Goal: Transaction & Acquisition: Purchase product/service

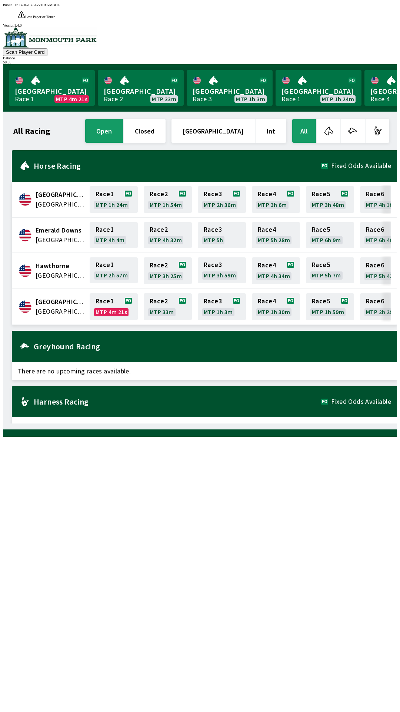
click at [58, 297] on span "[GEOGRAPHIC_DATA]" at bounding box center [61, 302] width 50 height 10
click at [63, 297] on span "[GEOGRAPHIC_DATA]" at bounding box center [61, 302] width 50 height 10
click at [110, 293] on link "Race 1 MTP 4m 19s" at bounding box center [114, 306] width 48 height 27
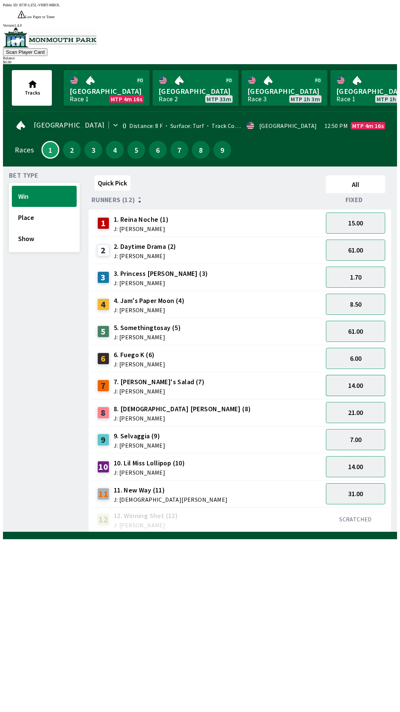
click at [367, 375] on button "14.00" at bounding box center [355, 385] width 59 height 21
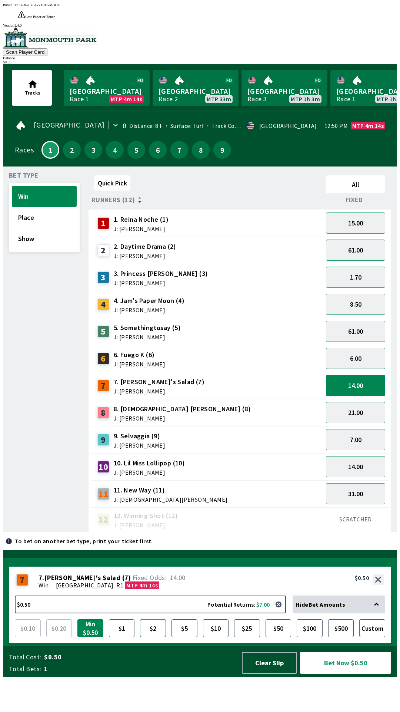
click at [156, 637] on button "$2" at bounding box center [153, 628] width 26 height 18
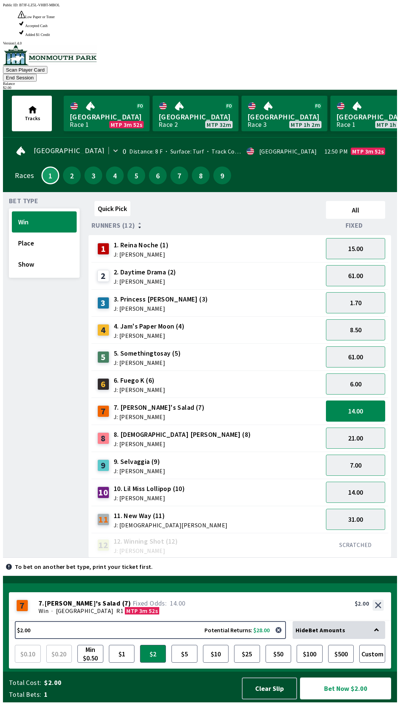
click at [367, 695] on button "Bet Now $2.00" at bounding box center [345, 688] width 91 height 22
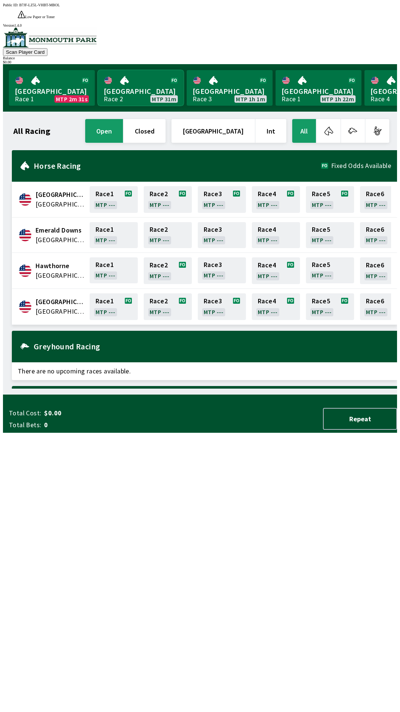
click at [98, 72] on link "[GEOGRAPHIC_DATA] Race 2 MTP 31m" at bounding box center [141, 88] width 86 height 36
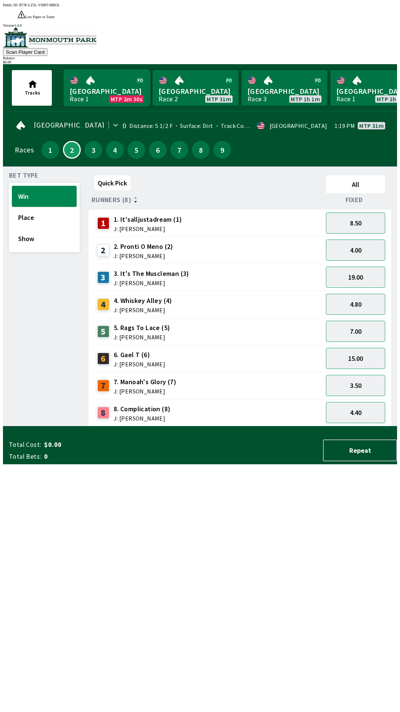
click at [97, 70] on link "Monmouth Park Race 1 MTP 2m 30s" at bounding box center [107, 88] width 86 height 36
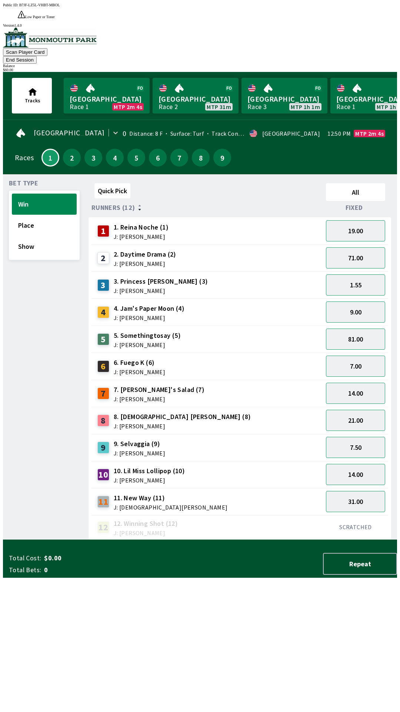
click at [130, 277] on span "3. Princess [PERSON_NAME] (3)" at bounding box center [161, 282] width 95 height 10
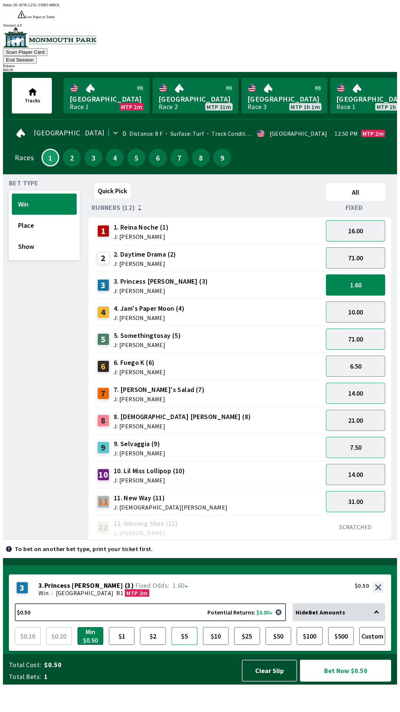
click at [191, 645] on button "$5" at bounding box center [185, 636] width 26 height 18
click at [329, 681] on button "Bet Now $5.00" at bounding box center [345, 670] width 91 height 22
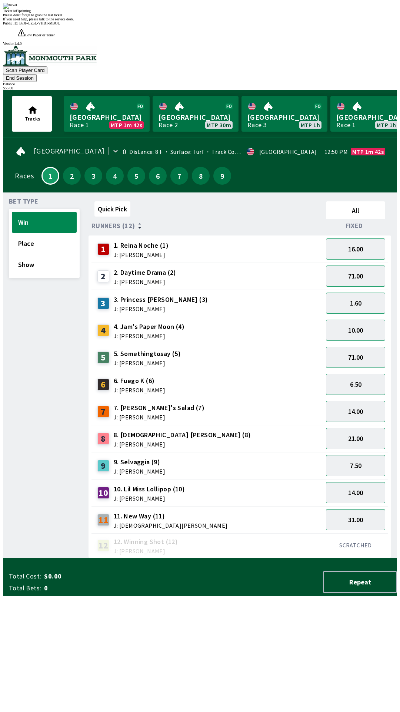
click at [191, 558] on div "Quick Pick All Runners (12) Fixed 1 1. Reina Noche (1) J: [PERSON_NAME] 16.00 2…" at bounding box center [243, 378] width 309 height 360
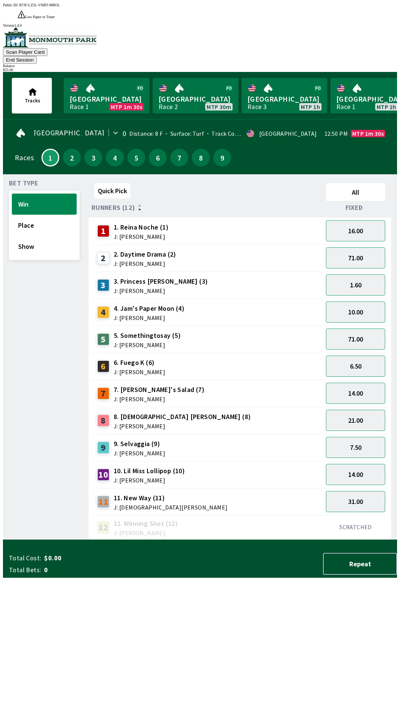
click at [16, 180] on span "Bet Type" at bounding box center [23, 183] width 29 height 6
click at [25, 267] on div "Bet Type Win Place Show" at bounding box center [44, 360] width 71 height 360
click at [86, 78] on link "[GEOGRAPHIC_DATA] Race 1 MTP 1m 26s" at bounding box center [107, 96] width 86 height 36
click at [175, 78] on link "[GEOGRAPHIC_DATA] Race 2 MTP 30m" at bounding box center [196, 96] width 86 height 36
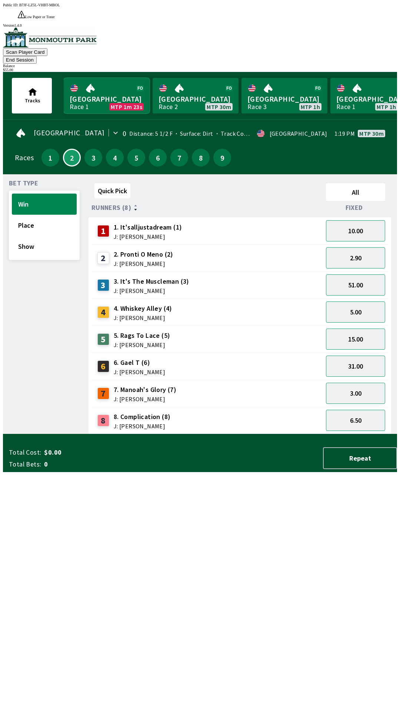
click at [94, 78] on link "Monmouth Park Race 1 MTP 1m 23s" at bounding box center [107, 96] width 86 height 36
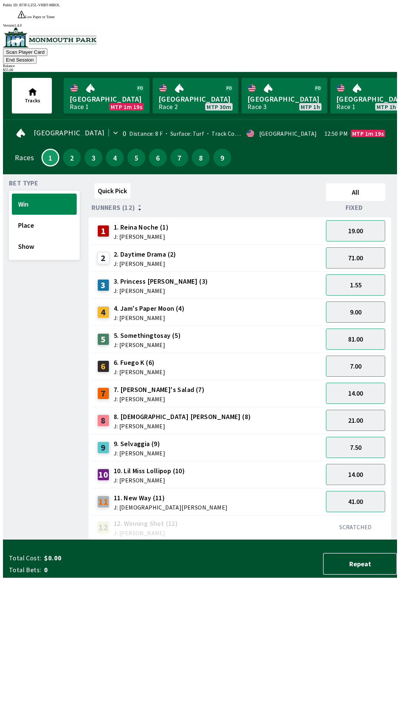
click at [125, 277] on div "3. Princess [PERSON_NAME] (3) J: [PERSON_NAME]" at bounding box center [161, 285] width 95 height 17
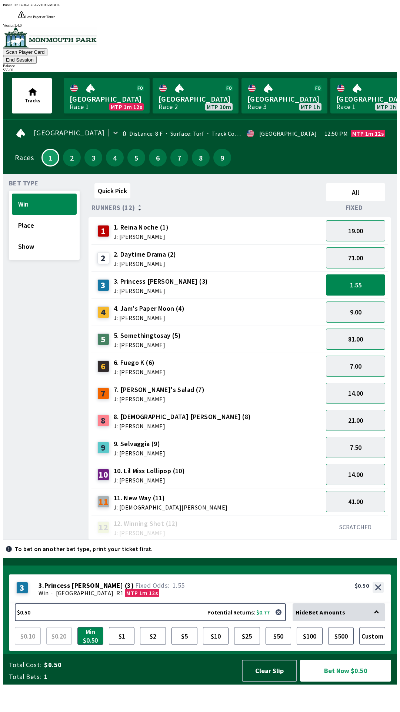
click at [32, 251] on div "Bet Type Win Place Show" at bounding box center [44, 360] width 71 height 360
click at [15, 193] on button "Win" at bounding box center [44, 203] width 65 height 21
click at [18, 215] on button "Place" at bounding box center [44, 225] width 65 height 21
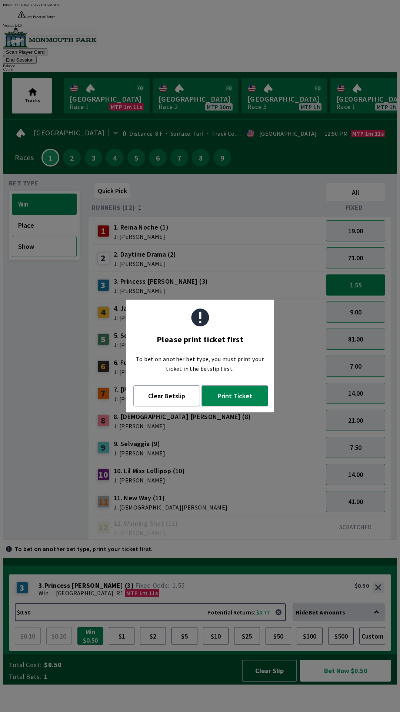
click at [21, 236] on button "Show" at bounding box center [44, 246] width 65 height 21
click at [26, 277] on div "Bet Type Win Place Show" at bounding box center [44, 360] width 71 height 360
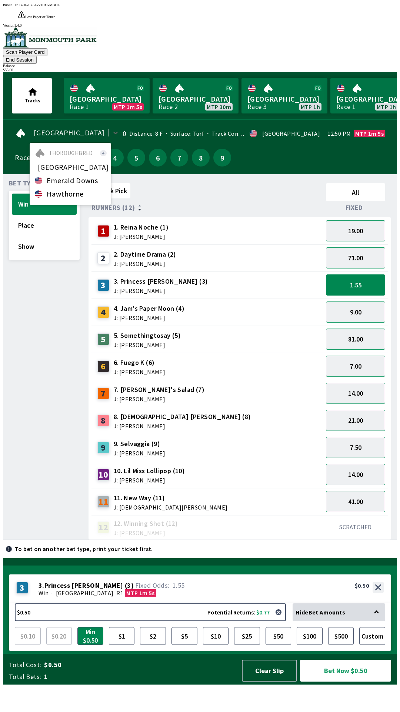
click at [53, 150] on span "Thoroughbred" at bounding box center [71, 153] width 44 height 6
click at [37, 286] on div "Bet Type Win Place Show" at bounding box center [44, 360] width 71 height 360
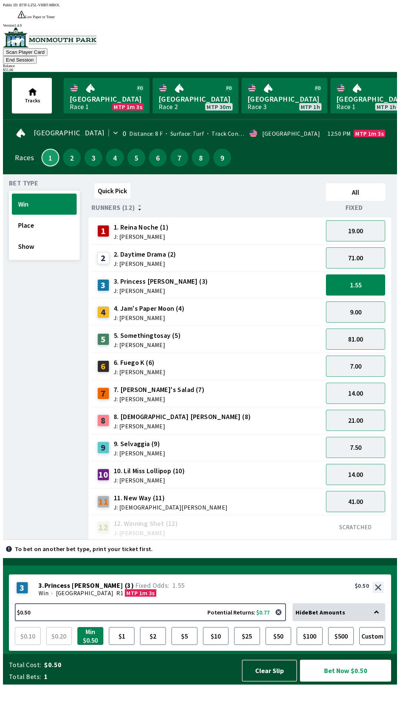
click at [50, 149] on button "1" at bounding box center [51, 158] width 18 height 18
click at [269, 681] on button "Clear Slip" at bounding box center [269, 670] width 55 height 22
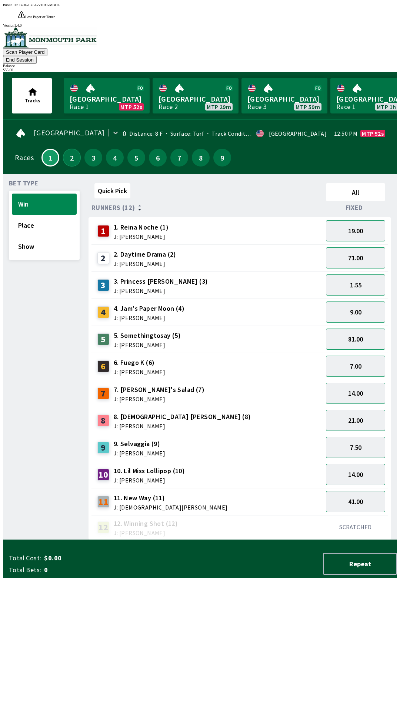
click at [63, 149] on button "2" at bounding box center [72, 158] width 18 height 18
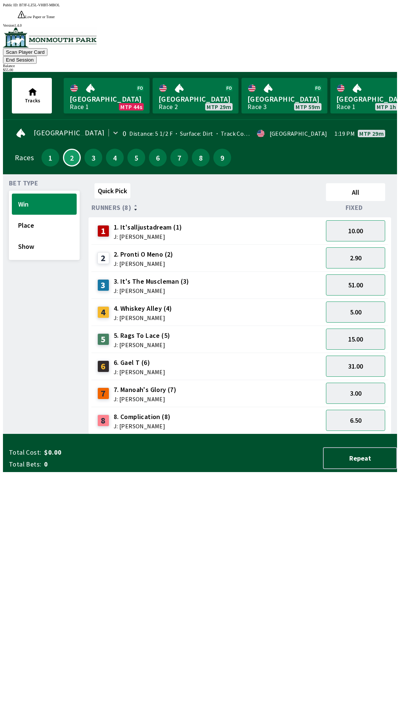
click at [138, 385] on span "7. Manoah's Glory (7)" at bounding box center [145, 390] width 63 height 10
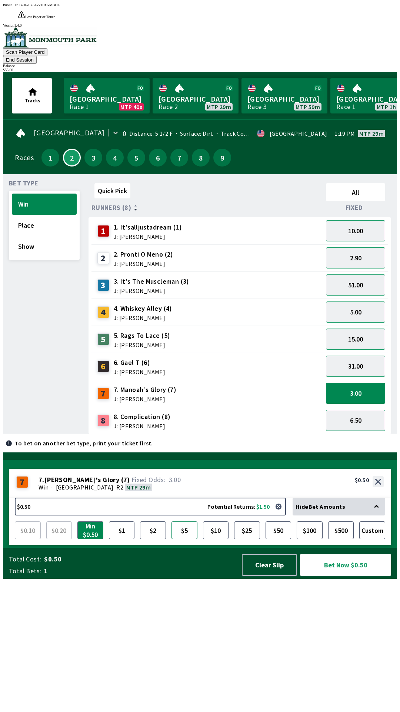
click at [187, 539] on button "$5" at bounding box center [185, 530] width 26 height 18
click at [323, 576] on button "Bet Now $5.00" at bounding box center [345, 565] width 91 height 22
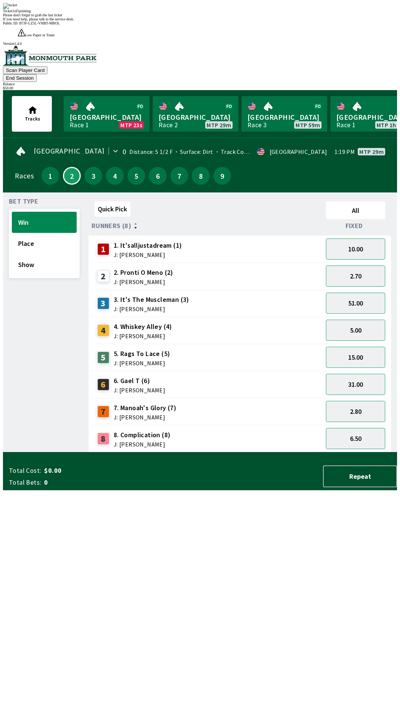
click at [195, 452] on div "Quick Pick All Runners (8) Fixed 1 1. It'salljustadream (1) J: [PERSON_NAME] 10…" at bounding box center [243, 325] width 309 height 254
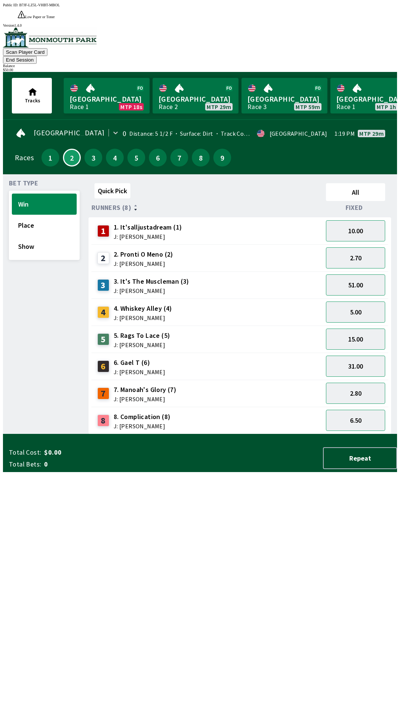
click at [37, 56] on button "End Session" at bounding box center [20, 60] width 34 height 8
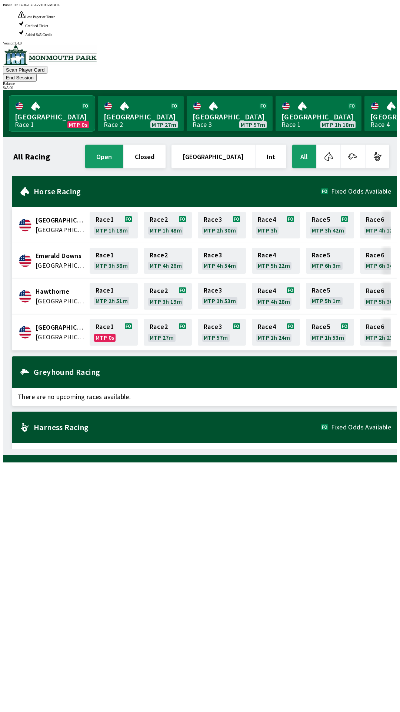
click at [52, 96] on link "Monmouth Park Race 1 MTP 0s" at bounding box center [52, 114] width 86 height 36
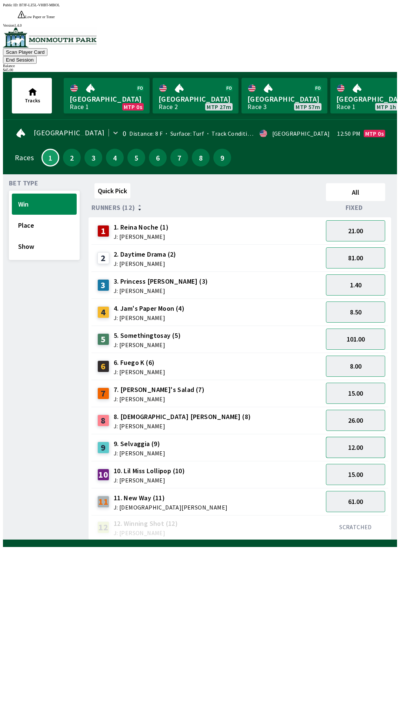
click at [371, 437] on button "12.00" at bounding box center [355, 447] width 59 height 21
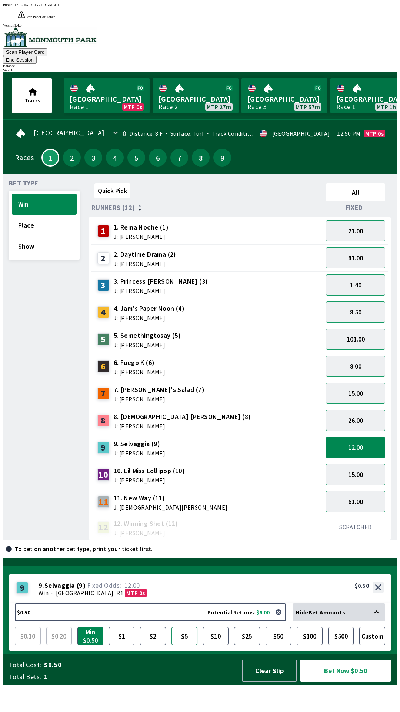
click at [180, 645] on button "$5" at bounding box center [185, 636] width 26 height 18
click at [371, 681] on button "Bet Now $5.00" at bounding box center [345, 670] width 91 height 22
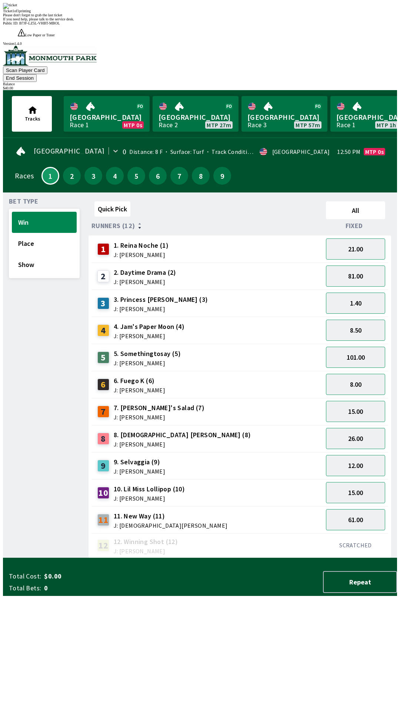
click at [219, 596] on div "Total Cost: $0.00 Total Bets: 0 Repeat" at bounding box center [203, 580] width 388 height 31
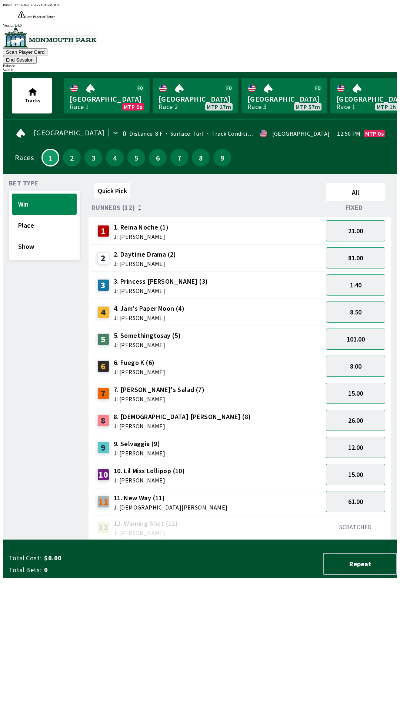
click at [37, 56] on button "End Session" at bounding box center [20, 60] width 34 height 8
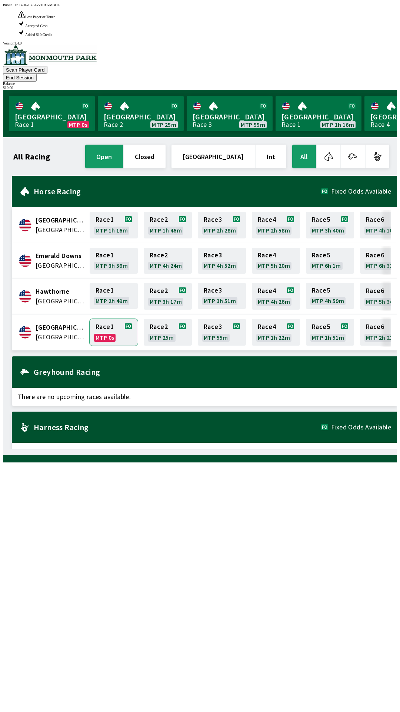
click at [102, 319] on link "Race 1 MTP 0s" at bounding box center [114, 332] width 48 height 27
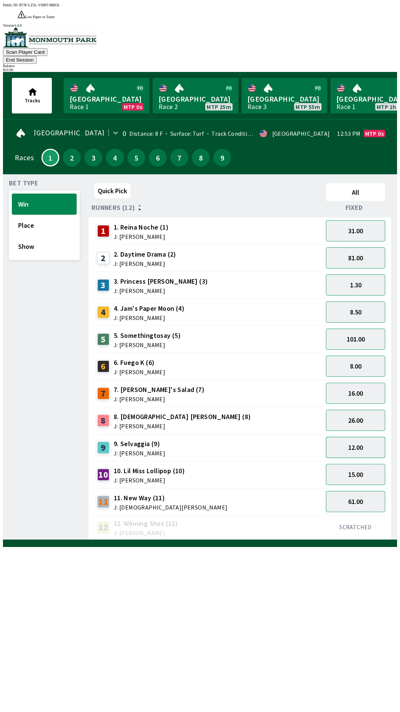
click at [345, 437] on button "12.00" at bounding box center [355, 447] width 59 height 21
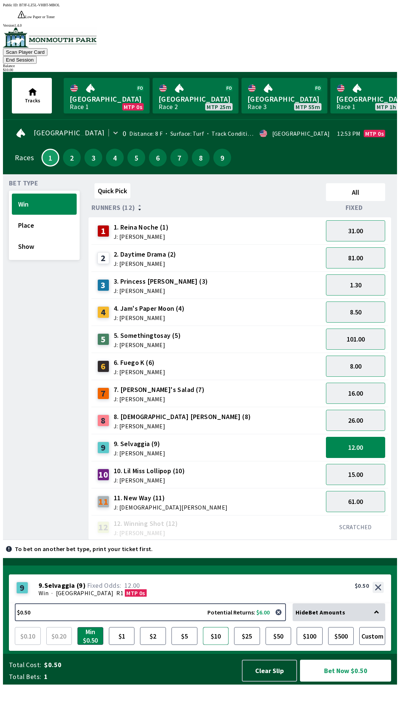
click at [221, 645] on button "$10" at bounding box center [216, 636] width 26 height 18
click at [344, 681] on button "Bet Now $10.00" at bounding box center [345, 670] width 91 height 22
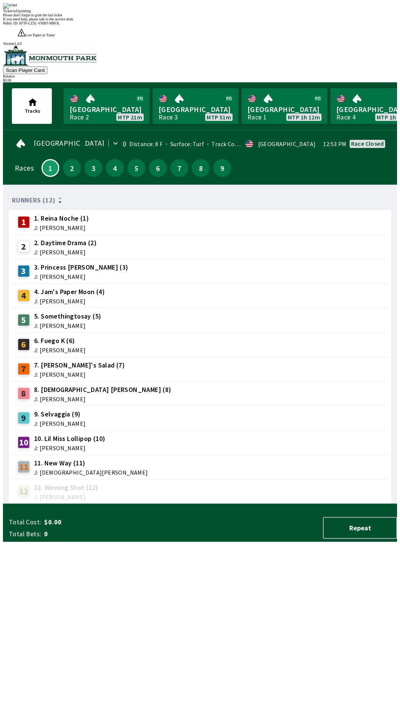
click at [242, 21] on div "Ticket 1 of 1 printing Please don't forget to grab the last ticket If you need …" at bounding box center [200, 12] width 394 height 18
click at [201, 17] on div "Please don't forget to grab the last ticket" at bounding box center [200, 15] width 394 height 4
click at [74, 21] on span "If you need help, please talk to the service desk." at bounding box center [38, 19] width 71 height 4
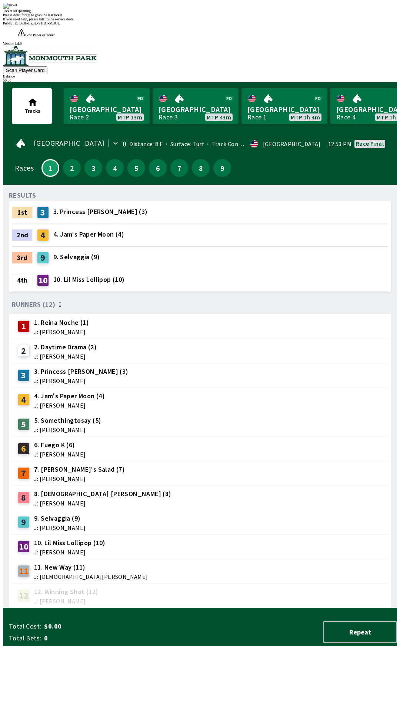
click at [211, 583] on div "12 12. Winning Shot (12) J: [PERSON_NAME]" at bounding box center [200, 595] width 377 height 24
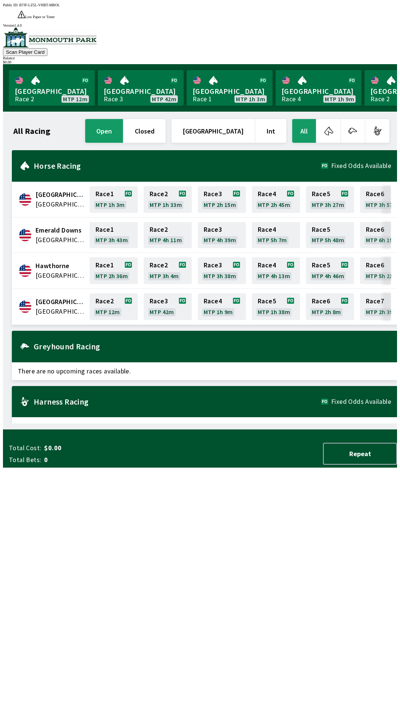
click at [123, 119] on button "open" at bounding box center [104, 131] width 38 height 24
click at [16, 79] on link "[GEOGRAPHIC_DATA] Race 2 MTP 12m" at bounding box center [52, 88] width 86 height 36
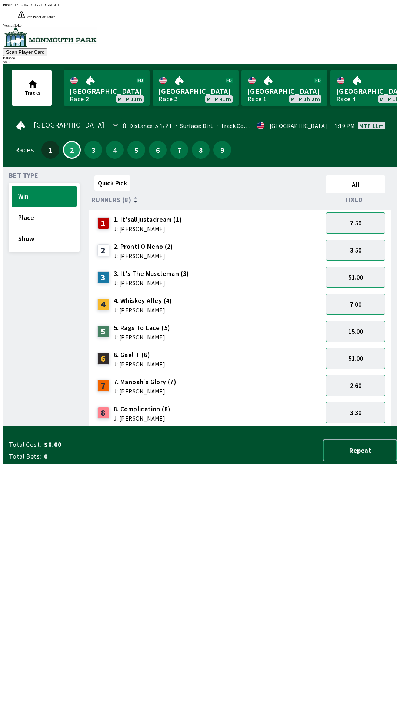
click at [345, 461] on button "Repeat" at bounding box center [360, 450] width 74 height 22
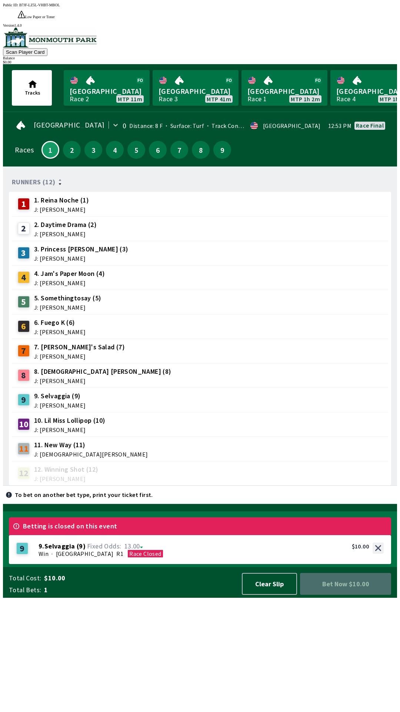
click at [352, 589] on span "Bet Now $10.00" at bounding box center [345, 584] width 79 height 10
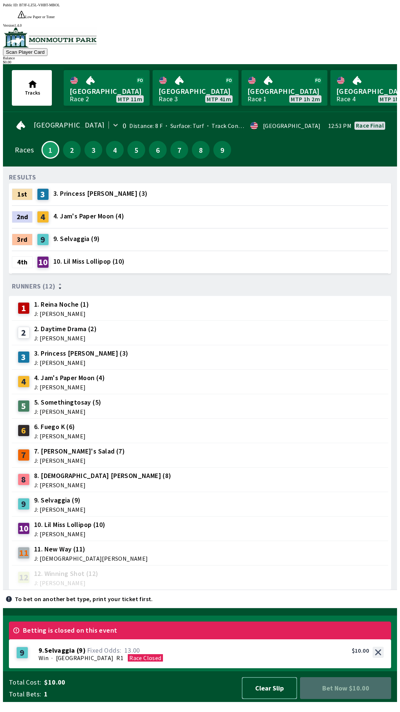
click at [270, 692] on button "Clear Slip" at bounding box center [269, 688] width 55 height 22
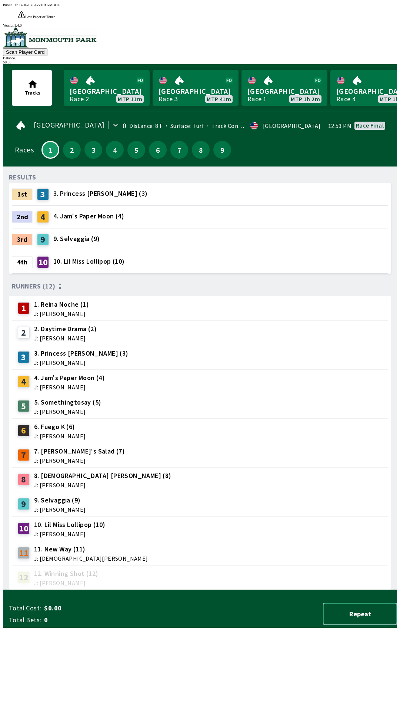
click at [364, 625] on button "Repeat" at bounding box center [360, 614] width 74 height 22
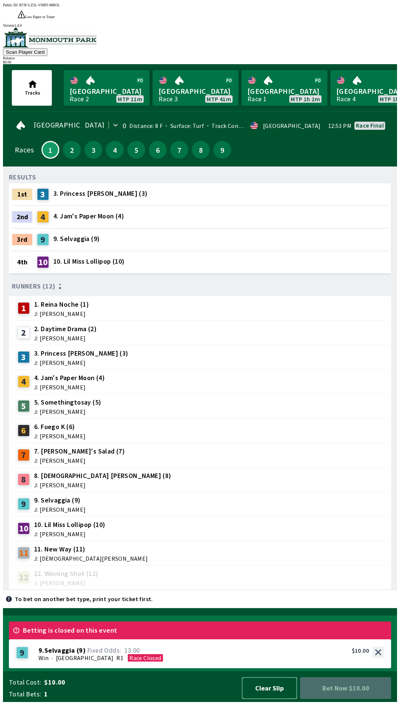
click at [265, 698] on button "Clear Slip" at bounding box center [269, 688] width 55 height 22
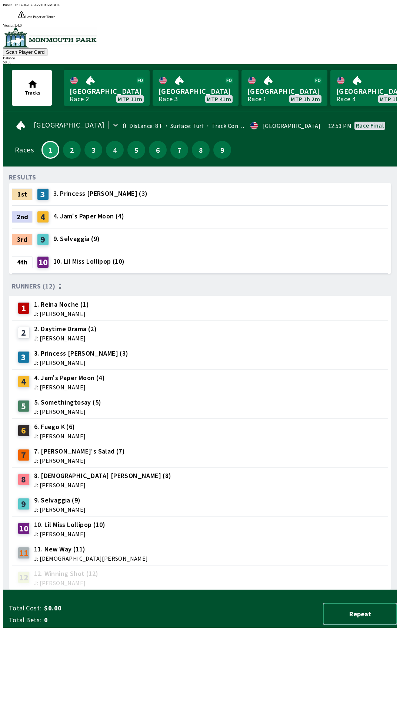
click at [349, 625] on button "Repeat" at bounding box center [360, 614] width 74 height 22
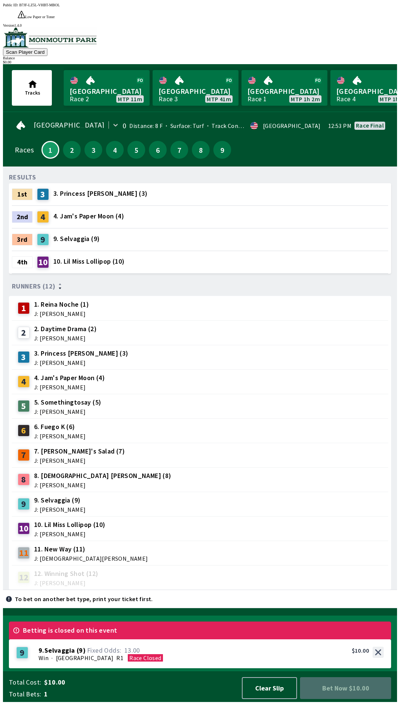
click at [129, 661] on span "Race Closed" at bounding box center [145, 657] width 32 height 7
click at [97, 633] on span "Betting is closed on this event" at bounding box center [70, 630] width 94 height 6
click at [91, 633] on span "Betting is closed on this event" at bounding box center [70, 630] width 94 height 6
click at [269, 698] on button "Clear Slip" at bounding box center [269, 688] width 55 height 22
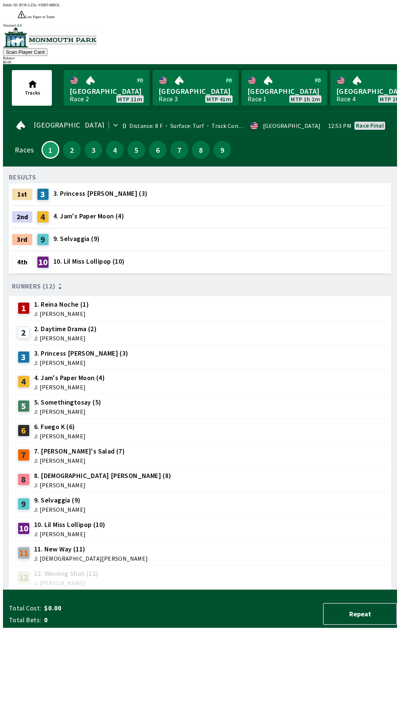
click at [275, 625] on div "Total Cost: $0.00 Total Bets: 0 Repeat" at bounding box center [203, 614] width 388 height 22
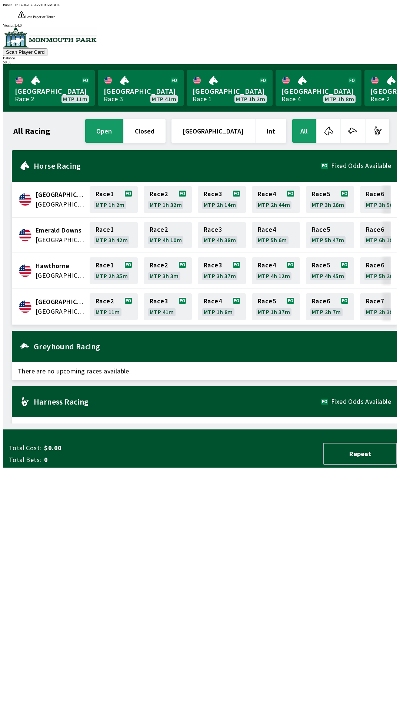
click at [254, 423] on div "All Racing open closed [GEOGRAPHIC_DATA] Int All [GEOGRAPHIC_DATA] [GEOGRAPHIC_…" at bounding box center [203, 271] width 388 height 306
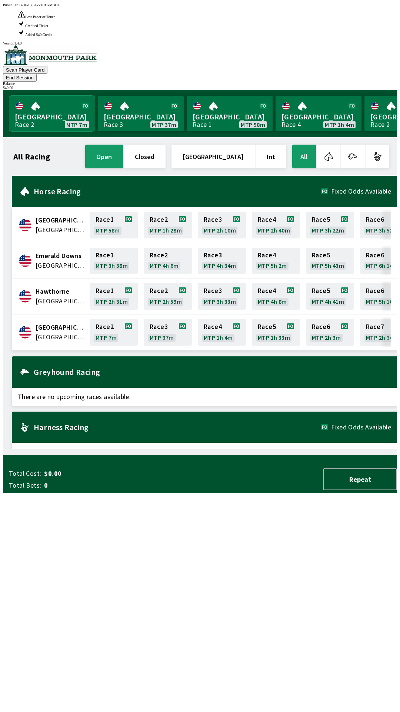
click at [69, 96] on link "[GEOGRAPHIC_DATA] Race 2 MTP 7m" at bounding box center [52, 114] width 86 height 36
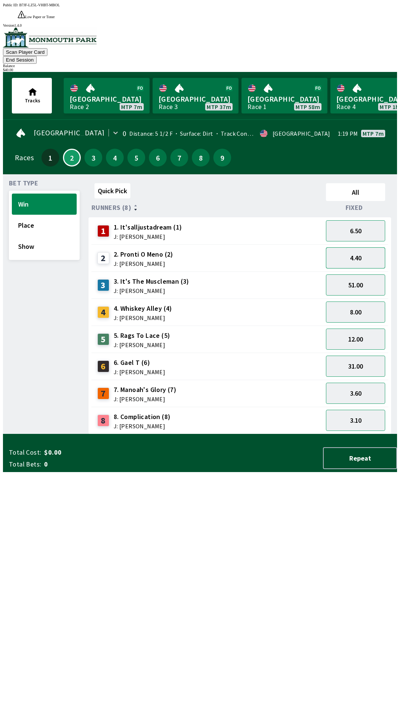
click at [377, 247] on button "4.40" at bounding box center [355, 257] width 59 height 21
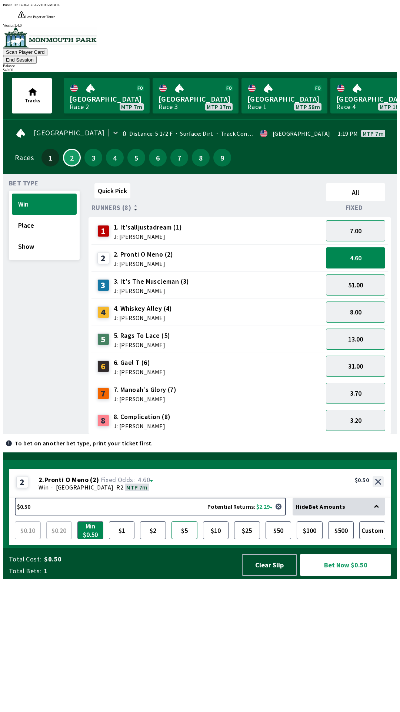
click at [181, 539] on button "$5" at bounding box center [185, 530] width 26 height 18
click at [378, 576] on button "Bet Now $5.00" at bounding box center [345, 565] width 91 height 22
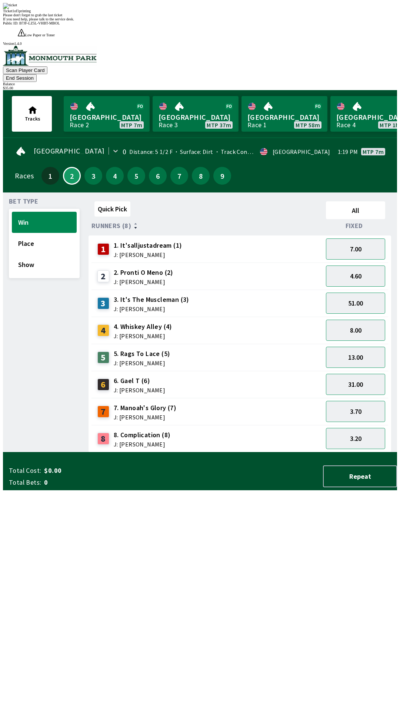
click at [224, 452] on div "Quick Pick All Runners (8) Fixed 1 1. It'salljustadream (1) J: [PERSON_NAME] 7.…" at bounding box center [243, 325] width 309 height 254
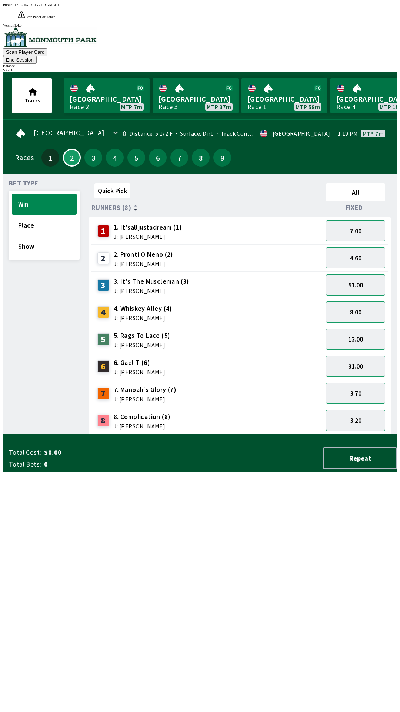
click at [37, 56] on button "End Session" at bounding box center [20, 60] width 34 height 8
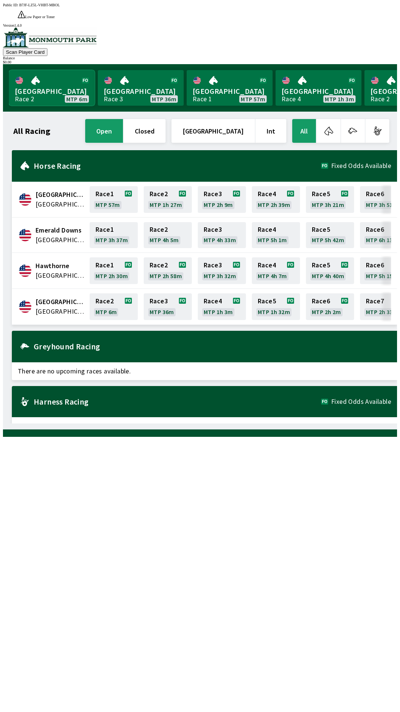
click at [40, 73] on link "[GEOGRAPHIC_DATA] Race 2 MTP 6m" at bounding box center [52, 88] width 86 height 36
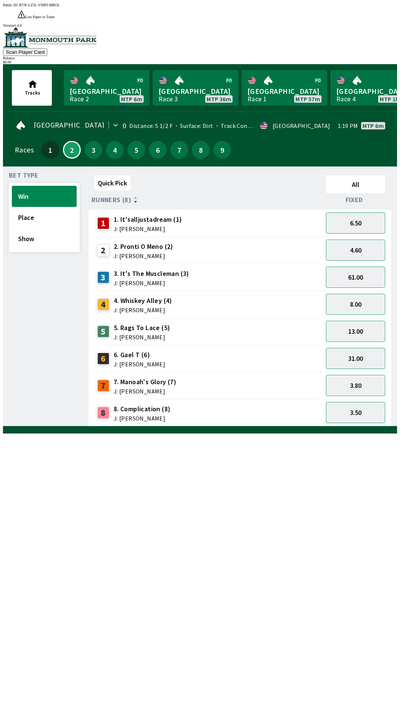
click at [229, 295] on div "4 4. Whiskey Alley (4) J: [PERSON_NAME]" at bounding box center [208, 304] width 226 height 19
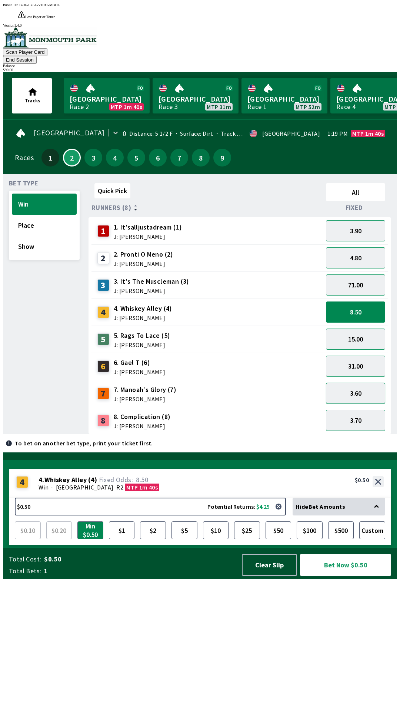
click at [351, 383] on button "3.60" at bounding box center [355, 393] width 59 height 21
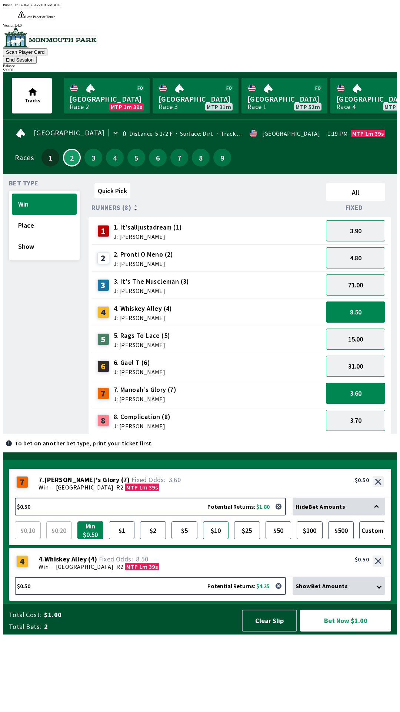
click at [218, 539] on button "$10" at bounding box center [216, 530] width 26 height 18
click at [333, 631] on button "Bet Now $10.50" at bounding box center [345, 620] width 91 height 22
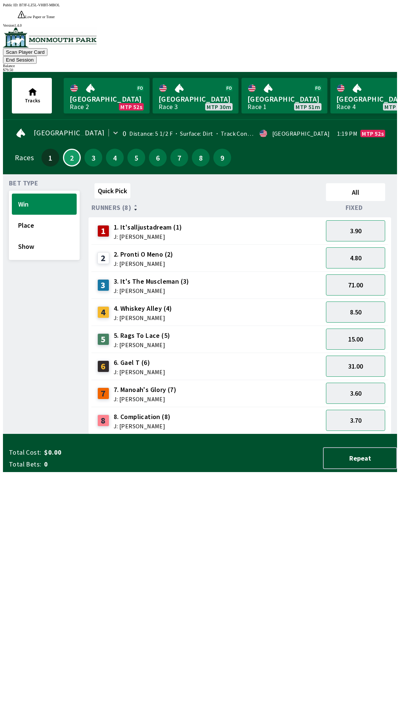
click at [37, 56] on button "End Session" at bounding box center [20, 60] width 34 height 8
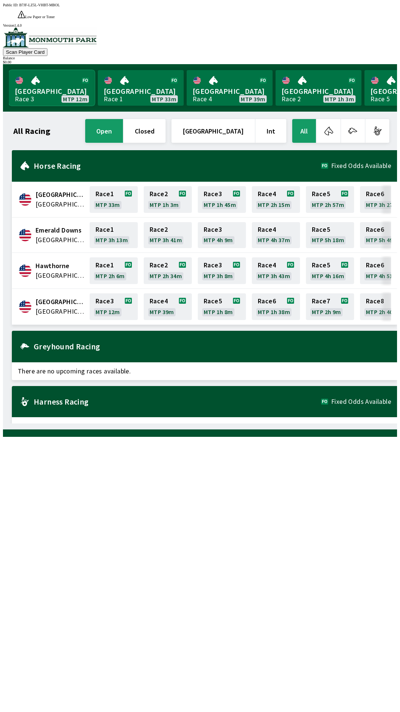
click at [42, 70] on link "Monmouth Park Race 3 MTP 12m" at bounding box center [52, 88] width 86 height 36
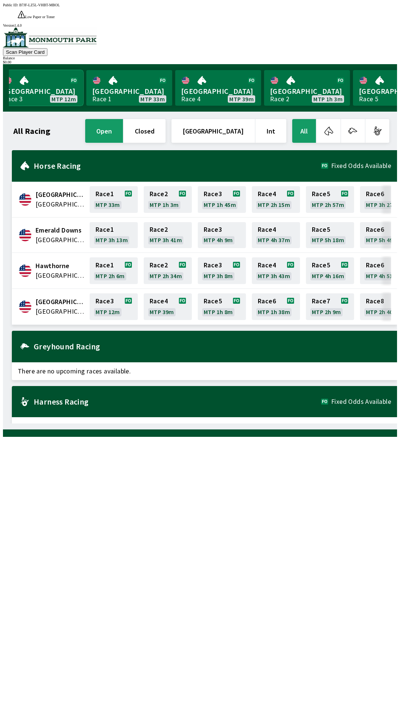
click at [60, 70] on link "Monmouth Park Race 3 MTP 12m" at bounding box center [40, 88] width 86 height 36
click at [47, 83] on link "Monmouth Park Race 3 MTP 12m" at bounding box center [40, 88] width 86 height 36
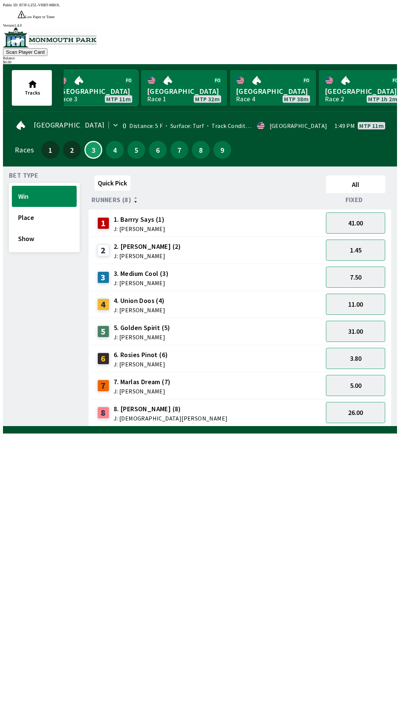
click at [95, 83] on link "[GEOGRAPHIC_DATA] Race 3 MTP 11m" at bounding box center [95, 88] width 86 height 36
click at [62, 207] on button "Place" at bounding box center [44, 217] width 65 height 21
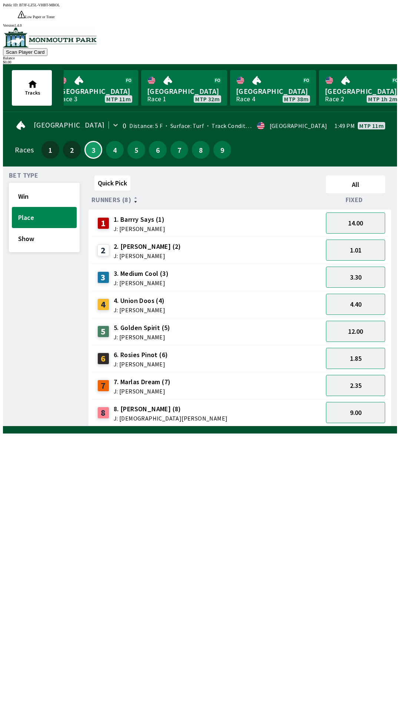
click at [175, 295] on div "4 4. Union Doos (4) J: [PERSON_NAME]" at bounding box center [208, 304] width 226 height 19
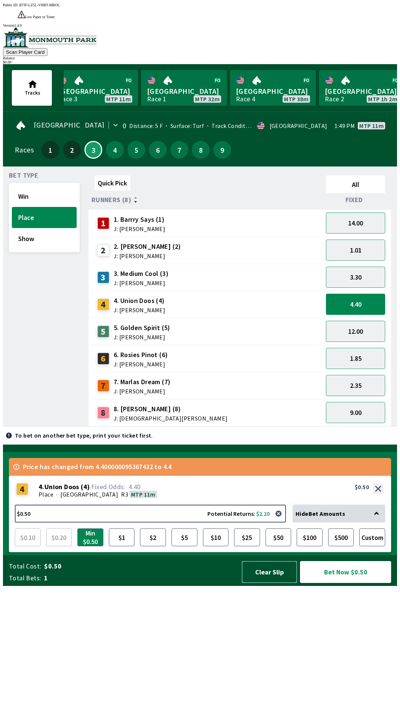
click at [258, 583] on button "Clear Slip" at bounding box center [269, 572] width 55 height 22
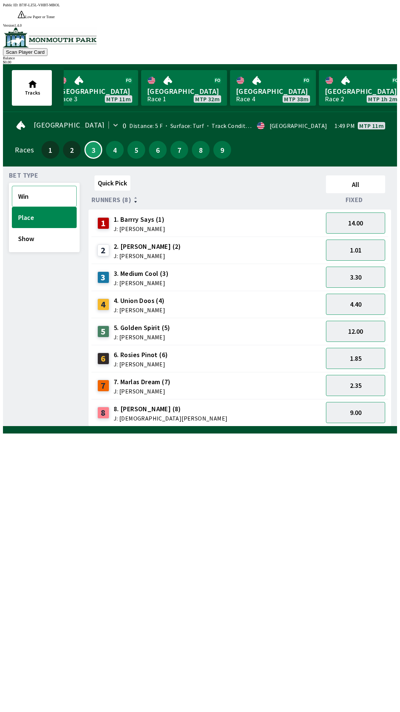
click at [45, 186] on button "Win" at bounding box center [44, 196] width 65 height 21
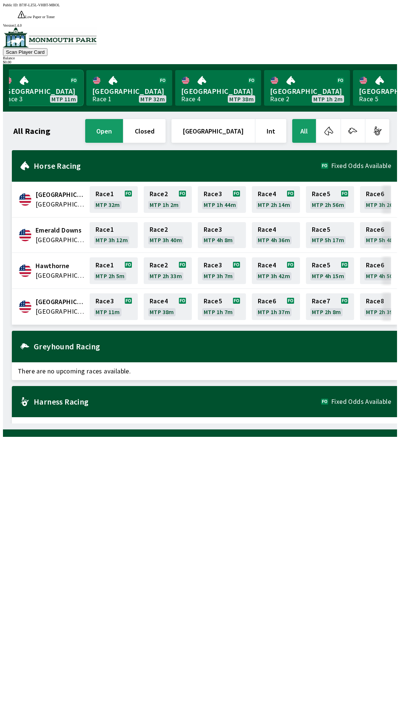
click at [23, 84] on link "[GEOGRAPHIC_DATA] Race 3 MTP 11m" at bounding box center [40, 88] width 86 height 36
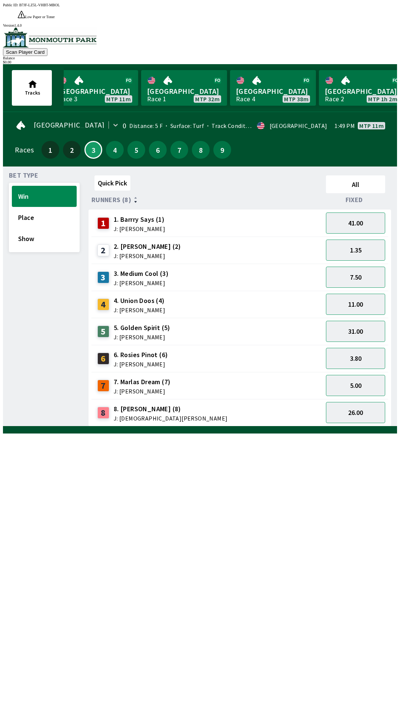
click at [131, 226] on span "J: [PERSON_NAME]" at bounding box center [140, 229] width 52 height 6
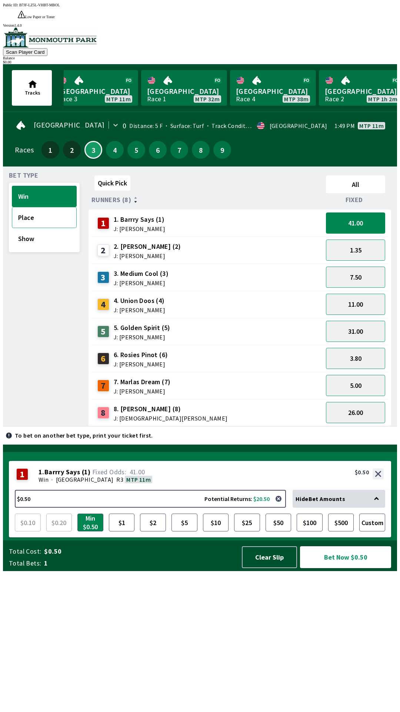
click at [62, 211] on button "Place" at bounding box center [44, 217] width 65 height 21
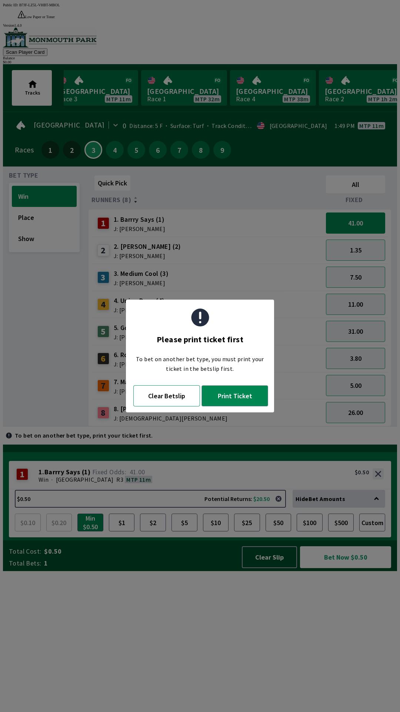
click at [184, 399] on button "Clear Betslip" at bounding box center [166, 395] width 67 height 21
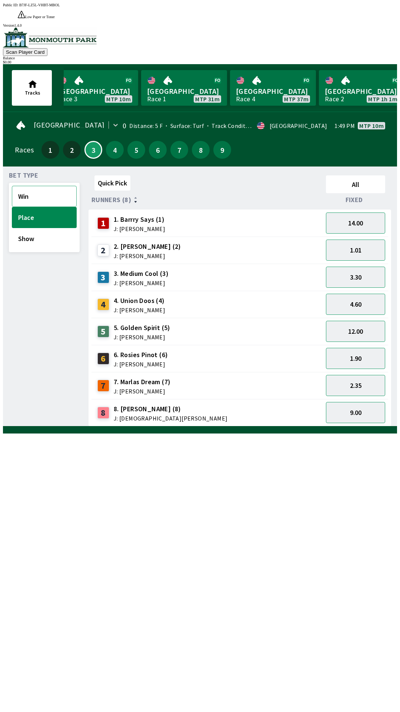
click at [27, 186] on button "Win" at bounding box center [44, 196] width 65 height 21
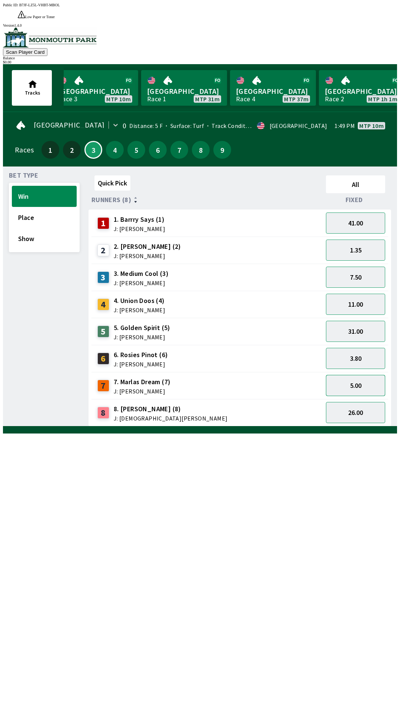
click at [347, 375] on button "5.00" at bounding box center [355, 385] width 59 height 21
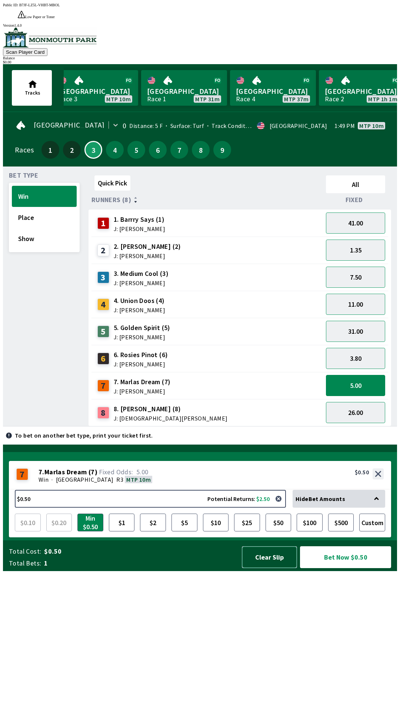
click at [266, 568] on button "Clear Slip" at bounding box center [269, 557] width 55 height 22
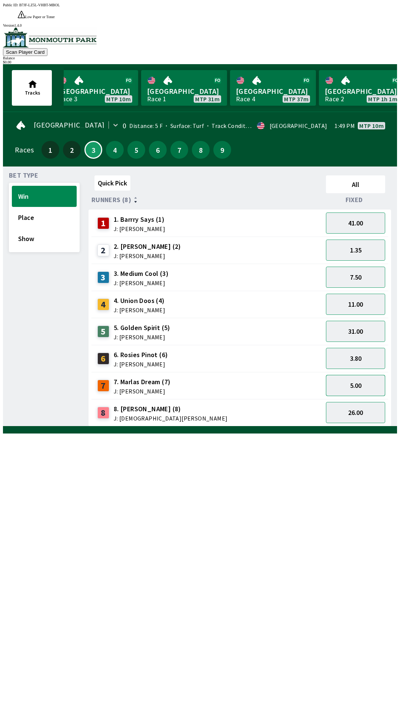
click at [364, 375] on button "5.00" at bounding box center [355, 385] width 59 height 21
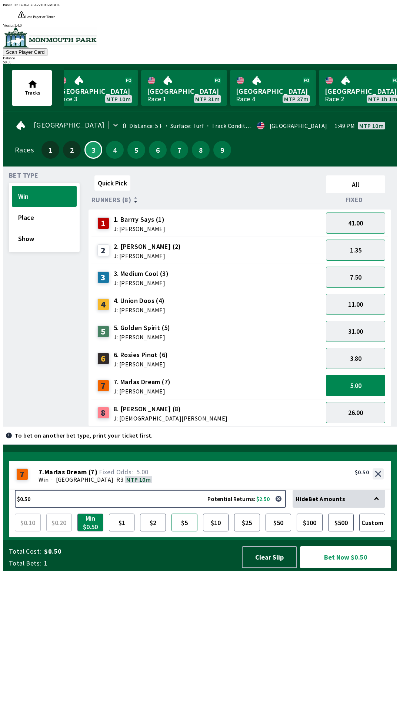
click at [185, 531] on button "$5" at bounding box center [185, 522] width 26 height 18
click at [264, 568] on button "Clear Slip" at bounding box center [269, 557] width 55 height 22
click at [271, 426] on div "Quick Pick All Runners (8) Fixed 1 1. [PERSON_NAME] Says (1) J: [PERSON_NAME] 4…" at bounding box center [243, 299] width 309 height 254
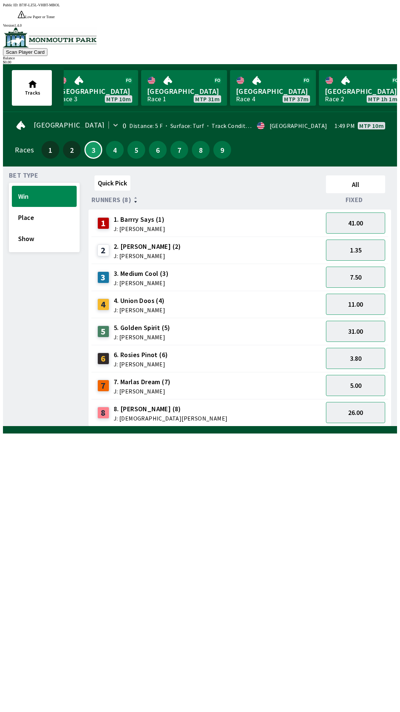
click at [260, 426] on div "Quick Pick All Runners (8) Fixed 1 1. [PERSON_NAME] Says (1) J: [PERSON_NAME] 4…" at bounding box center [243, 299] width 309 height 254
click at [183, 75] on link "Canterbury Park Race 1 MTP 27m" at bounding box center [184, 88] width 86 height 36
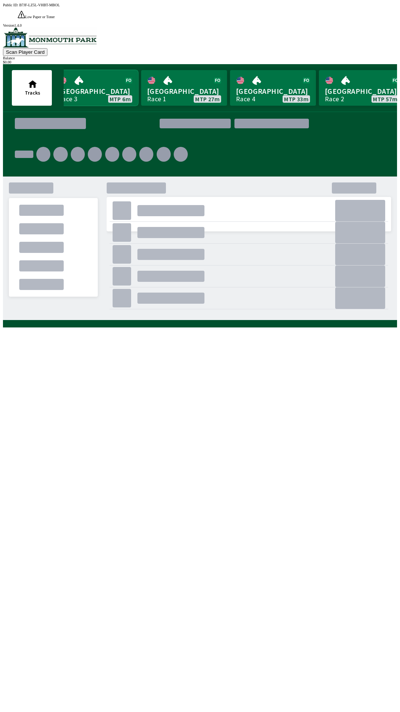
click at [100, 76] on link "[GEOGRAPHIC_DATA] Race 3 MTP 6m" at bounding box center [95, 88] width 86 height 36
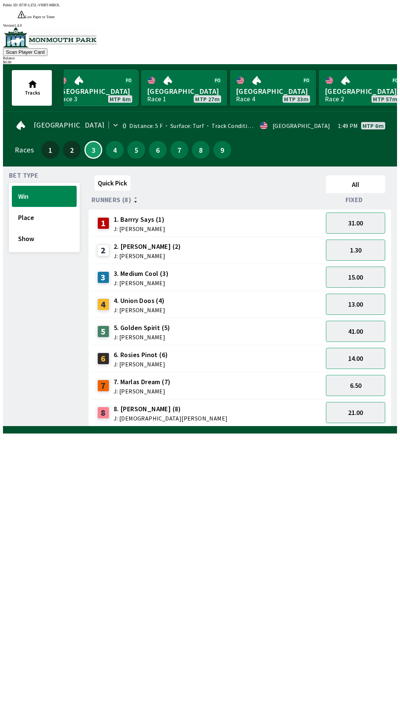
click at [97, 77] on link "[GEOGRAPHIC_DATA] Race 3 MTP 6m" at bounding box center [95, 88] width 86 height 36
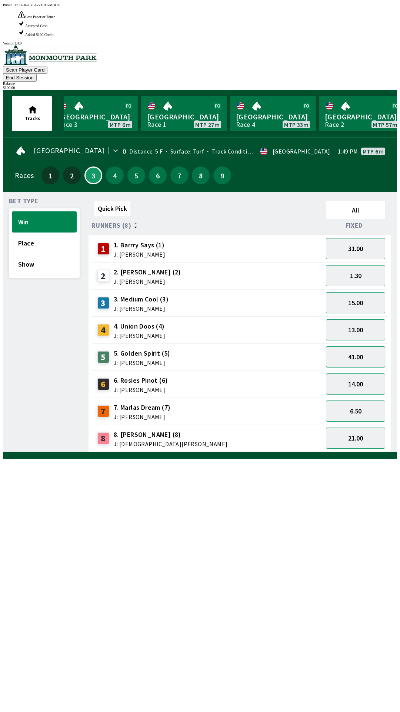
click at [363, 346] on button "41.00" at bounding box center [355, 356] width 59 height 21
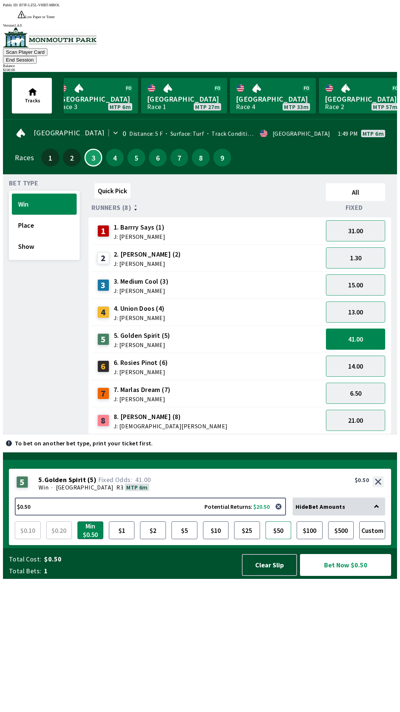
click at [286, 539] on button "$50" at bounding box center [279, 530] width 26 height 18
click at [343, 576] on button "Bet Now $50.00" at bounding box center [345, 565] width 91 height 22
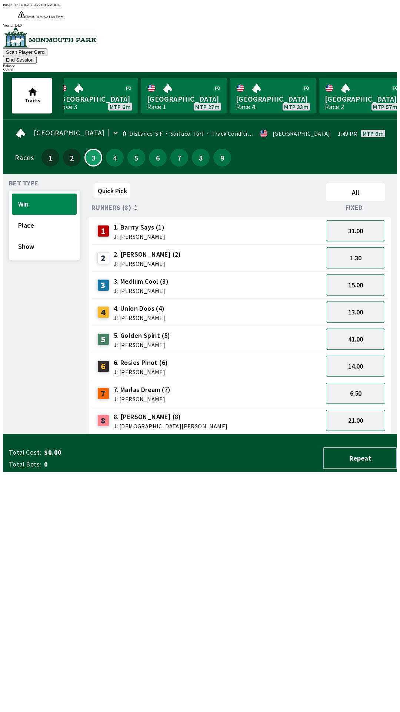
click at [37, 56] on button "End Session" at bounding box center [20, 60] width 34 height 8
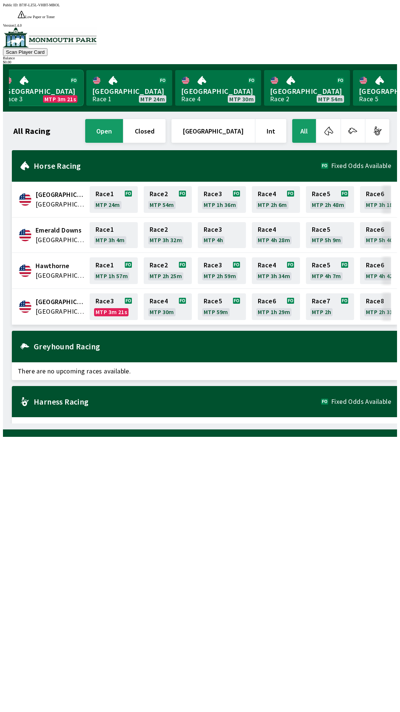
click at [36, 73] on link "Monmouth Park Race 3 MTP 3m 21s" at bounding box center [40, 88] width 86 height 36
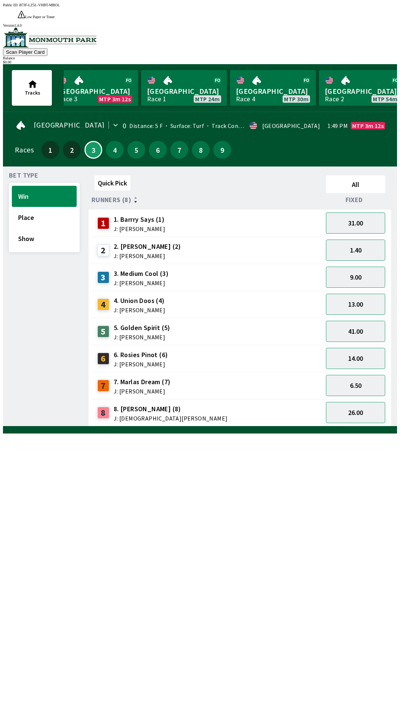
click at [152, 253] on span "J: [PERSON_NAME]" at bounding box center [147, 256] width 67 height 6
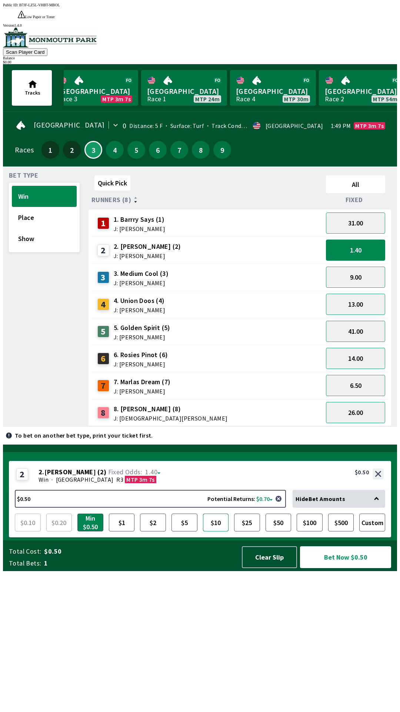
click at [219, 531] on button "$10" at bounding box center [216, 522] width 26 height 18
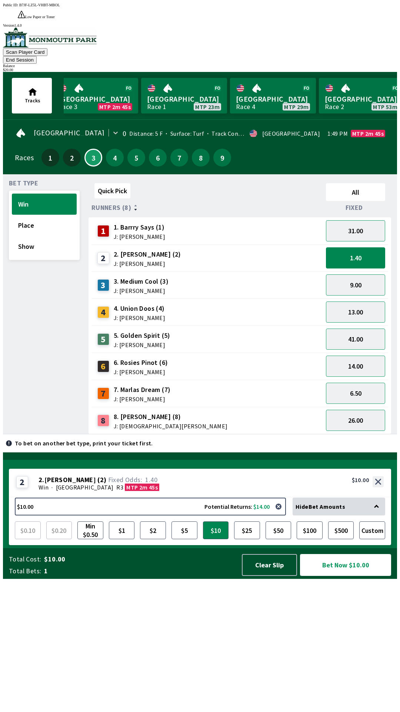
click at [333, 576] on button "Bet Now $10.00" at bounding box center [345, 565] width 91 height 22
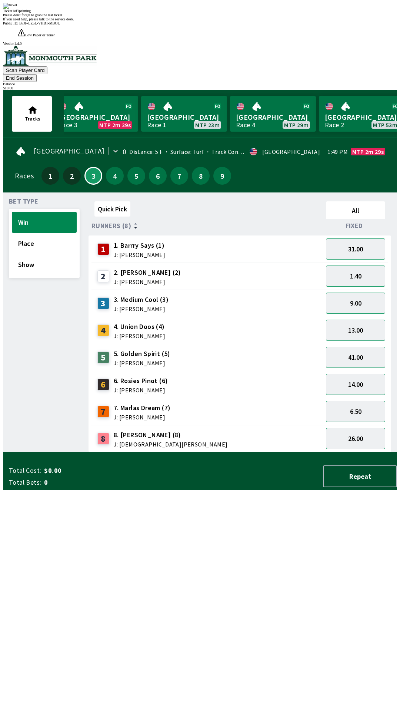
click at [227, 452] on div "Quick Pick All Runners (8) Fixed 1 1. [PERSON_NAME] Says (1) J: [PERSON_NAME] 3…" at bounding box center [243, 325] width 309 height 254
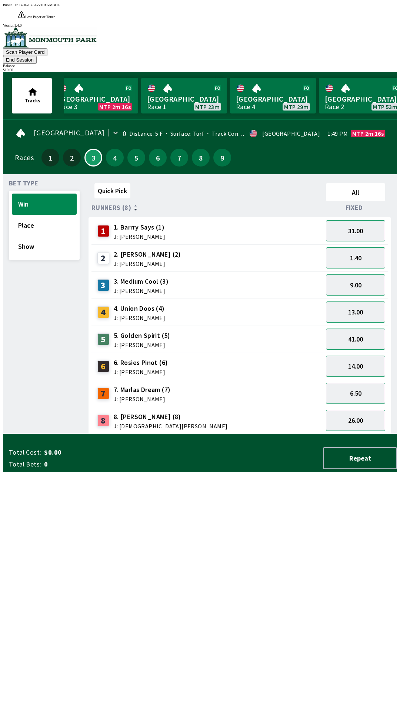
click at [37, 56] on button "End Session" at bounding box center [20, 60] width 34 height 8
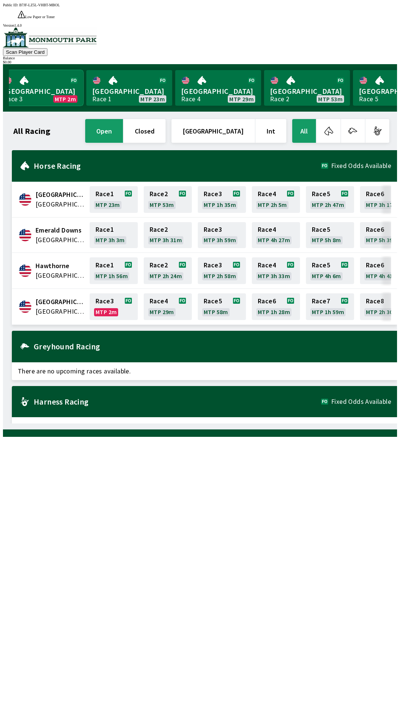
click at [40, 82] on link "Monmouth Park Race 3 MTP 2m" at bounding box center [40, 88] width 86 height 36
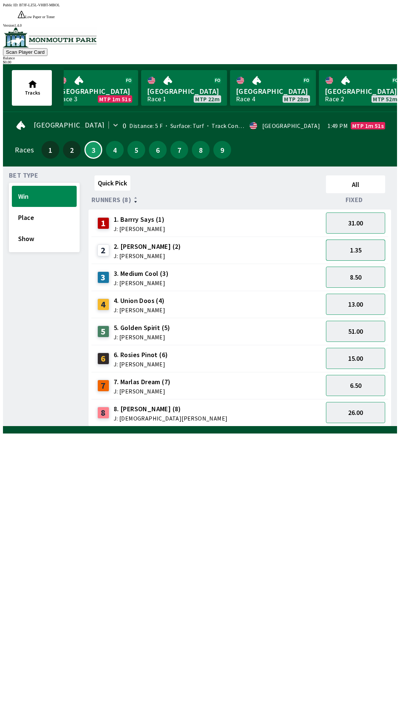
click at [360, 239] on button "1.35" at bounding box center [355, 249] width 59 height 21
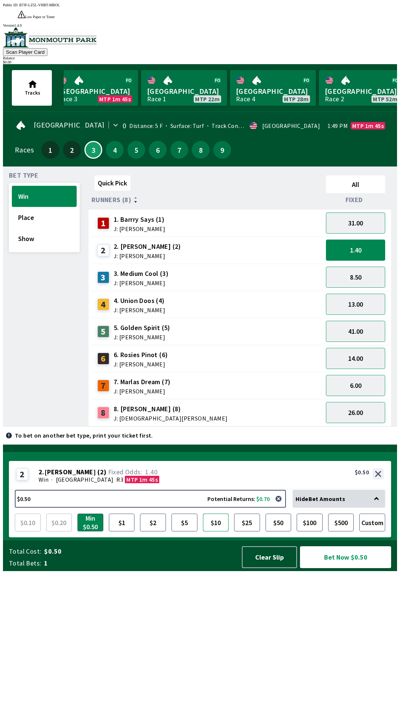
click at [216, 531] on button "$10" at bounding box center [216, 522] width 26 height 18
click at [335, 568] on button "Bet Now $10.00" at bounding box center [345, 557] width 91 height 22
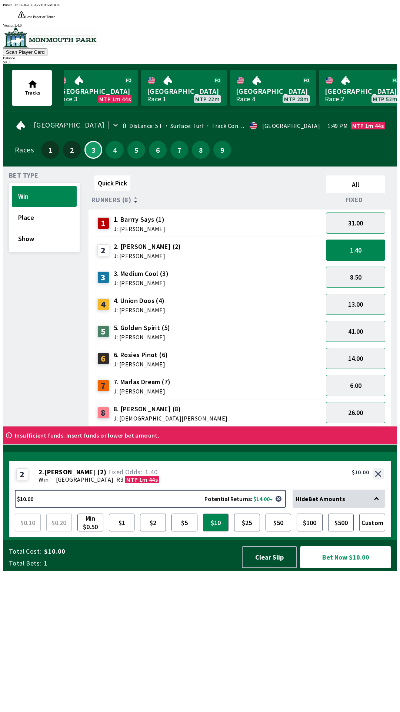
click at [338, 568] on button "Bet Now $10.00" at bounding box center [345, 557] width 91 height 22
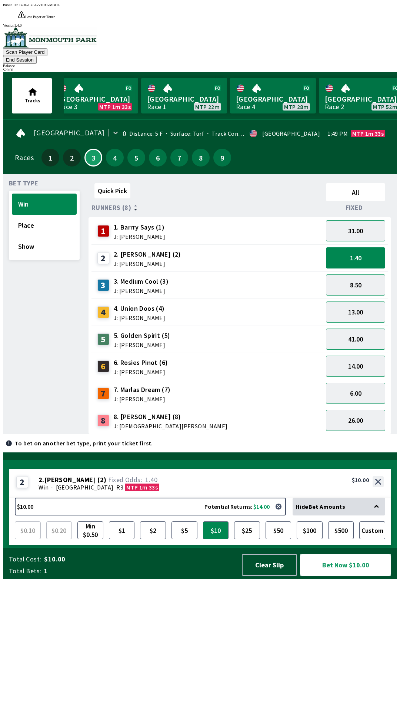
click at [342, 576] on button "Bet Now $10.00" at bounding box center [345, 565] width 91 height 22
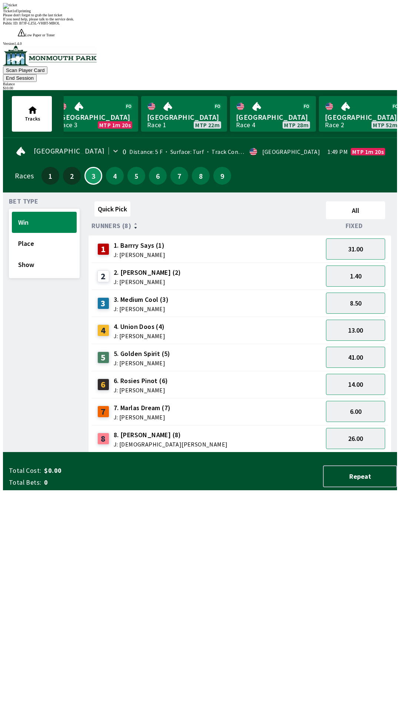
click at [231, 294] on div "3 3. Medium Cool (3) J: [PERSON_NAME]" at bounding box center [208, 303] width 226 height 19
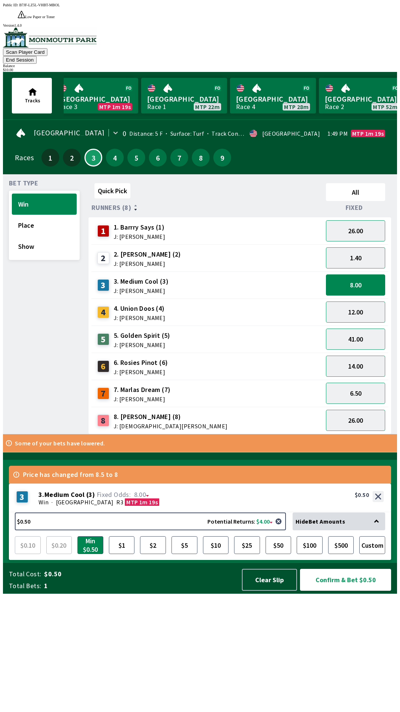
click at [37, 56] on button "End Session" at bounding box center [20, 60] width 34 height 8
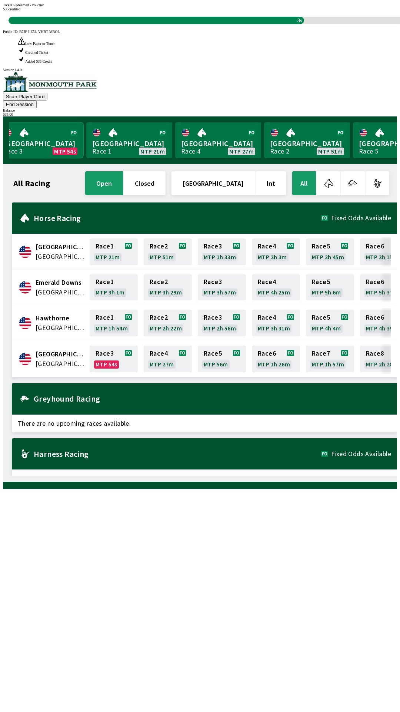
click at [59, 122] on link "[GEOGRAPHIC_DATA] Race 3 MTP 54s" at bounding box center [40, 140] width 86 height 36
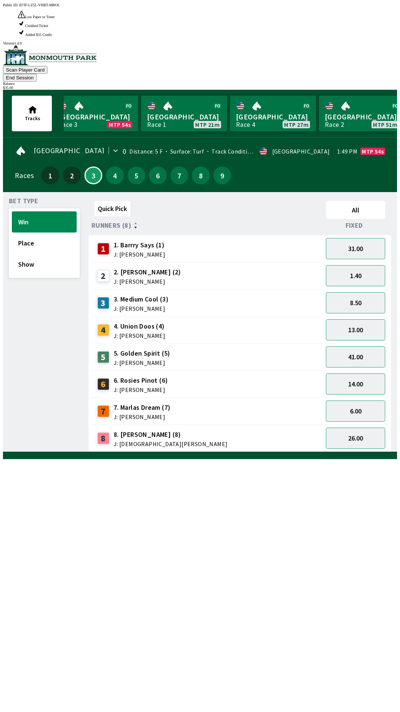
click at [60, 93] on div "Tracks [GEOGRAPHIC_DATA] Race 3 MTP 54s [GEOGRAPHIC_DATA] 1 MTP 21m [GEOGRAPHIC…" at bounding box center [203, 114] width 388 height 42
click at [110, 96] on link "Monmouth Park Race 3 MTP 53s" at bounding box center [95, 114] width 86 height 36
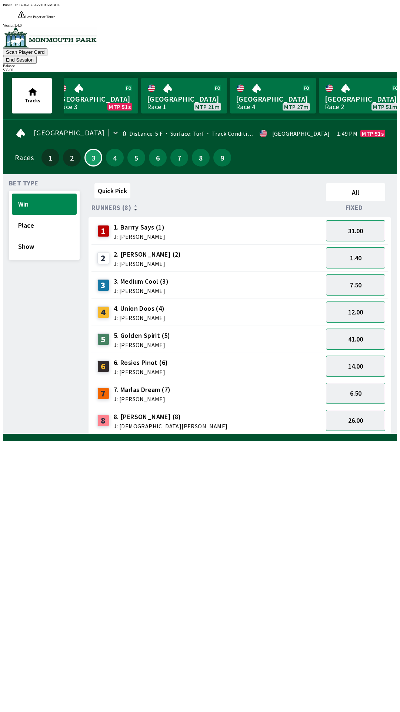
click at [368, 355] on button "14.00" at bounding box center [355, 365] width 59 height 21
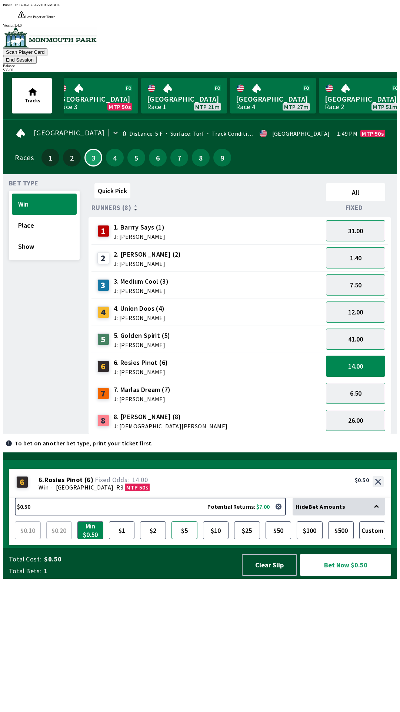
click at [179, 539] on button "$5" at bounding box center [185, 530] width 26 height 18
click at [349, 576] on button "Bet Now $5.00" at bounding box center [345, 565] width 91 height 22
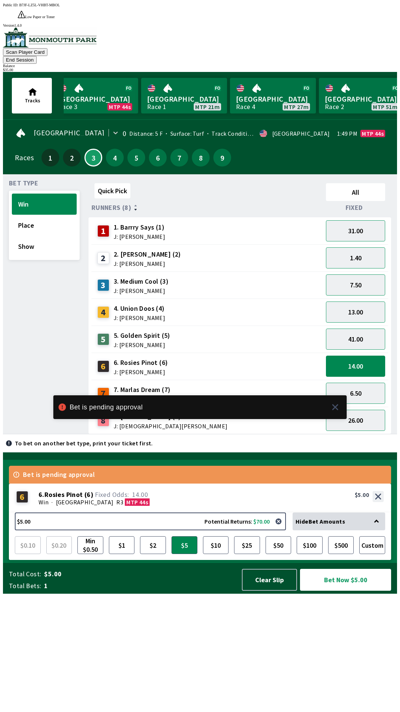
click at [337, 410] on icon at bounding box center [336, 407] width 6 height 6
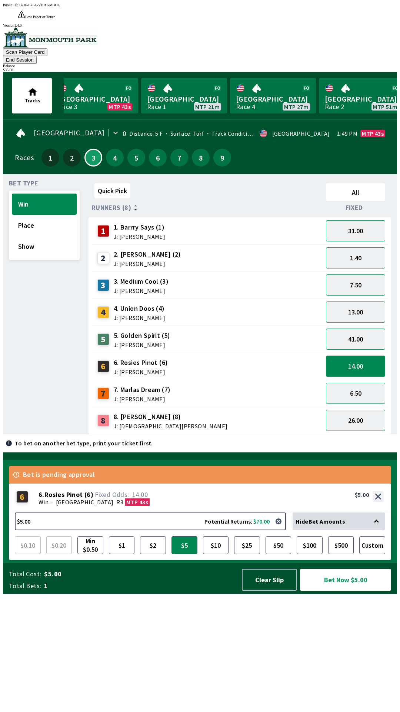
click at [365, 355] on button "14.00" at bounding box center [355, 365] width 59 height 21
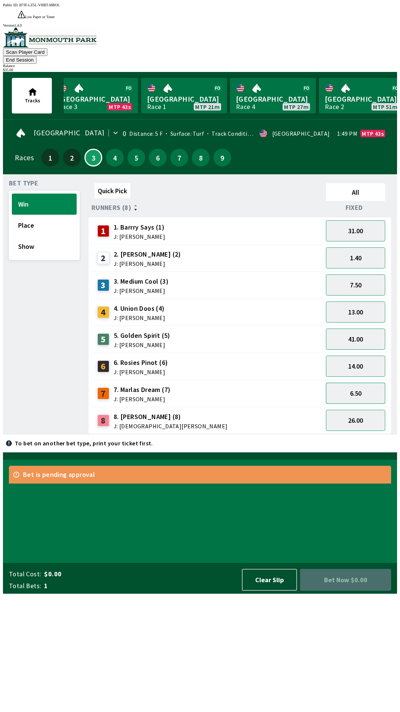
click at [368, 383] on button "6.50" at bounding box center [355, 393] width 59 height 21
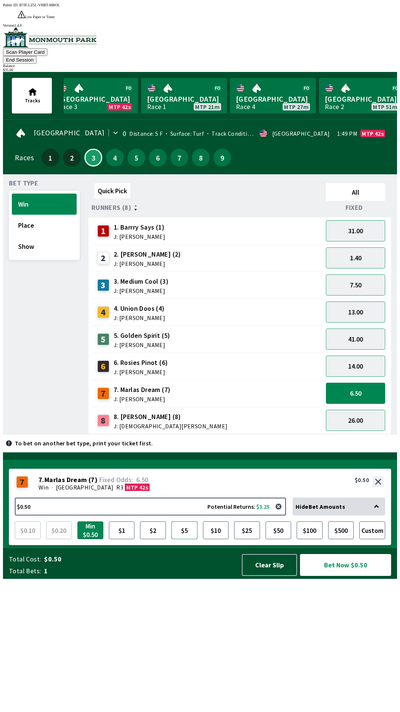
click at [188, 539] on button "$5" at bounding box center [185, 530] width 26 height 18
click at [371, 576] on button "Bet Now $5.00" at bounding box center [345, 565] width 91 height 22
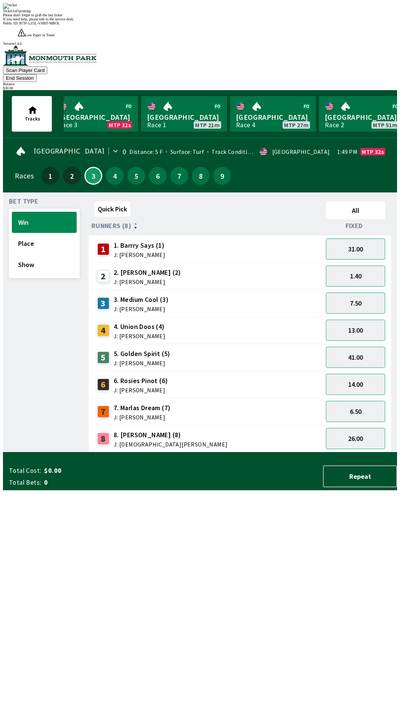
click at [265, 452] on div "Quick Pick All Runners (8) Fixed 1 1. [PERSON_NAME] Says (1) J: [PERSON_NAME] 3…" at bounding box center [243, 325] width 309 height 254
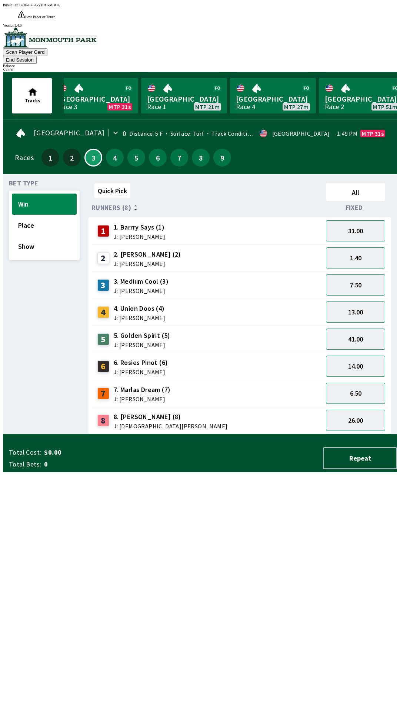
click at [380, 383] on button "6.50" at bounding box center [355, 393] width 59 height 21
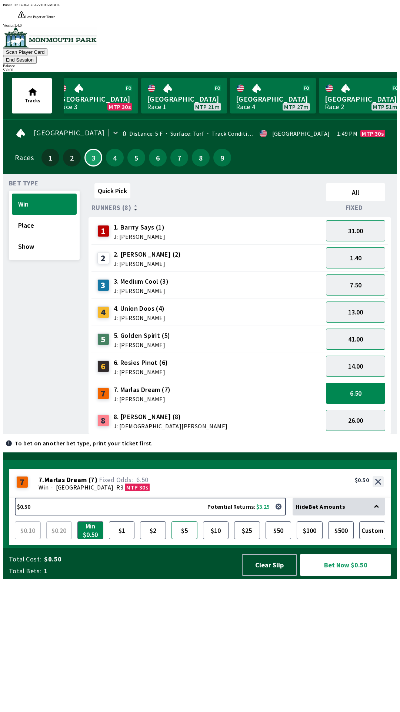
click at [188, 539] on button "$5" at bounding box center [185, 530] width 26 height 18
click at [353, 576] on button "Bet Now $5.00" at bounding box center [345, 565] width 91 height 22
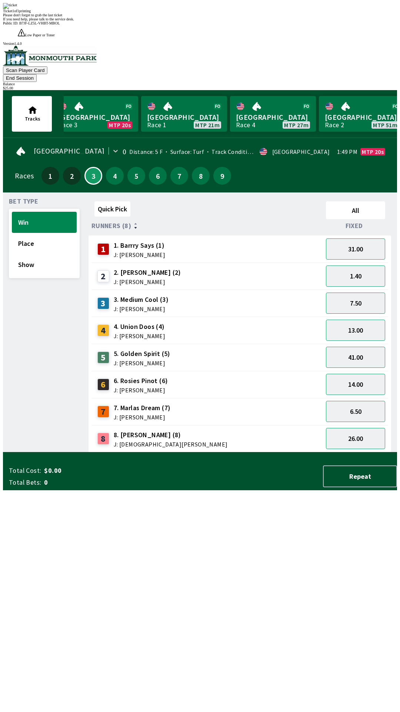
click at [302, 452] on div "Quick Pick All Runners (8) Fixed 1 1. [PERSON_NAME] Says (1) J: [PERSON_NAME] 3…" at bounding box center [243, 325] width 309 height 254
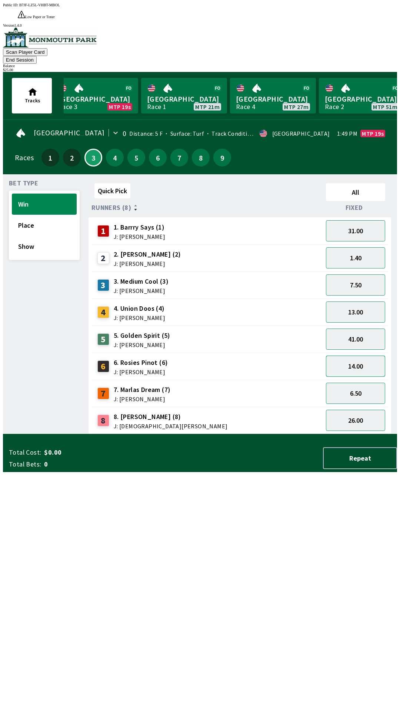
click at [370, 355] on button "14.00" at bounding box center [355, 365] width 59 height 21
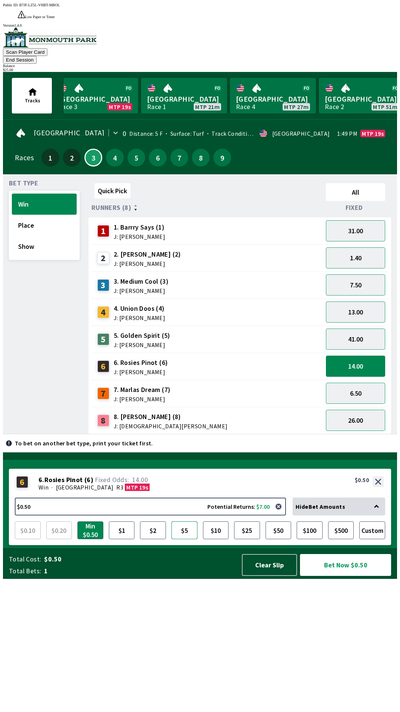
click at [178, 539] on button "$5" at bounding box center [185, 530] width 26 height 18
click at [360, 576] on button "Bet Now $5.00" at bounding box center [345, 565] width 91 height 22
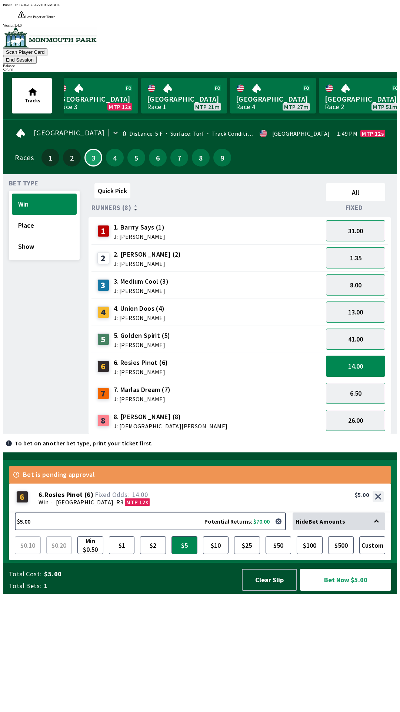
click at [37, 56] on button "End Session" at bounding box center [20, 60] width 34 height 8
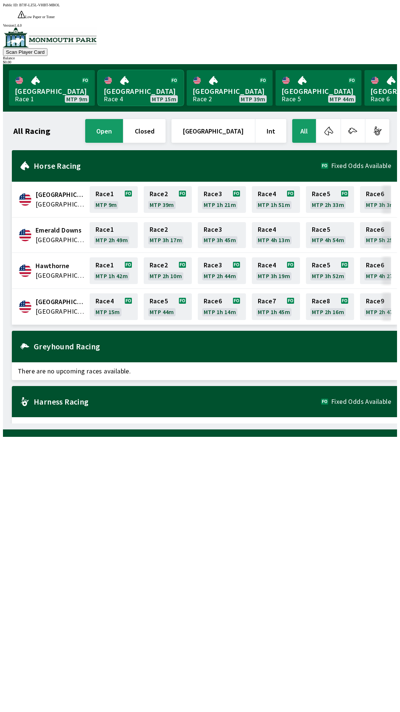
click at [136, 70] on link "Monmouth Park Race 4 MTP 15m" at bounding box center [141, 88] width 86 height 36
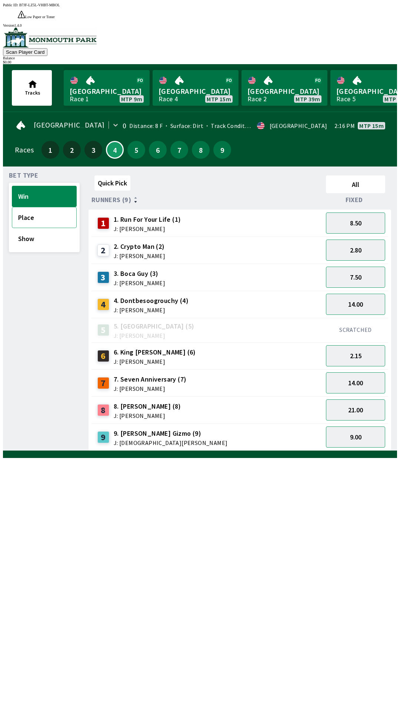
click at [50, 207] on button "Place" at bounding box center [44, 217] width 65 height 21
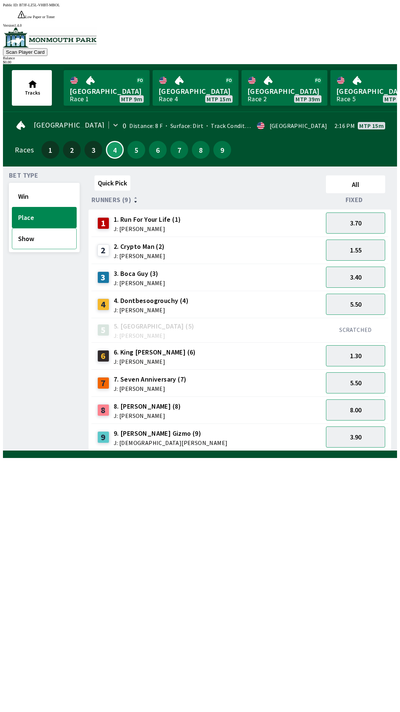
click at [40, 228] on button "Show" at bounding box center [44, 238] width 65 height 21
click at [53, 186] on button "Win" at bounding box center [44, 196] width 65 height 21
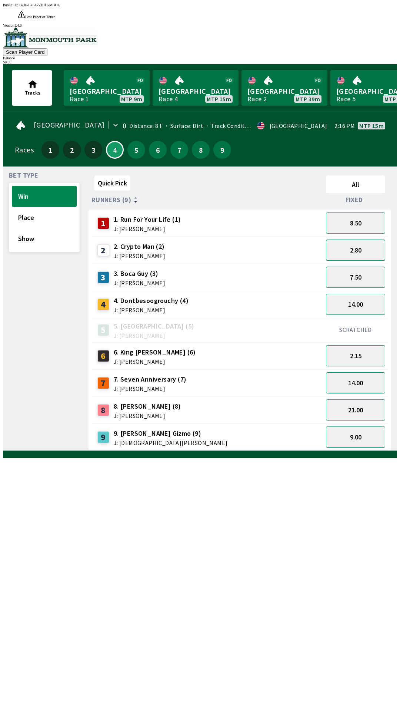
click at [379, 239] on button "2.80" at bounding box center [355, 249] width 59 height 21
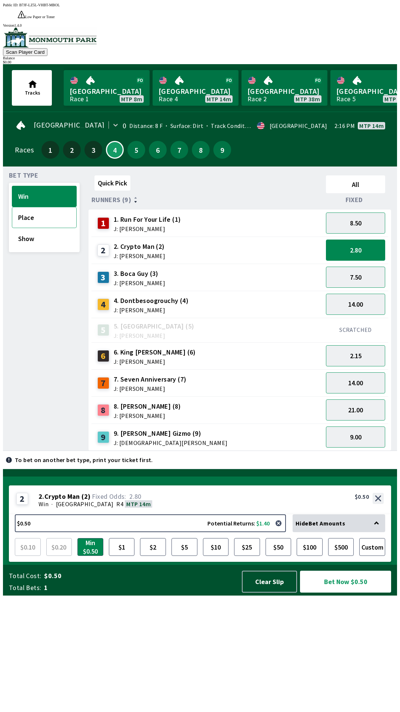
click at [54, 207] on button "Place" at bounding box center [44, 217] width 65 height 21
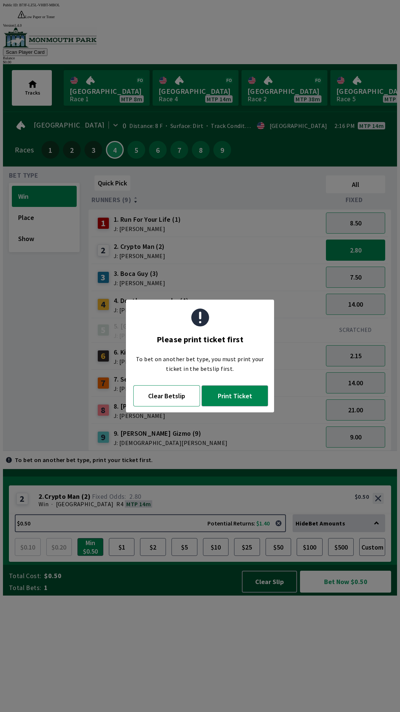
click at [167, 399] on button "Clear Betslip" at bounding box center [166, 395] width 67 height 21
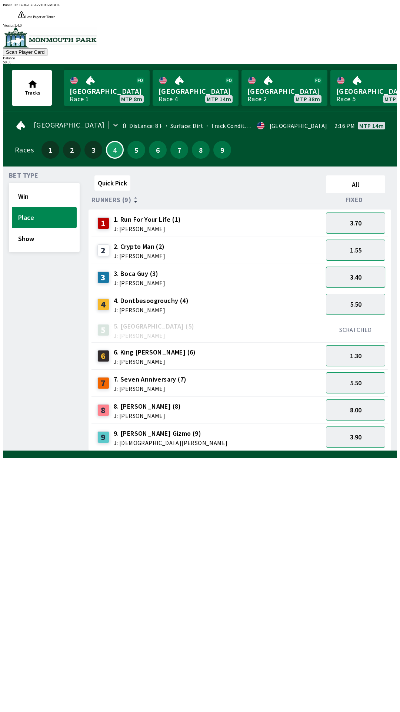
click at [366, 267] on button "3.40" at bounding box center [355, 277] width 59 height 21
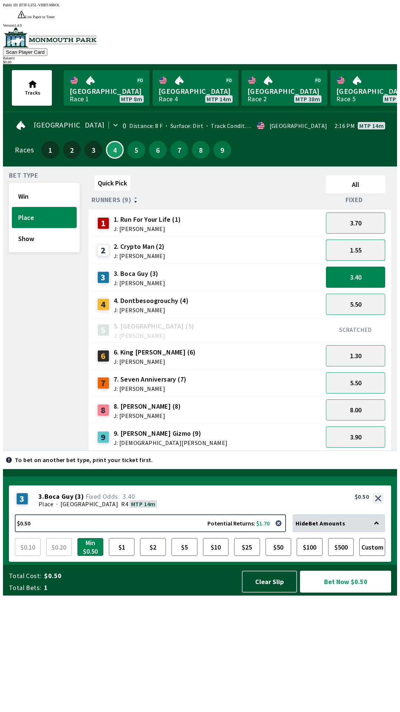
click at [363, 239] on button "1.55" at bounding box center [355, 249] width 59 height 21
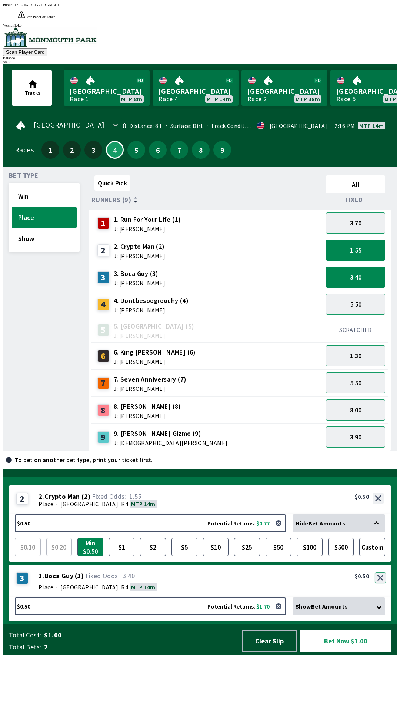
click at [384, 583] on button "button" at bounding box center [380, 577] width 11 height 11
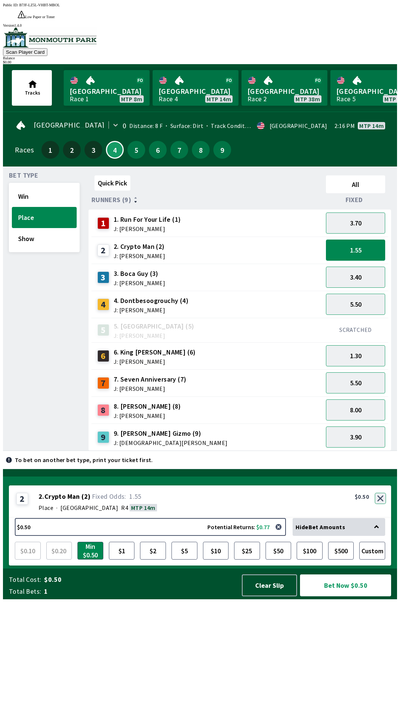
click at [381, 504] on button "button" at bounding box center [380, 498] width 11 height 11
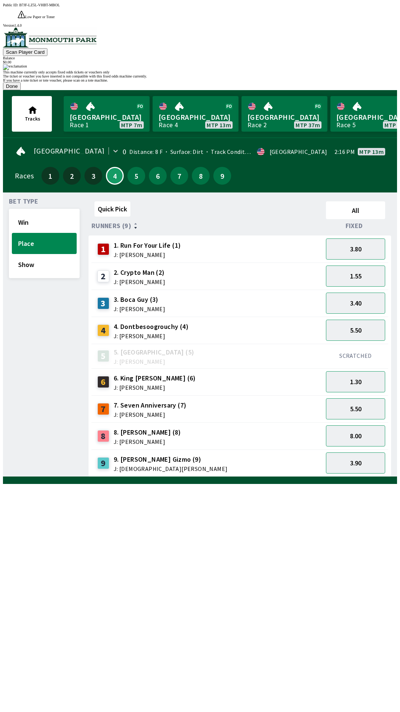
click at [21, 90] on button "Done" at bounding box center [12, 86] width 18 height 8
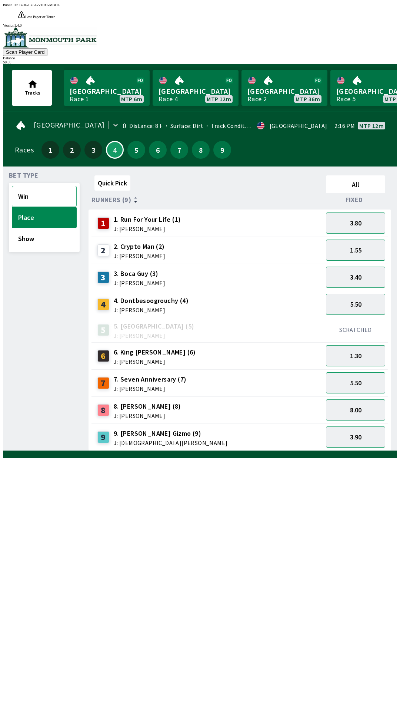
click at [30, 186] on button "Win" at bounding box center [44, 196] width 65 height 21
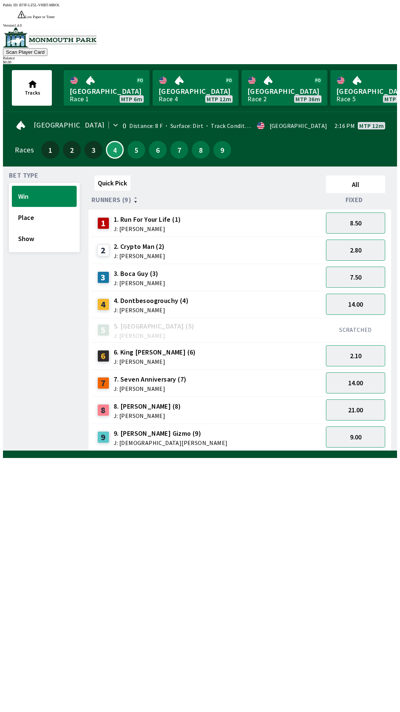
click at [3, 451] on div "Bet Type Win Place Show Quick Pick All Runners (9) Fixed 1 1. Run For Your Life…" at bounding box center [200, 308] width 394 height 284
click at [310, 451] on div "Quick Pick All Runners (9) Fixed 1 1. Run For Your Life (1) J: [PERSON_NAME] 8.…" at bounding box center [243, 311] width 309 height 278
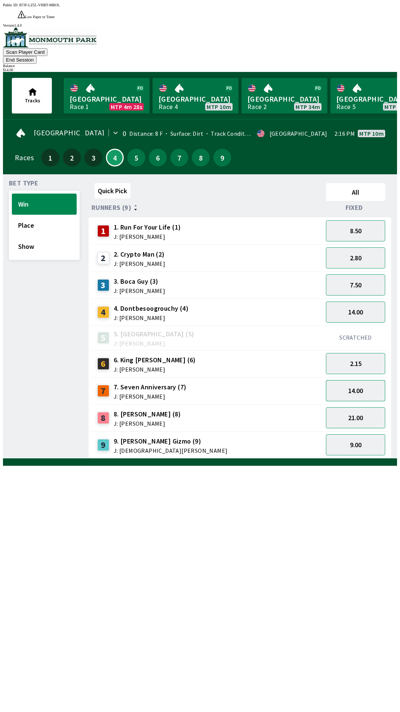
click at [353, 380] on button "14.00" at bounding box center [355, 390] width 59 height 21
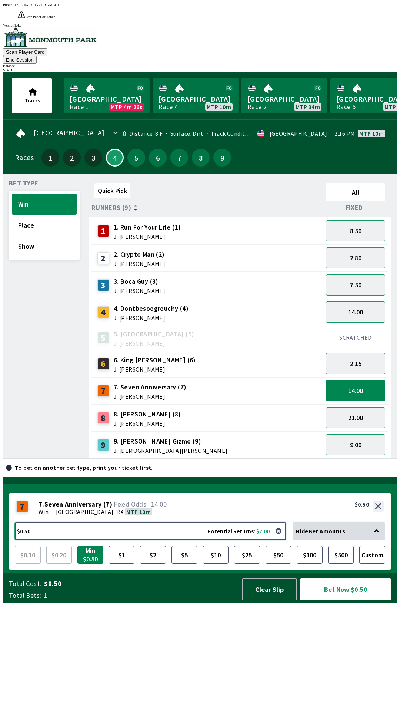
click at [151, 540] on button "$0.50 Potential Returns: $7.00" at bounding box center [150, 531] width 271 height 18
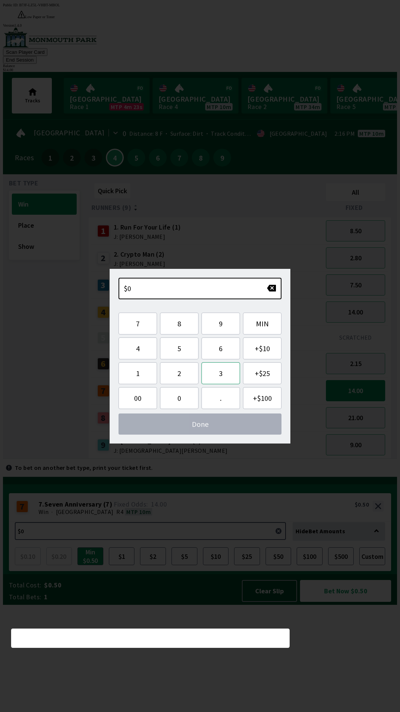
click at [222, 374] on button "3" at bounding box center [221, 373] width 39 height 22
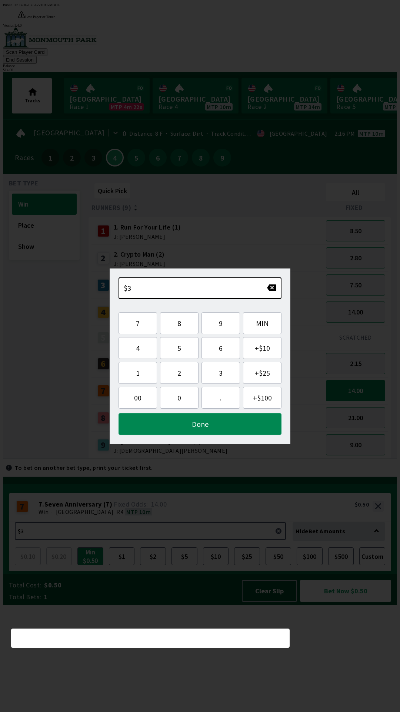
click at [246, 425] on button "Done" at bounding box center [200, 424] width 163 height 22
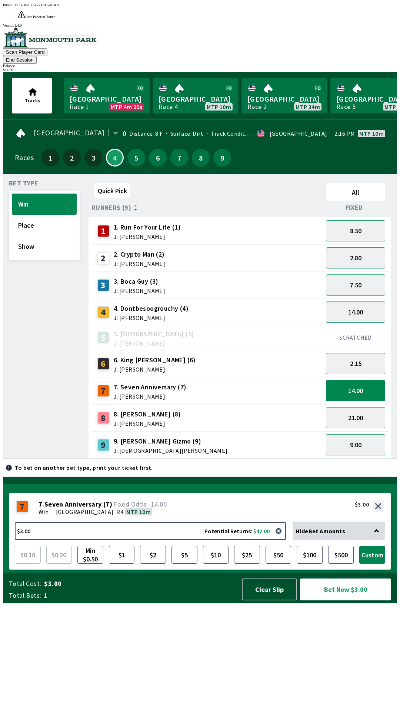
click at [354, 695] on div "Public ID: B7JF-LZ5L-VHBT-MBOL Low Paper or Toner Printer DetectedError, please…" at bounding box center [200, 359] width 394 height 712
click at [344, 600] on button "Bet Now $3.00" at bounding box center [345, 589] width 91 height 22
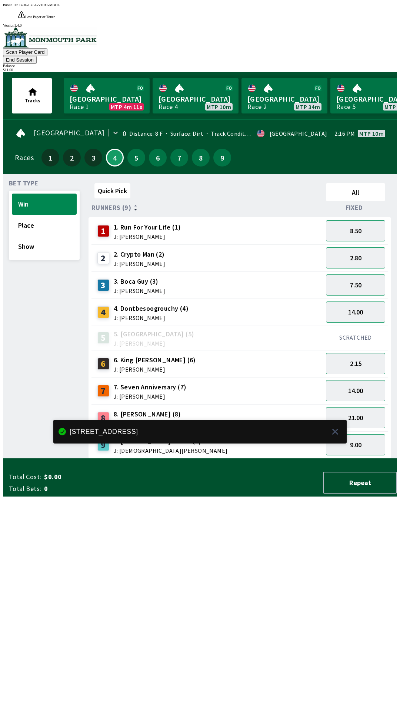
click at [271, 537] on div "Public ID: B7JF-LZ5L-VHBT-MBOL Low Paper or Toner Printer DetectedError, please…" at bounding box center [200, 359] width 394 height 712
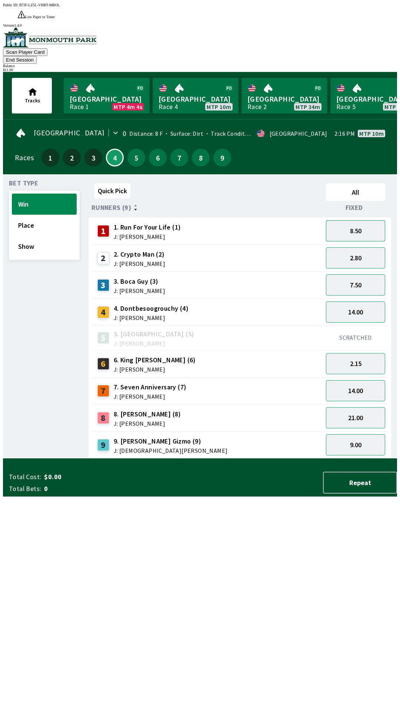
click at [365, 220] on button "8.50" at bounding box center [355, 230] width 59 height 21
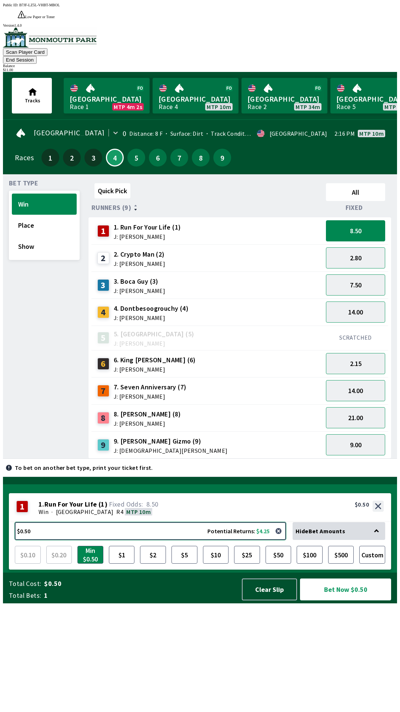
click at [165, 540] on button "$0.50 Potential Returns: $4.25" at bounding box center [150, 531] width 271 height 18
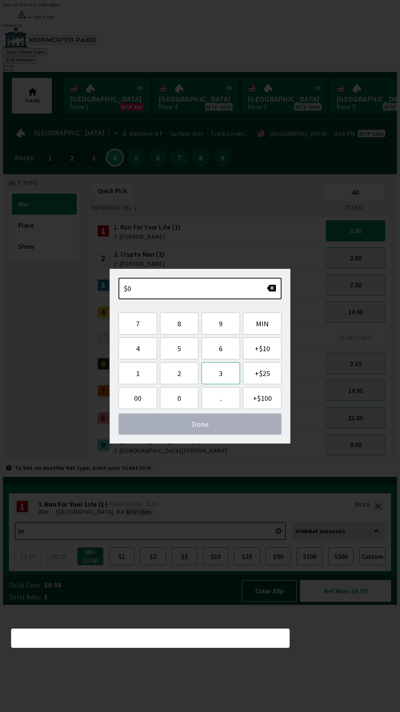
click at [224, 372] on button "3" at bounding box center [221, 373] width 39 height 22
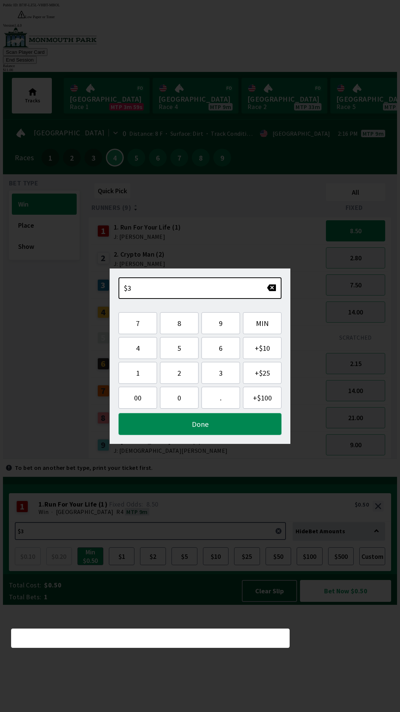
click at [234, 424] on button "Done" at bounding box center [200, 424] width 163 height 22
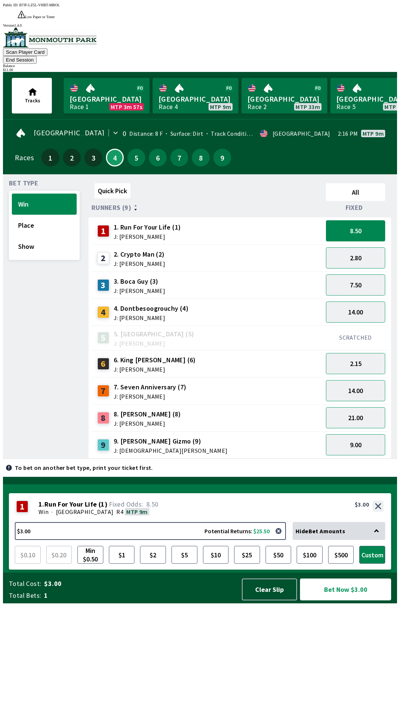
click at [352, 600] on button "Bet Now $3.00" at bounding box center [345, 589] width 91 height 22
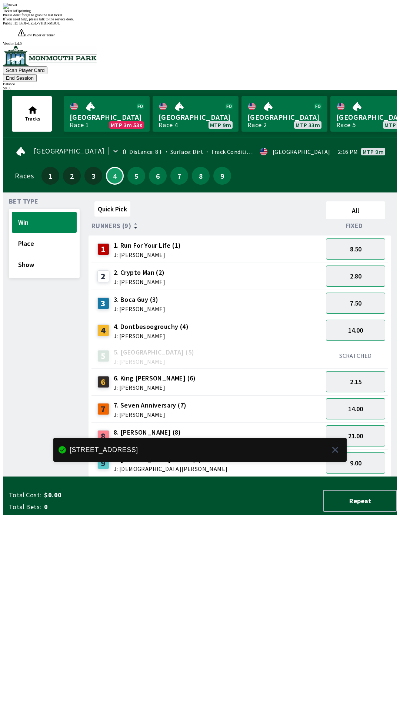
click at [343, 477] on div "Quick Pick All Runners (9) Fixed 1 1. Run For Your Life (1) J: [PERSON_NAME] 8.…" at bounding box center [243, 337] width 309 height 278
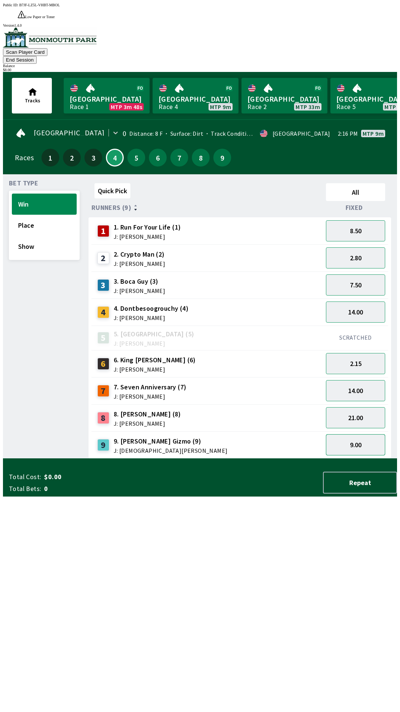
click at [354, 434] on button "9.00" at bounding box center [355, 444] width 59 height 21
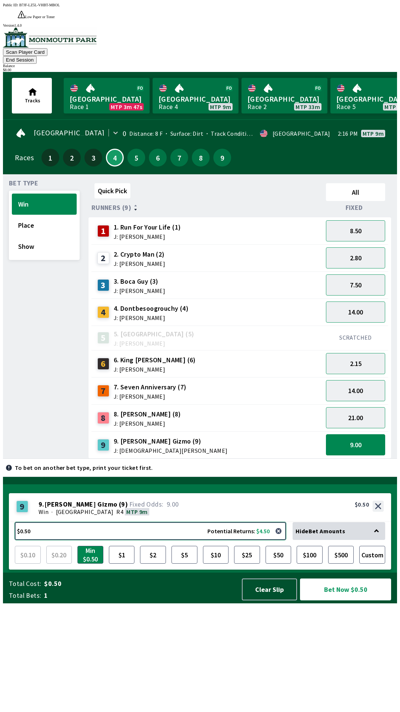
click at [155, 540] on button "$0.50 Potential Returns: $4.50" at bounding box center [150, 531] width 271 height 18
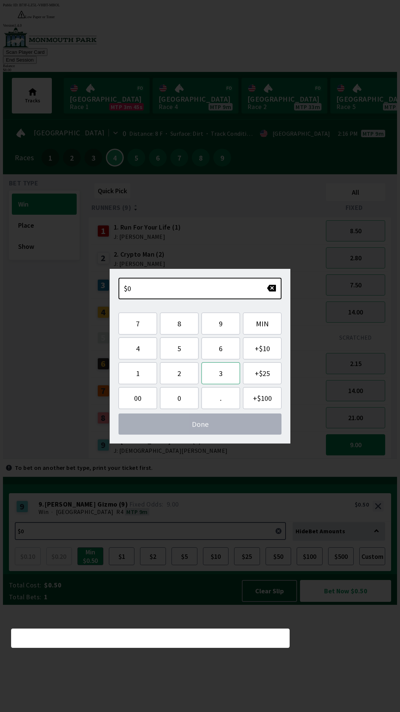
click at [220, 373] on button "3" at bounding box center [221, 373] width 39 height 22
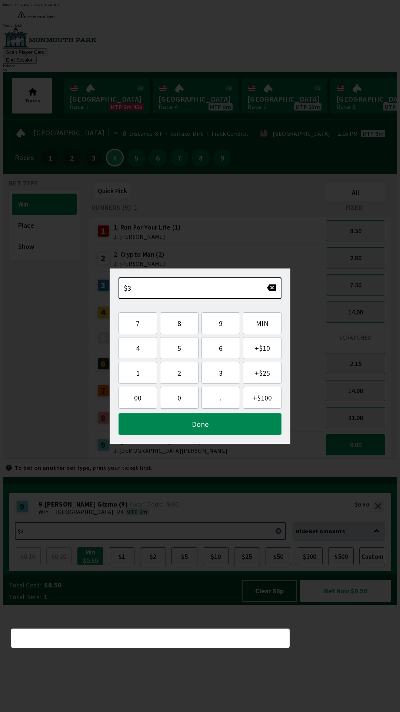
click at [244, 433] on button "Done" at bounding box center [200, 424] width 163 height 22
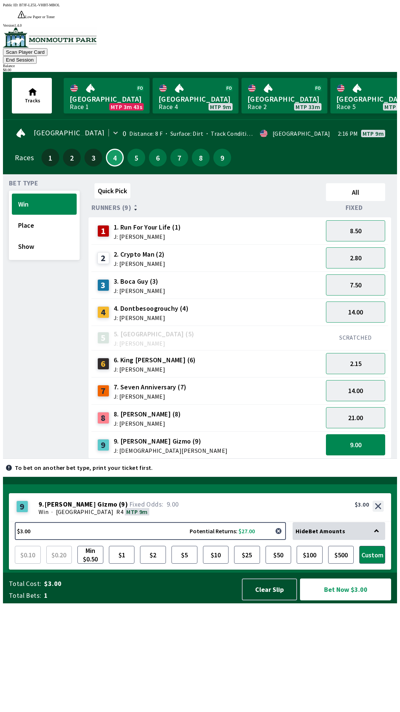
click at [281, 538] on button "button" at bounding box center [278, 530] width 15 height 15
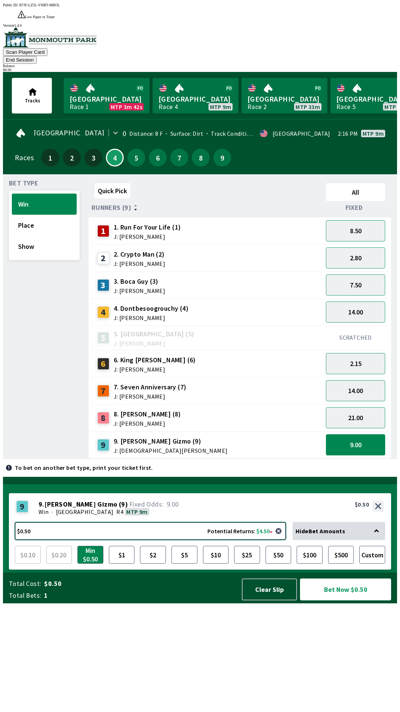
click at [192, 540] on button "$0.50 Potential Returns: $4.50" at bounding box center [150, 531] width 271 height 18
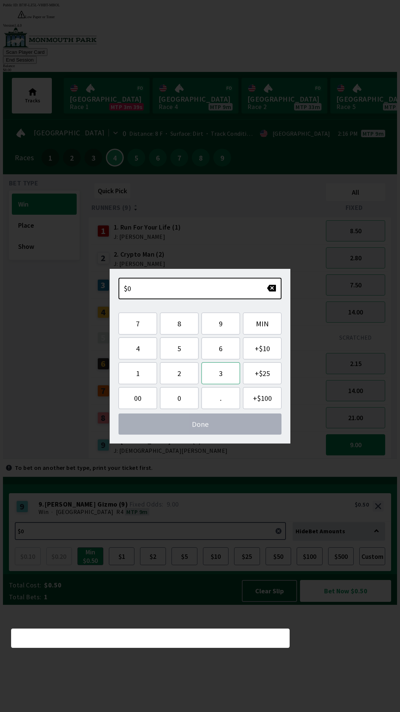
click at [223, 377] on button "3" at bounding box center [221, 373] width 39 height 22
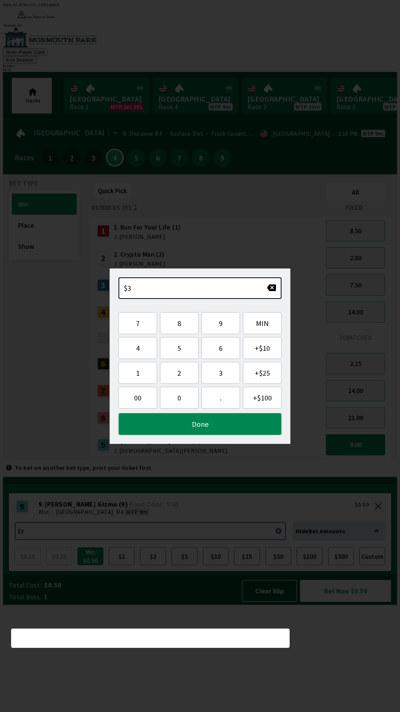
click at [223, 424] on button "Done" at bounding box center [200, 424] width 163 height 22
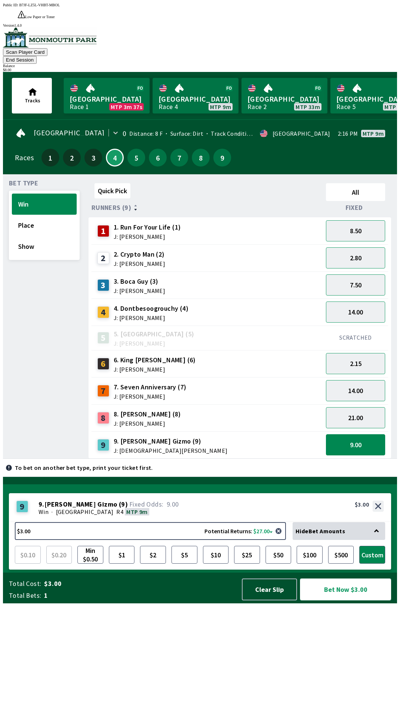
click at [325, 600] on button "Bet Now $3.00" at bounding box center [345, 589] width 91 height 22
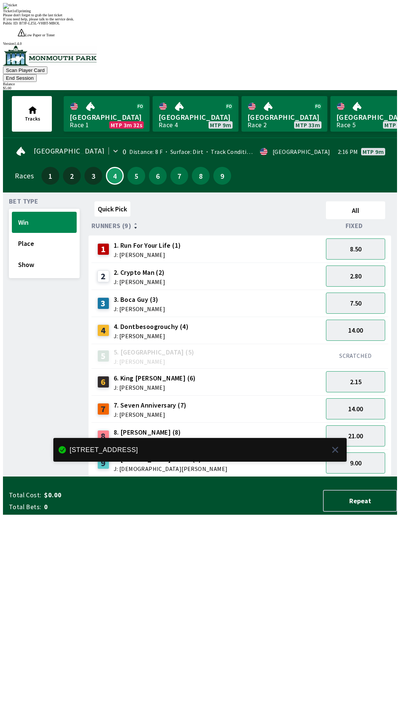
click at [264, 477] on div "Quick Pick All Runners (9) Fixed 1 1. Run For Your Life (1) J: [PERSON_NAME] 8.…" at bounding box center [243, 337] width 309 height 278
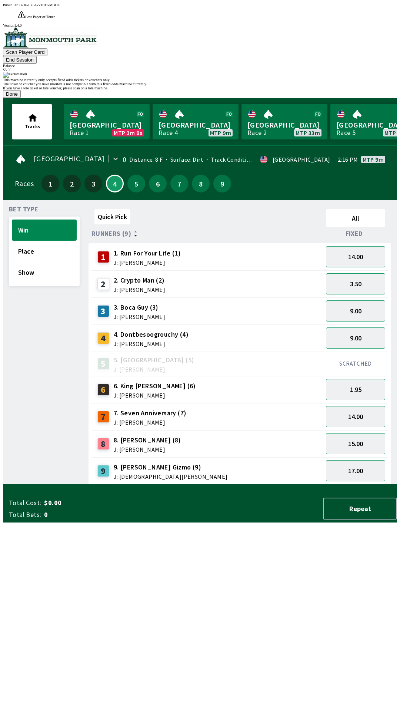
click at [261, 98] on div "This machine currently only accepts fixed odds tickets or vouchers only The tic…" at bounding box center [200, 85] width 394 height 26
click at [21, 98] on button "Done" at bounding box center [12, 94] width 18 height 8
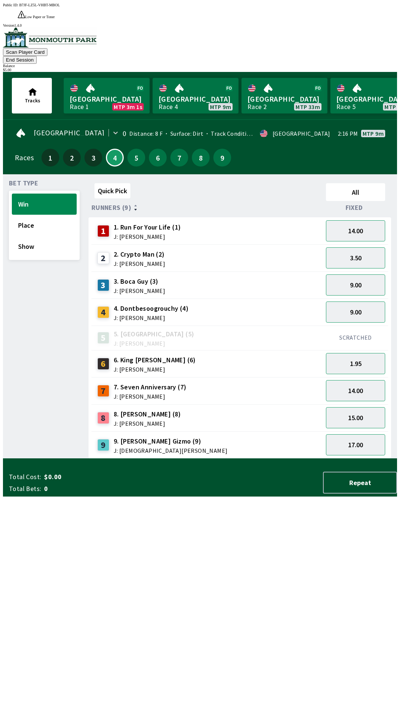
click at [37, 56] on button "End Session" at bounding box center [20, 60] width 34 height 8
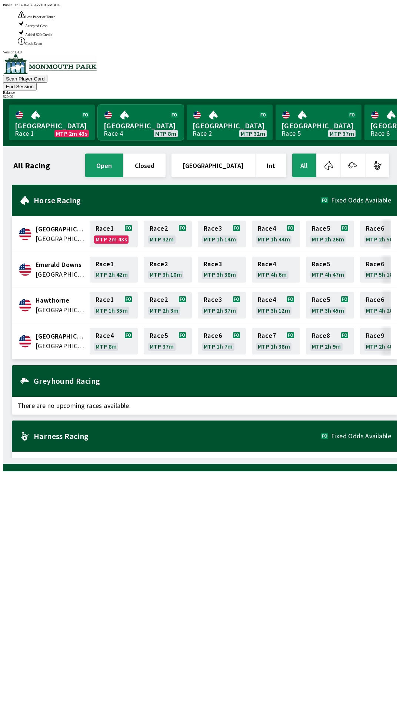
click at [140, 105] on link "[GEOGRAPHIC_DATA] Race 4 MTP 8m" at bounding box center [141, 123] width 86 height 36
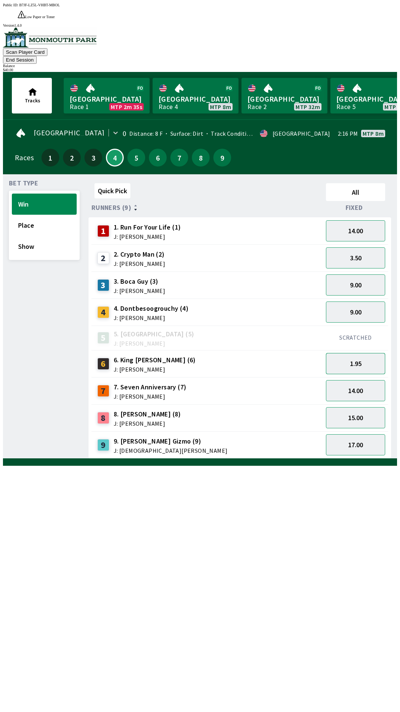
click at [368, 353] on button "1.95" at bounding box center [355, 363] width 59 height 21
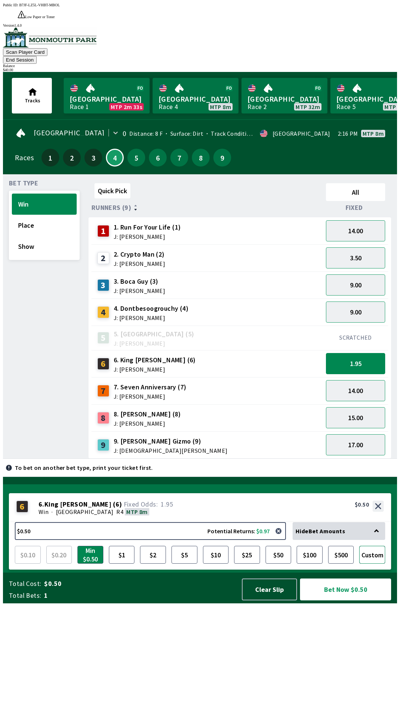
click at [370, 563] on button "Custom" at bounding box center [373, 555] width 26 height 18
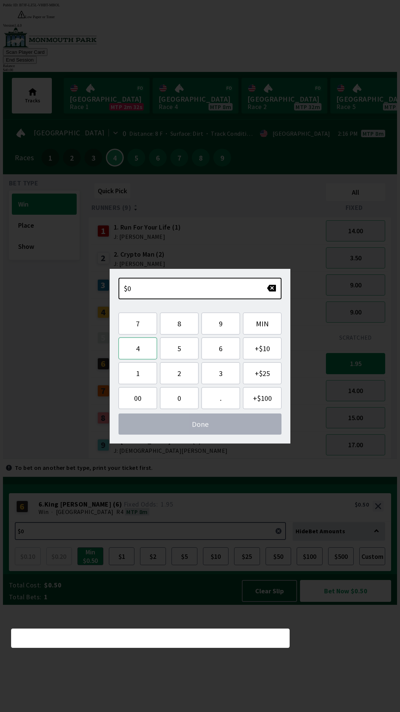
click at [149, 348] on button "4" at bounding box center [138, 348] width 39 height 22
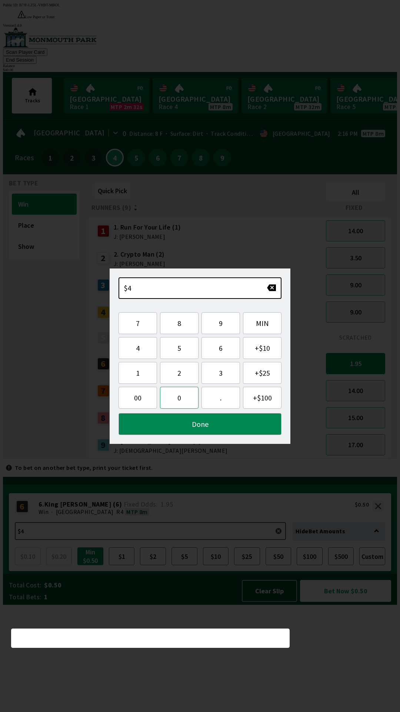
click at [186, 400] on button "0" at bounding box center [179, 398] width 39 height 22
click at [215, 427] on button "Done" at bounding box center [200, 424] width 163 height 22
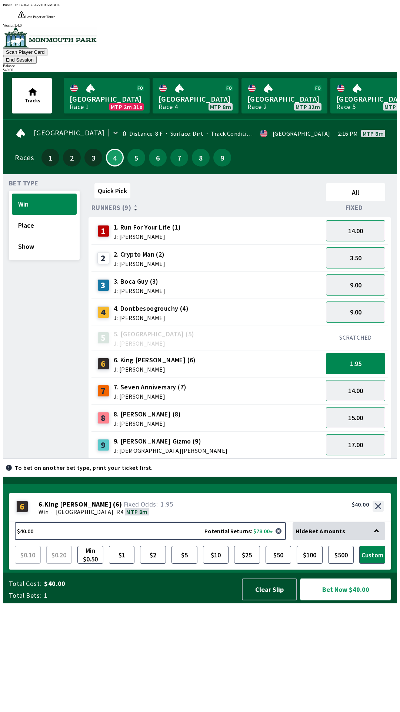
click at [342, 600] on button "Bet Now $40.00" at bounding box center [345, 589] width 91 height 22
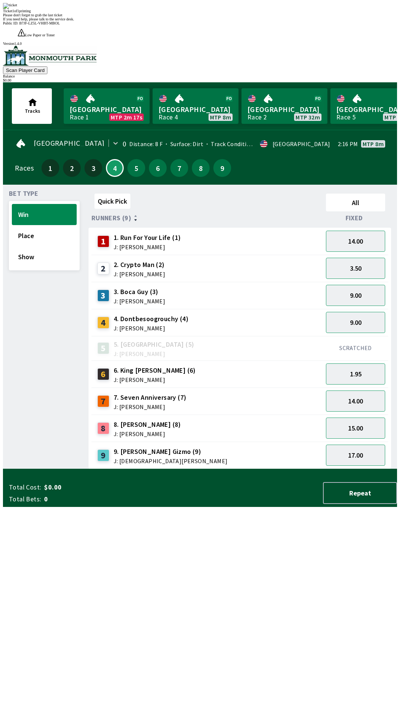
click at [326, 469] on div "Quick Pick All Runners (9) Fixed 1 1. Run For Your Life (1) J: [PERSON_NAME] 14…" at bounding box center [243, 330] width 309 height 278
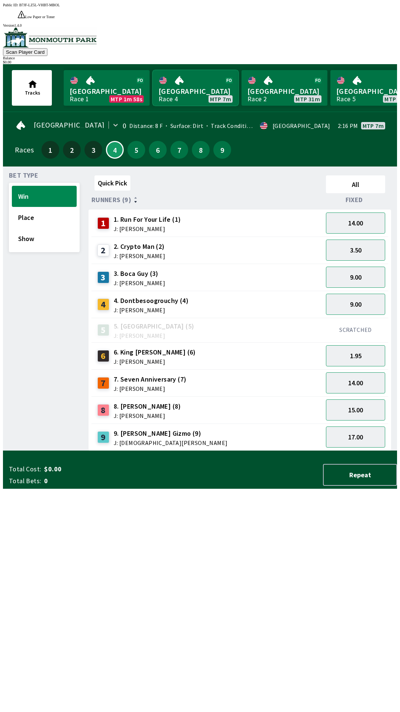
click at [193, 70] on link "Monmouth Park Race 4 MTP 7m" at bounding box center [196, 88] width 86 height 36
click at [192, 79] on link "Monmouth Park Race 4 MTP 7m" at bounding box center [196, 88] width 86 height 36
click at [153, 70] on link "Monmouth Park Race 4 MTP 7m" at bounding box center [196, 88] width 86 height 36
click at [365, 212] on button "14.00" at bounding box center [355, 222] width 59 height 21
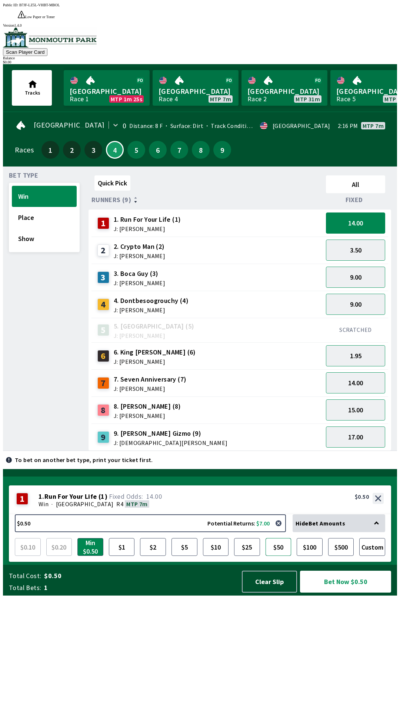
click at [279, 556] on button "$50" at bounding box center [279, 547] width 26 height 18
click at [347, 592] on button "Bet Now $50.00" at bounding box center [345, 581] width 91 height 22
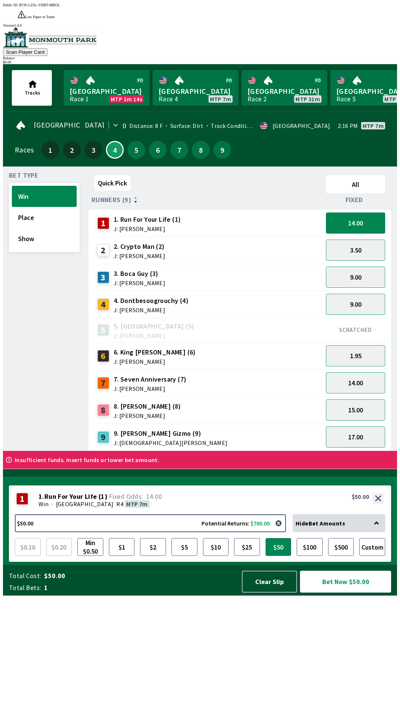
click at [351, 592] on button "Bet Now $50.00" at bounding box center [345, 581] width 91 height 22
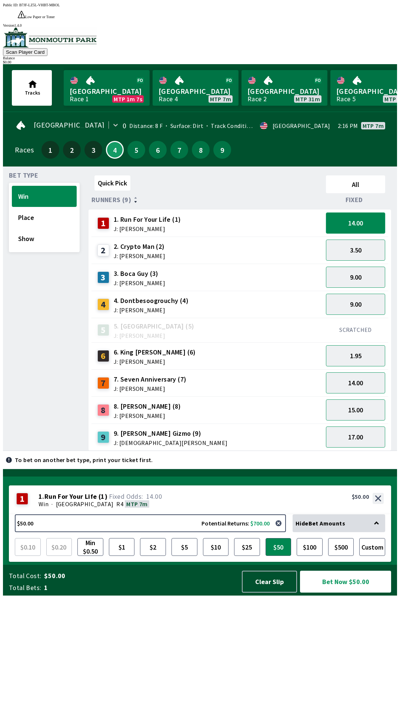
click at [361, 212] on button "14.00" at bounding box center [355, 222] width 59 height 21
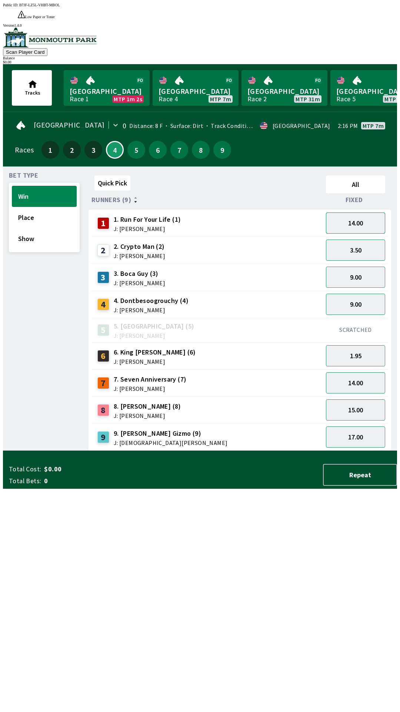
click at [367, 212] on button "14.00" at bounding box center [355, 222] width 59 height 21
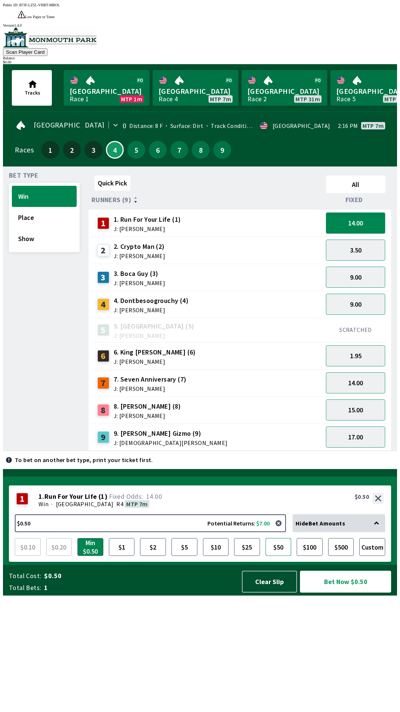
click at [282, 556] on button "$50" at bounding box center [279, 547] width 26 height 18
click at [348, 592] on button "Bet Now $50.00" at bounding box center [345, 581] width 91 height 22
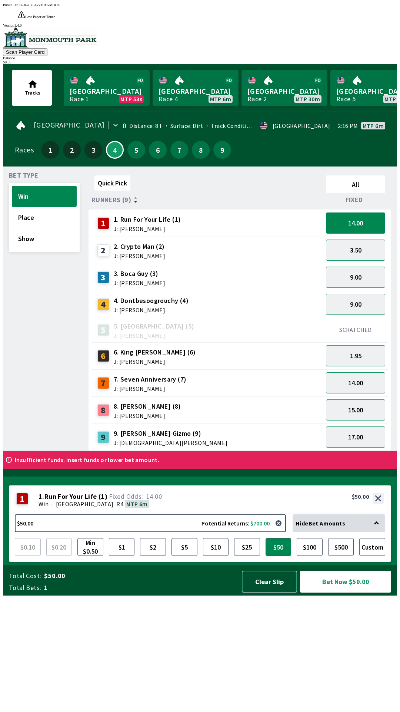
click at [281, 592] on button "Clear Slip" at bounding box center [269, 581] width 55 height 22
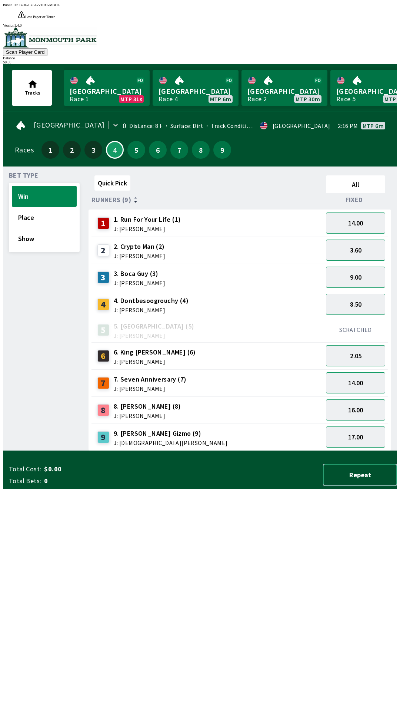
click at [353, 486] on button "Repeat" at bounding box center [360, 475] width 74 height 22
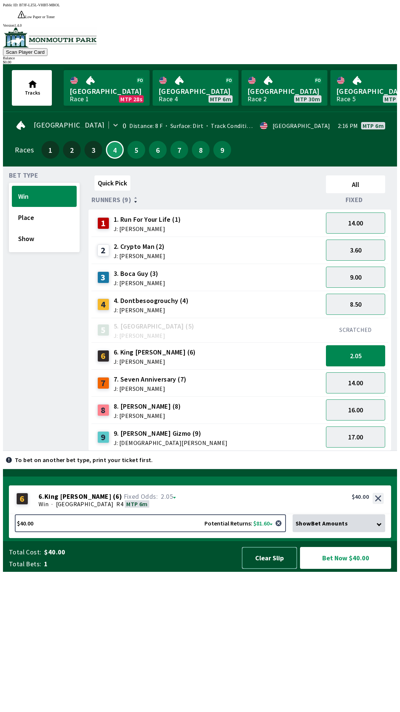
click at [277, 569] on button "Clear Slip" at bounding box center [269, 558] width 55 height 22
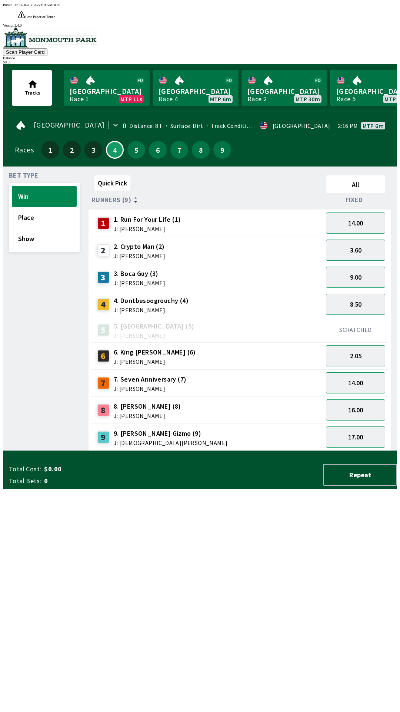
click at [366, 70] on link "[GEOGRAPHIC_DATA] Race 5 MTP 35m" at bounding box center [374, 88] width 86 height 36
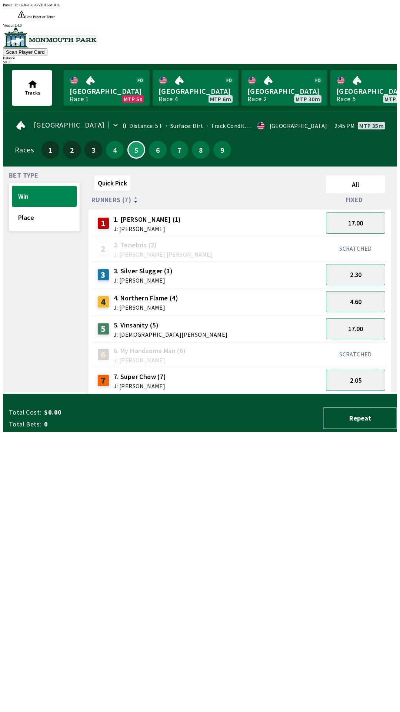
click at [347, 429] on button "Repeat" at bounding box center [360, 418] width 74 height 22
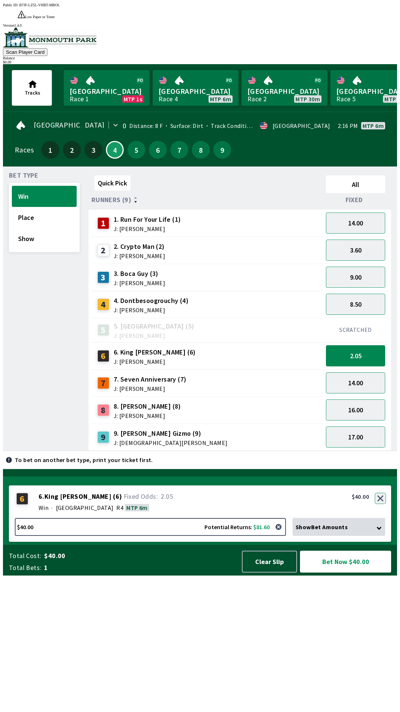
click at [382, 504] on button "button" at bounding box center [380, 498] width 11 height 11
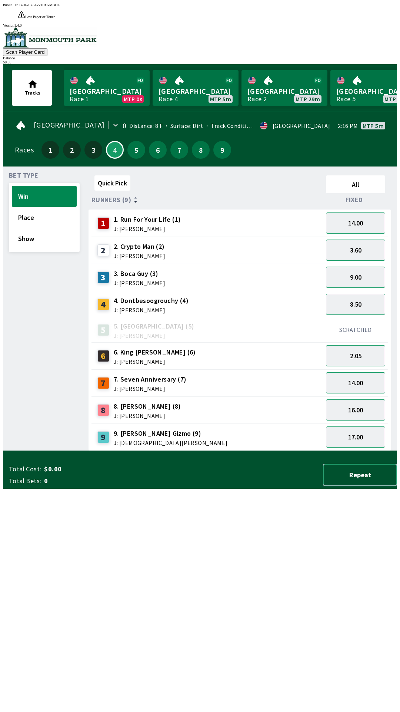
click at [358, 486] on button "Repeat" at bounding box center [360, 475] width 74 height 22
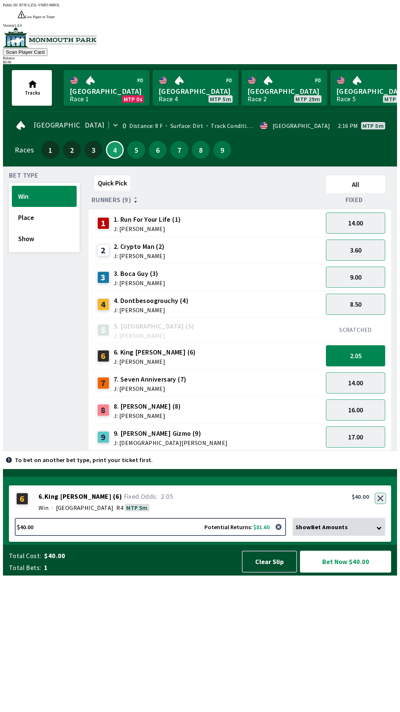
click at [381, 504] on button "button" at bounding box center [380, 498] width 11 height 11
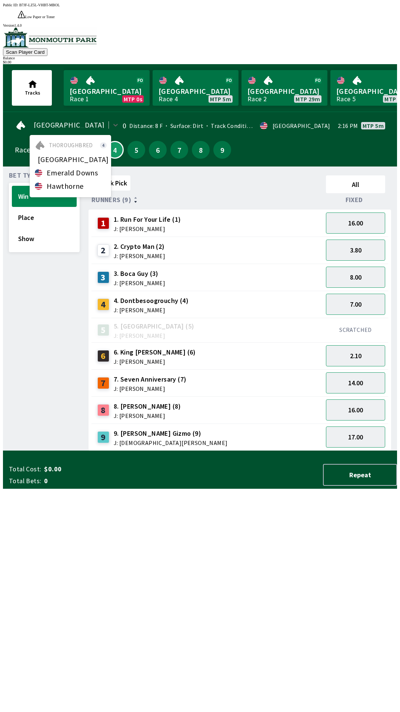
click at [89, 153] on div "[GEOGRAPHIC_DATA]" at bounding box center [71, 159] width 82 height 13
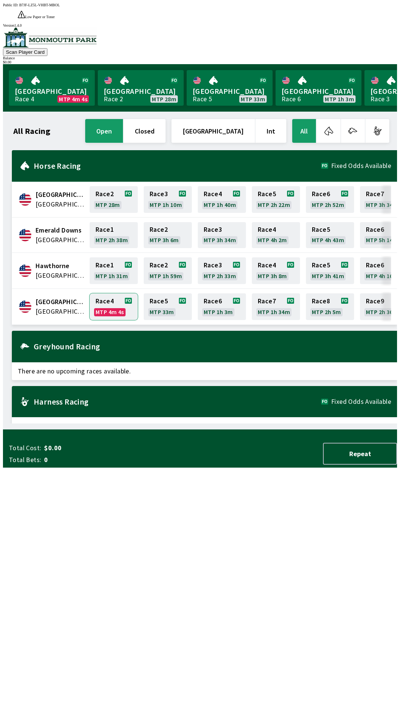
click at [102, 293] on link "Race 4 MTP 4m 4s" at bounding box center [114, 306] width 48 height 27
click at [113, 301] on link "Race 4 MTP 4m" at bounding box center [114, 306] width 48 height 27
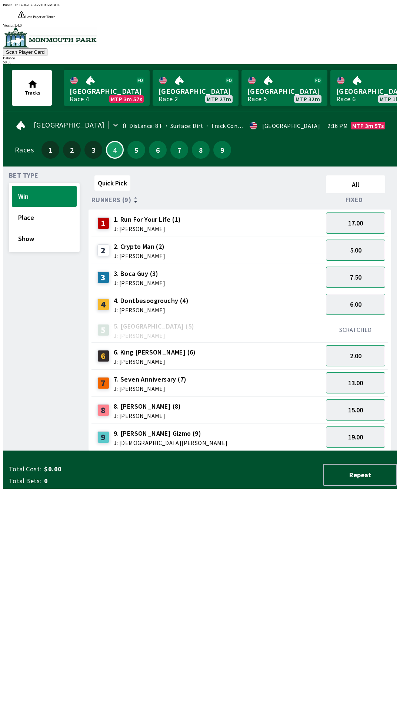
click at [341, 270] on button "7.50" at bounding box center [355, 277] width 59 height 21
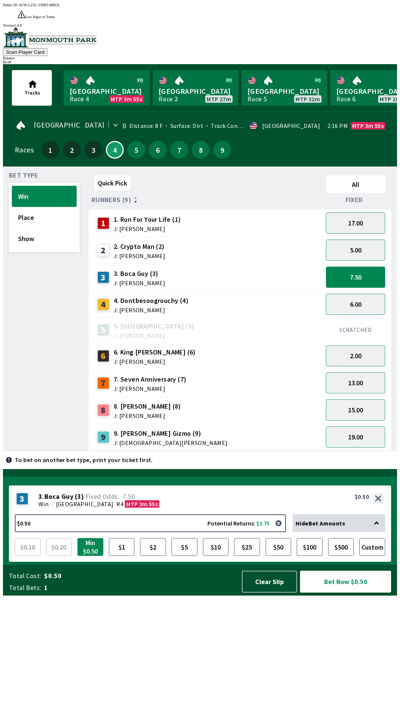
click at [87, 556] on button "Min $0.50" at bounding box center [90, 547] width 26 height 18
click at [158, 556] on button "$2" at bounding box center [153, 547] width 26 height 18
click at [348, 267] on button "7.50" at bounding box center [355, 277] width 59 height 21
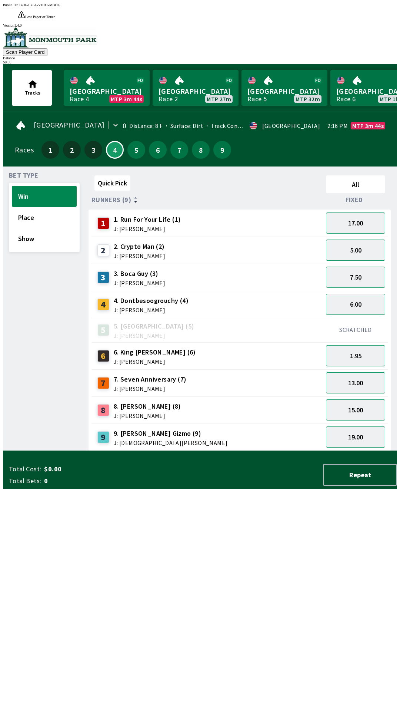
click at [152, 307] on span "J: [PERSON_NAME]" at bounding box center [151, 310] width 75 height 6
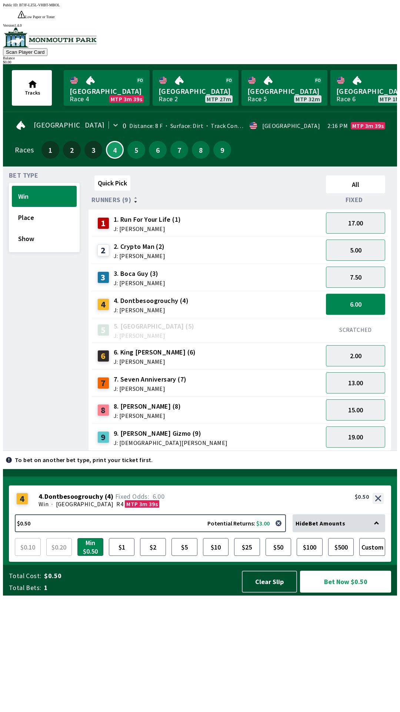
click at [352, 294] on button "6.00" at bounding box center [355, 304] width 59 height 21
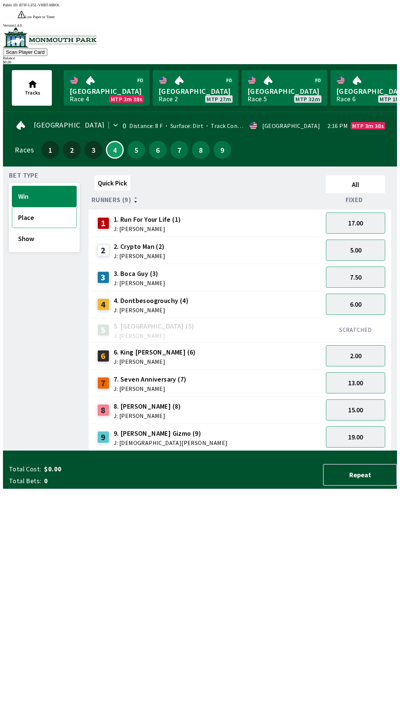
click at [22, 211] on button "Place" at bounding box center [44, 217] width 65 height 21
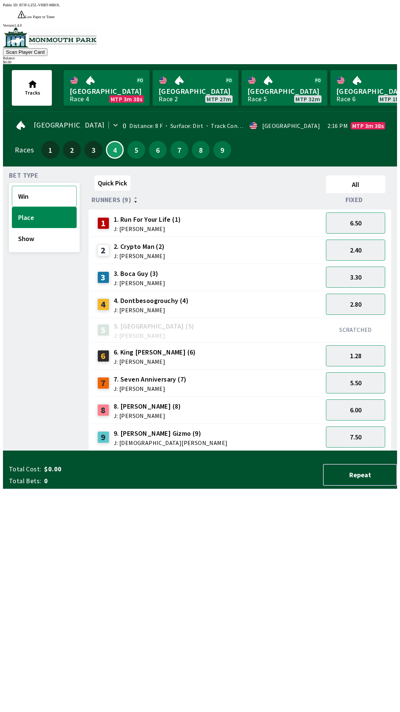
click at [15, 186] on button "Win" at bounding box center [44, 196] width 65 height 21
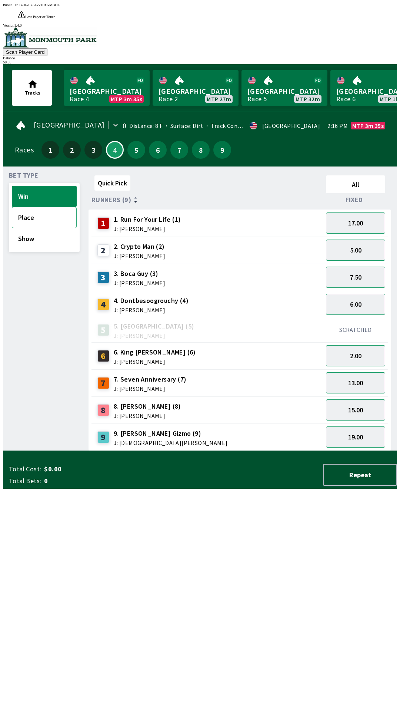
click at [31, 209] on button "Place" at bounding box center [44, 217] width 65 height 21
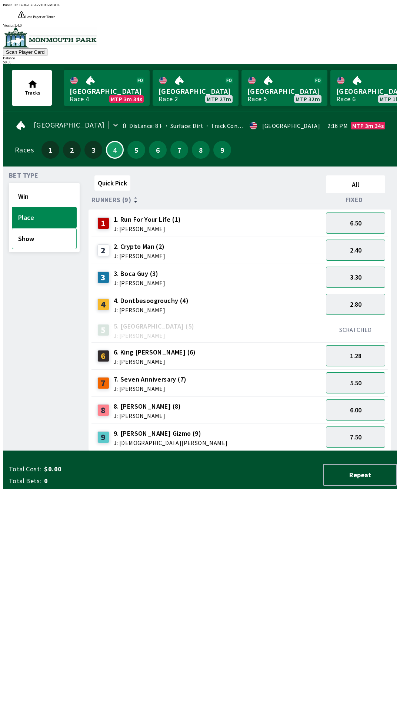
click at [26, 228] on button "Show" at bounding box center [44, 238] width 65 height 21
click at [32, 189] on button "Win" at bounding box center [44, 196] width 65 height 21
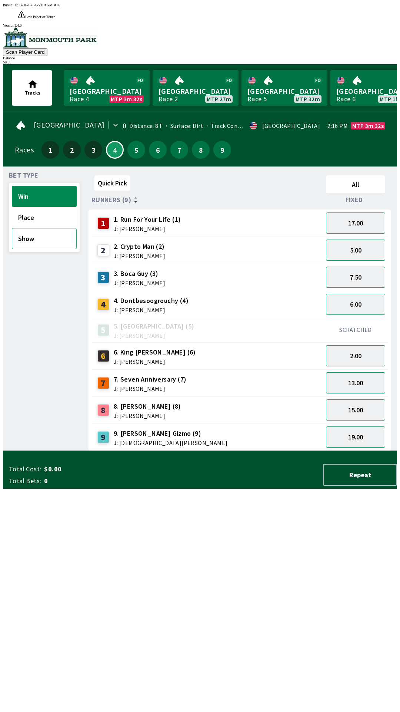
click at [26, 228] on button "Show" at bounding box center [44, 238] width 65 height 21
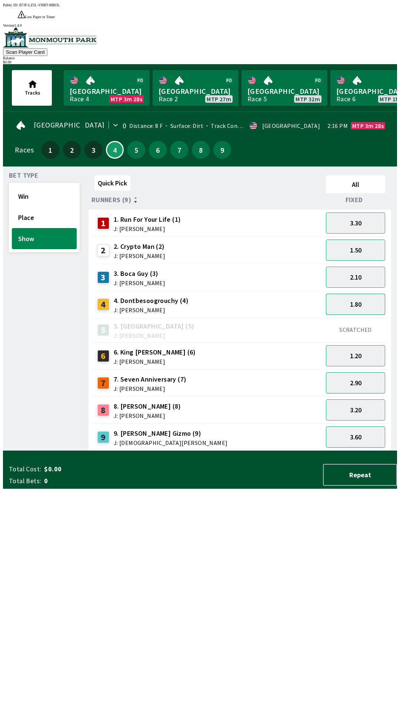
click at [359, 294] on button "1.80" at bounding box center [355, 304] width 59 height 21
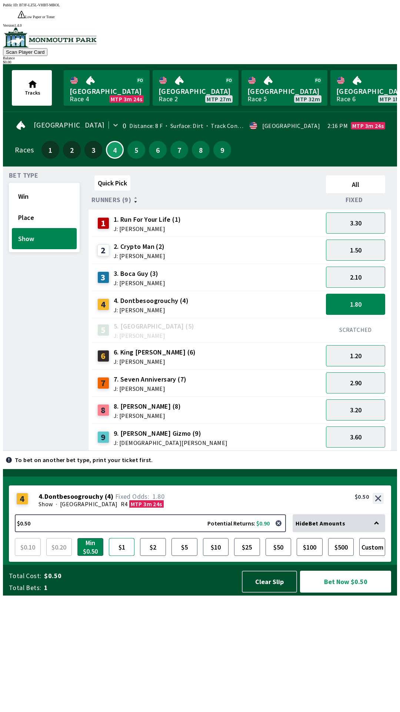
click at [121, 556] on button "$1" at bounding box center [122, 547] width 26 height 18
click at [156, 556] on button "$2" at bounding box center [153, 547] width 26 height 18
click at [186, 556] on button "$5" at bounding box center [185, 547] width 26 height 18
click at [99, 556] on button "Min $0.50" at bounding box center [90, 547] width 26 height 18
click at [163, 556] on button "$2" at bounding box center [153, 547] width 26 height 18
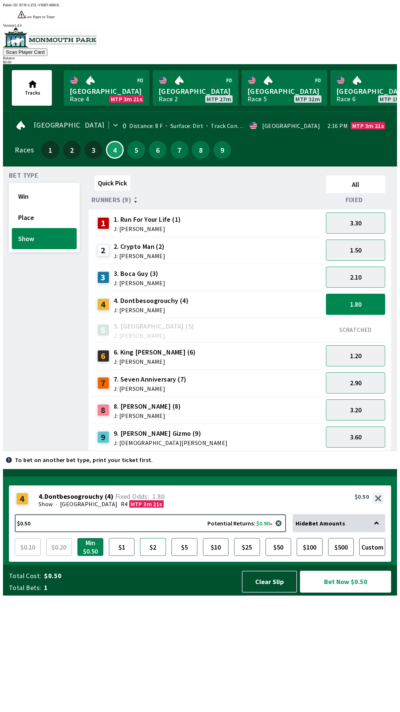
click at [163, 556] on button "$2" at bounding box center [153, 547] width 26 height 18
click at [44, 186] on button "Win" at bounding box center [44, 196] width 65 height 21
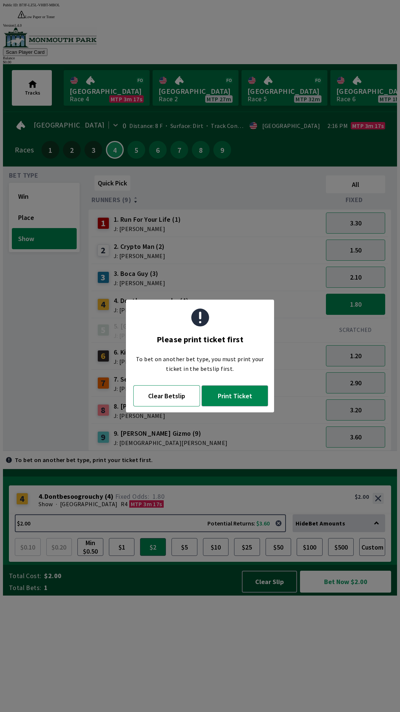
click at [156, 398] on button "Clear Betslip" at bounding box center [166, 395] width 67 height 21
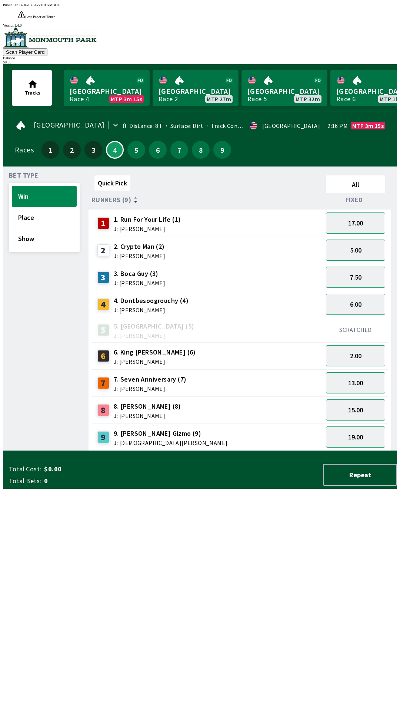
click at [368, 318] on div "SCRATCHED" at bounding box center [355, 330] width 65 height 24
click at [362, 294] on button "6.00" at bounding box center [355, 304] width 59 height 21
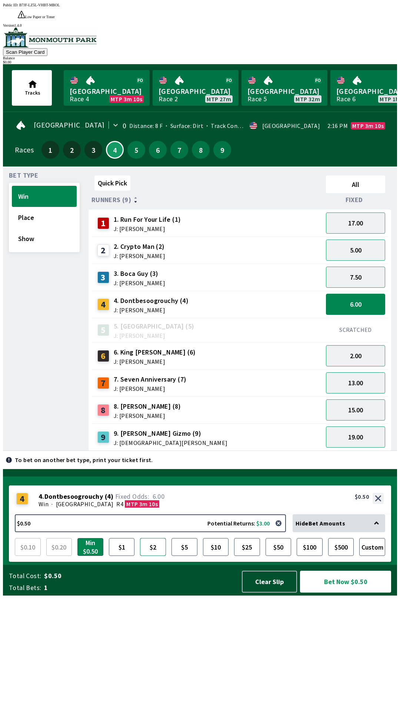
click at [159, 556] on button "$2" at bounding box center [153, 547] width 26 height 18
click at [346, 592] on button "Bet Now $2.00" at bounding box center [345, 581] width 91 height 22
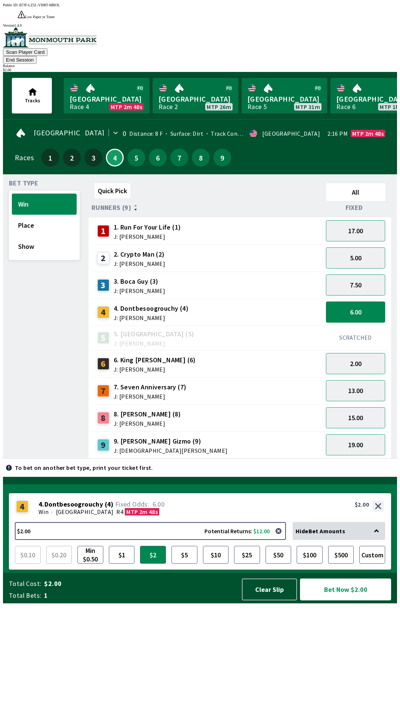
click at [341, 600] on button "Bet Now $2.00" at bounding box center [345, 589] width 91 height 22
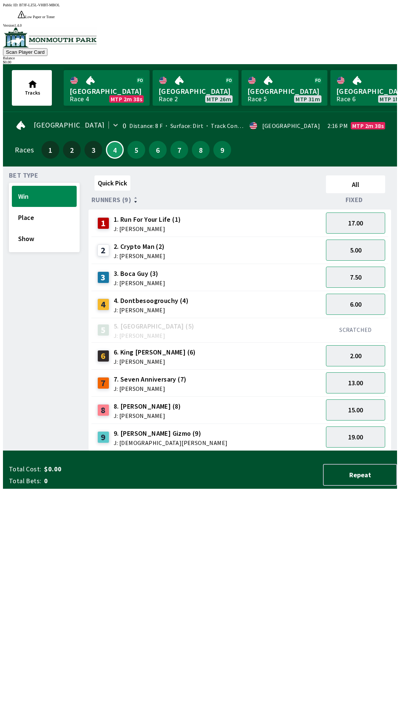
click at [123, 451] on div "Quick Pick All Runners (9) Fixed 1 1. Run For Your Life (1) J: [PERSON_NAME] 17…" at bounding box center [243, 311] width 309 height 278
click at [26, 228] on button "Show" at bounding box center [44, 238] width 65 height 21
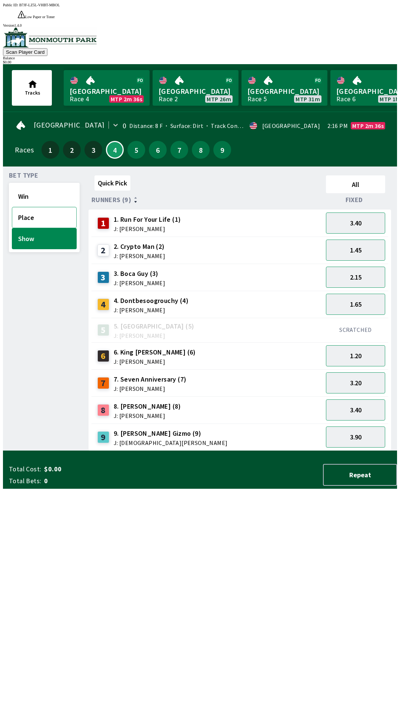
click at [25, 207] on button "Place" at bounding box center [44, 217] width 65 height 21
click at [21, 186] on button "Win" at bounding box center [44, 196] width 65 height 21
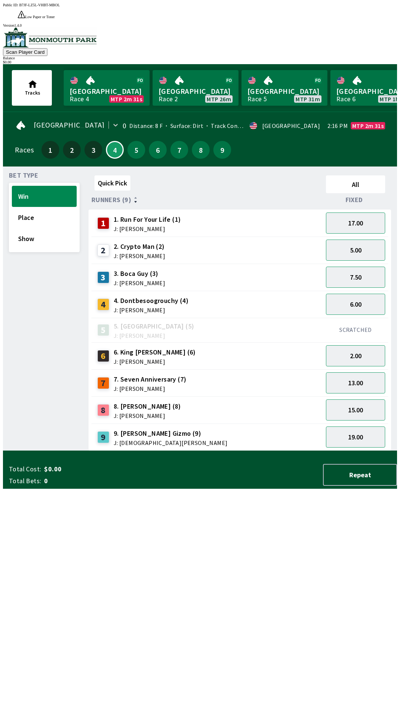
click at [330, 291] on div "6.00" at bounding box center [355, 304] width 65 height 27
click at [377, 267] on button "7.50" at bounding box center [355, 277] width 59 height 21
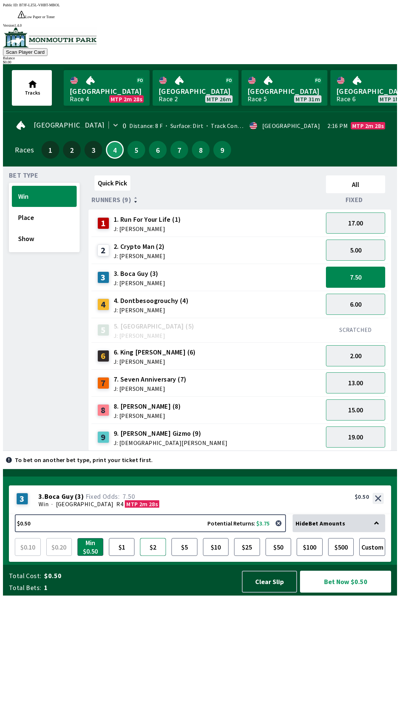
click at [146, 556] on button "$2" at bounding box center [153, 547] width 26 height 18
click at [364, 592] on button "Bet Now $2.00" at bounding box center [345, 581] width 91 height 22
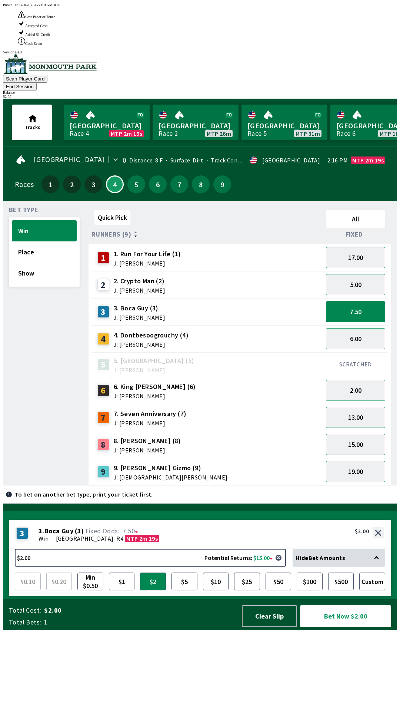
click at [328, 627] on button "Bet Now $2.00" at bounding box center [345, 616] width 91 height 22
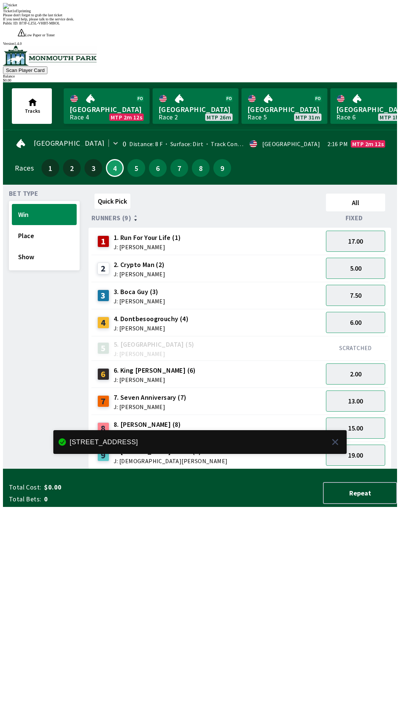
click at [90, 469] on div "Quick Pick All Runners (9) Fixed 1 1. Run For Your Life (1) J: [PERSON_NAME] 17…" at bounding box center [243, 330] width 309 height 278
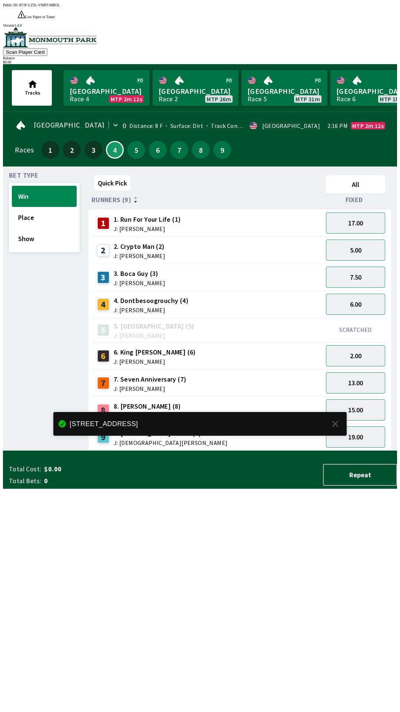
click at [90, 451] on div "Quick Pick All Runners (9) Fixed 1 1. Run For Your Life (1) J: [PERSON_NAME] 17…" at bounding box center [243, 311] width 309 height 278
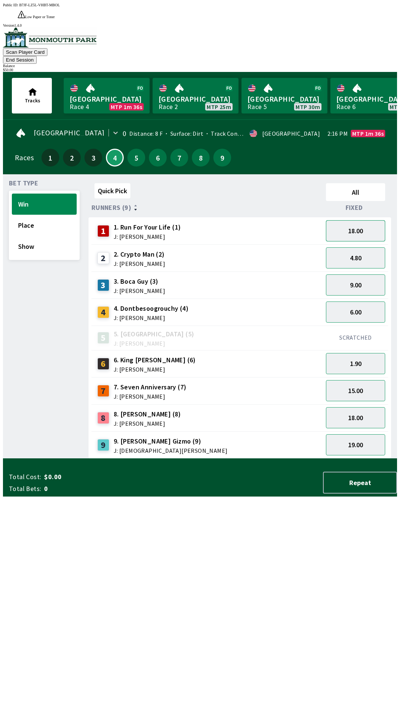
click at [365, 220] on button "18.00" at bounding box center [355, 230] width 59 height 21
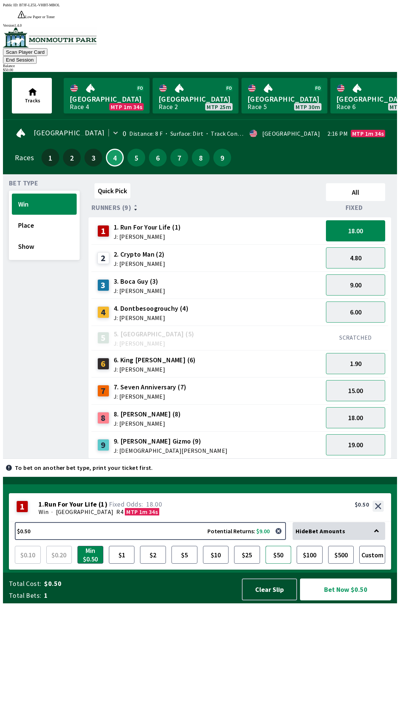
click at [281, 563] on button "$50" at bounding box center [279, 555] width 26 height 18
click at [351, 600] on button "Bet Now $50.00" at bounding box center [345, 589] width 91 height 22
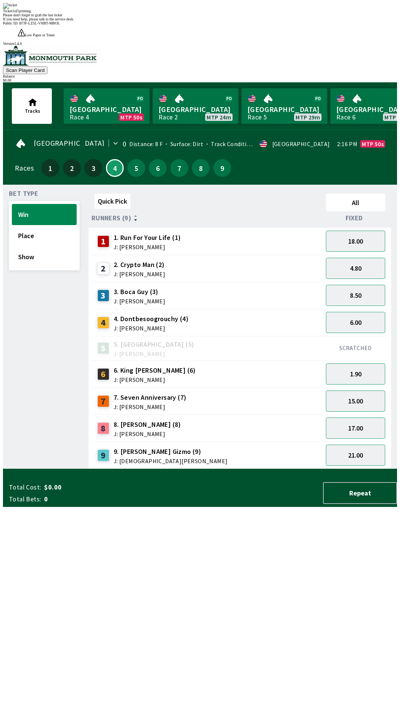
click at [74, 21] on span "If you need help, please talk to the service desk." at bounding box center [38, 19] width 71 height 4
click at [263, 13] on div "Ticket 1 of 1 printing" at bounding box center [200, 11] width 394 height 4
click at [74, 21] on span "If you need help, please talk to the service desk." at bounding box center [38, 19] width 71 height 4
click at [259, 17] on div "Please don't forget to grab the last ticket" at bounding box center [200, 15] width 394 height 4
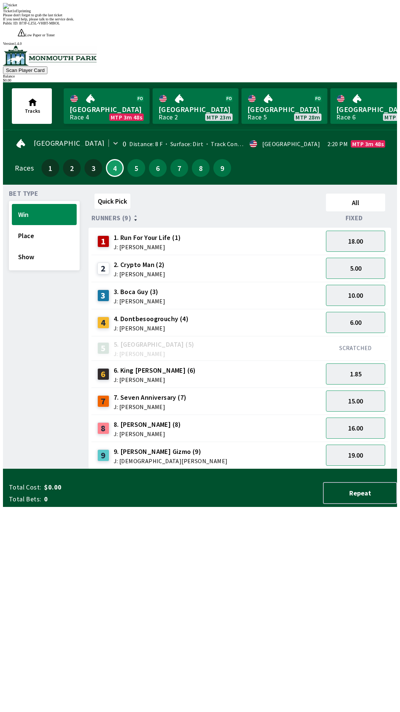
click at [280, 17] on div "Please don't forget to grab the last ticket" at bounding box center [200, 15] width 394 height 4
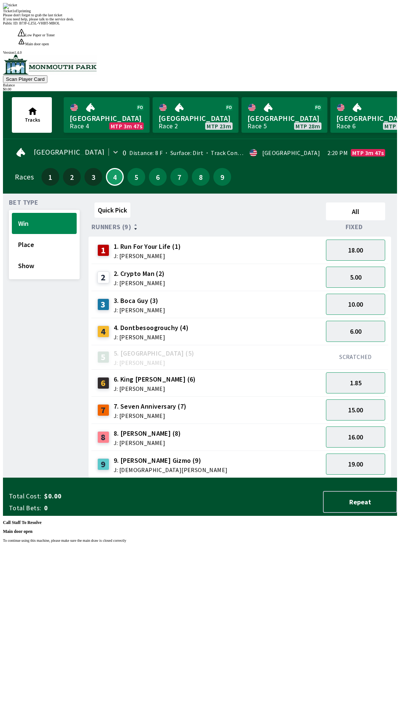
click at [265, 17] on div "Please don't forget to grab the last ticket" at bounding box center [200, 15] width 394 height 4
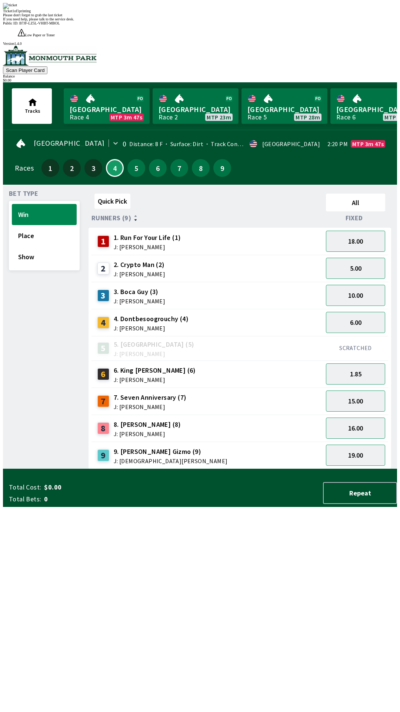
click at [208, 13] on div "Ticket 1 of 1 printing" at bounding box center [200, 11] width 394 height 4
click at [215, 21] on div "Ticket 1 of 1 printing Please don't forget to grab the last ticket If you need …" at bounding box center [200, 12] width 394 height 18
click at [212, 17] on div "Please don't forget to grab the last ticket" at bounding box center [200, 15] width 394 height 4
click at [231, 17] on div "Please don't forget to grab the last ticket" at bounding box center [200, 15] width 394 height 4
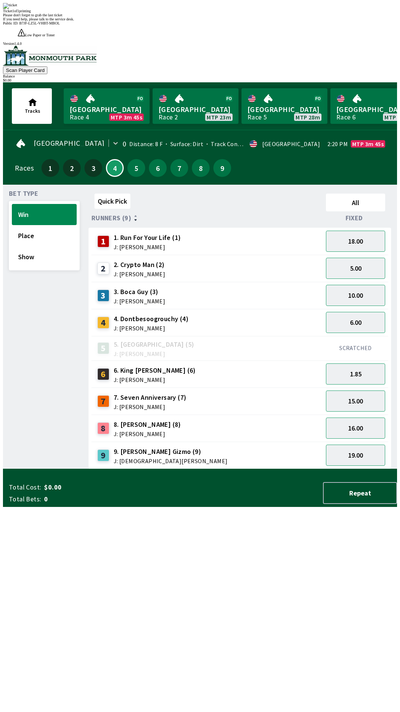
click at [224, 13] on div "Ticket 1 of 1 printing" at bounding box center [200, 11] width 394 height 4
click at [214, 21] on div "Ticket 1 of 1 printing Please don't forget to grab the last ticket If you need …" at bounding box center [200, 12] width 394 height 18
click at [209, 21] on div "Ticket 1 of 1 printing Please don't forget to grab the last ticket If you need …" at bounding box center [200, 12] width 394 height 18
click at [235, 21] on div "Ticket 1 of 1 printing Please don't forget to grab the last ticket If you need …" at bounding box center [200, 12] width 394 height 18
click at [204, 13] on div "Ticket 1 of 1 printing" at bounding box center [200, 11] width 394 height 4
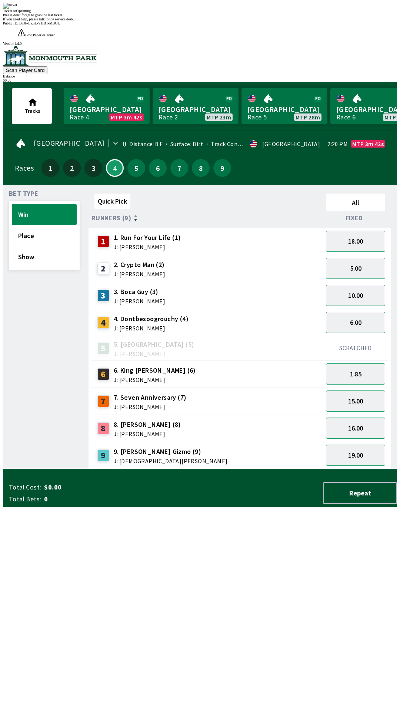
click at [202, 21] on div "Ticket 1 of 1 printing Please don't forget to grab the last ticket If you need …" at bounding box center [200, 12] width 394 height 18
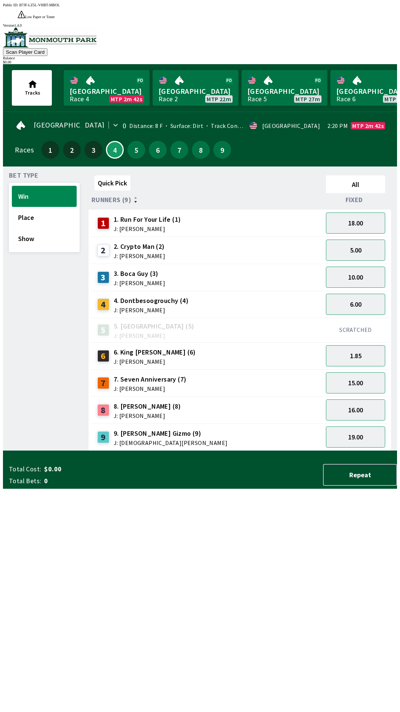
click at [49, 489] on div "Total Cost: $0.00 Total Bets: 0 Repeat" at bounding box center [203, 473] width 388 height 31
click at [97, 70] on link "Monmouth Park Race 4 MTP 2m 31s" at bounding box center [107, 88] width 86 height 36
click at [351, 694] on div "Public ID: B7JF-LZ5L-VHBT-MBOL Low Paper or Toner Printer DetectedError, please…" at bounding box center [200, 359] width 394 height 712
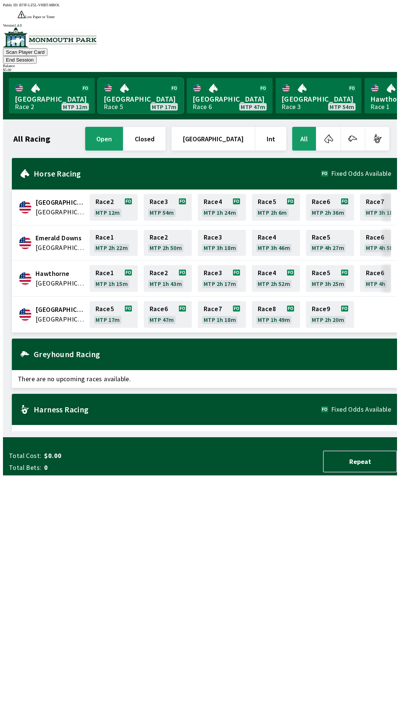
click at [126, 78] on link "[GEOGRAPHIC_DATA] Race 5 MTP 17m" at bounding box center [141, 96] width 86 height 36
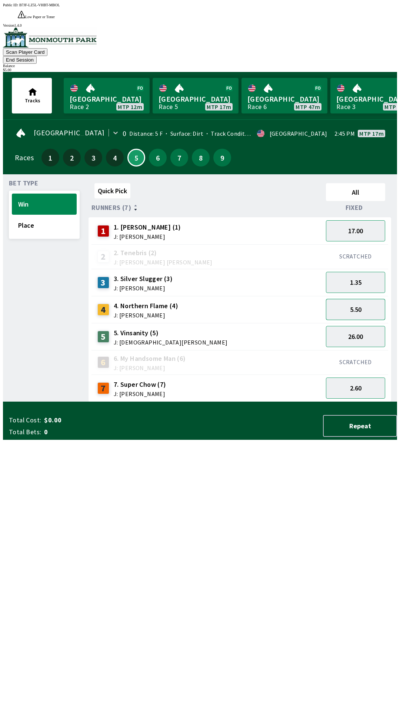
click at [341, 299] on button "5.50" at bounding box center [355, 309] width 59 height 21
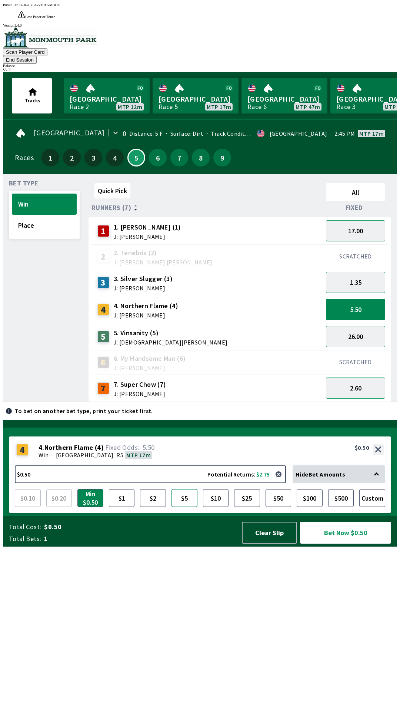
click at [188, 507] on button "$5" at bounding box center [185, 498] width 26 height 18
click at [340, 543] on button "Bet Now $5.00" at bounding box center [345, 533] width 91 height 22
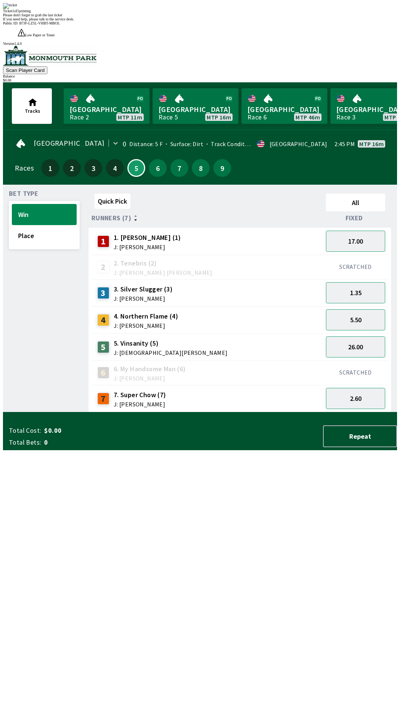
click at [302, 412] on div "Quick Pick All Runners (7) Fixed 1 1. [PERSON_NAME] (1) J: [PERSON_NAME] 17.00 …" at bounding box center [243, 302] width 309 height 222
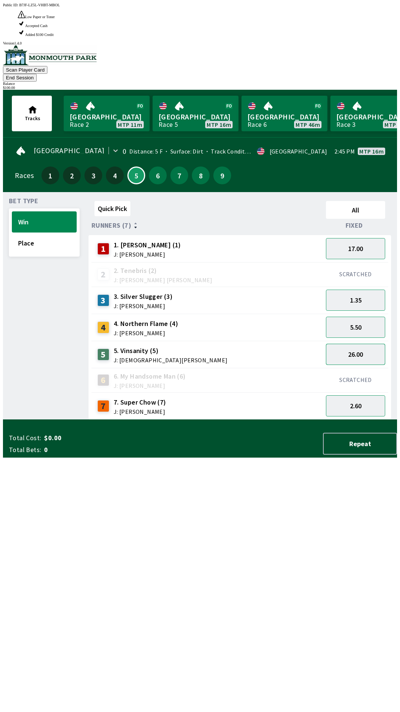
click at [349, 344] on button "26.00" at bounding box center [355, 354] width 59 height 21
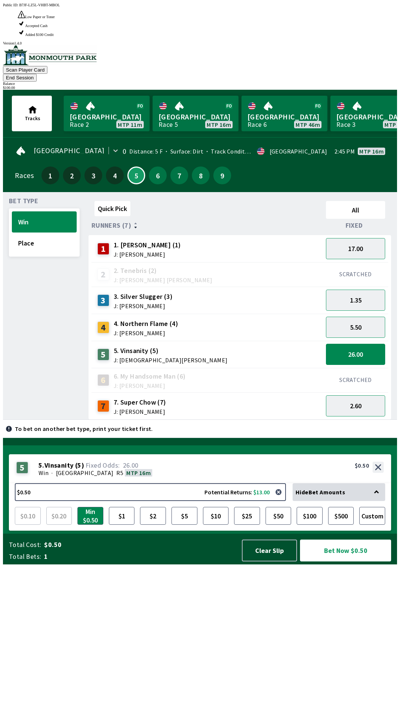
click at [348, 368] on div "SCRATCHED" at bounding box center [355, 380] width 65 height 24
click at [356, 344] on button "26.00" at bounding box center [355, 354] width 59 height 21
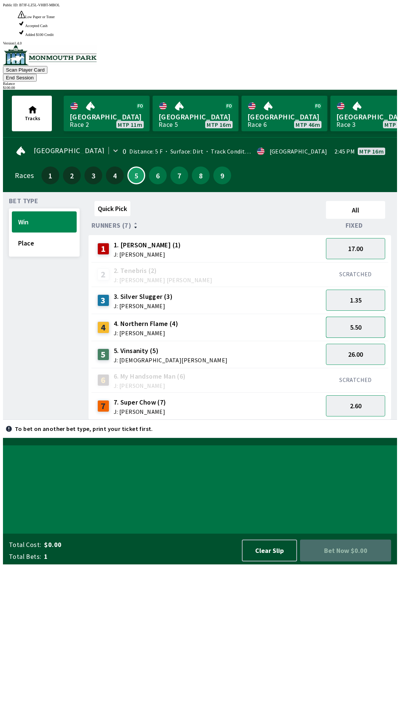
click at [353, 317] on button "5.50" at bounding box center [355, 327] width 59 height 21
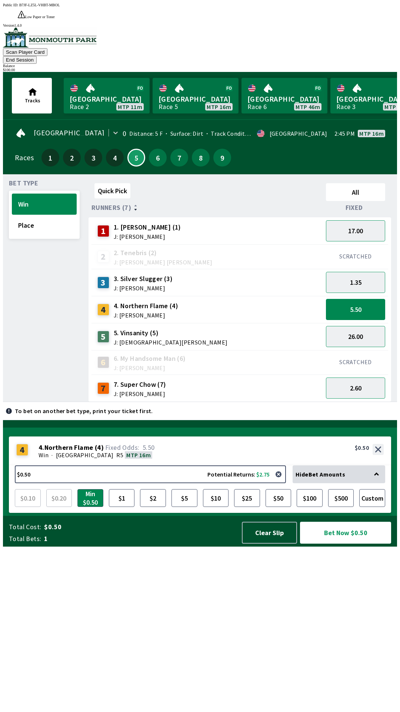
click at [277, 465] on div "4 4 . Northern Flame ( 4 ) Win · [STREET_ADDRESS]. Northern Flame (4) 5.50 $0.50" at bounding box center [200, 450] width 383 height 29
click at [279, 507] on button "$50" at bounding box center [279, 498] width 26 height 18
click at [355, 543] on button "Bet Now $50.00" at bounding box center [345, 533] width 91 height 22
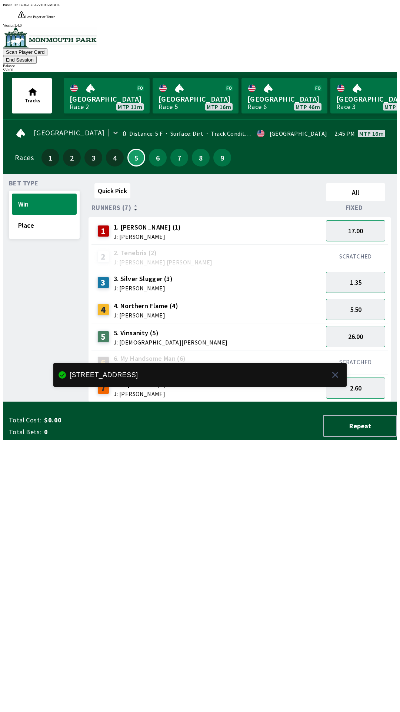
click at [232, 402] on div "Quick Pick All Runners (7) Fixed 1 1. [PERSON_NAME] (1) J: [PERSON_NAME] 17.00 …" at bounding box center [243, 291] width 309 height 222
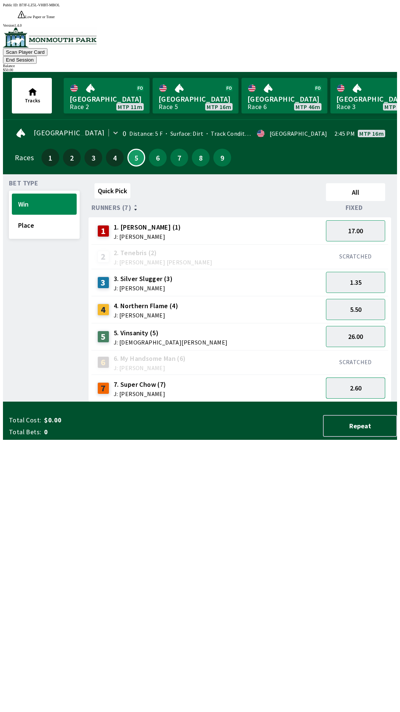
click at [353, 377] on button "2.60" at bounding box center [355, 387] width 59 height 21
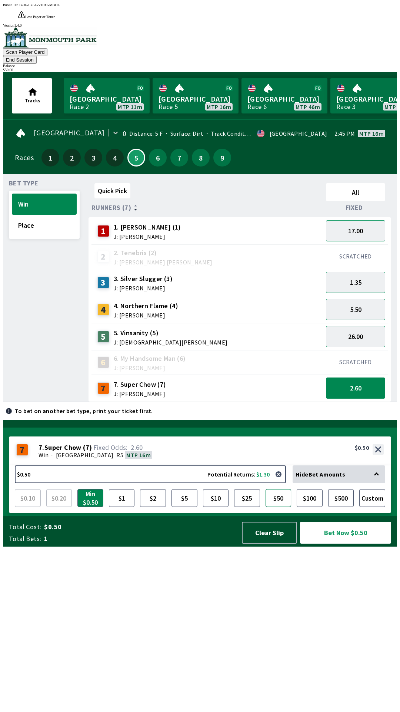
click at [290, 507] on button "$50" at bounding box center [279, 498] width 26 height 18
click at [351, 377] on button "2.60" at bounding box center [355, 387] width 59 height 21
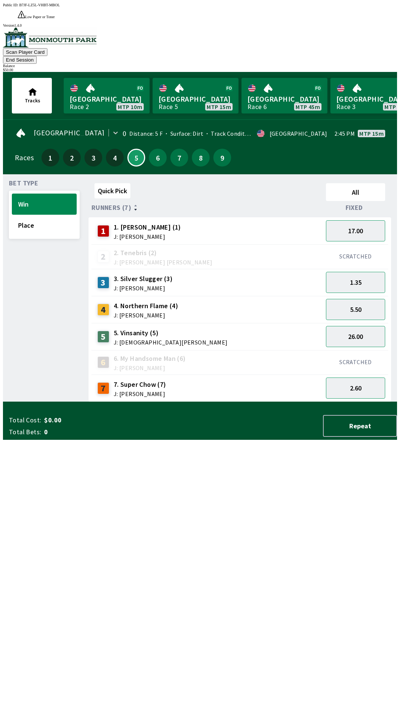
click at [37, 56] on button "End Session" at bounding box center [20, 60] width 34 height 8
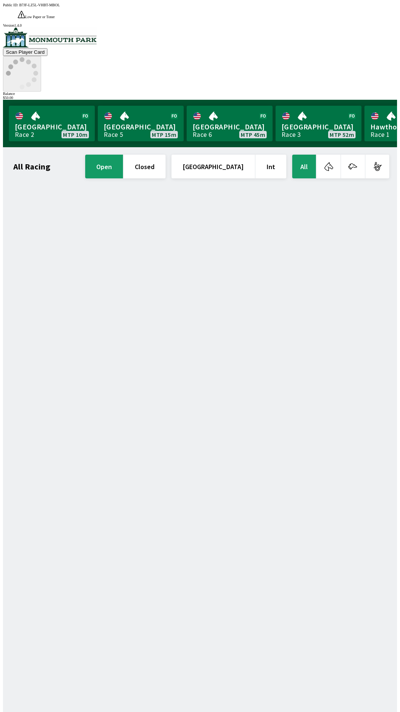
click at [38, 57] on icon at bounding box center [22, 73] width 32 height 32
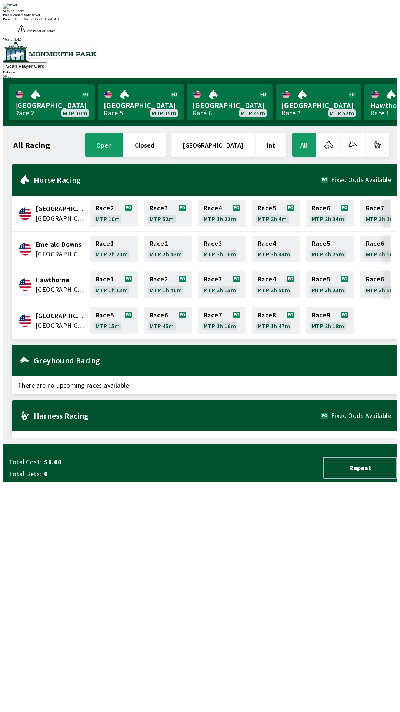
click at [191, 437] on div "All Racing open closed [GEOGRAPHIC_DATA] Int All [GEOGRAPHIC_DATA] [GEOGRAPHIC_…" at bounding box center [203, 285] width 388 height 306
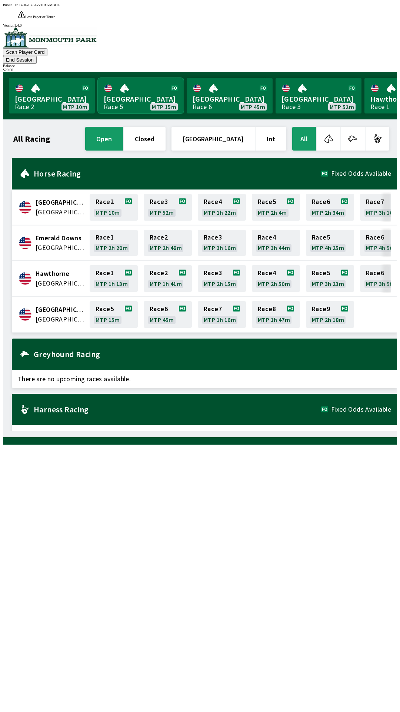
click at [123, 78] on link "[GEOGRAPHIC_DATA] Race 5 MTP 15m" at bounding box center [141, 96] width 86 height 36
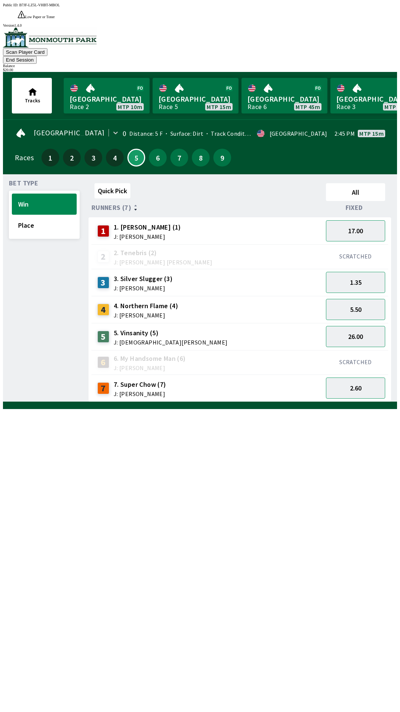
click at [156, 339] on span "J: [DEMOGRAPHIC_DATA][PERSON_NAME]" at bounding box center [171, 342] width 114 height 6
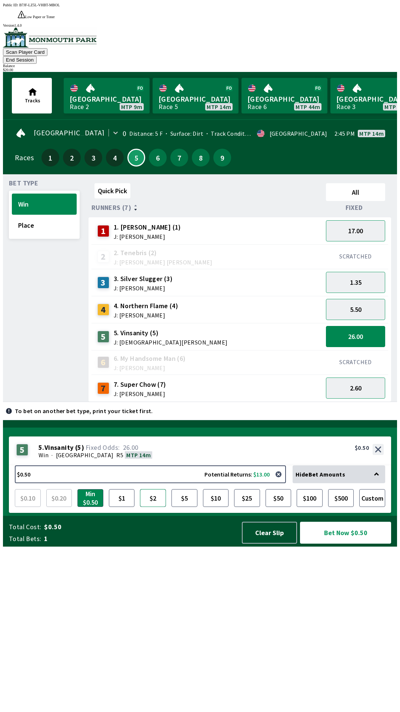
click at [156, 507] on button "$2" at bounding box center [153, 498] width 26 height 18
click at [348, 543] on button "Bet Now $2.00" at bounding box center [345, 533] width 91 height 22
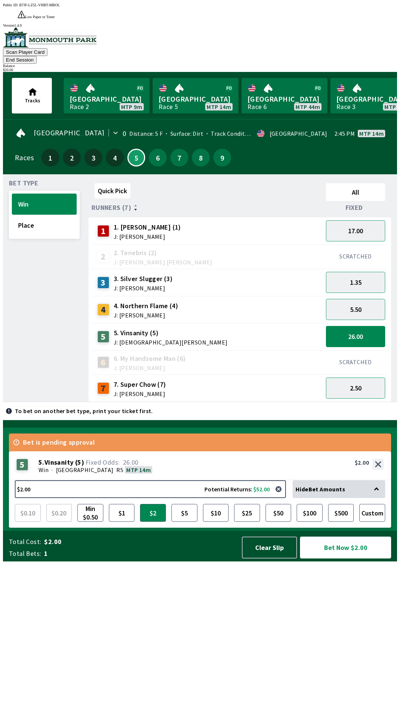
click at [348, 558] on button "Bet Now $2.00" at bounding box center [345, 547] width 91 height 22
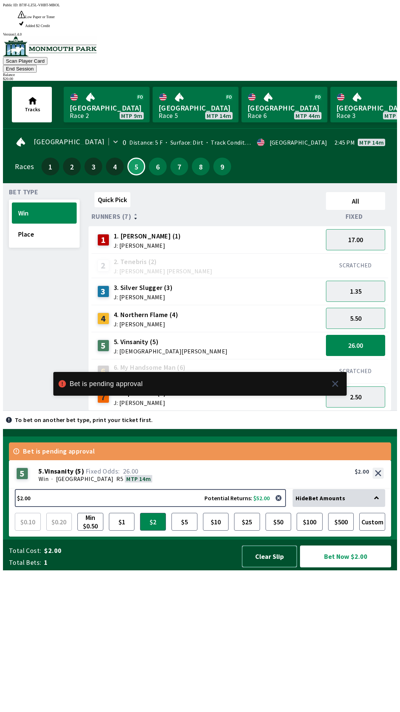
click at [268, 567] on button "Clear Slip" at bounding box center [269, 556] width 55 height 22
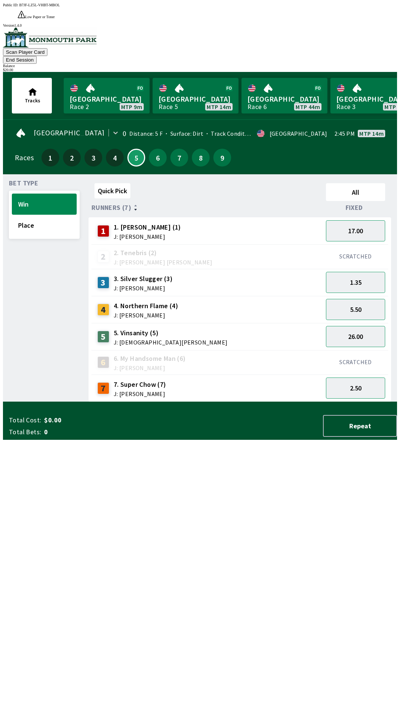
click at [181, 222] on div "1 1. [PERSON_NAME] (1) J: [PERSON_NAME]" at bounding box center [208, 231] width 226 height 19
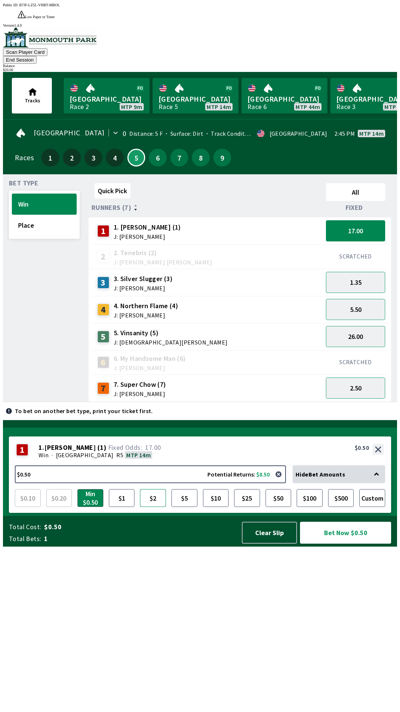
click at [152, 507] on button "$2" at bounding box center [153, 498] width 26 height 18
click at [354, 543] on button "Bet Now $2.00" at bounding box center [345, 533] width 91 height 22
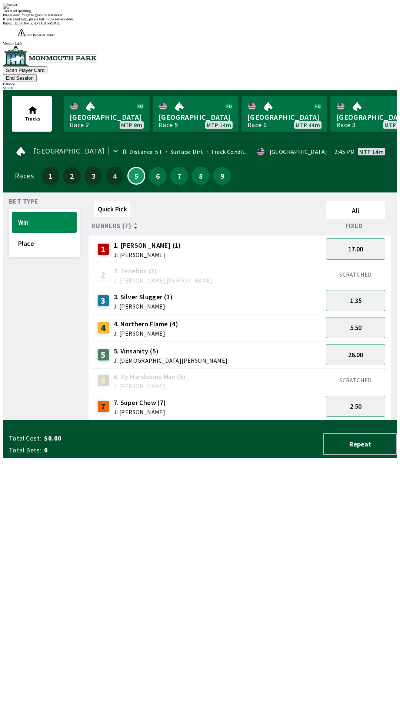
click at [247, 420] on div "Quick Pick All Runners (7) Fixed 1 1. [PERSON_NAME] (1) J: [PERSON_NAME] 17.00 …" at bounding box center [243, 309] width 309 height 222
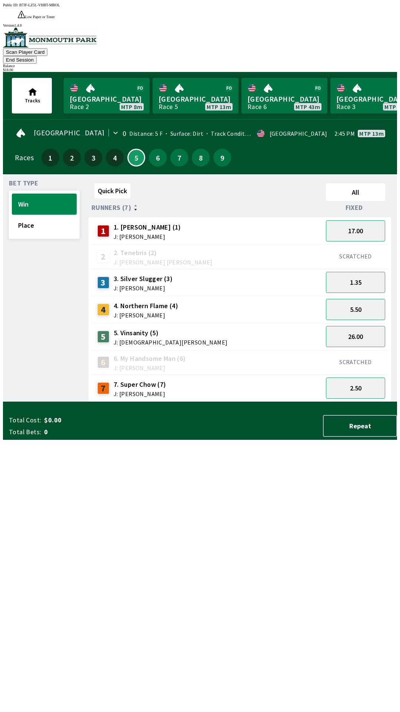
click at [156, 328] on span "5. Vinsanity (5)" at bounding box center [171, 333] width 114 height 10
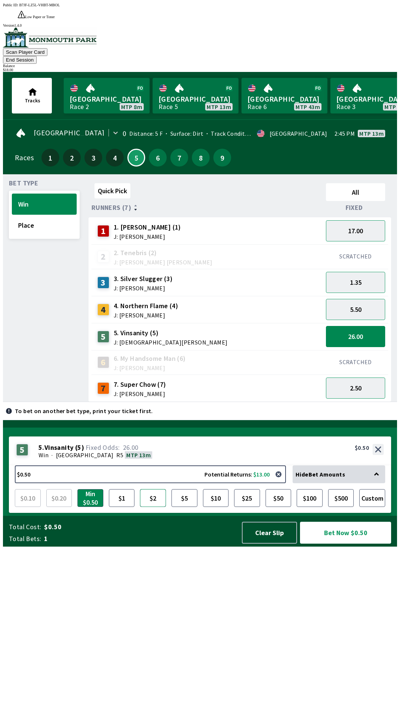
click at [152, 507] on button "$2" at bounding box center [153, 498] width 26 height 18
click at [341, 543] on button "Bet Now $2.00" at bounding box center [345, 533] width 91 height 22
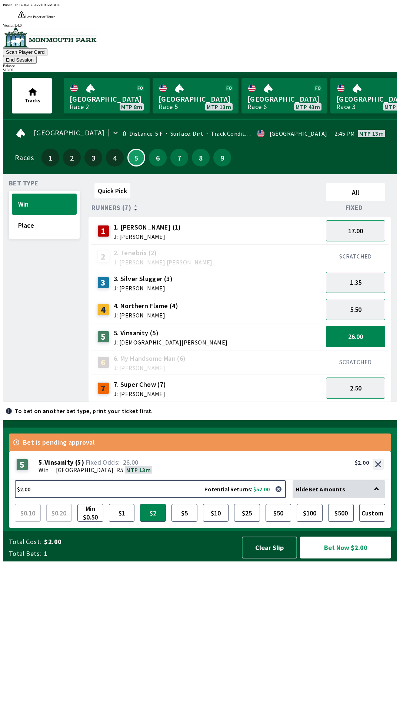
click at [275, 558] on button "Clear Slip" at bounding box center [269, 547] width 55 height 22
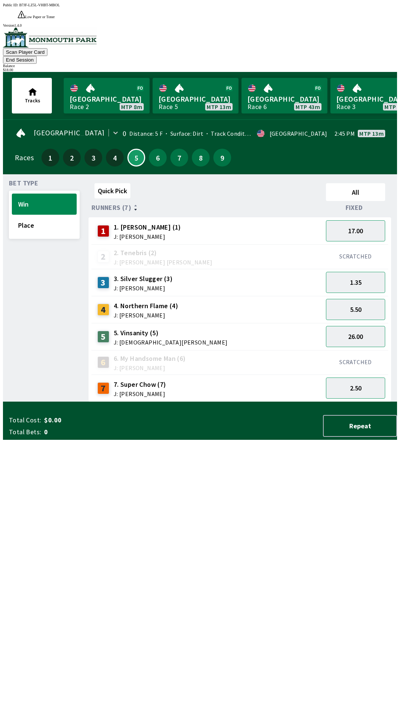
click at [205, 379] on div "7 7. Super Chow (7) J: [PERSON_NAME]" at bounding box center [208, 388] width 226 height 19
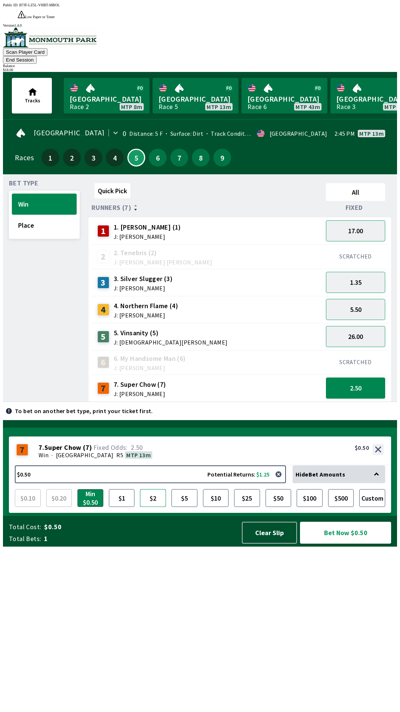
click at [155, 507] on button "$2" at bounding box center [153, 498] width 26 height 18
click at [348, 543] on button "Bet Now $2.00" at bounding box center [345, 533] width 91 height 22
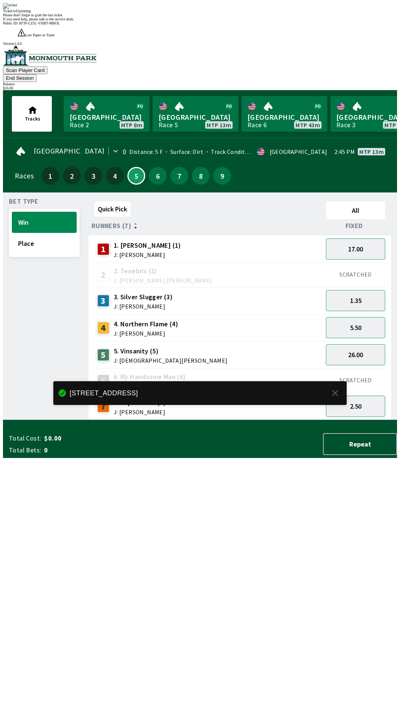
click at [207, 420] on div "Quick Pick All Runners (7) Fixed 1 1. [PERSON_NAME] (1) J: [PERSON_NAME] 17.00 …" at bounding box center [243, 309] width 309 height 222
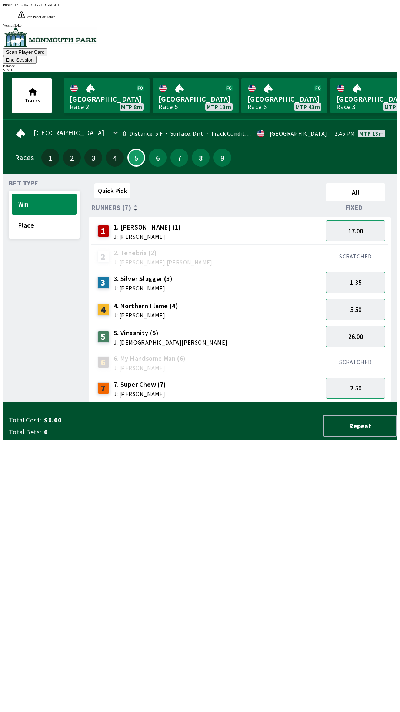
click at [178, 273] on div "3 3. Silver Slugger (3) J: [PERSON_NAME]" at bounding box center [208, 282] width 226 height 19
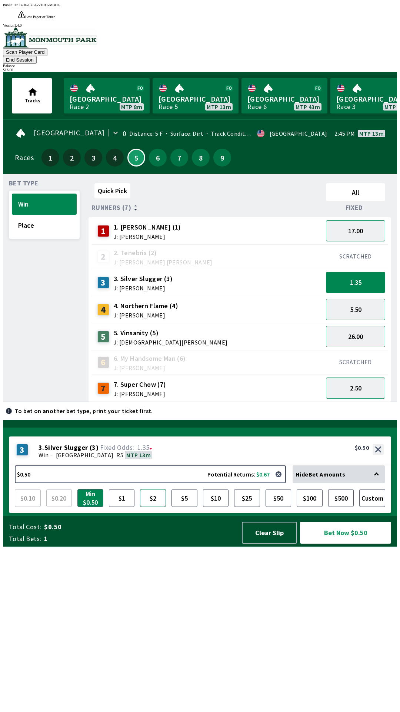
click at [156, 507] on button "$2" at bounding box center [153, 498] width 26 height 18
click at [342, 543] on button "Bet Now $2.00" at bounding box center [345, 533] width 91 height 22
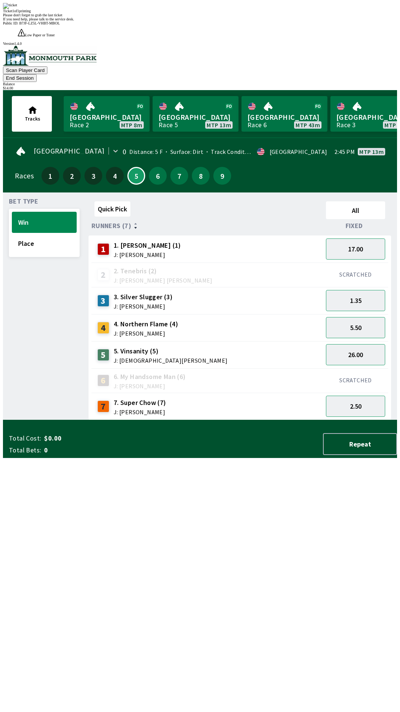
click at [250, 420] on div "Quick Pick All Runners (7) Fixed 1 1. [PERSON_NAME] (1) J: [PERSON_NAME] 17.00 …" at bounding box center [243, 309] width 309 height 222
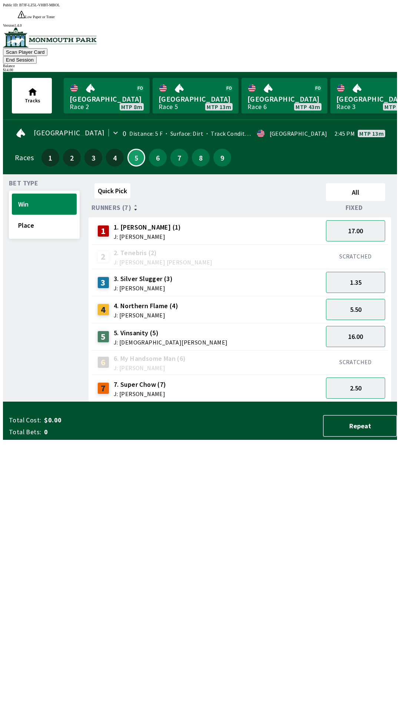
click at [37, 56] on button "End Session" at bounding box center [20, 60] width 34 height 8
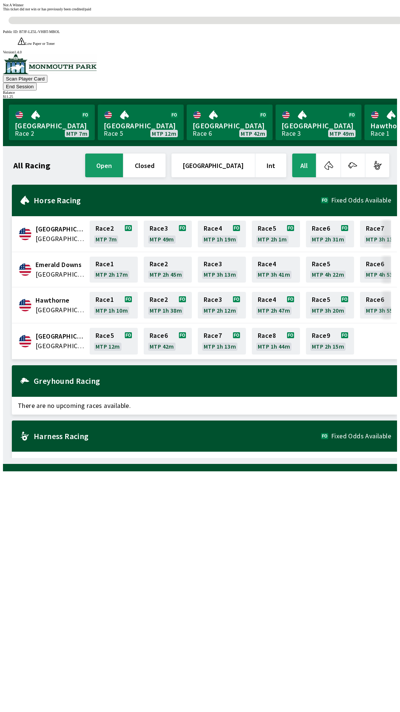
click at [243, 458] on div "All Racing open closed [GEOGRAPHIC_DATA] Int All [GEOGRAPHIC_DATA] [GEOGRAPHIC_…" at bounding box center [203, 305] width 388 height 306
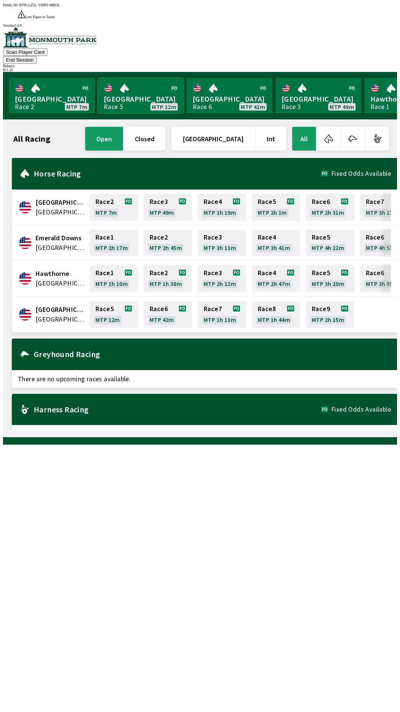
click at [137, 78] on link "Monmouth Park Race 5 MTP 12m" at bounding box center [141, 96] width 86 height 36
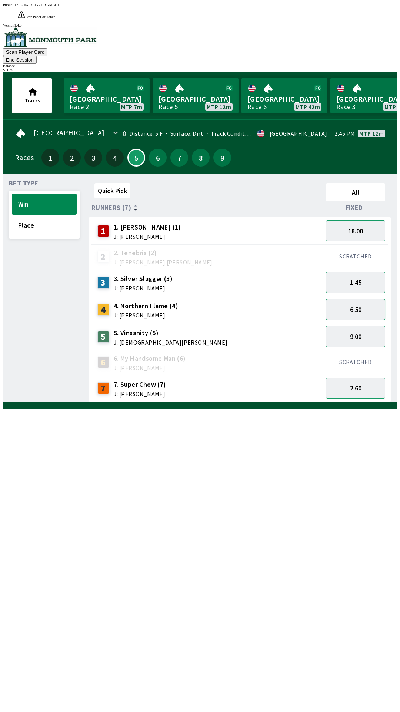
click at [365, 299] on button "6.50" at bounding box center [355, 309] width 59 height 21
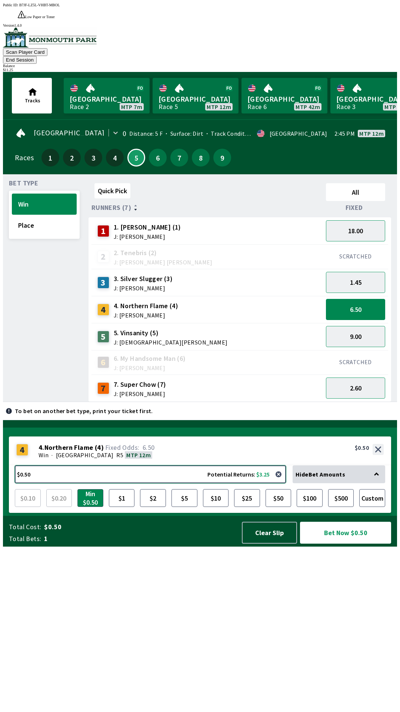
click at [153, 483] on button "$0.50 Potential Returns: $3.25" at bounding box center [150, 474] width 271 height 18
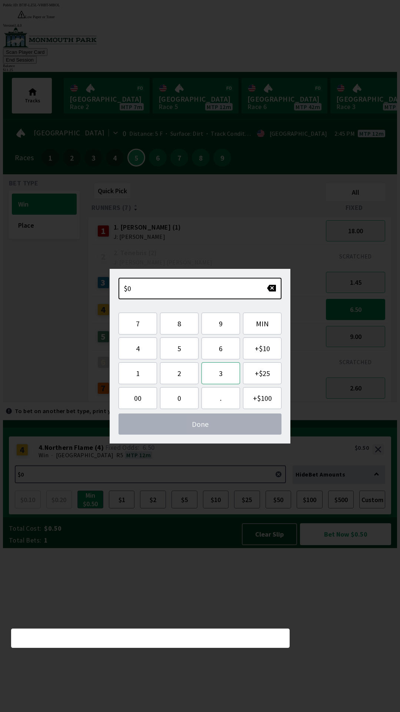
click at [224, 374] on button "3" at bounding box center [221, 373] width 39 height 22
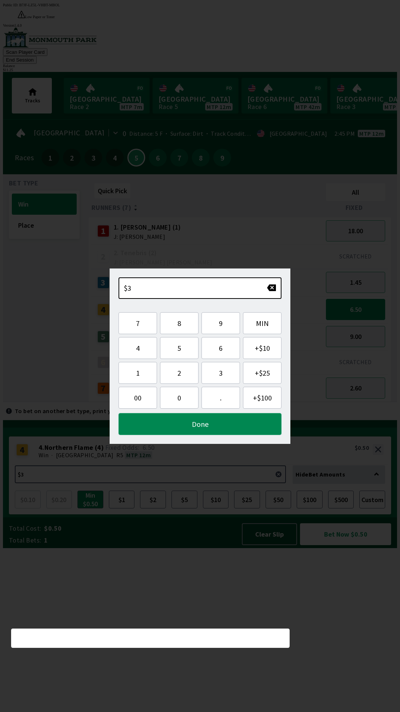
click at [252, 427] on button "Done" at bounding box center [200, 424] width 163 height 22
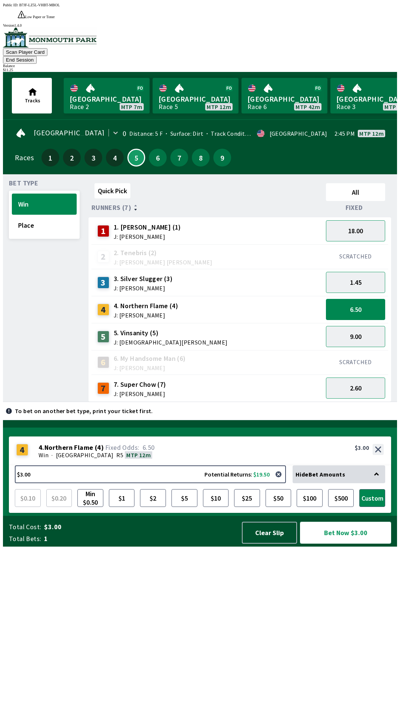
click at [363, 543] on button "Bet Now $3.00" at bounding box center [345, 533] width 91 height 22
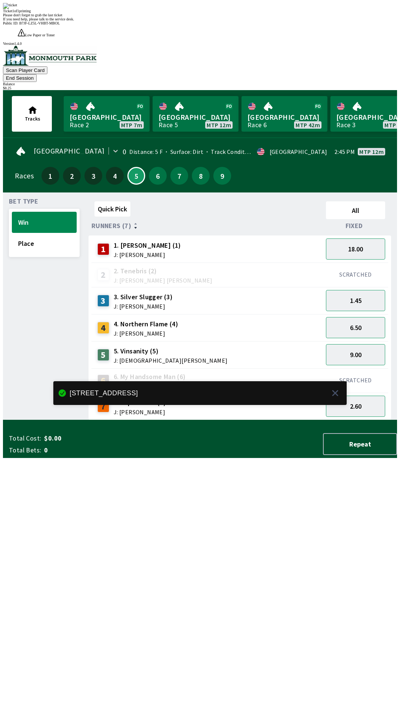
click at [333, 420] on div "Quick Pick All Runners (7) Fixed 1 1. [PERSON_NAME] (1) J: [PERSON_NAME] 18.00 …" at bounding box center [243, 309] width 309 height 222
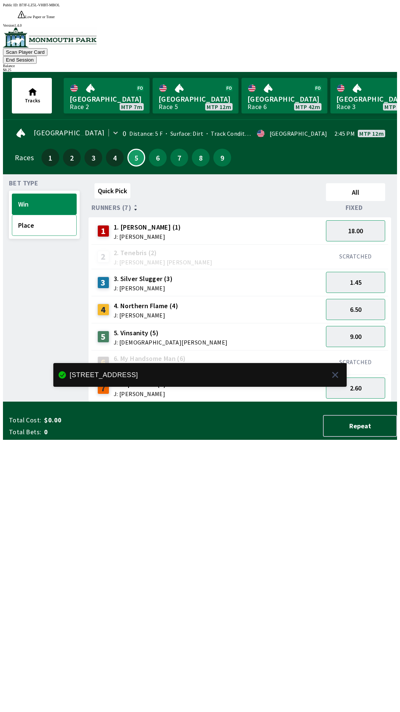
click at [40, 215] on button "Place" at bounding box center [44, 225] width 65 height 21
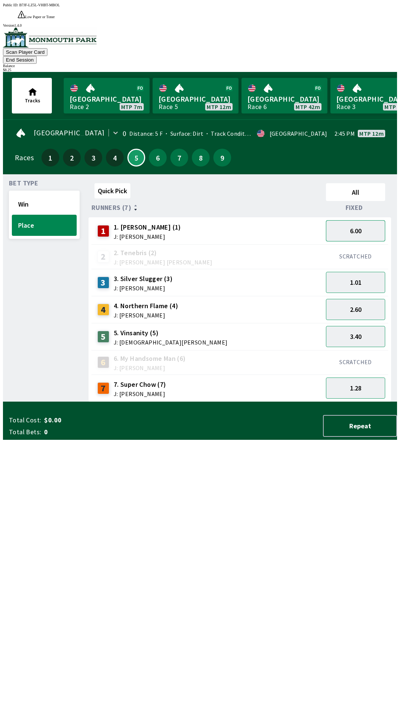
click at [366, 220] on button "6.00" at bounding box center [355, 230] width 59 height 21
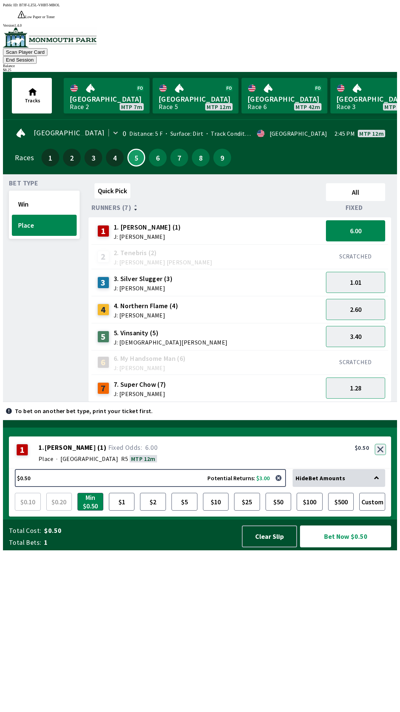
click at [378, 455] on button "button" at bounding box center [380, 449] width 11 height 11
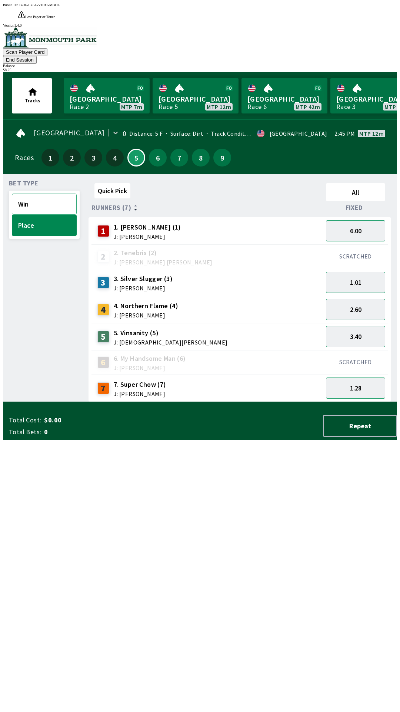
click at [50, 193] on button "Win" at bounding box center [44, 203] width 65 height 21
click at [364, 377] on button "2.60" at bounding box center [355, 387] width 59 height 21
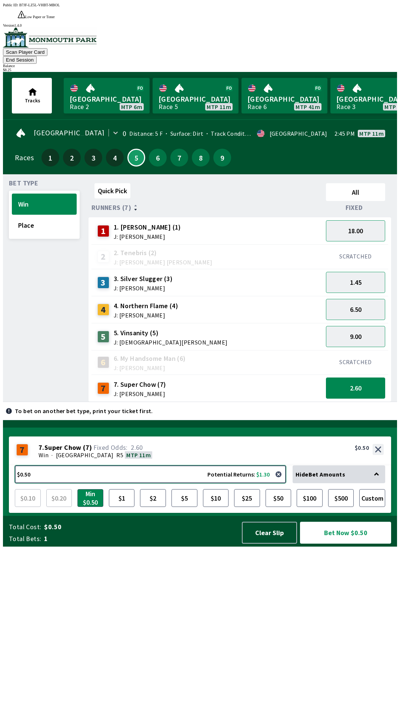
click at [190, 483] on button "$0.50 Potential Returns: $1.30" at bounding box center [150, 474] width 271 height 18
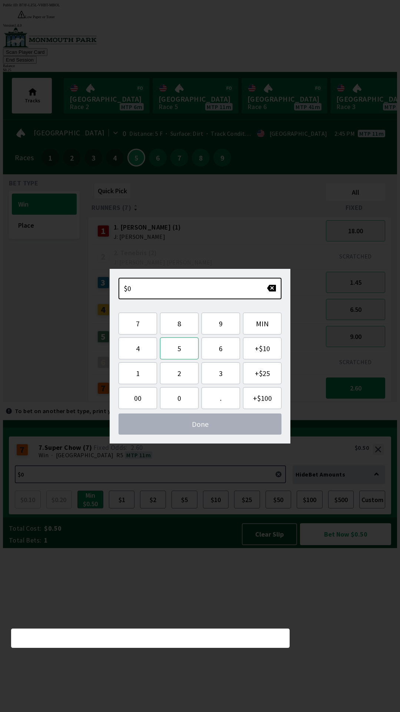
click at [184, 349] on button "5" at bounding box center [179, 348] width 39 height 22
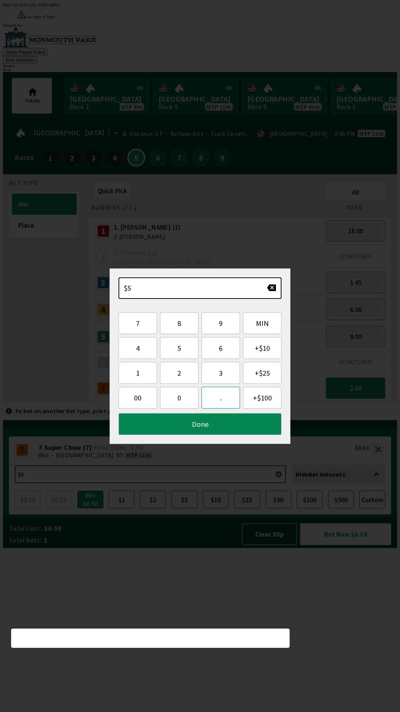
click at [219, 401] on button "." at bounding box center [221, 398] width 39 height 22
click at [186, 373] on button "2" at bounding box center [179, 373] width 39 height 22
click at [183, 349] on button "5" at bounding box center [179, 348] width 39 height 22
click at [235, 425] on button "Done" at bounding box center [200, 424] width 163 height 22
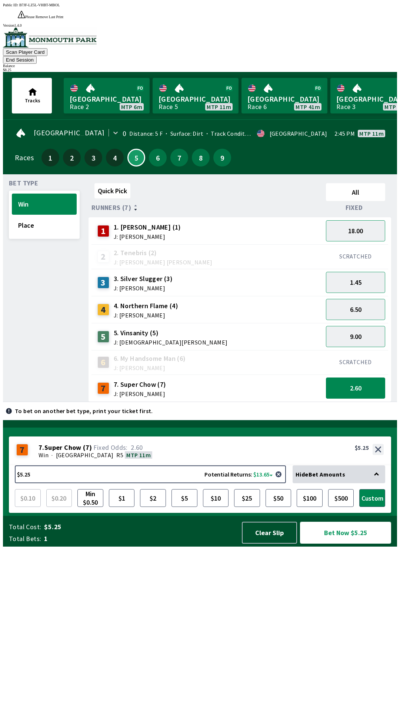
click at [359, 543] on button "Bet Now $5.25" at bounding box center [345, 533] width 91 height 22
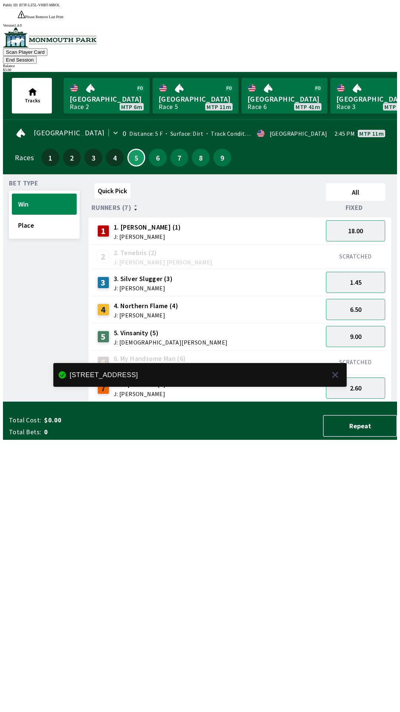
click at [237, 402] on div "Quick Pick All Runners (7) Fixed 1 1. [PERSON_NAME] (1) J: [PERSON_NAME] 18.00 …" at bounding box center [243, 291] width 309 height 222
click at [50, 215] on button "Place" at bounding box center [44, 225] width 65 height 21
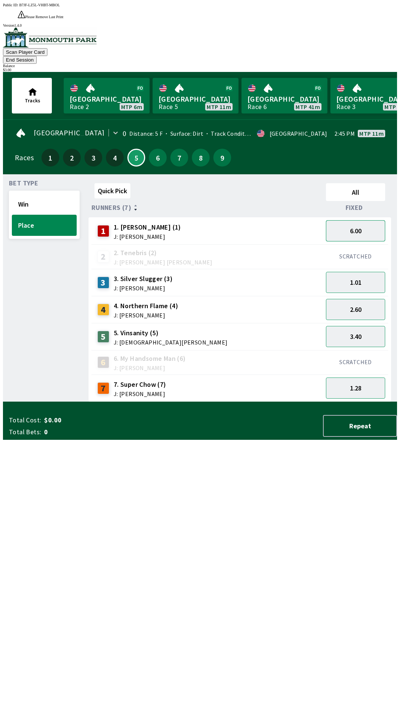
click at [363, 220] on button "6.00" at bounding box center [355, 230] width 59 height 21
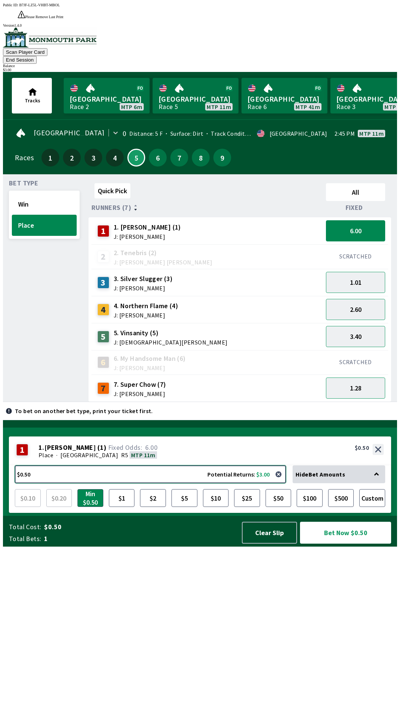
click at [168, 483] on button "$0.50 Potential Returns: $3.00" at bounding box center [150, 474] width 271 height 18
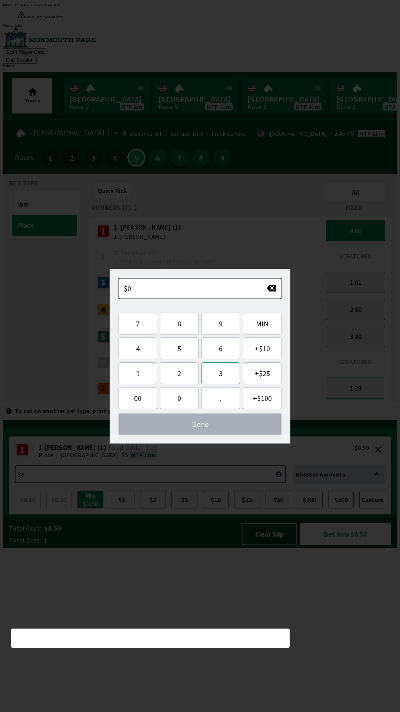
click at [225, 373] on button "3" at bounding box center [221, 373] width 39 height 22
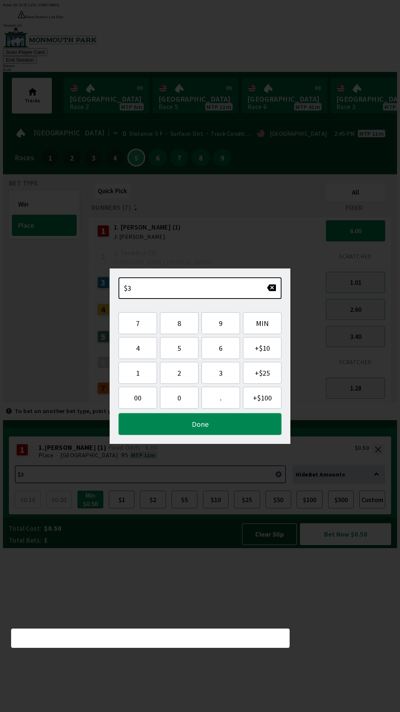
click at [224, 434] on button "Done" at bounding box center [200, 424] width 163 height 22
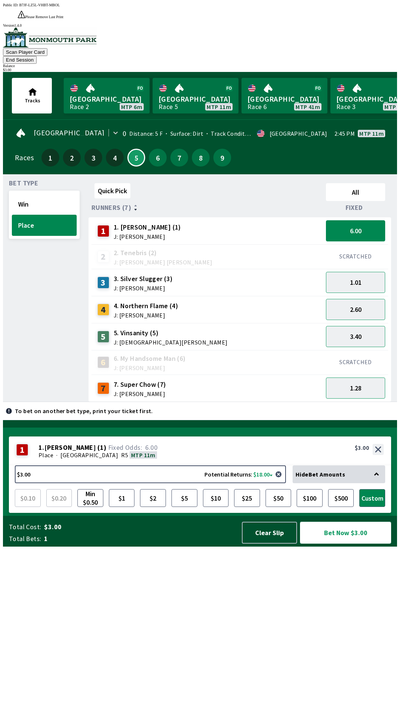
click at [358, 543] on button "Bet Now $3.00" at bounding box center [345, 533] width 91 height 22
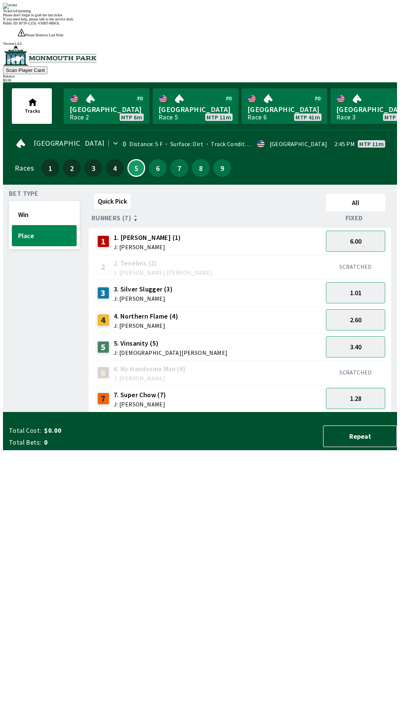
click at [295, 412] on div "Quick Pick All Runners (7) Fixed 1 1. [PERSON_NAME] (1) J: [PERSON_NAME] 6.00 2…" at bounding box center [243, 302] width 309 height 222
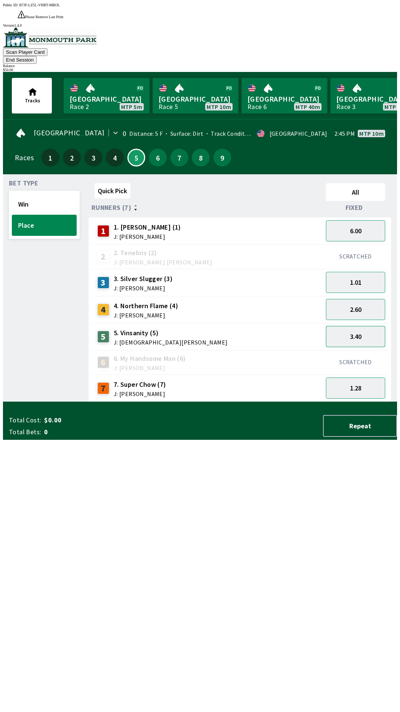
click at [358, 326] on button "3.40" at bounding box center [355, 336] width 59 height 21
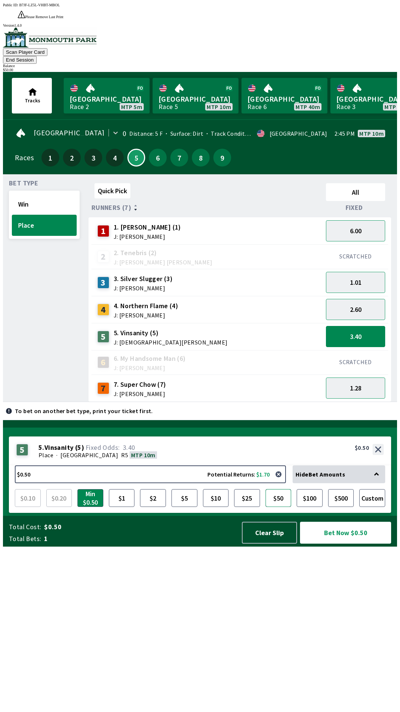
click at [284, 507] on button "$50" at bounding box center [279, 498] width 26 height 18
click at [270, 543] on button "Clear Slip" at bounding box center [269, 533] width 55 height 22
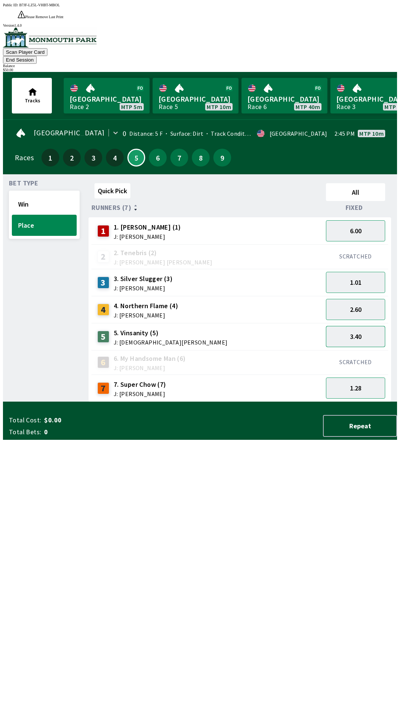
click at [359, 326] on button "3.40" at bounding box center [355, 336] width 59 height 21
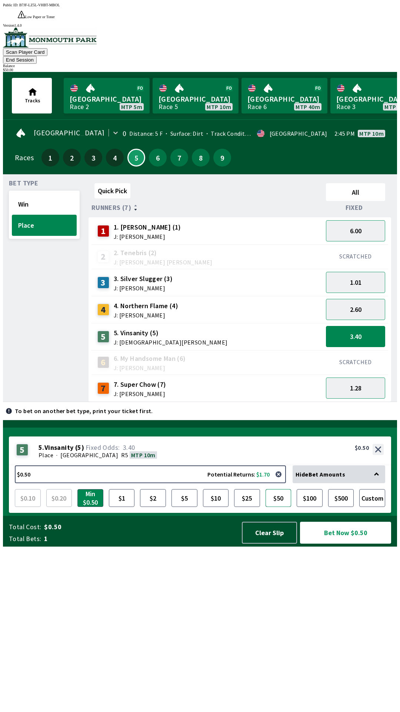
click at [276, 507] on button "$50" at bounding box center [279, 498] width 26 height 18
click at [272, 543] on button "Clear Slip" at bounding box center [269, 533] width 55 height 22
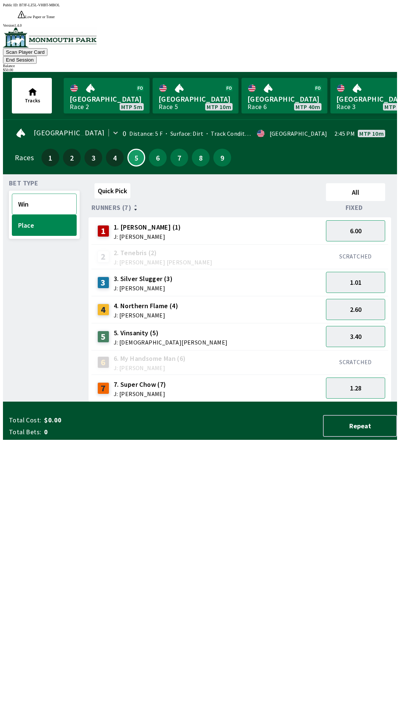
click at [30, 193] on button "Win" at bounding box center [44, 203] width 65 height 21
click at [357, 326] on button "9.00" at bounding box center [355, 336] width 59 height 21
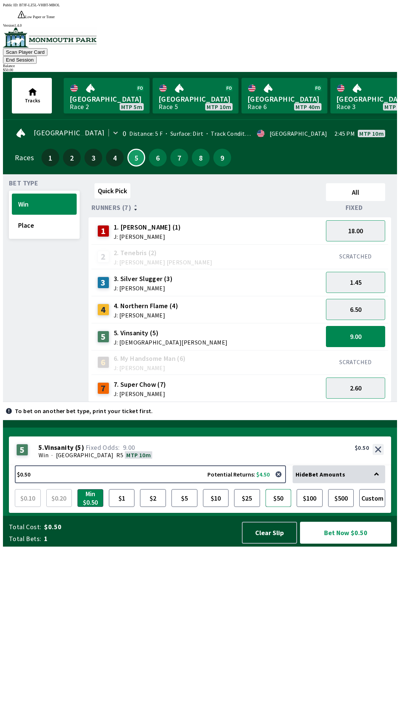
click at [280, 507] on button "$50" at bounding box center [279, 498] width 26 height 18
click at [350, 543] on button "Bet Now $50.00" at bounding box center [345, 533] width 91 height 22
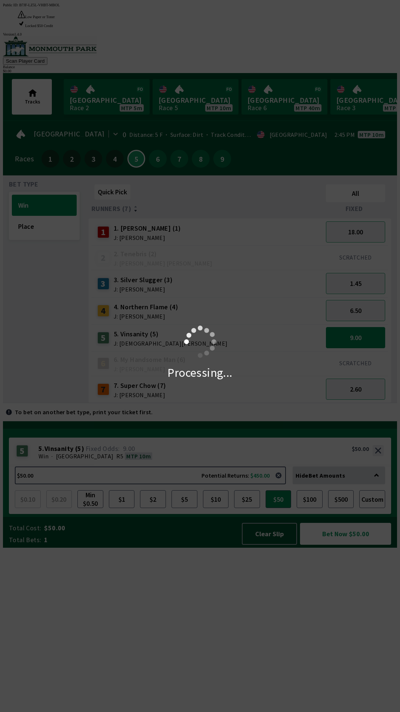
click at [351, 695] on div "Processing..." at bounding box center [200, 356] width 400 height 712
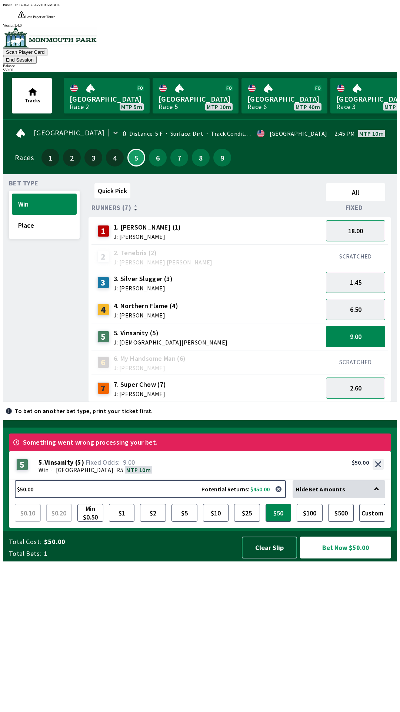
click at [261, 558] on button "Clear Slip" at bounding box center [269, 547] width 55 height 22
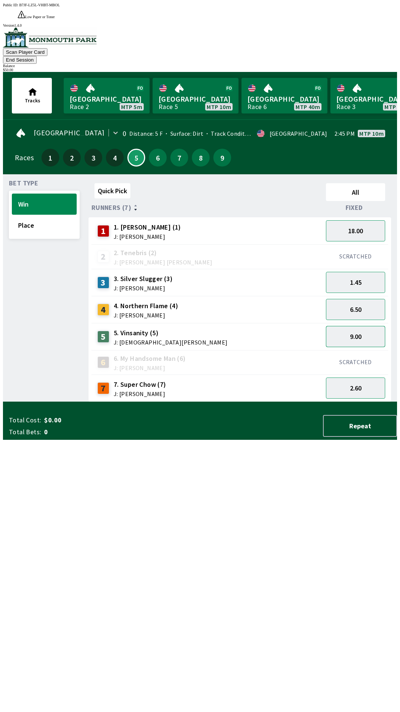
click at [363, 326] on button "9.00" at bounding box center [355, 336] width 59 height 21
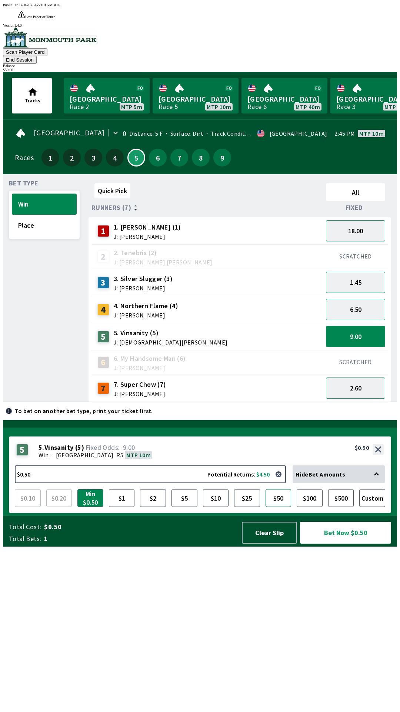
click at [280, 507] on button "$50" at bounding box center [279, 498] width 26 height 18
click at [352, 543] on button "Bet Now $50.00" at bounding box center [345, 533] width 91 height 22
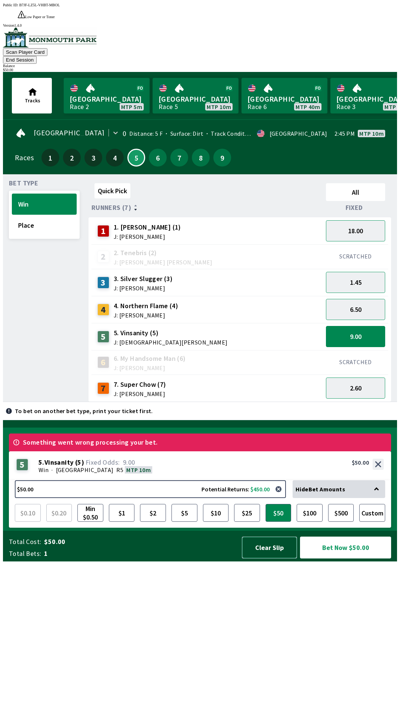
click at [279, 558] on button "Clear Slip" at bounding box center [269, 547] width 55 height 22
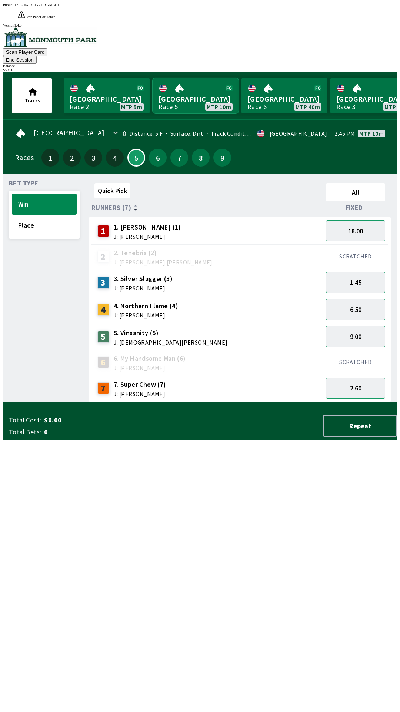
click at [191, 78] on link "Monmouth Park Race 5 MTP 10m" at bounding box center [196, 96] width 86 height 36
click at [116, 78] on link "Canterbury Park Race 2 MTP 5m" at bounding box center [107, 96] width 86 height 36
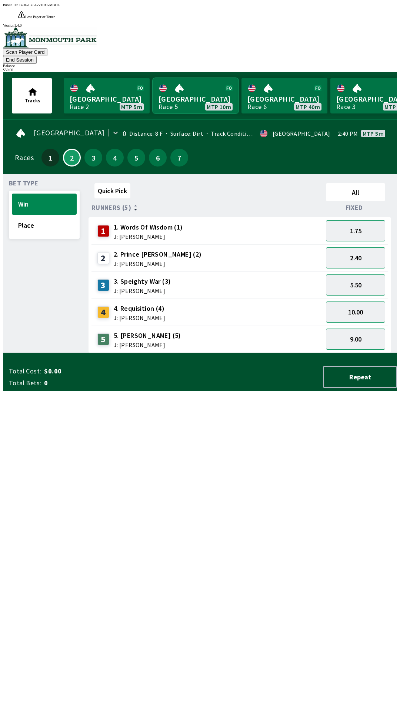
click at [192, 78] on link "Monmouth Park Race 5 MTP 10m" at bounding box center [196, 96] width 86 height 36
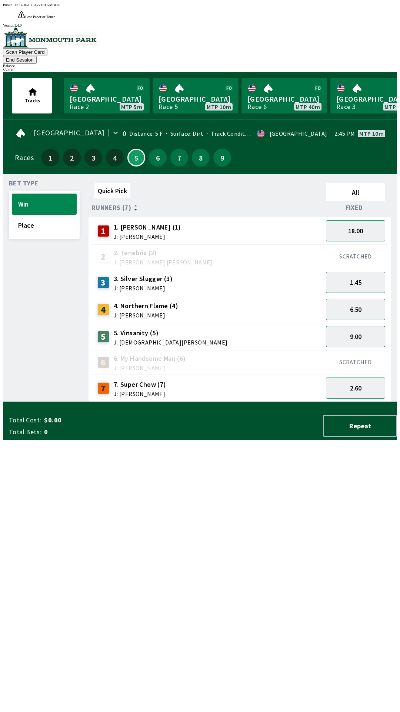
click at [362, 326] on button "9.00" at bounding box center [355, 336] width 59 height 21
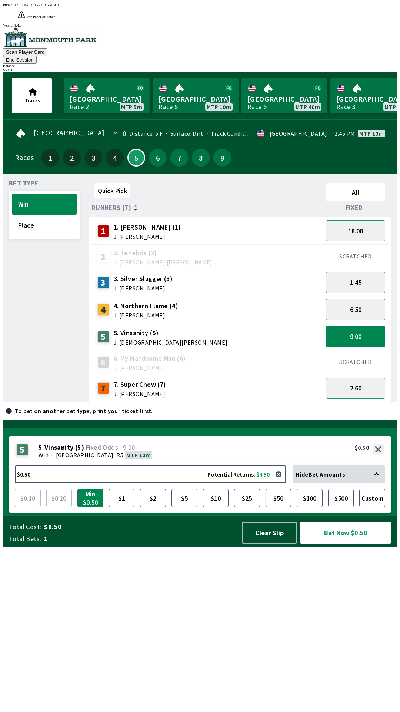
click at [281, 507] on button "$50" at bounding box center [279, 498] width 26 height 18
click at [341, 543] on button "Bet Now $50.00" at bounding box center [345, 533] width 91 height 22
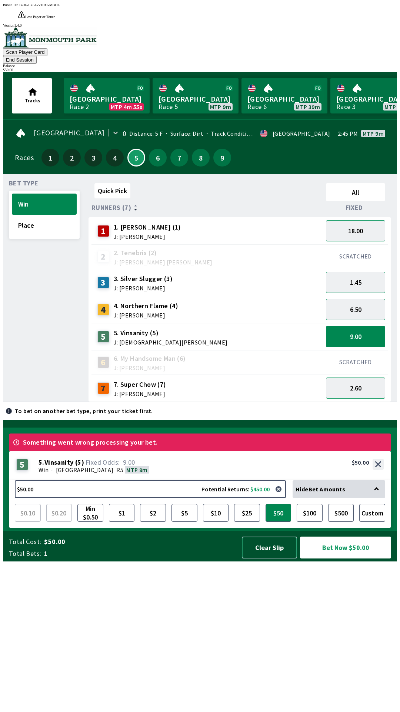
click at [278, 558] on button "Clear Slip" at bounding box center [269, 547] width 55 height 22
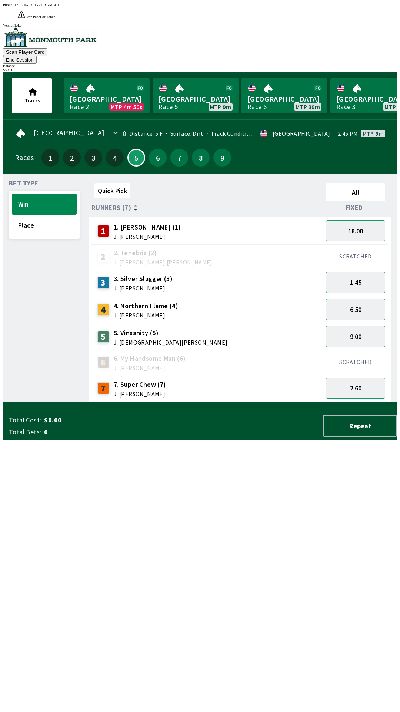
click at [37, 56] on button "End Session" at bounding box center [20, 60] width 34 height 8
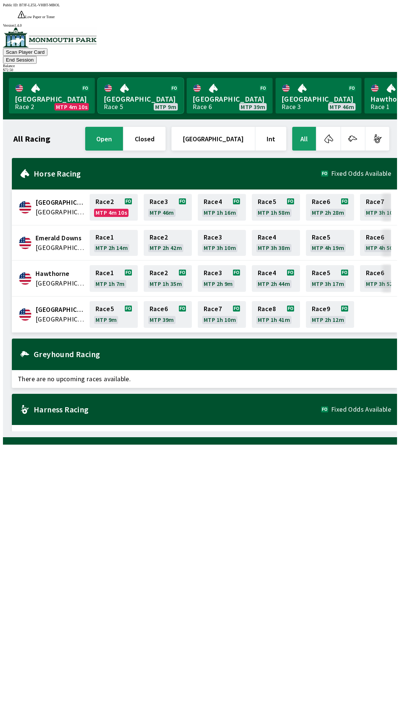
click at [129, 78] on link "[GEOGRAPHIC_DATA] Race 5 MTP 9m" at bounding box center [141, 96] width 86 height 36
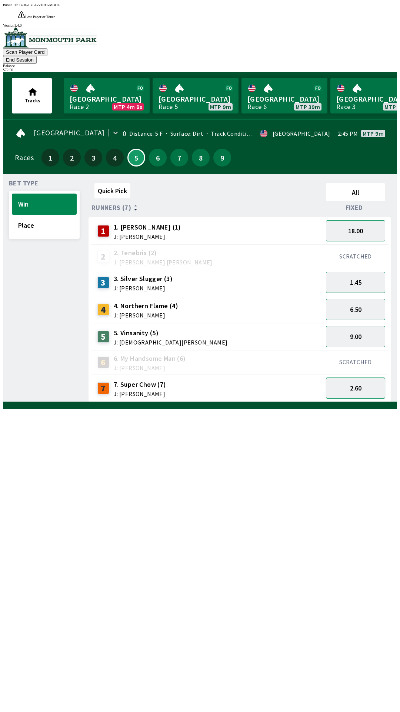
click at [358, 377] on button "2.60" at bounding box center [355, 387] width 59 height 21
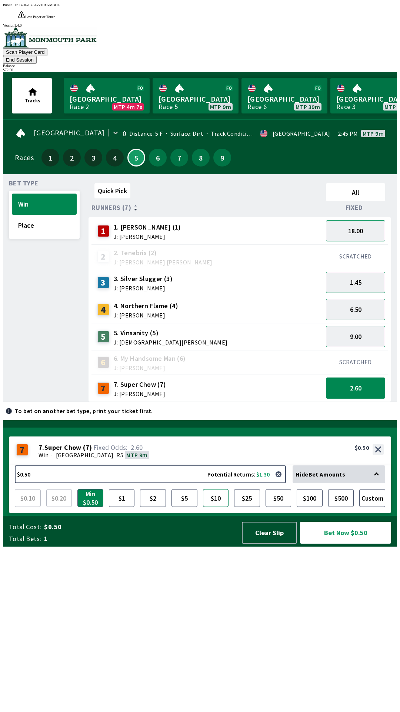
click at [216, 507] on button "$10" at bounding box center [216, 498] width 26 height 18
click at [335, 543] on button "Bet Now $10.00" at bounding box center [345, 533] width 91 height 22
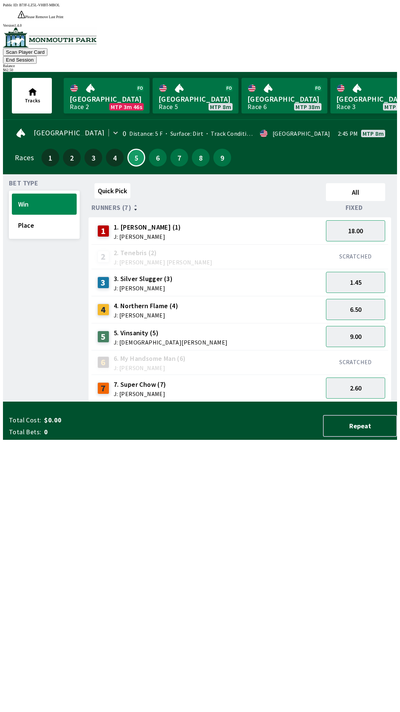
click at [37, 56] on button "End Session" at bounding box center [20, 60] width 34 height 8
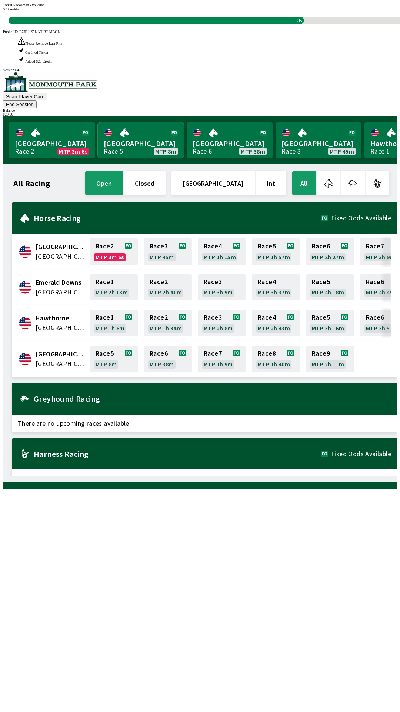
click at [145, 122] on link "[GEOGRAPHIC_DATA] Race 5 MTP 8m" at bounding box center [141, 140] width 86 height 36
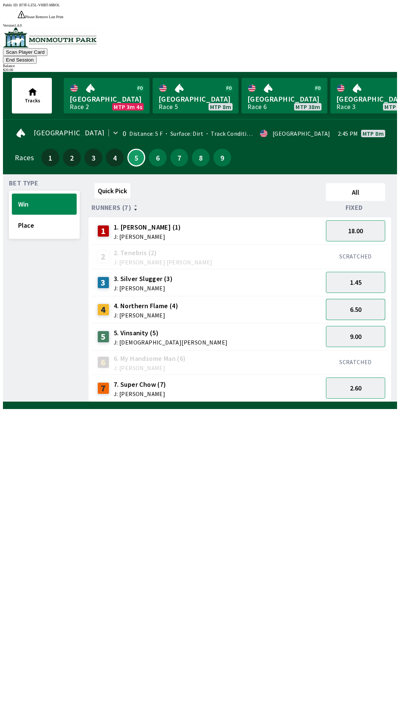
click at [373, 299] on button "6.50" at bounding box center [355, 309] width 59 height 21
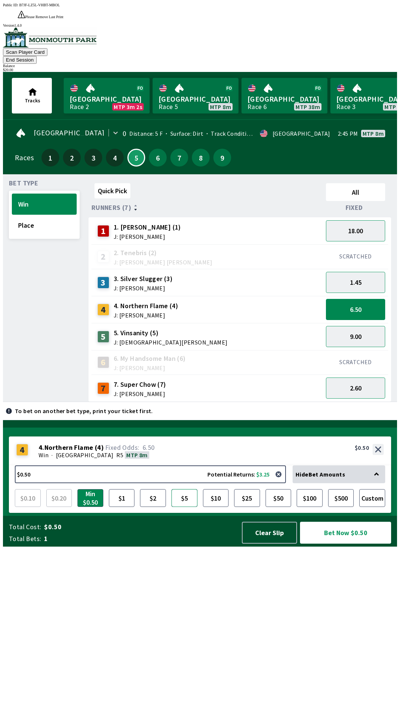
click at [182, 507] on button "$5" at bounding box center [185, 498] width 26 height 18
click at [373, 543] on button "Bet Now $5.00" at bounding box center [345, 533] width 91 height 22
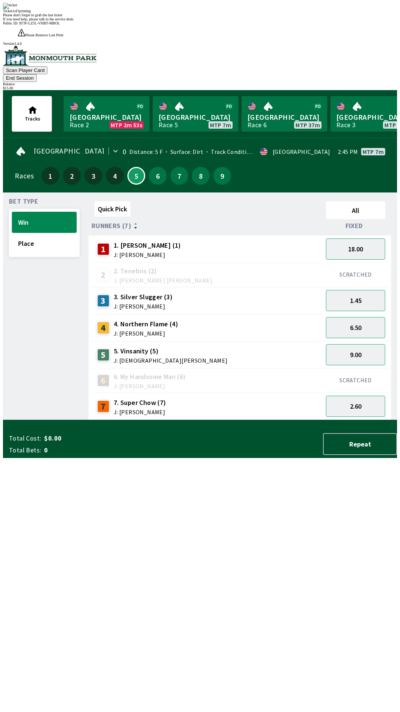
click at [245, 420] on div "Quick Pick All Runners (7) Fixed 1 1. [PERSON_NAME] (1) J: [PERSON_NAME] 18.00 …" at bounding box center [243, 309] width 309 height 222
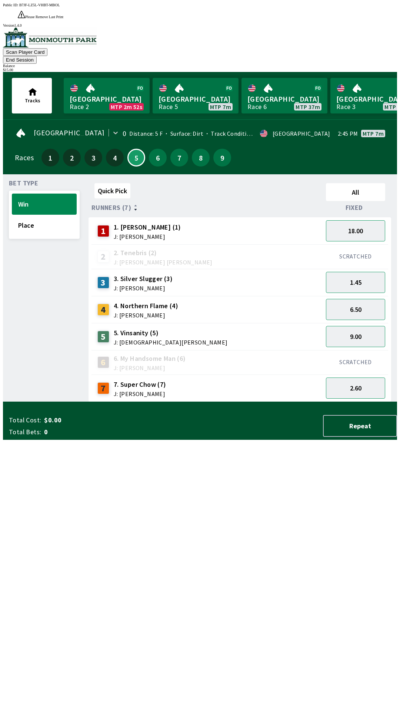
click at [37, 56] on button "End Session" at bounding box center [20, 60] width 34 height 8
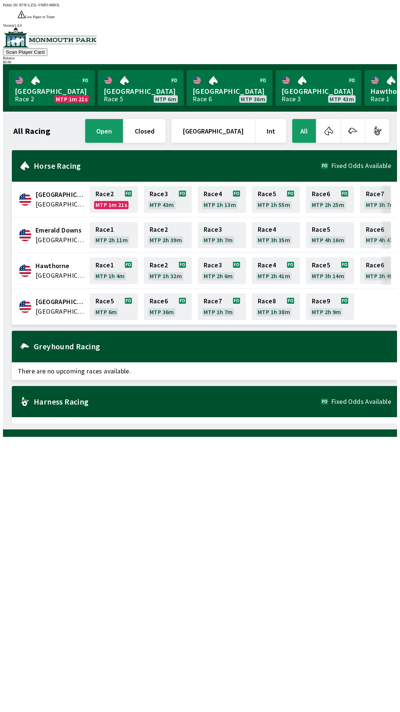
click at [222, 423] on div "All Racing open closed [GEOGRAPHIC_DATA] Int All [GEOGRAPHIC_DATA] [GEOGRAPHIC_…" at bounding box center [203, 271] width 388 height 306
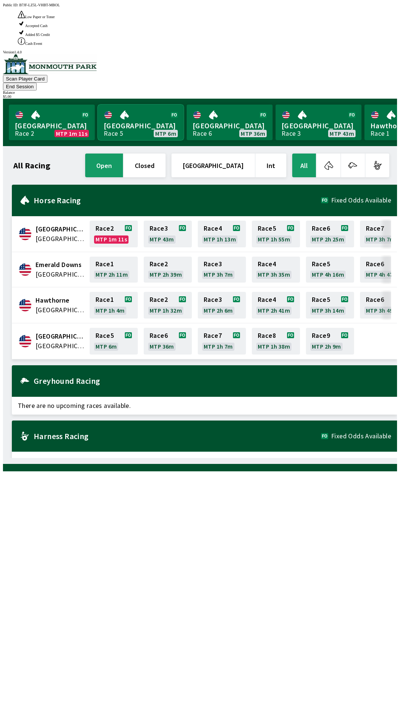
click at [127, 105] on link "[GEOGRAPHIC_DATA] Race 5 MTP 6m" at bounding box center [141, 123] width 86 height 36
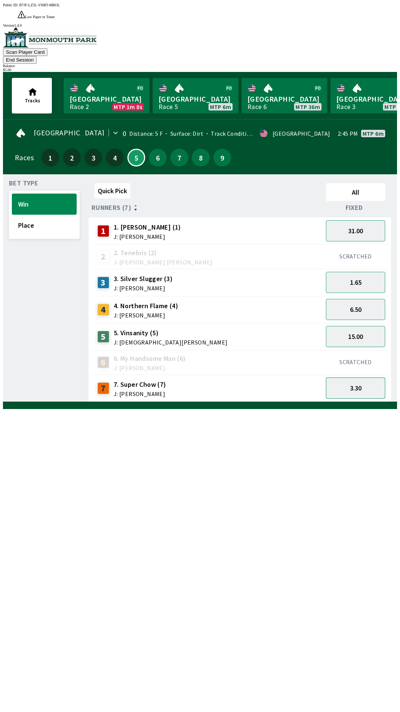
click at [354, 377] on button "3.30" at bounding box center [355, 387] width 59 height 21
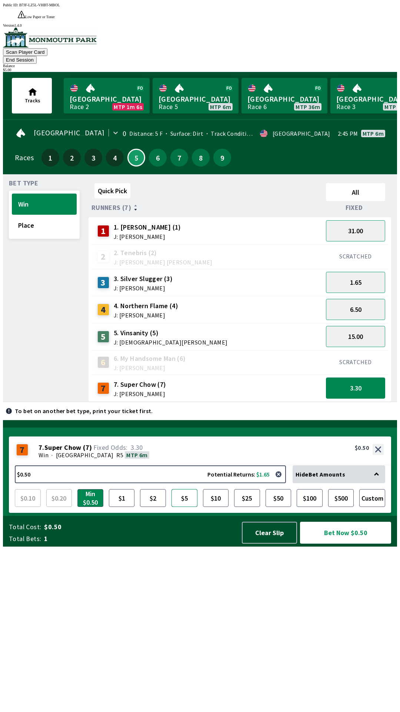
click at [183, 507] on button "$5" at bounding box center [185, 498] width 26 height 18
click at [340, 543] on button "Bet Now $5.00" at bounding box center [345, 533] width 91 height 22
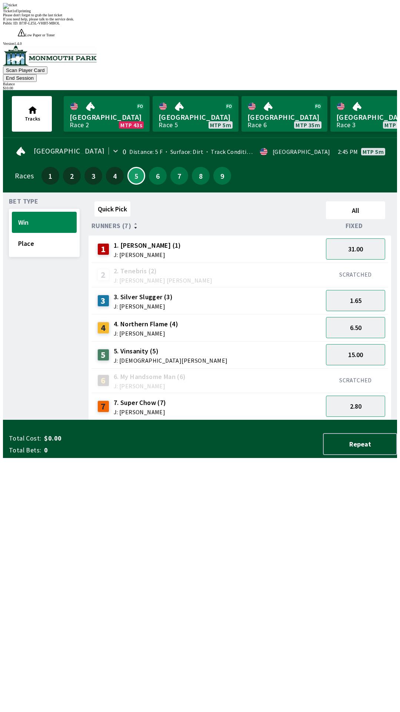
click at [239, 420] on div "Quick Pick All Runners (7) Fixed 1 1. [PERSON_NAME] (1) J: [PERSON_NAME] 31.00 …" at bounding box center [243, 309] width 309 height 222
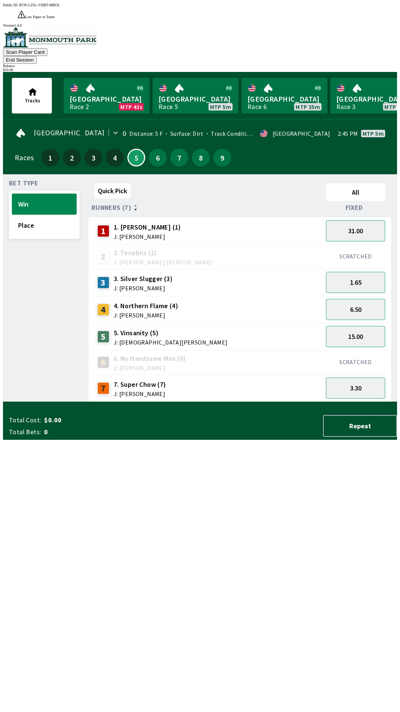
click at [245, 402] on div "Quick Pick All Runners (7) Fixed 1 1. [PERSON_NAME] (1) J: [PERSON_NAME] 31.00 …" at bounding box center [243, 291] width 309 height 222
click at [354, 299] on button "6.50" at bounding box center [355, 309] width 59 height 21
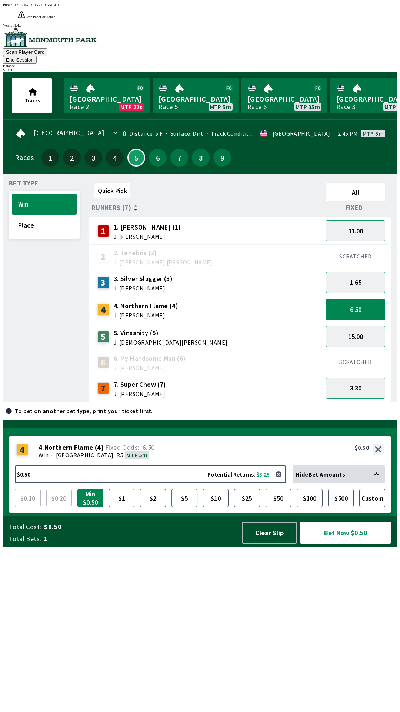
click at [184, 507] on button "$5" at bounding box center [185, 498] width 26 height 18
click at [330, 543] on button "Bet Now $5.00" at bounding box center [345, 533] width 91 height 22
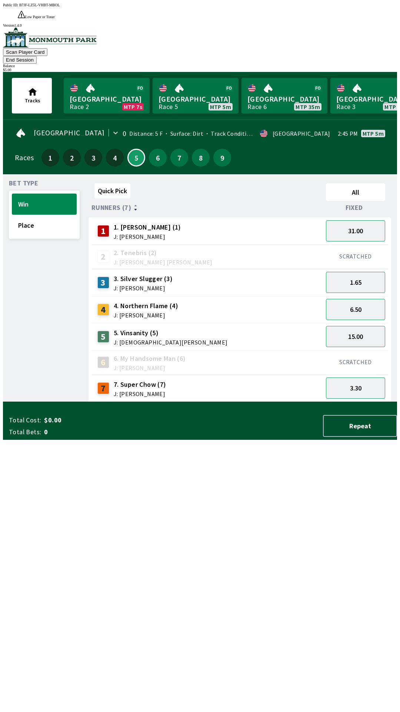
click at [225, 402] on div "Quick Pick All Runners (7) Fixed 1 1. [PERSON_NAME] (1) J: [PERSON_NAME] 31.00 …" at bounding box center [243, 291] width 309 height 222
click at [350, 377] on button "3.30" at bounding box center [355, 387] width 59 height 21
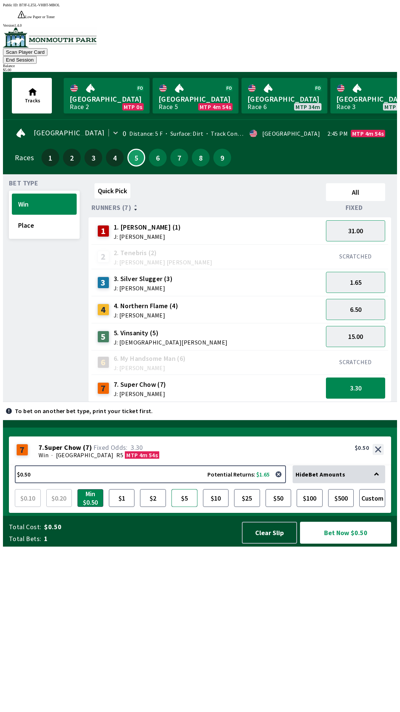
click at [185, 507] on button "$5" at bounding box center [185, 498] width 26 height 18
click at [334, 543] on button "Bet Now $5.00" at bounding box center [345, 533] width 91 height 22
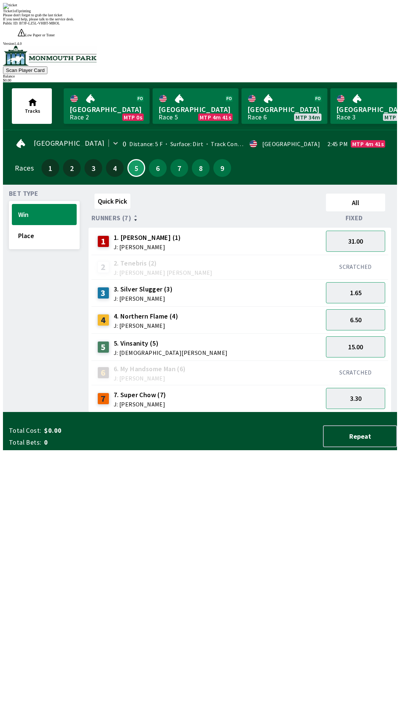
click at [320, 412] on div "Quick Pick All Runners (7) Fixed 1 1. [PERSON_NAME] (1) J: [PERSON_NAME] 31.00 …" at bounding box center [243, 302] width 309 height 222
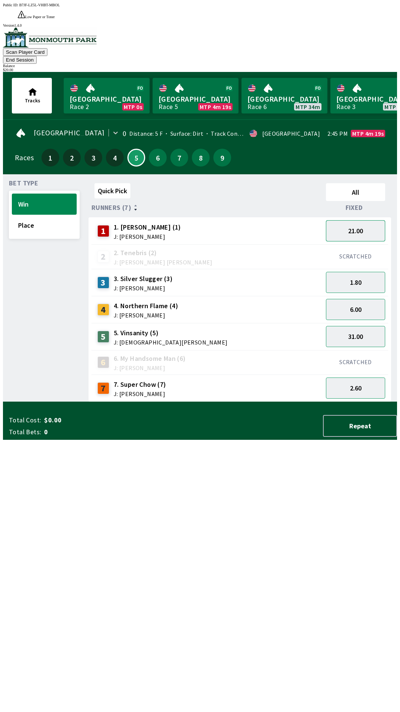
click at [371, 220] on button "21.00" at bounding box center [355, 230] width 59 height 21
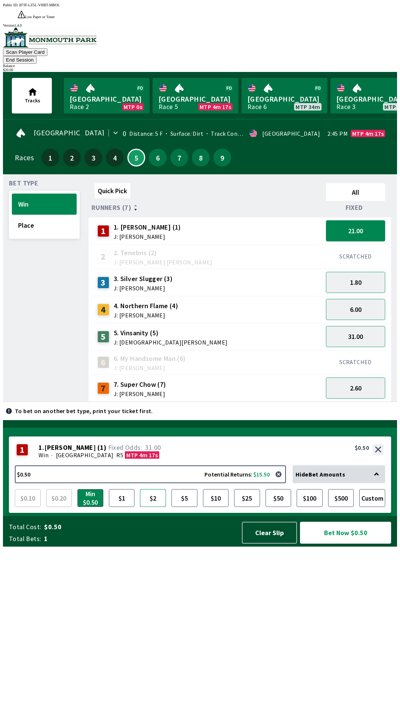
click at [157, 507] on button "$2" at bounding box center [153, 498] width 26 height 18
click at [341, 543] on button "Bet Now $2.00" at bounding box center [345, 533] width 91 height 22
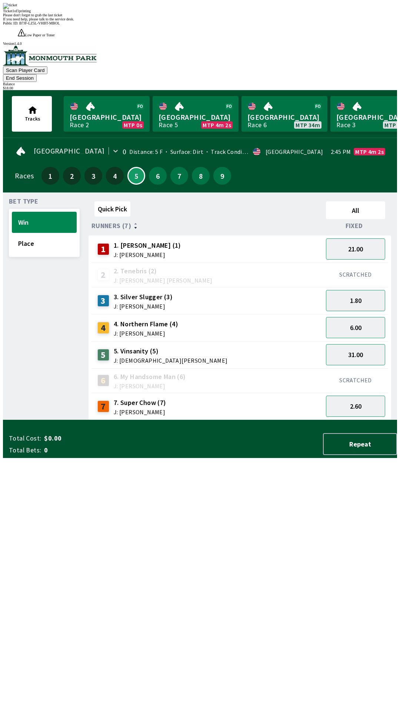
click at [211, 420] on div "Quick Pick All Runners (7) Fixed 1 1. [PERSON_NAME] (1) J: [PERSON_NAME] 21.00 …" at bounding box center [243, 309] width 309 height 222
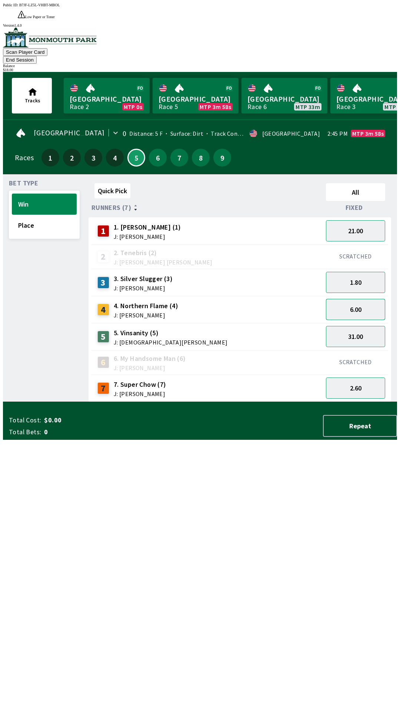
click at [360, 299] on button "6.00" at bounding box center [355, 309] width 59 height 21
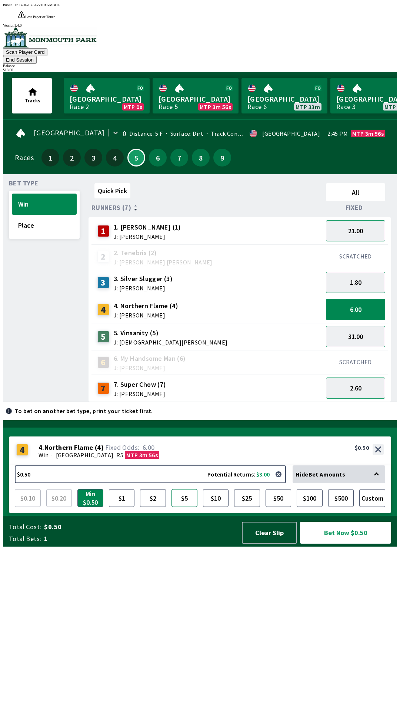
click at [191, 507] on button "$5" at bounding box center [185, 498] width 26 height 18
click at [339, 543] on button "Bet Now $5.00" at bounding box center [345, 533] width 91 height 22
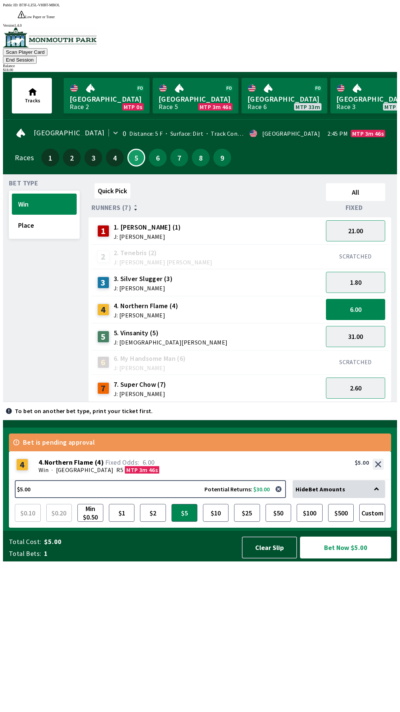
click at [344, 558] on button "Bet Now $5.00" at bounding box center [345, 547] width 91 height 22
click at [212, 296] on div "4 4. Northern Flame (4) J: [PERSON_NAME]" at bounding box center [208, 309] width 232 height 27
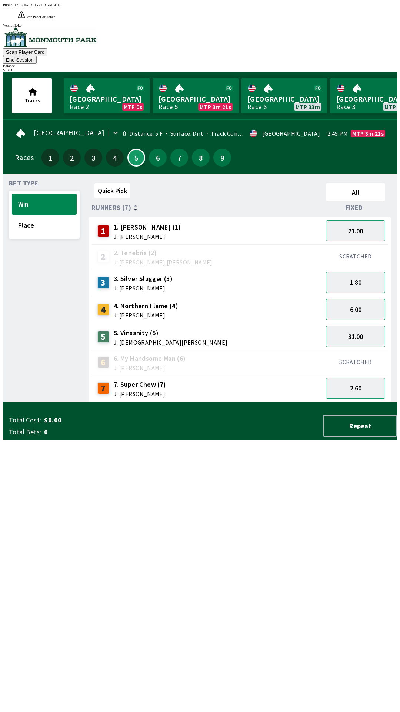
click at [359, 299] on button "6.00" at bounding box center [355, 309] width 59 height 21
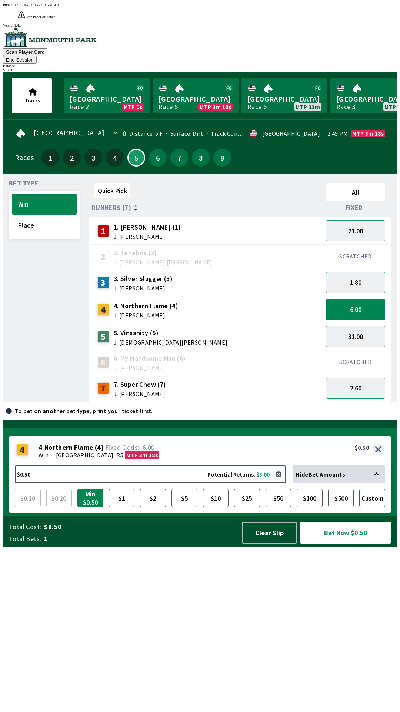
click at [350, 543] on button "Bet Now $0.50" at bounding box center [345, 533] width 91 height 22
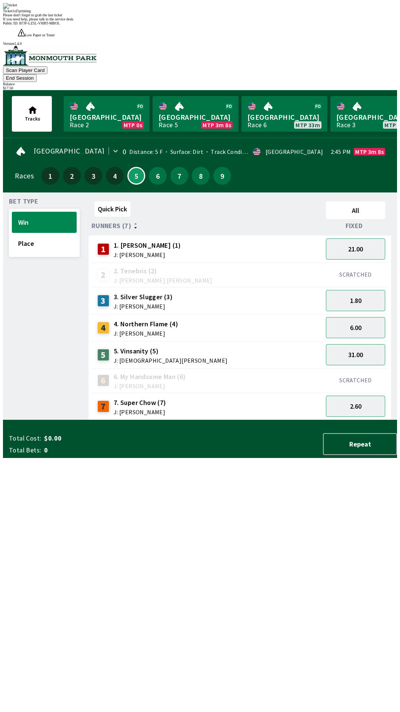
click at [232, 420] on div "Quick Pick All Runners (7) Fixed 1 1. [PERSON_NAME] (1) J: [PERSON_NAME] 21.00 …" at bounding box center [243, 309] width 309 height 222
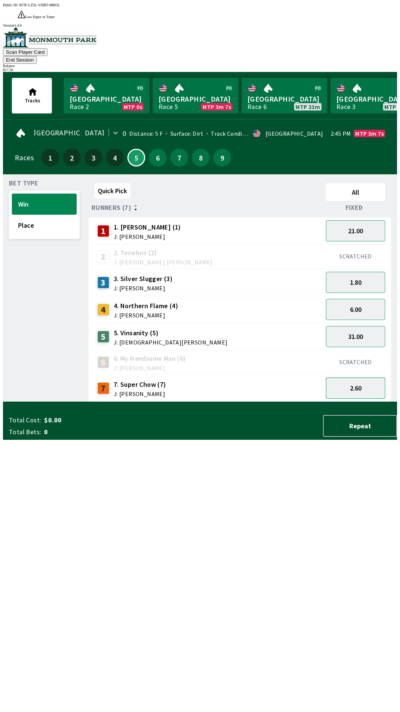
click at [358, 377] on button "2.60" at bounding box center [355, 387] width 59 height 21
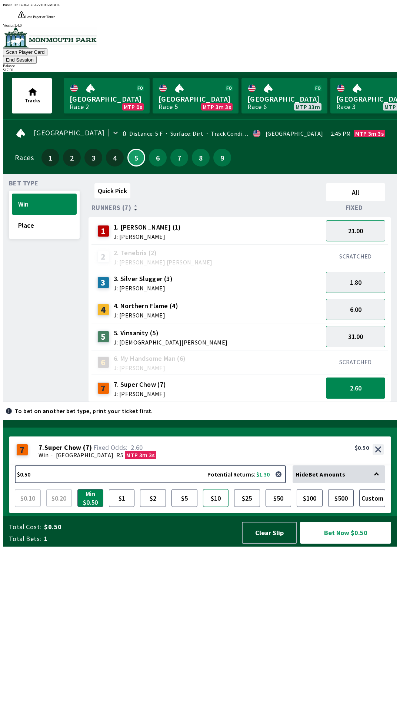
click at [224, 507] on button "$10" at bounding box center [216, 498] width 26 height 18
click at [353, 543] on button "Bet Now $10.00" at bounding box center [345, 533] width 91 height 22
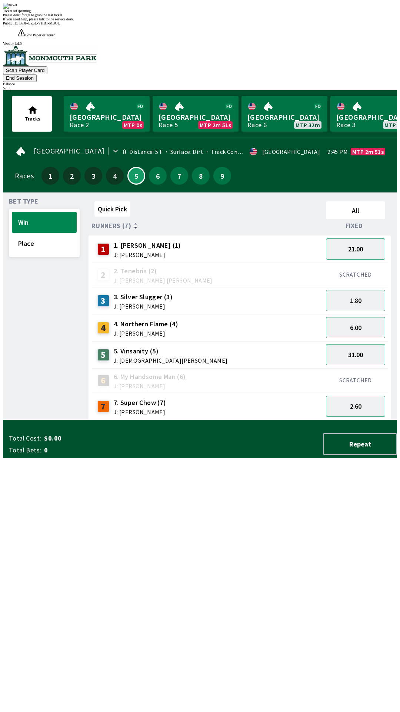
click at [319, 420] on div "Quick Pick All Runners (7) Fixed 1 1. [PERSON_NAME] (1) J: [PERSON_NAME] 21.00 …" at bounding box center [243, 309] width 309 height 222
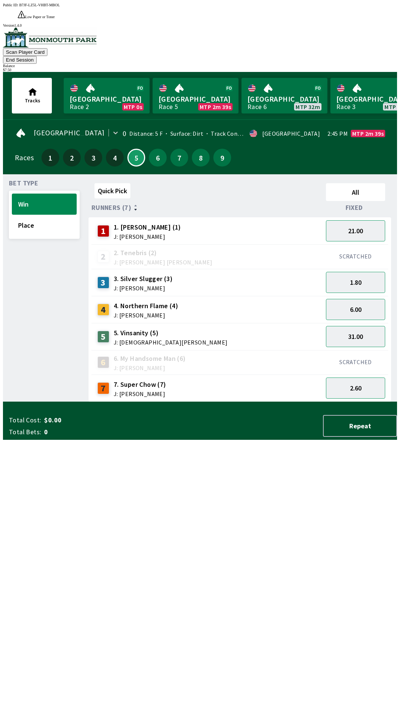
click at [37, 56] on button "End Session" at bounding box center [20, 60] width 34 height 8
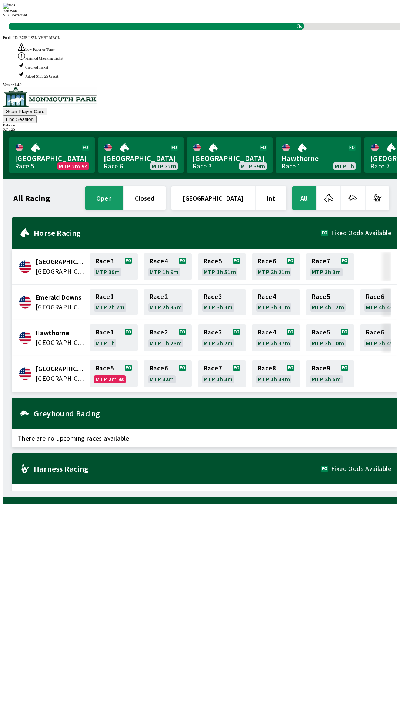
click at [245, 490] on div "All Racing open closed United States Int All [GEOGRAPHIC_DATA] [GEOGRAPHIC_DATA…" at bounding box center [203, 338] width 388 height 306
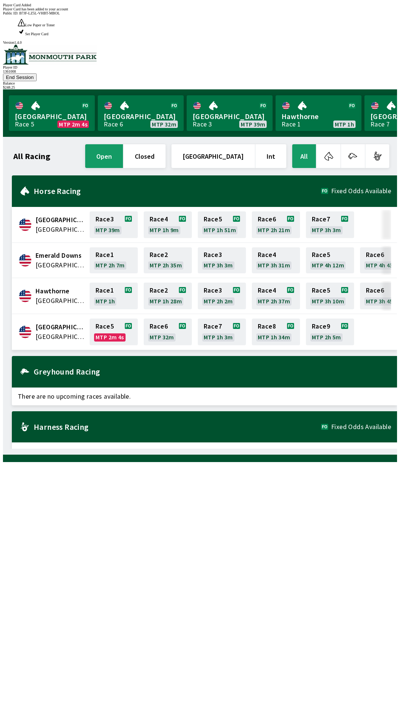
click at [122, 11] on div "Player Card Added Player Card has been added to your account" at bounding box center [200, 7] width 394 height 8
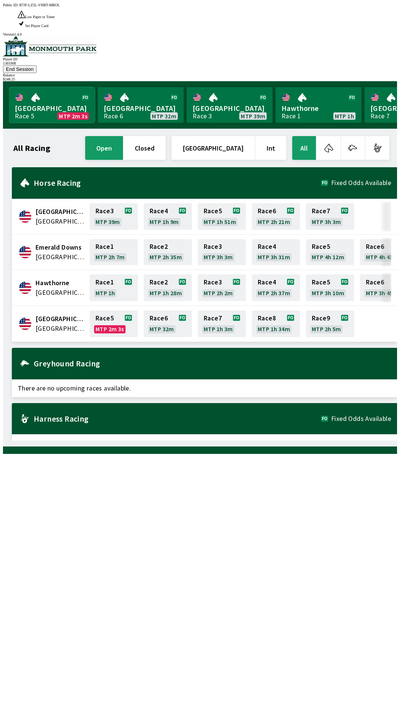
click at [48, 87] on link "Monmouth Park Race 5 MTP 2m 3s" at bounding box center [52, 105] width 86 height 36
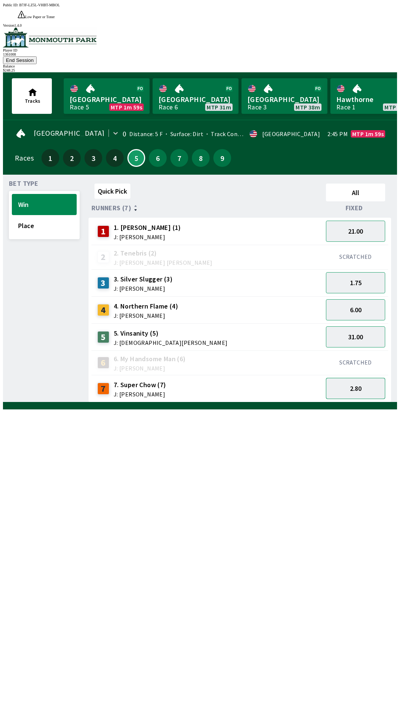
click at [363, 378] on button "2.80" at bounding box center [355, 388] width 59 height 21
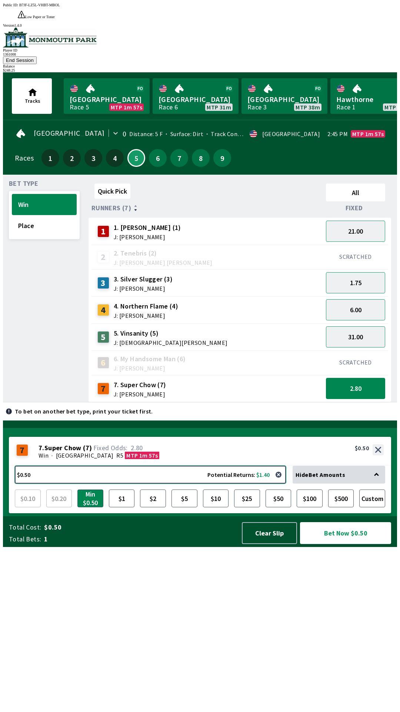
click at [173, 483] on button "$0.50 Potential Returns: $1.40" at bounding box center [150, 475] width 271 height 18
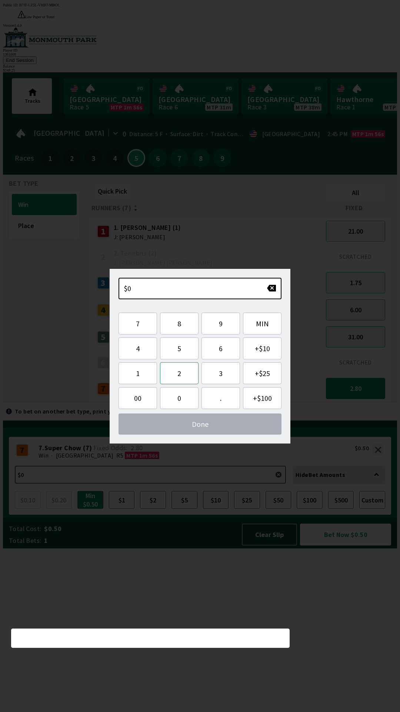
click at [181, 376] on button "2" at bounding box center [179, 373] width 39 height 22
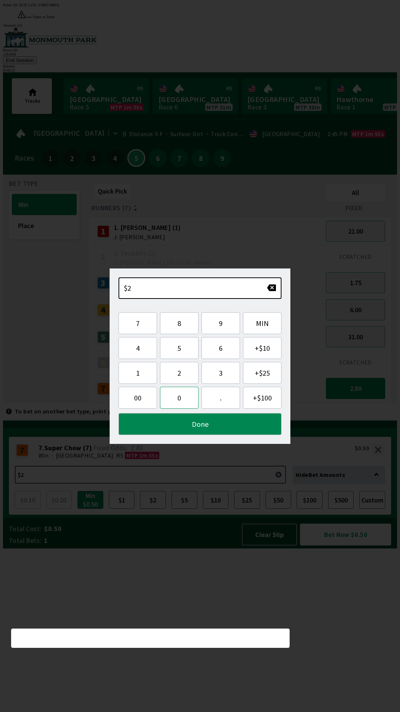
click at [183, 399] on button "0" at bounding box center [179, 398] width 39 height 22
click at [145, 378] on button "1" at bounding box center [138, 373] width 39 height 22
click at [223, 401] on button "." at bounding box center [221, 398] width 39 height 22
click at [179, 381] on button "2" at bounding box center [179, 373] width 39 height 22
click at [182, 356] on button "5" at bounding box center [179, 348] width 39 height 22
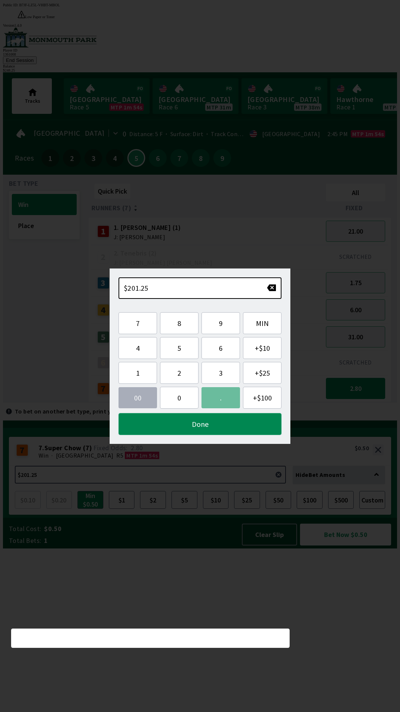
click at [198, 425] on button "Done" at bounding box center [200, 424] width 163 height 22
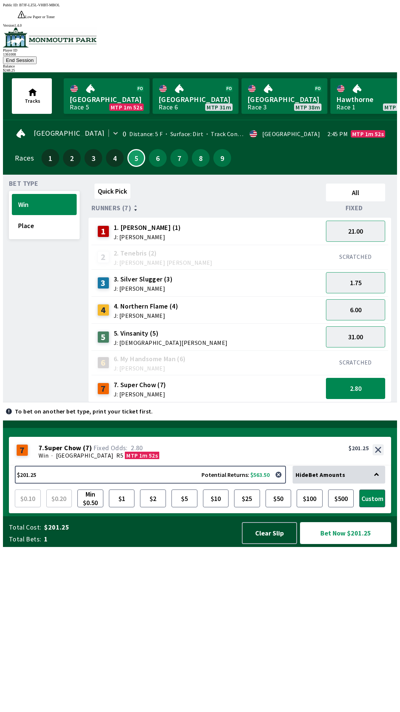
click at [357, 544] on button "Bet Now $201.25" at bounding box center [345, 533] width 91 height 22
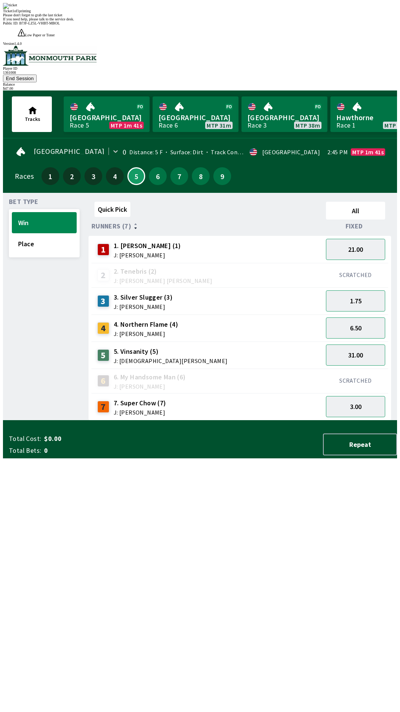
click at [255, 420] on div "Quick Pick All Runners (7) Fixed 1 1. [PERSON_NAME] (1) J: [PERSON_NAME] 21.00 …" at bounding box center [243, 310] width 309 height 222
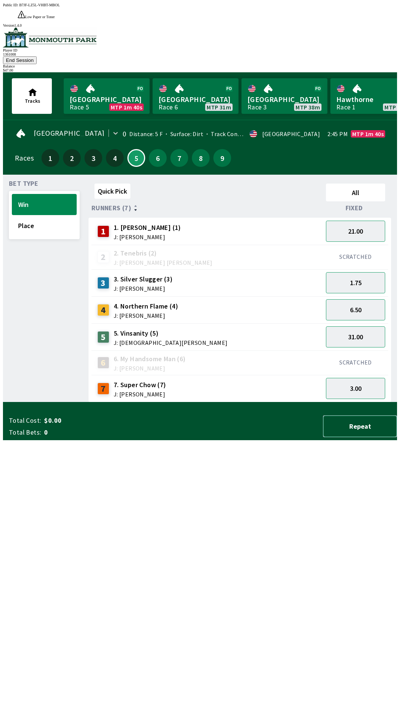
click at [334, 437] on button "Repeat" at bounding box center [360, 426] width 74 height 22
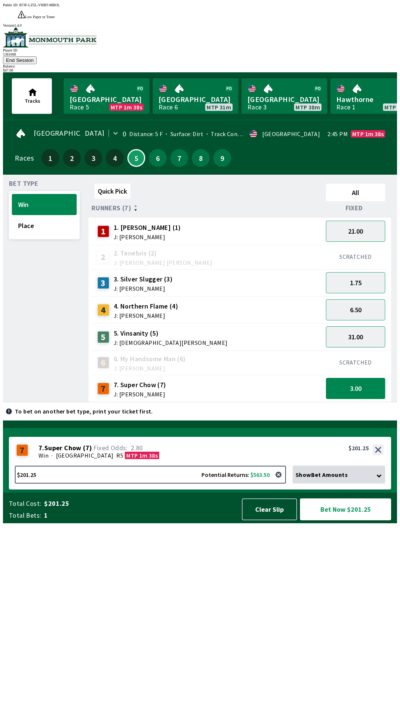
click at [37, 56] on button "End Session" at bounding box center [20, 60] width 34 height 8
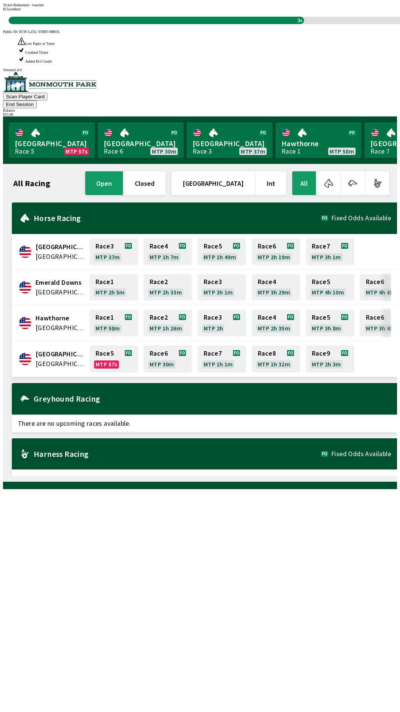
click at [250, 476] on div "All Racing open closed [GEOGRAPHIC_DATA] Int All [GEOGRAPHIC_DATA] [GEOGRAPHIC_…" at bounding box center [203, 323] width 388 height 306
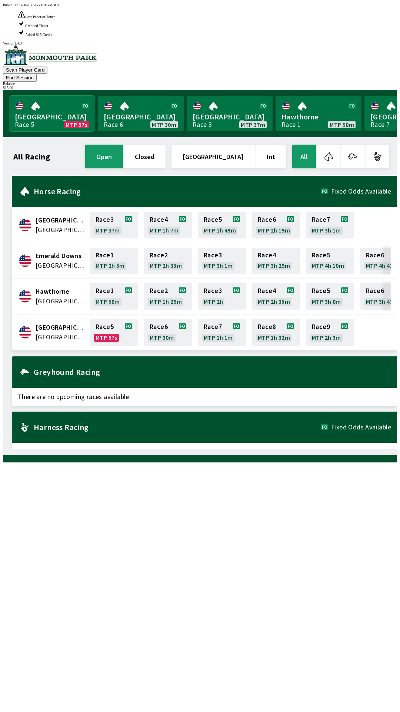
click at [72, 96] on link "Monmouth Park Race 5 MTP 57s" at bounding box center [52, 114] width 86 height 36
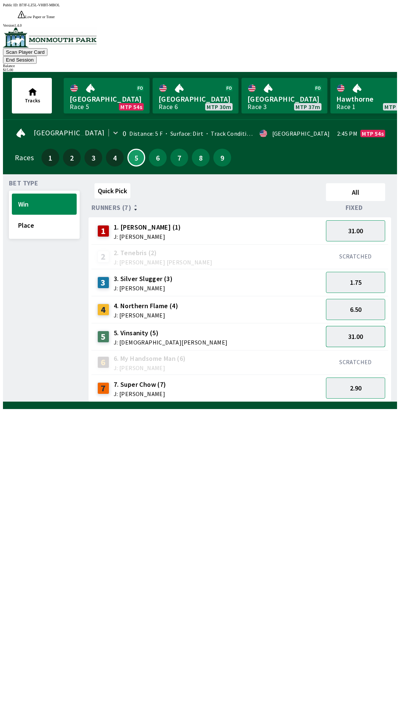
click at [379, 326] on button "31.00" at bounding box center [355, 336] width 59 height 21
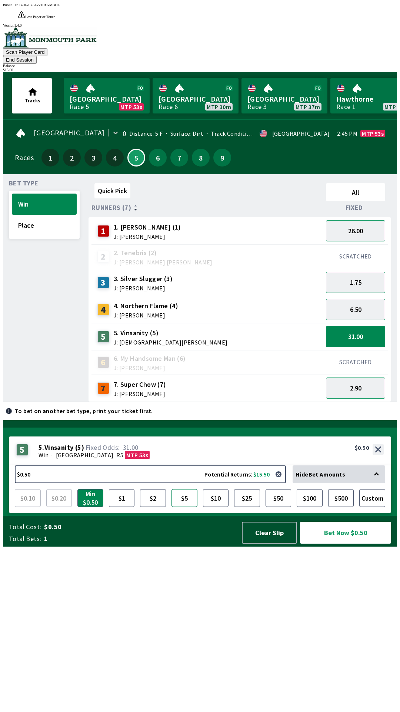
click at [181, 507] on button "$5" at bounding box center [185, 498] width 26 height 18
click at [354, 543] on button "Bet Now $5.00" at bounding box center [345, 533] width 91 height 22
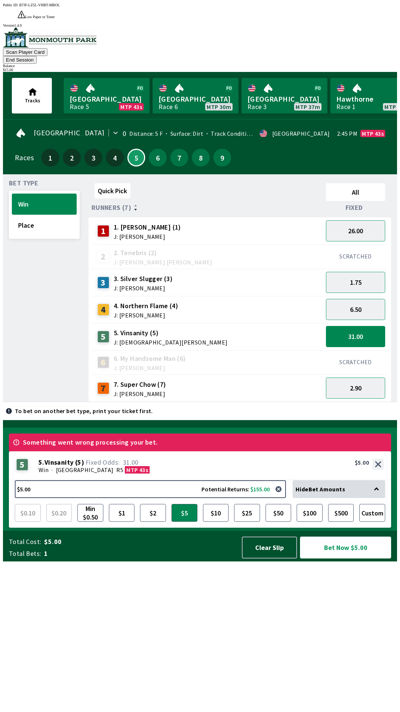
click at [364, 558] on button "Bet Now $5.00" at bounding box center [345, 547] width 91 height 22
click at [365, 326] on button "31.00" at bounding box center [355, 336] width 59 height 21
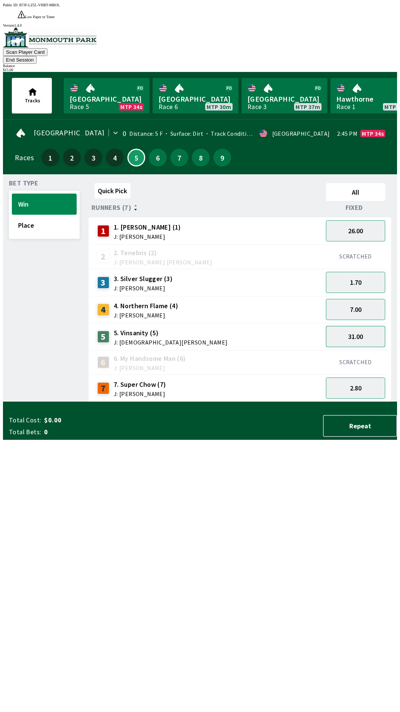
click at [366, 326] on button "31.00" at bounding box center [355, 336] width 59 height 21
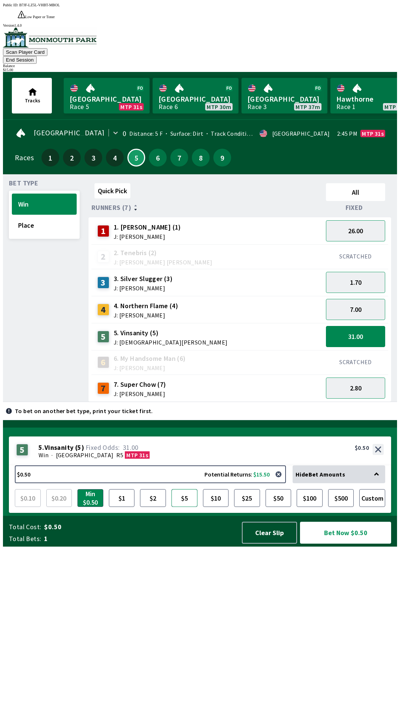
click at [185, 507] on button "$5" at bounding box center [185, 498] width 26 height 18
click at [336, 543] on button "Bet Now $5.00" at bounding box center [345, 533] width 91 height 22
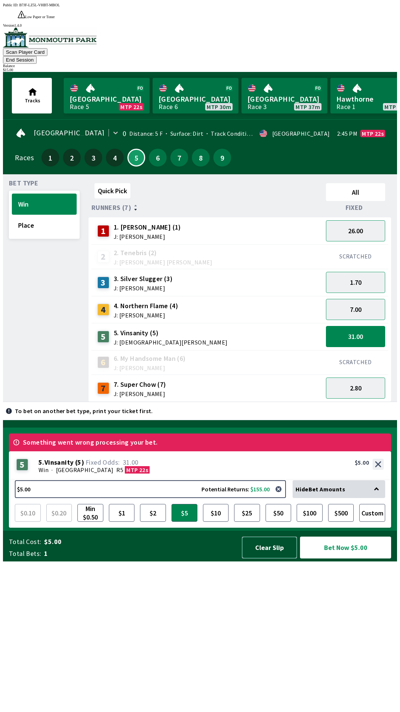
click at [278, 558] on button "Clear Slip" at bounding box center [269, 547] width 55 height 22
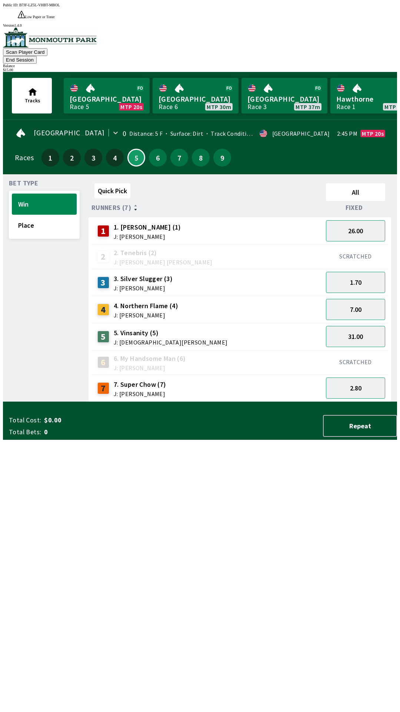
click at [37, 56] on button "End Session" at bounding box center [20, 60] width 34 height 8
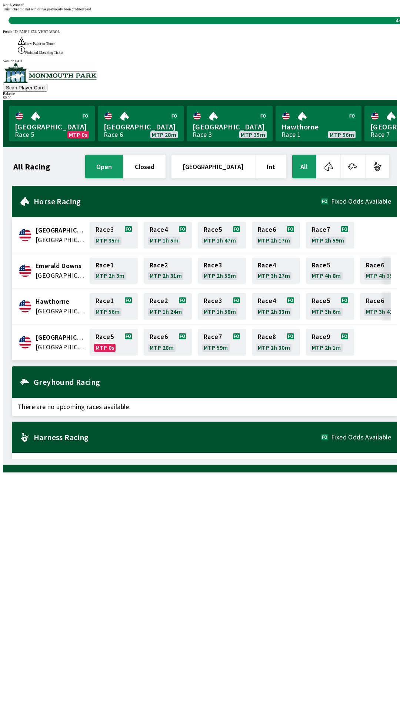
click at [196, 24] on div "Not A Winner This ticket did not win or has previously been credited/paid 4s" at bounding box center [200, 13] width 394 height 21
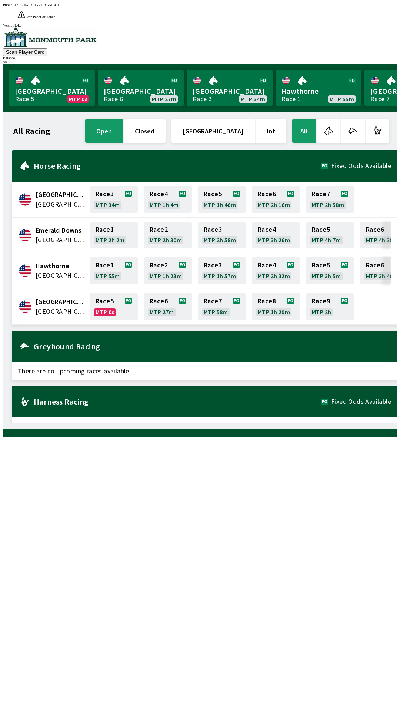
click at [123, 119] on button "open" at bounding box center [104, 131] width 38 height 24
click at [66, 163] on h2 "Horse Racing" at bounding box center [178, 166] width 288 height 6
click at [354, 163] on span "Fixed Odds Available" at bounding box center [361, 166] width 60 height 6
click at [376, 78] on link "[GEOGRAPHIC_DATA] Race 7 MTP ---" at bounding box center [408, 88] width 86 height 36
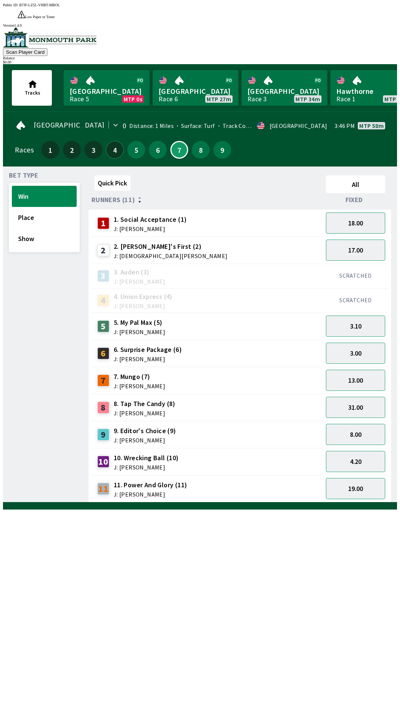
click at [114, 141] on button "4" at bounding box center [115, 150] width 18 height 18
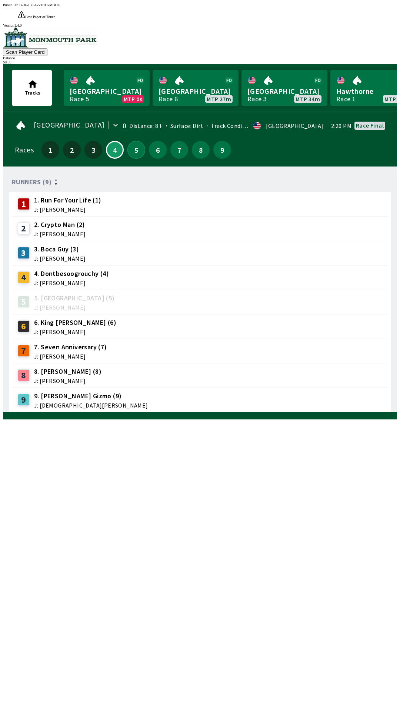
click at [135, 143] on button "5" at bounding box center [137, 150] width 18 height 18
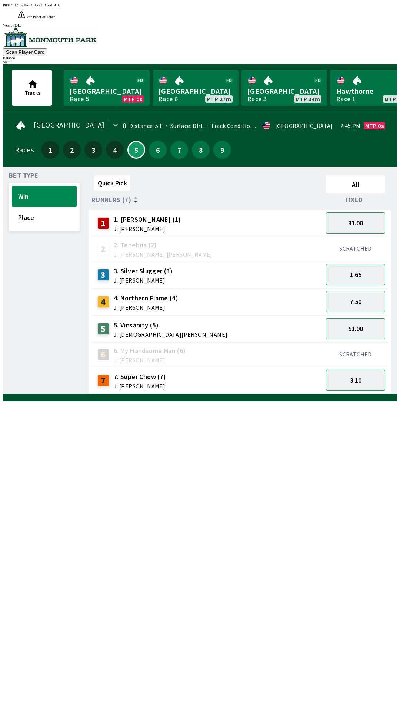
click at [358, 370] on button "3.10" at bounding box center [355, 380] width 59 height 21
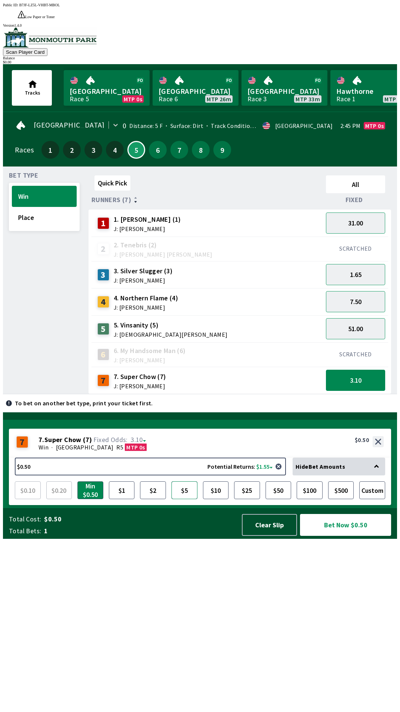
click at [183, 499] on button "$5" at bounding box center [185, 490] width 26 height 18
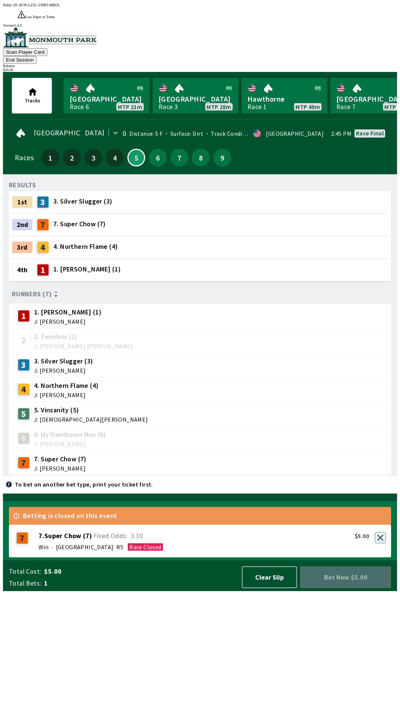
click at [380, 557] on div "7 7 . Super Chow ( 7 ) Win · [STREET_ADDRESS]. Super Chow (7) 3.10 $5.00" at bounding box center [200, 541] width 383 height 33
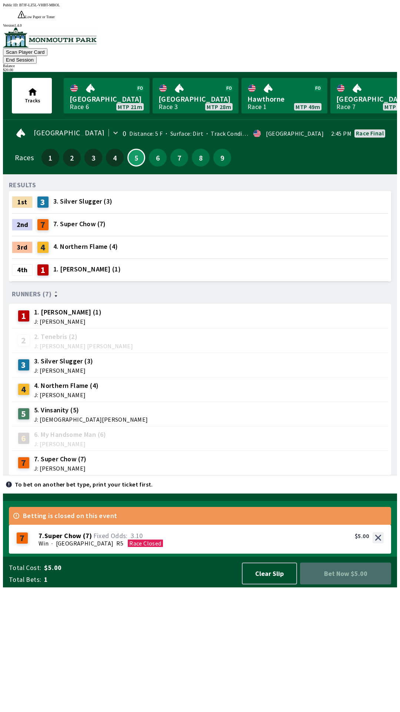
click at [37, 56] on button "End Session" at bounding box center [20, 60] width 34 height 8
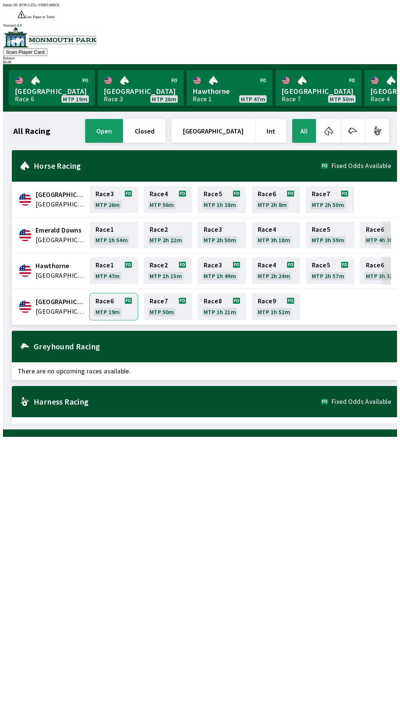
click at [112, 299] on link "Race 6 MTP 19m" at bounding box center [114, 306] width 48 height 27
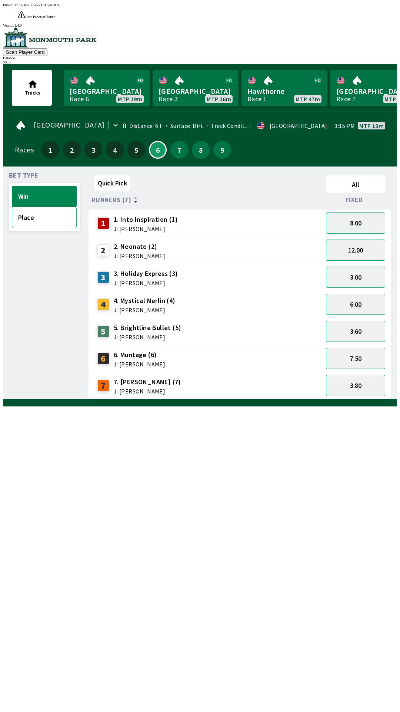
click at [39, 207] on button "Place" at bounding box center [44, 217] width 65 height 21
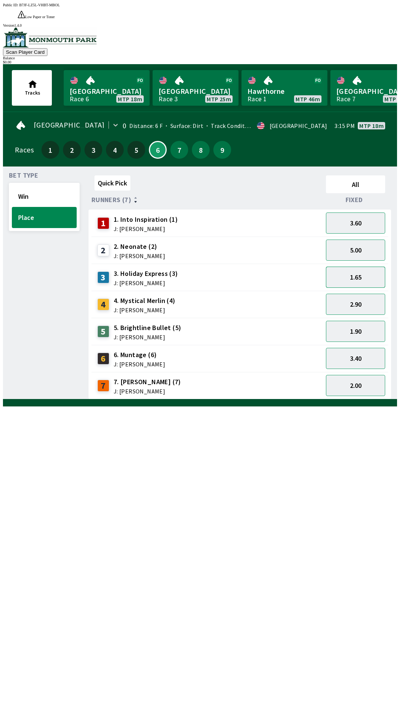
click at [372, 267] on button "1.65" at bounding box center [355, 277] width 59 height 21
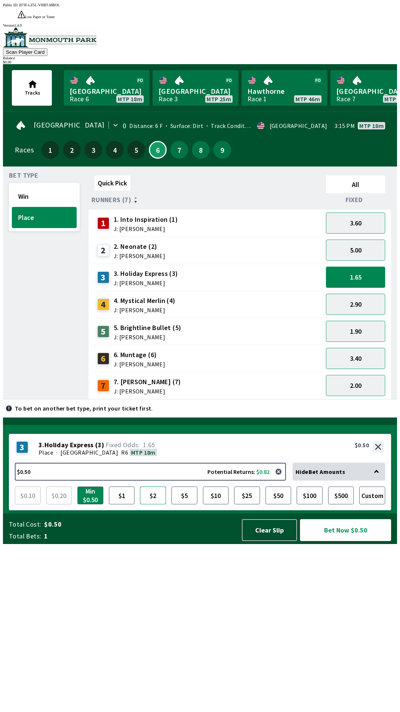
click at [155, 504] on button "$2" at bounding box center [153, 495] width 26 height 18
click at [352, 541] on button "Bet Now $2.00" at bounding box center [345, 530] width 91 height 22
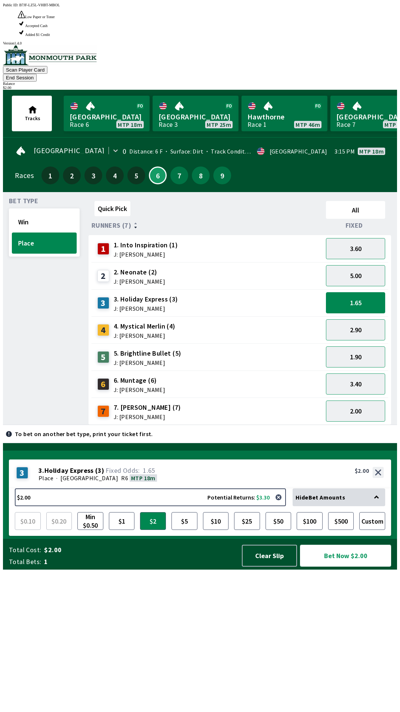
click at [354, 566] on button "Bet Now $2.00" at bounding box center [345, 556] width 91 height 22
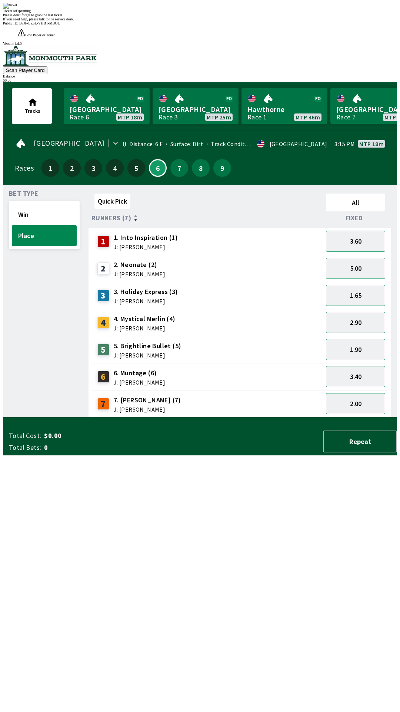
click at [43, 328] on div "Bet Type Win Place" at bounding box center [44, 304] width 71 height 227
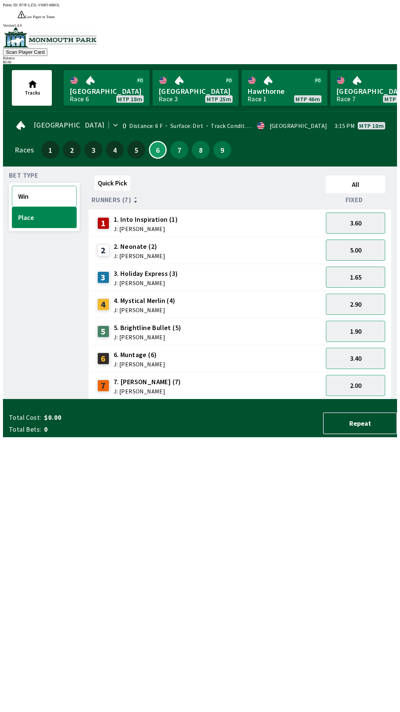
click at [40, 186] on button "Win" at bounding box center [44, 196] width 65 height 21
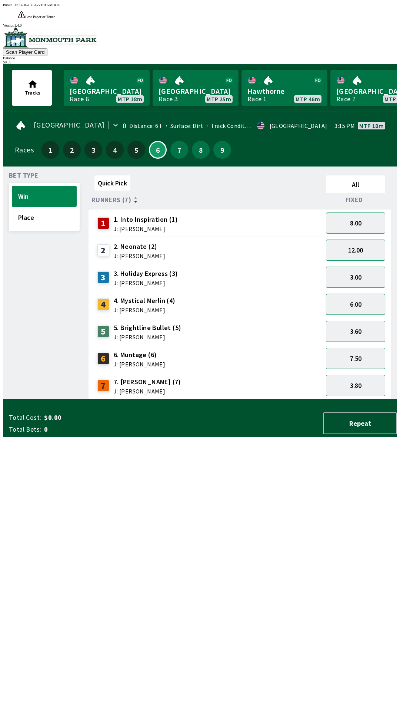
click at [365, 294] on button "6.00" at bounding box center [355, 304] width 59 height 21
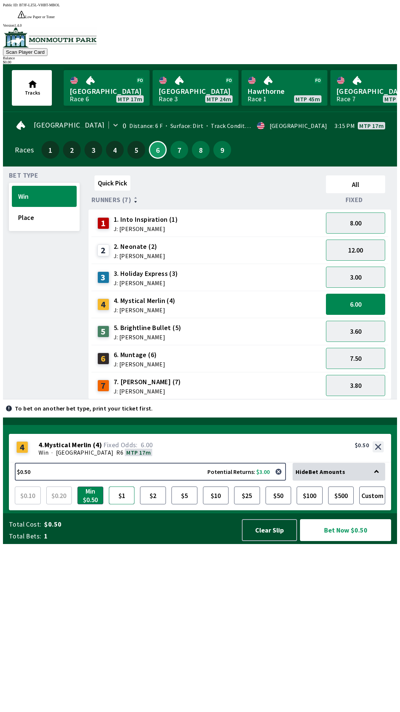
click at [122, 504] on button "$1" at bounding box center [122, 495] width 26 height 18
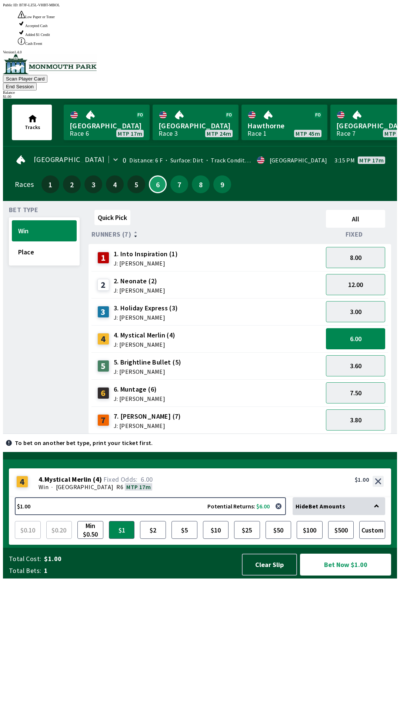
click at [357, 575] on button "Bet Now $1.00" at bounding box center [345, 564] width 91 height 22
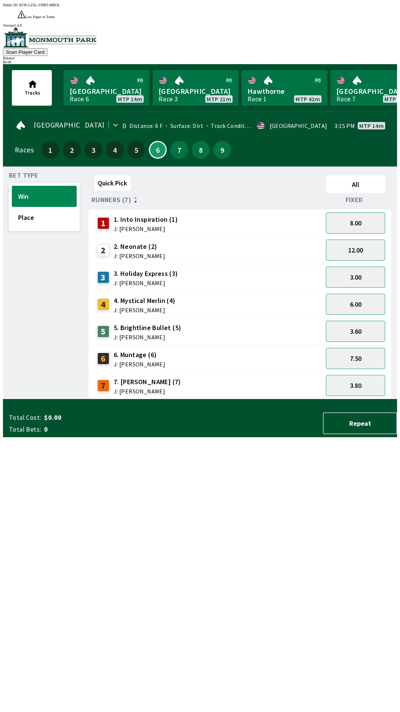
click at [320, 399] on div "Quick Pick All Runners (7) Fixed 1 1. Into Inspiration (1) J: [PERSON_NAME] 8.0…" at bounding box center [243, 285] width 309 height 227
click at [96, 70] on link "[GEOGRAPHIC_DATA] Race 6 MTP 14m" at bounding box center [107, 88] width 86 height 36
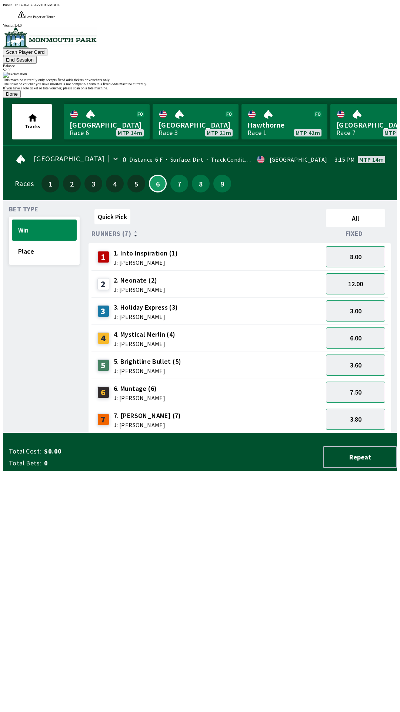
click at [21, 98] on button "Done" at bounding box center [12, 94] width 18 height 8
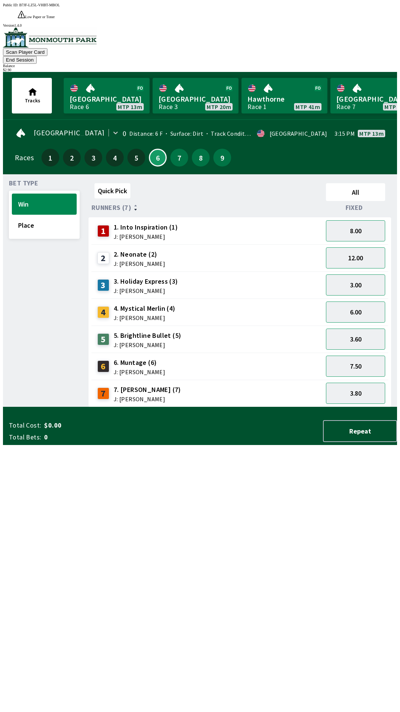
click at [150, 234] on span "J: [PERSON_NAME]" at bounding box center [146, 237] width 64 height 6
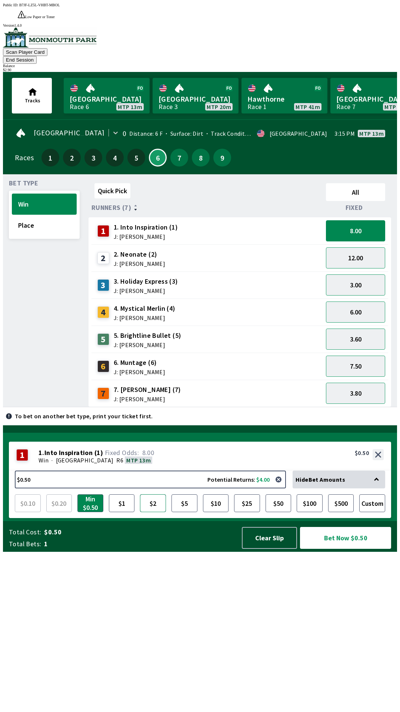
click at [155, 512] on button "$2" at bounding box center [153, 503] width 26 height 18
click at [353, 549] on button "Bet Now $2.00" at bounding box center [345, 538] width 91 height 22
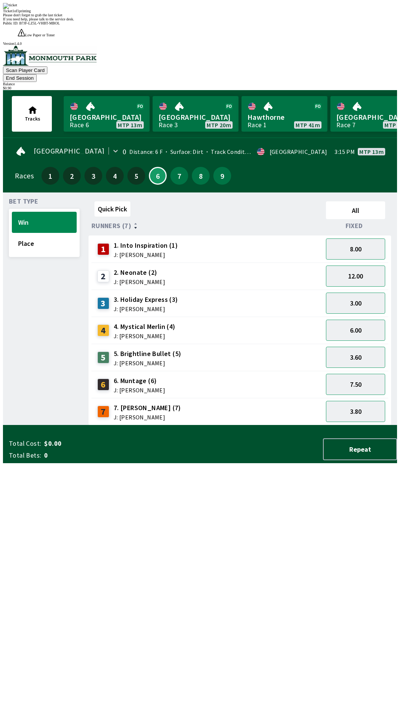
click at [269, 425] on div "Quick Pick All Runners (7) Fixed 1 1. Into Inspiration (1) J: [PERSON_NAME] 8.0…" at bounding box center [243, 311] width 309 height 227
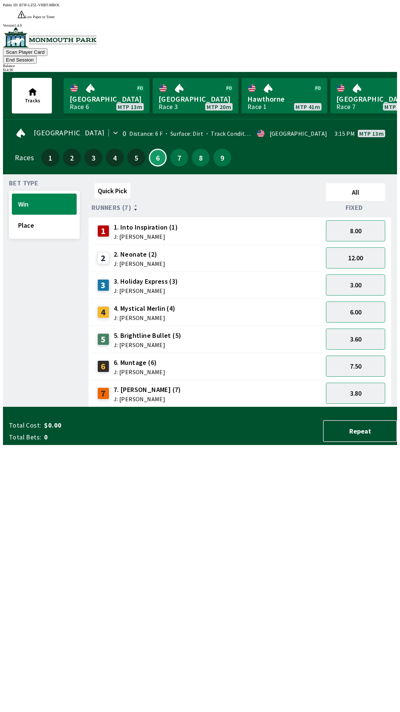
click at [167, 249] on div "2 2. Neonate (2) J: [PERSON_NAME]" at bounding box center [208, 258] width 226 height 19
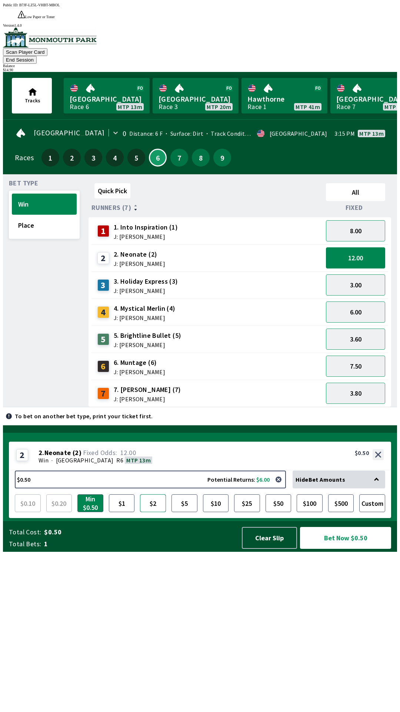
click at [153, 512] on button "$2" at bounding box center [153, 503] width 26 height 18
click at [351, 549] on button "Bet Now $2.00" at bounding box center [345, 538] width 91 height 22
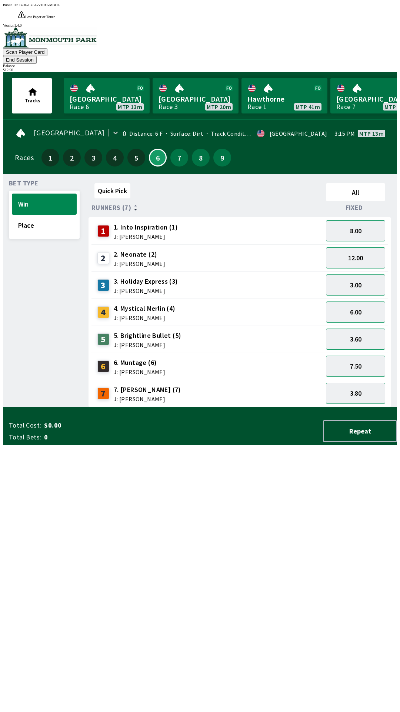
click at [309, 407] on div "Quick Pick All Runners (7) Fixed 1 1. Into Inspiration (1) J: [PERSON_NAME] 8.0…" at bounding box center [243, 293] width 309 height 227
click at [179, 384] on div "7 7. [PERSON_NAME] (7) J: [PERSON_NAME]" at bounding box center [208, 393] width 226 height 19
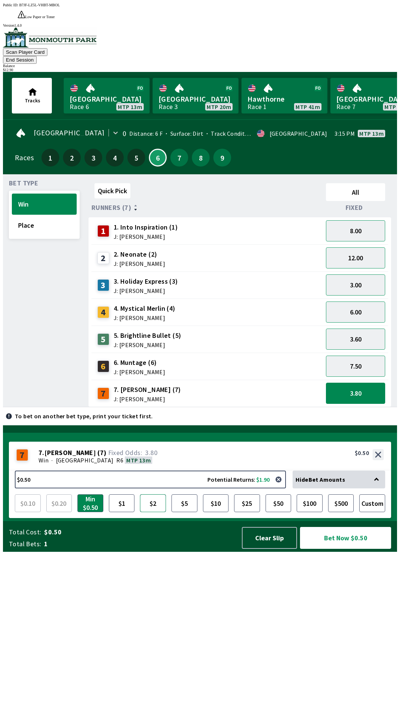
click at [154, 512] on button "$2" at bounding box center [153, 503] width 26 height 18
click at [351, 549] on button "Bet Now $2.00" at bounding box center [345, 538] width 91 height 22
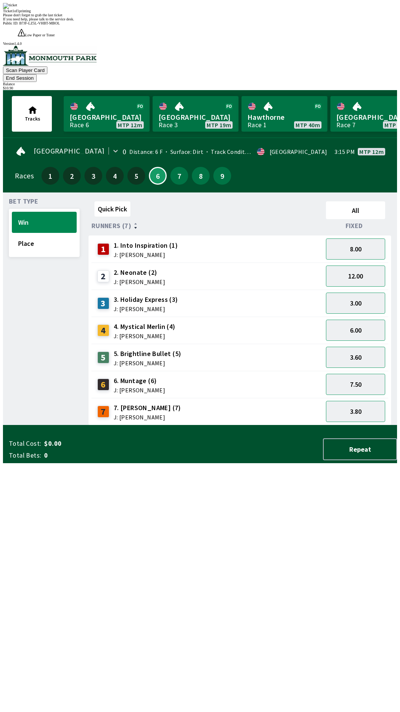
click at [259, 425] on div "Quick Pick All Runners (7) Fixed 1 1. Into Inspiration (1) J: [PERSON_NAME] 8.0…" at bounding box center [243, 311] width 309 height 227
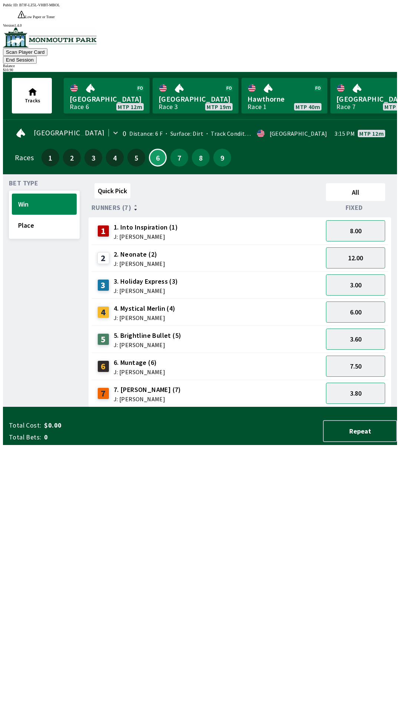
click at [37, 56] on button "End Session" at bounding box center [20, 60] width 34 height 8
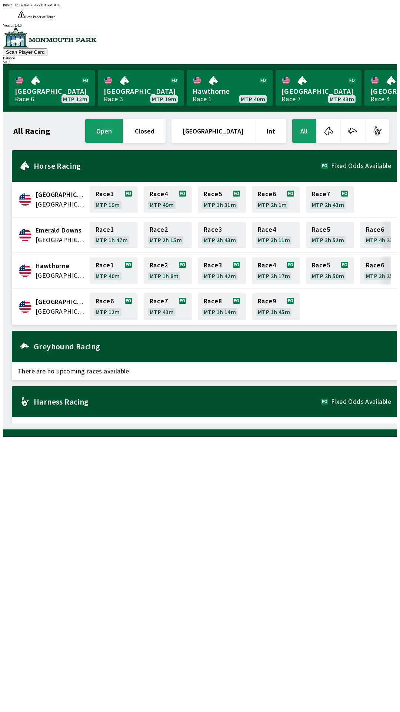
click at [129, 150] on div "Horse Racing Fixed Odds Available" at bounding box center [205, 166] width 386 height 32
click at [123, 119] on button "open" at bounding box center [104, 131] width 38 height 24
click at [123, 121] on button "open" at bounding box center [104, 131] width 38 height 24
click at [53, 307] on span "[GEOGRAPHIC_DATA]" at bounding box center [61, 312] width 50 height 10
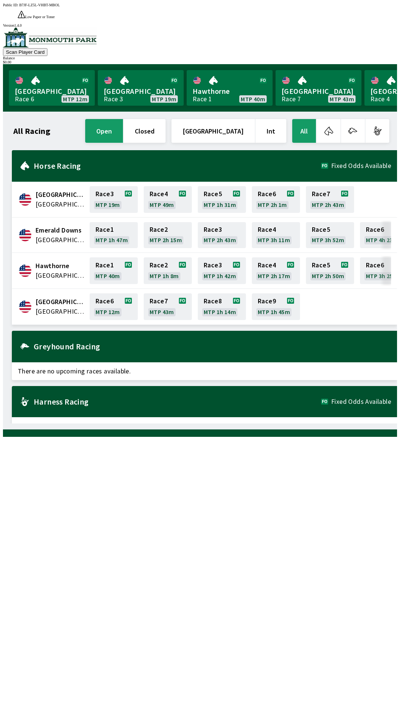
click at [75, 307] on span "[GEOGRAPHIC_DATA]" at bounding box center [61, 312] width 50 height 10
click at [123, 127] on button "open" at bounding box center [104, 131] width 38 height 24
click at [123, 125] on button "open" at bounding box center [104, 131] width 38 height 24
click at [51, 307] on span "[GEOGRAPHIC_DATA]" at bounding box center [61, 312] width 50 height 10
click at [44, 297] on span "[GEOGRAPHIC_DATA]" at bounding box center [61, 302] width 50 height 10
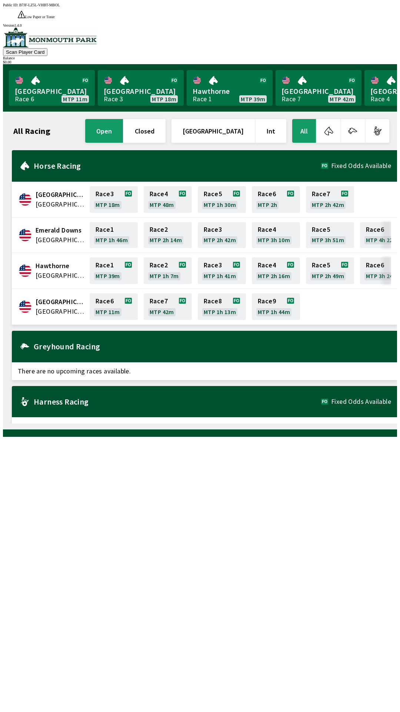
click at [166, 119] on button "closed" at bounding box center [145, 131] width 42 height 24
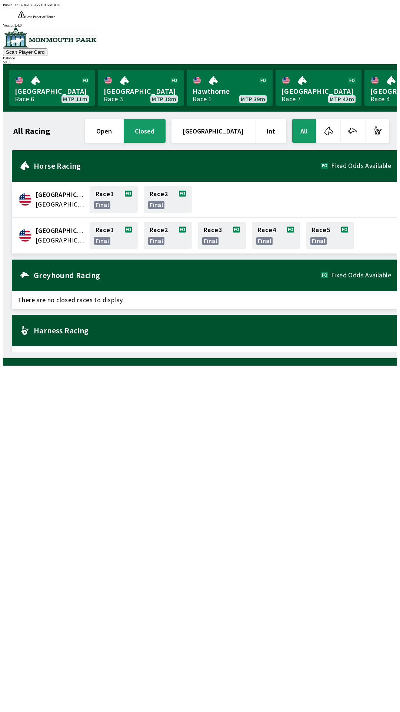
click at [39, 327] on h2 "Harness Racing" at bounding box center [213, 330] width 358 height 6
click at [35, 259] on div "Greyhound Racing Fixed Odds Available" at bounding box center [205, 275] width 386 height 32
click at [38, 165] on div "Horse Racing Fixed Odds Available" at bounding box center [205, 166] width 386 height 32
click at [57, 83] on link "[GEOGRAPHIC_DATA] Race 6 MTP 11m" at bounding box center [52, 88] width 86 height 36
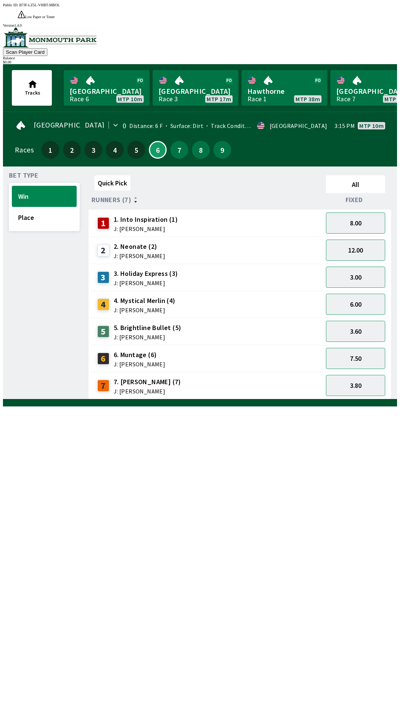
click at [161, 169] on div "Bet Type Win Place Quick Pick All Runners (7) Fixed 1 1. Into Inspiration (1) J…" at bounding box center [203, 284] width 388 height 230
click at [154, 141] on button "6" at bounding box center [158, 150] width 18 height 18
click at [364, 267] on button "3.00" at bounding box center [355, 277] width 59 height 21
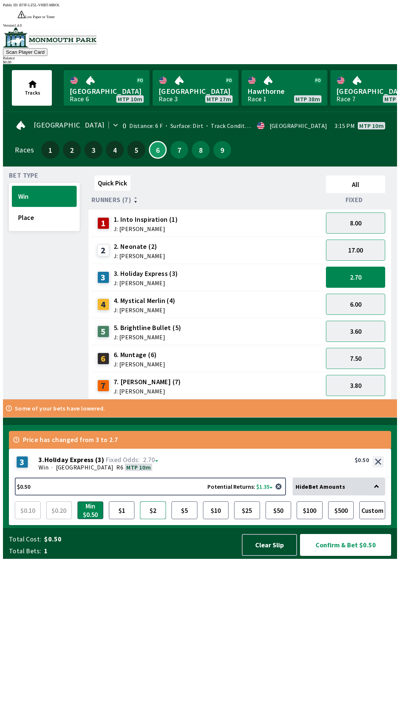
click at [156, 519] on button "$2" at bounding box center [153, 510] width 26 height 18
click at [364, 321] on button "3.60" at bounding box center [355, 331] width 59 height 21
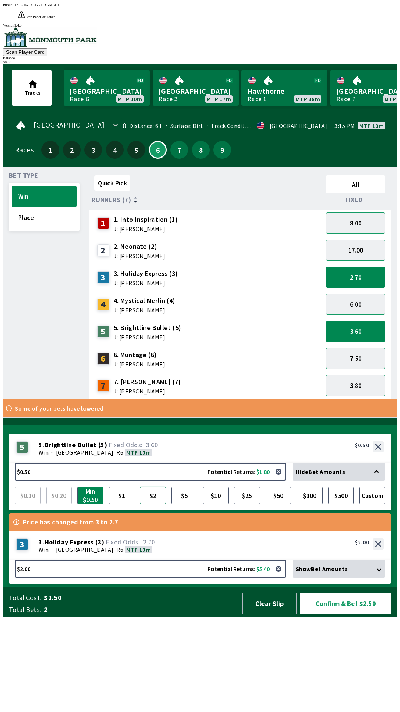
click at [152, 504] on button "$2" at bounding box center [153, 495] width 26 height 18
click at [356, 267] on button "2.70" at bounding box center [355, 277] width 59 height 21
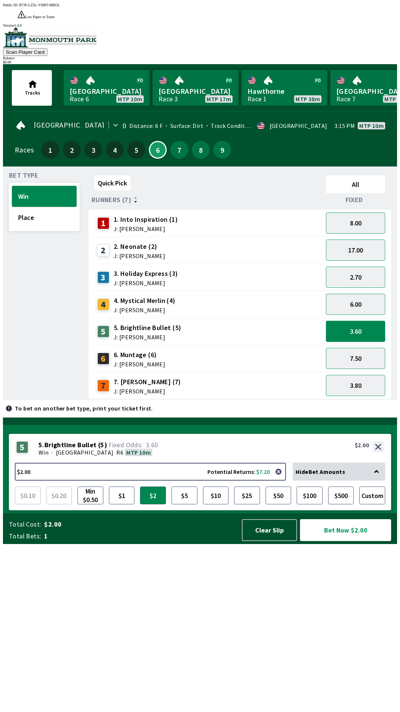
click at [364, 321] on button "3.60" at bounding box center [355, 331] width 59 height 21
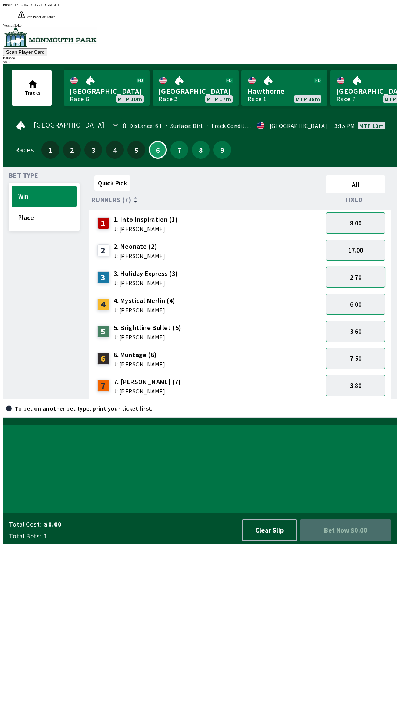
click at [355, 267] on button "2.70" at bounding box center [355, 277] width 59 height 21
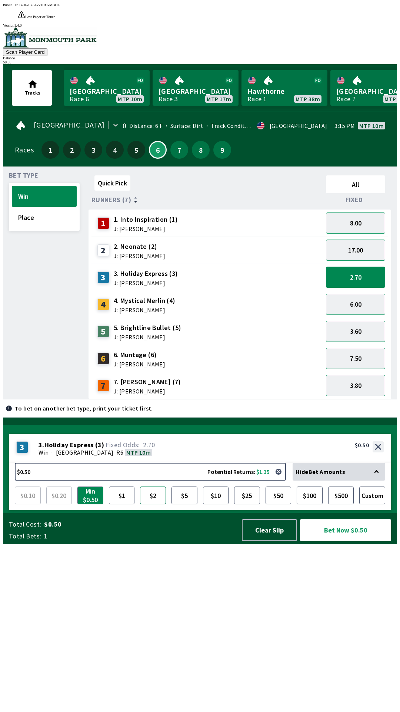
click at [155, 504] on button "$2" at bounding box center [153, 495] width 26 height 18
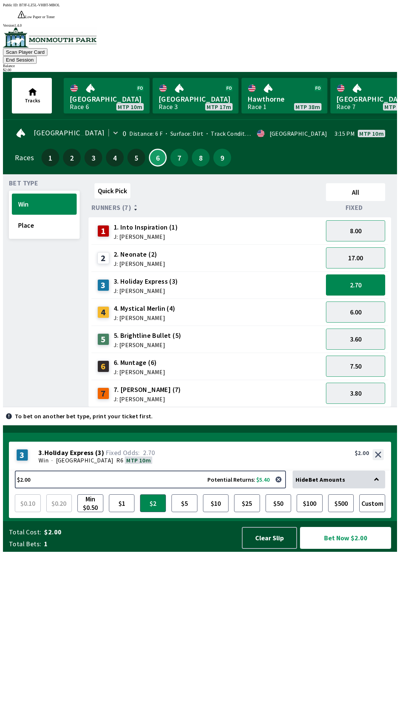
click at [347, 549] on button "Bet Now $2.00" at bounding box center [345, 538] width 91 height 22
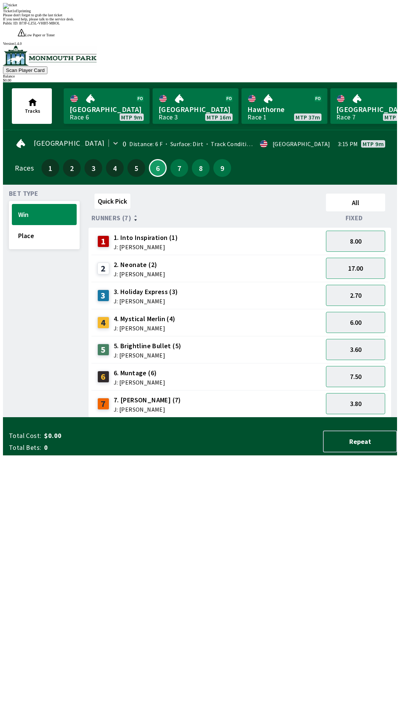
click at [251, 17] on div "Please don't forget to grab the last ticket" at bounding box center [200, 15] width 394 height 4
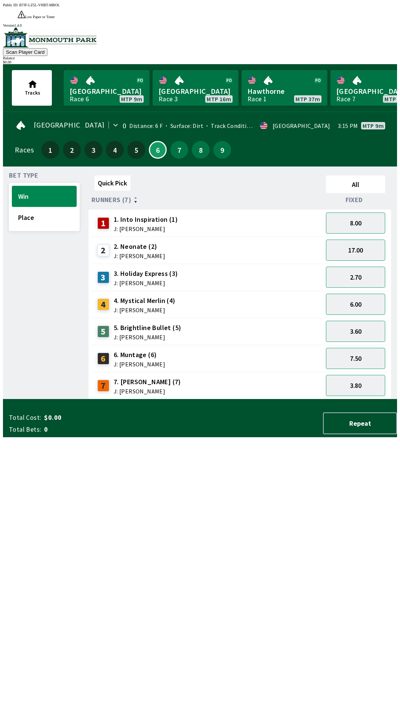
click at [350, 399] on div "Quick Pick All Runners (7) Fixed 1 1. Into Inspiration (1) J: [PERSON_NAME] 8.0…" at bounding box center [243, 285] width 309 height 227
click at [365, 348] on button "7.50" at bounding box center [355, 358] width 59 height 21
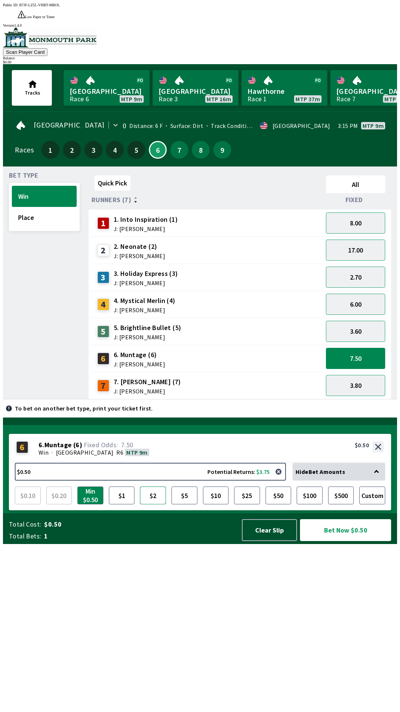
click at [163, 504] on button "$2" at bounding box center [153, 495] width 26 height 18
click at [311, 504] on button "$100" at bounding box center [310, 495] width 26 height 18
click at [161, 504] on button "$2" at bounding box center [153, 495] width 26 height 18
click at [129, 504] on button "$1" at bounding box center [122, 495] width 26 height 18
click at [165, 504] on button "$2" at bounding box center [153, 495] width 26 height 18
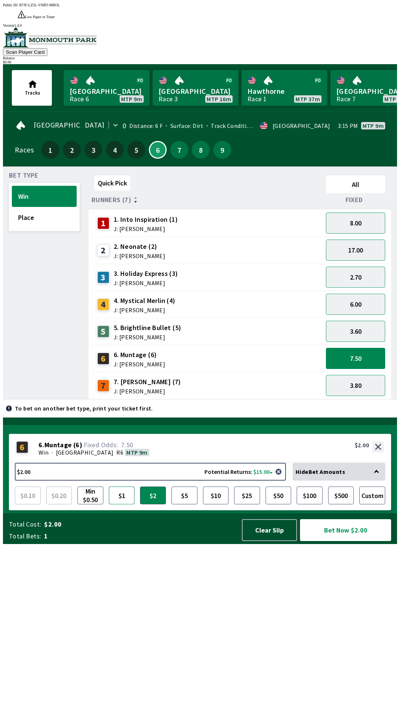
click at [121, 504] on button "$1" at bounding box center [122, 495] width 26 height 18
click at [358, 239] on button "17.00" at bounding box center [355, 249] width 59 height 21
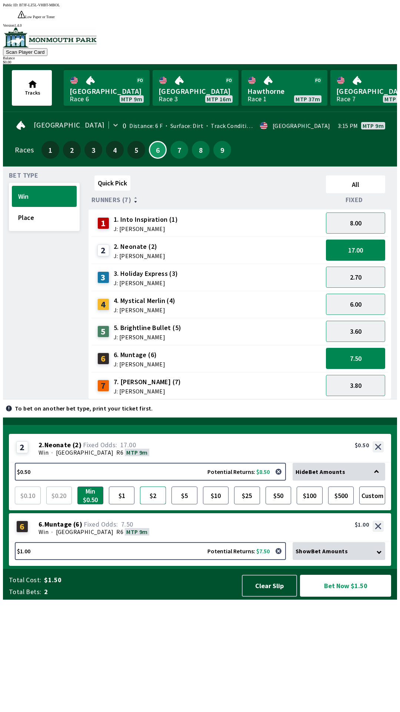
click at [154, 504] on button "$2" at bounding box center [153, 495] width 26 height 18
click at [118, 504] on button "$1" at bounding box center [122, 495] width 26 height 18
click at [351, 348] on button "7.50" at bounding box center [355, 358] width 59 height 21
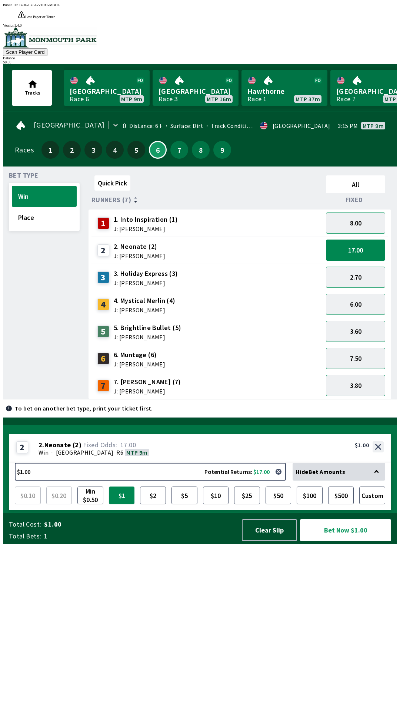
click at [121, 504] on button "$1" at bounding box center [122, 495] width 26 height 18
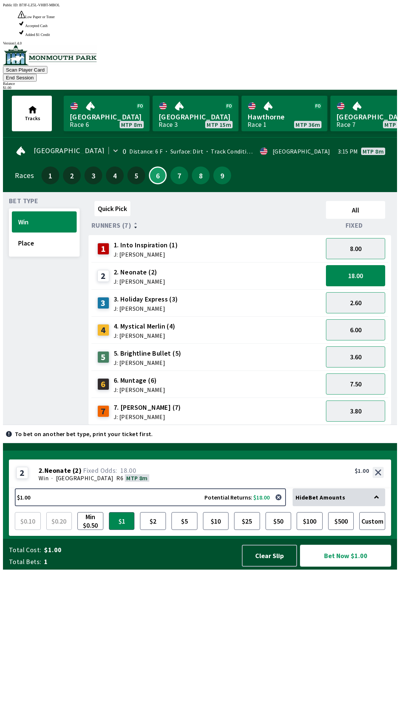
click at [335, 566] on button "Bet Now $1.00" at bounding box center [345, 556] width 91 height 22
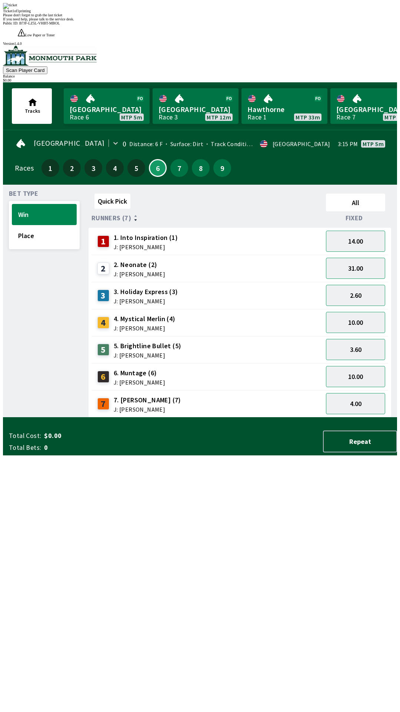
click at [236, 417] on div "Quick Pick All Runners (7) Fixed 1 1. Into Inspiration (1) J: [PERSON_NAME] 14.…" at bounding box center [243, 304] width 309 height 227
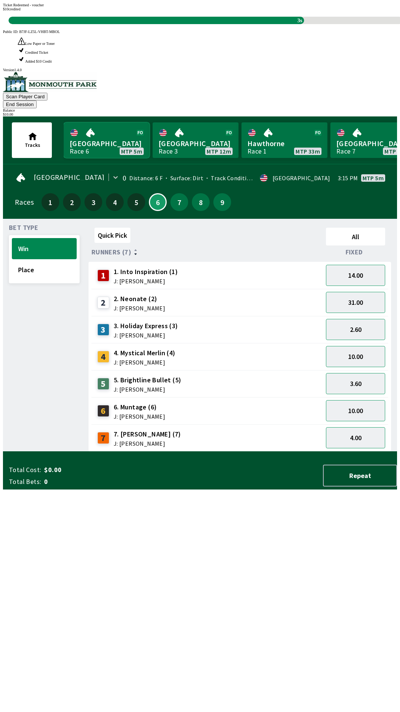
click at [122, 122] on link "Monmouth Park Race 6 MTP 5m" at bounding box center [107, 140] width 86 height 36
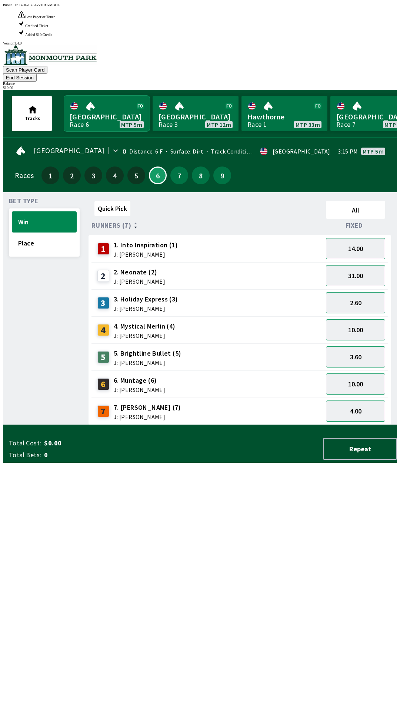
click at [106, 96] on link "Monmouth Park Race 6 MTP 5m" at bounding box center [107, 114] width 86 height 36
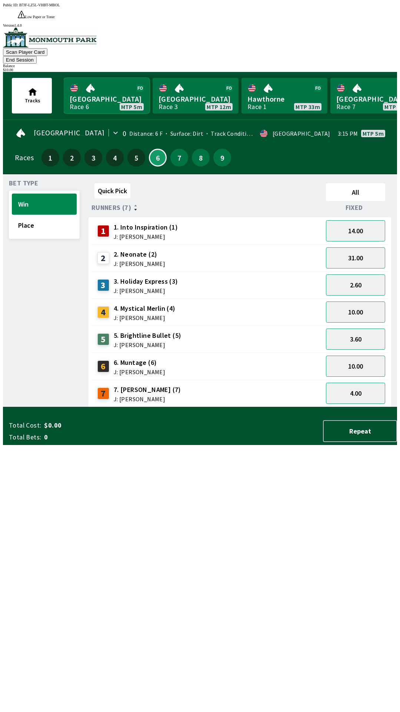
click at [112, 83] on link "Monmouth Park Race 6 MTP 5m" at bounding box center [107, 96] width 86 height 36
click at [367, 244] on div "31.00" at bounding box center [355, 257] width 65 height 27
click at [26, 215] on button "Place" at bounding box center [44, 225] width 65 height 21
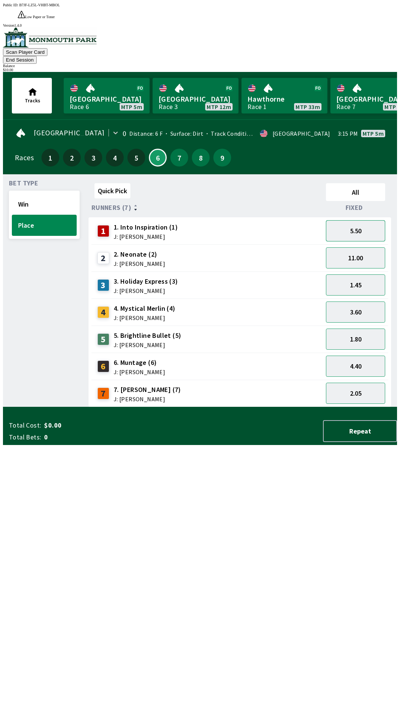
click at [374, 220] on button "5.50" at bounding box center [355, 230] width 59 height 21
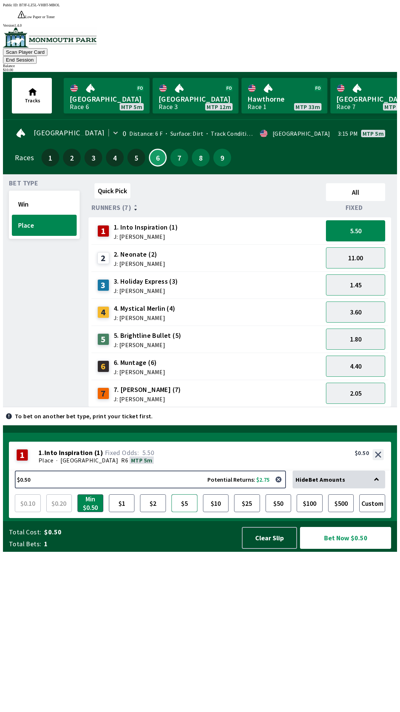
click at [176, 512] on button "$5" at bounding box center [185, 503] width 26 height 18
click at [370, 549] on button "Bet Now $5.00" at bounding box center [345, 538] width 91 height 22
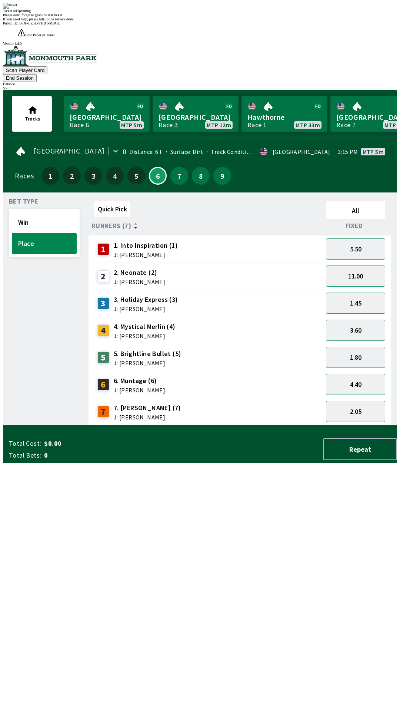
click at [239, 425] on div "Quick Pick All Runners (7) Fixed 1 1. Into Inspiration (1) J: [PERSON_NAME] 5.5…" at bounding box center [243, 311] width 309 height 227
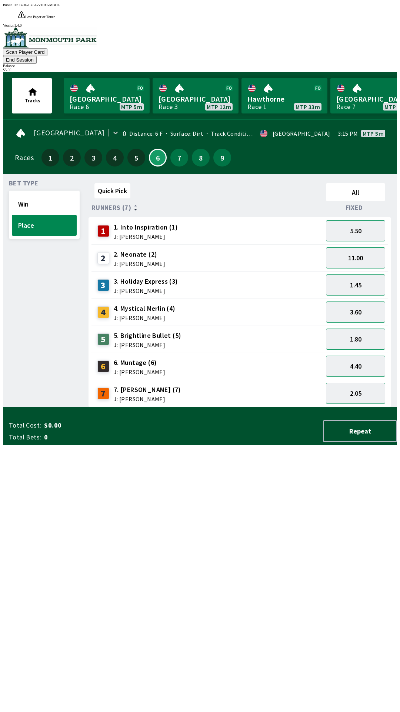
click at [37, 56] on button "End Session" at bounding box center [20, 60] width 34 height 8
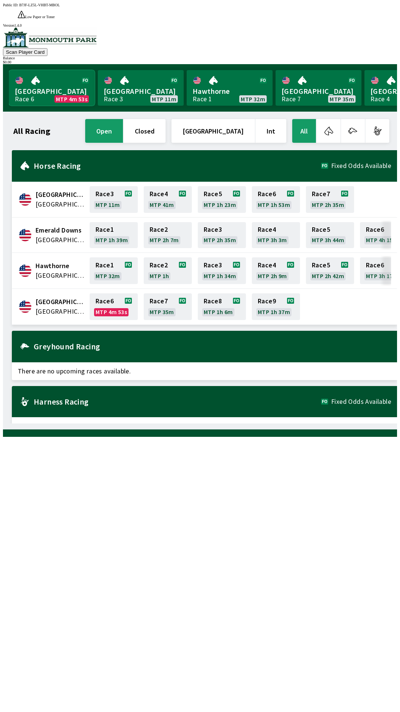
click at [52, 76] on link "Monmouth Park Race 6 MTP 4m 53s" at bounding box center [52, 88] width 86 height 36
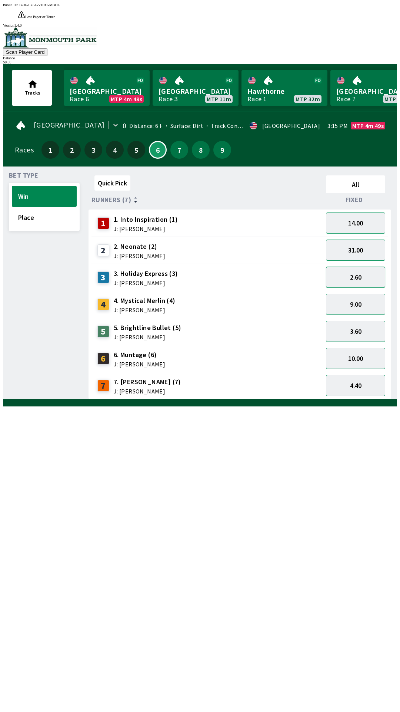
click at [345, 267] on button "2.60" at bounding box center [355, 277] width 59 height 21
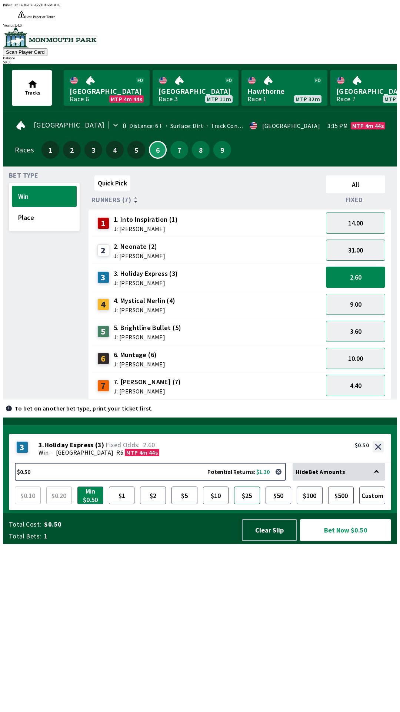
click at [251, 504] on button "$25" at bounding box center [247, 495] width 26 height 18
click at [339, 541] on button "Bet Now $25.00" at bounding box center [345, 530] width 91 height 22
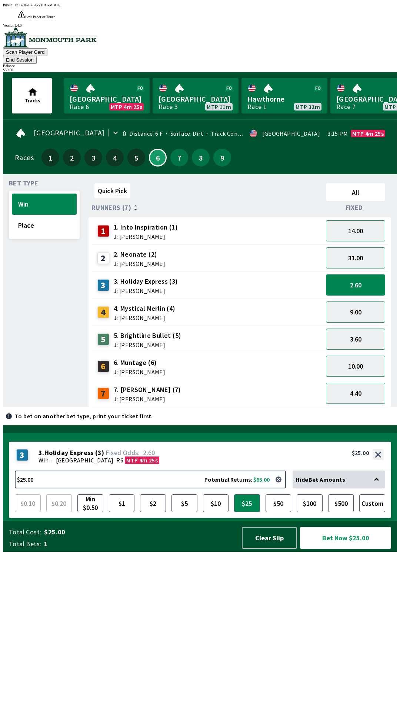
click at [347, 695] on div "Public ID: B7JF-LZ5L-VHBT-MBOL Low Paper or Toner Printer DetectedError, please…" at bounding box center [200, 359] width 394 height 712
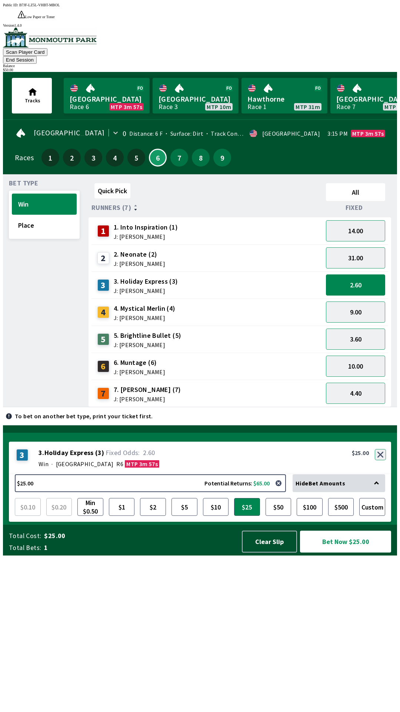
click at [381, 474] on div "3 3 . Holiday Express ( 3 ) Win · [STREET_ADDRESS]. Holiday Express (3) 2.60 $2…" at bounding box center [200, 457] width 383 height 33
click at [384, 460] on button "button" at bounding box center [380, 454] width 11 height 11
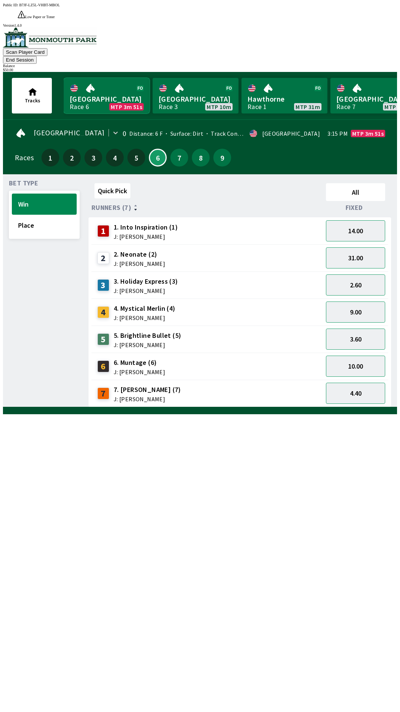
click at [101, 78] on link "Monmouth Park Race 6 MTP 3m 51s" at bounding box center [107, 96] width 86 height 36
click at [90, 78] on link "Monmouth Park Race 6 MTP 3m 50s" at bounding box center [107, 96] width 86 height 36
click at [347, 274] on button "2.60" at bounding box center [355, 284] width 59 height 21
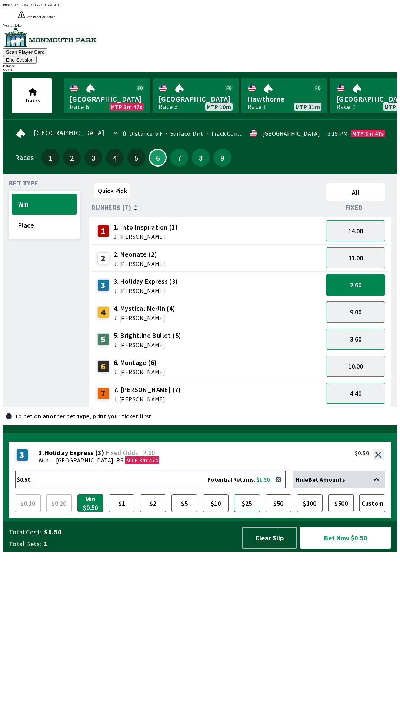
click at [258, 512] on button "$25" at bounding box center [247, 503] width 26 height 18
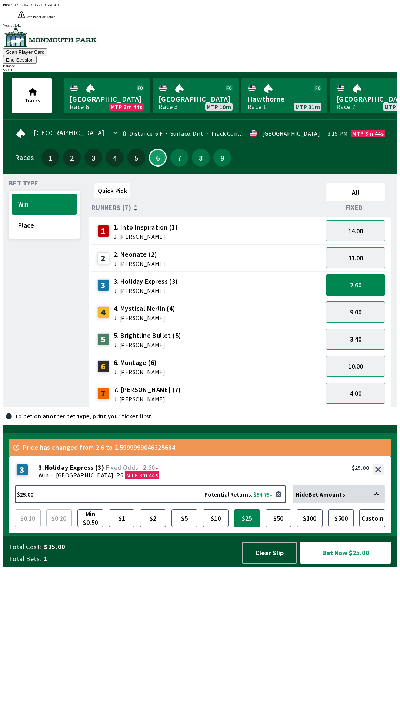
click at [343, 563] on button "Bet Now $25.00" at bounding box center [345, 553] width 91 height 22
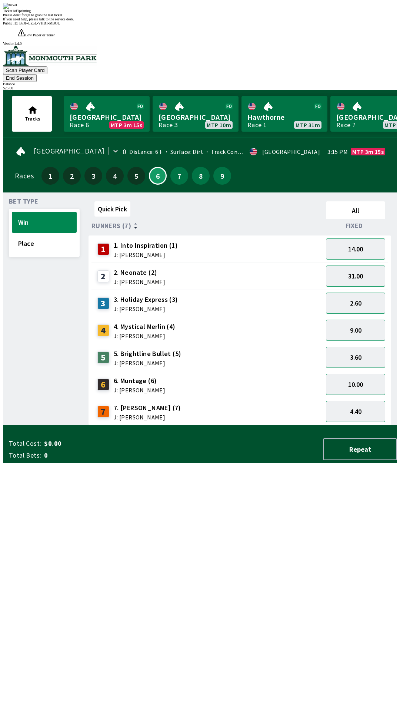
click at [74, 21] on span "If you need help, please talk to the service desk." at bounding box center [38, 19] width 71 height 4
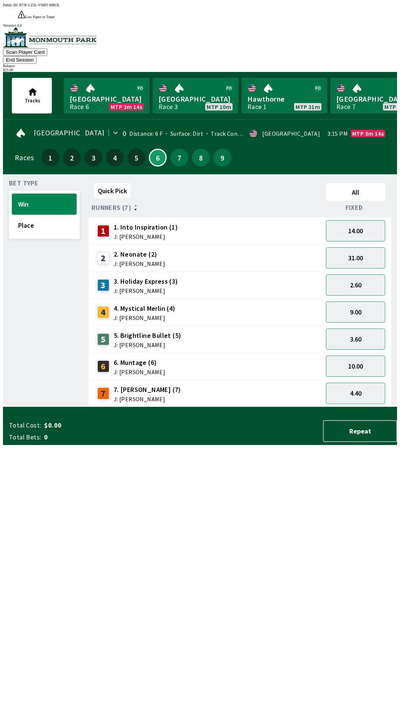
click at [305, 407] on div "Quick Pick All Runners (7) Fixed 1 1. Into Inspiration (1) J: [PERSON_NAME] 14.…" at bounding box center [243, 293] width 309 height 227
click at [357, 383] on button "4.40" at bounding box center [355, 393] width 59 height 21
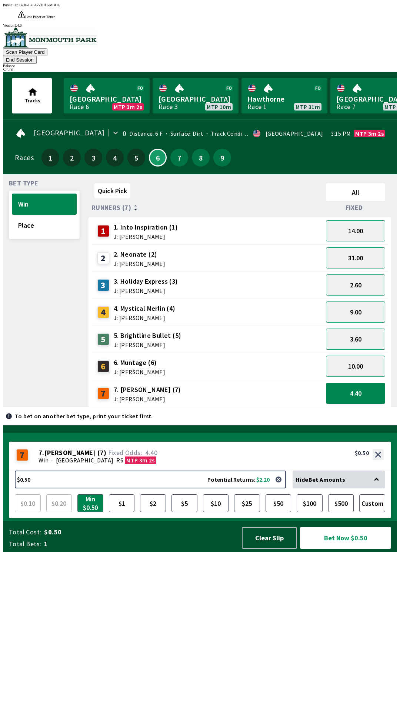
click at [360, 301] on button "9.00" at bounding box center [355, 311] width 59 height 21
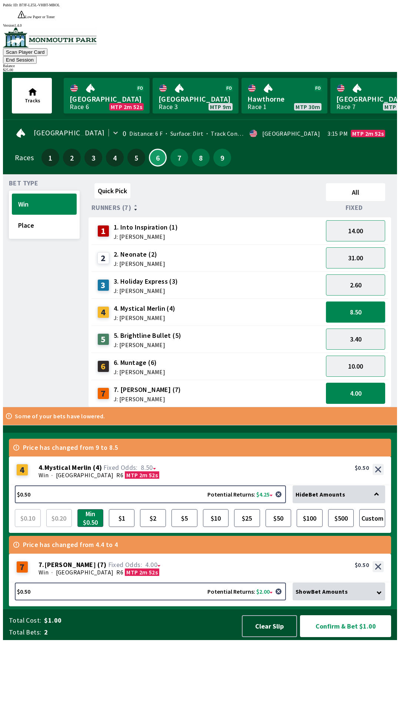
click at [355, 301] on button "8.50" at bounding box center [355, 311] width 59 height 21
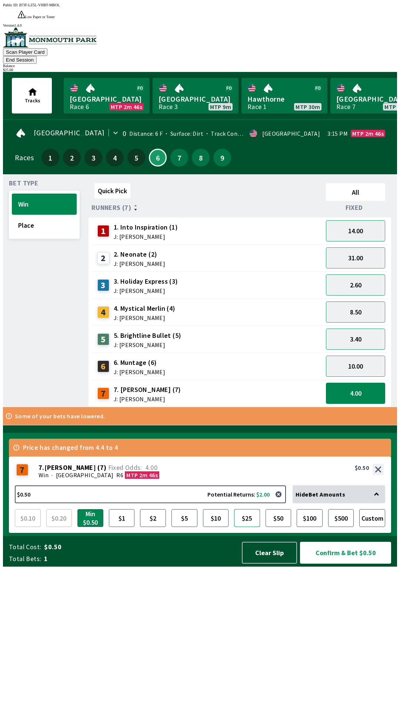
click at [251, 527] on button "$25" at bounding box center [247, 518] width 26 height 18
click at [363, 563] on button "Confirm & Bet $25.00" at bounding box center [345, 553] width 91 height 22
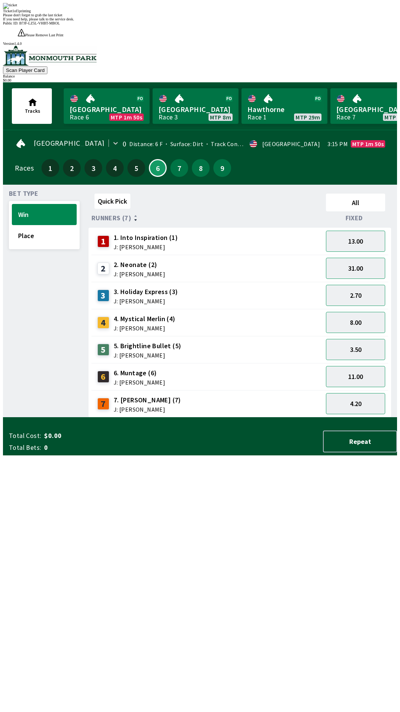
click at [74, 21] on span "If you need help, please talk to the service desk." at bounding box center [38, 19] width 71 height 4
click at [284, 417] on div "Quick Pick All Runners (7) Fixed 1 1. Into Inspiration (1) J: [PERSON_NAME] 13.…" at bounding box center [243, 304] width 309 height 227
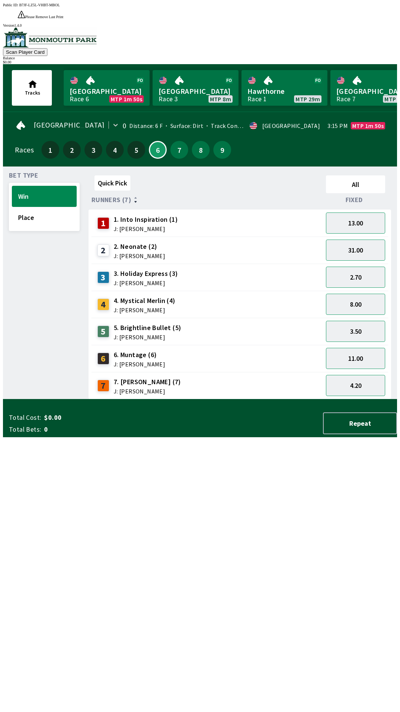
click at [288, 399] on div "Quick Pick All Runners (7) Fixed 1 1. Into Inspiration (1) J: [PERSON_NAME] 13.…" at bounding box center [243, 285] width 309 height 227
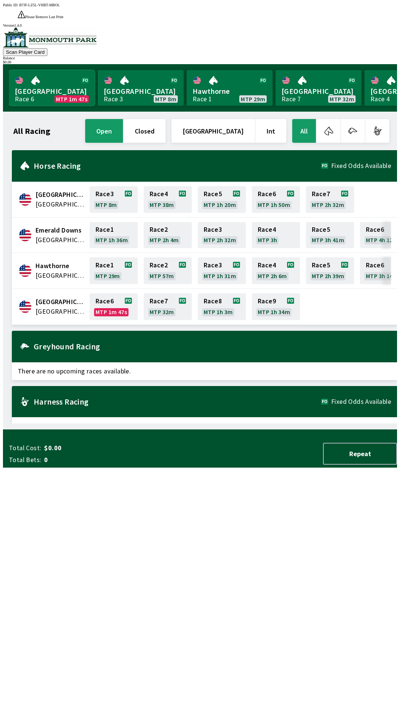
click at [37, 70] on link "Monmouth Park Race 6 MTP 1m 47s" at bounding box center [52, 88] width 86 height 36
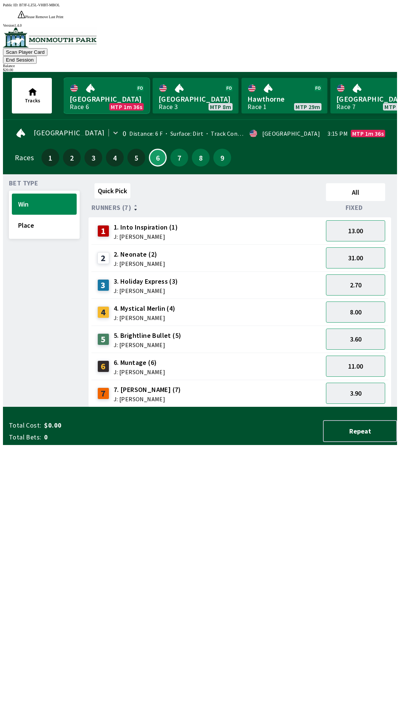
click at [106, 79] on link "[GEOGRAPHIC_DATA] Race 6 MTP 1m 36s" at bounding box center [107, 96] width 86 height 36
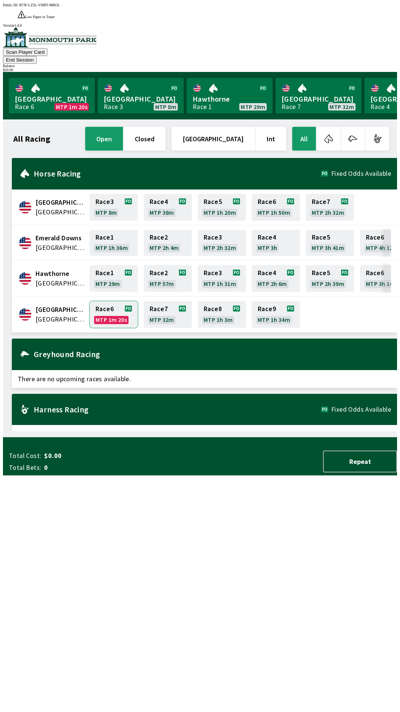
click at [113, 301] on link "Race 6 MTP 1m 20s" at bounding box center [114, 314] width 48 height 27
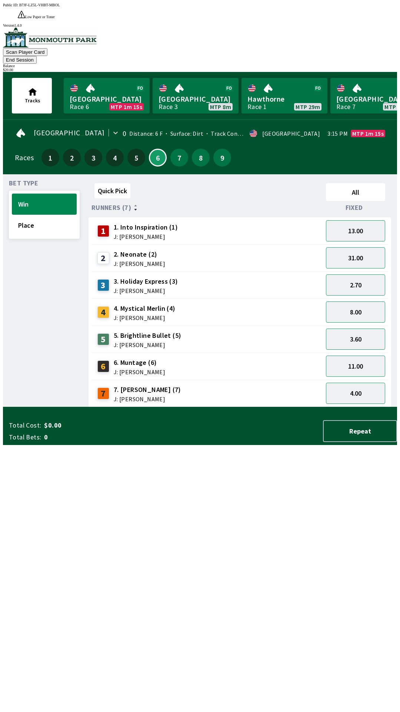
click at [37, 56] on button "End Session" at bounding box center [20, 60] width 34 height 8
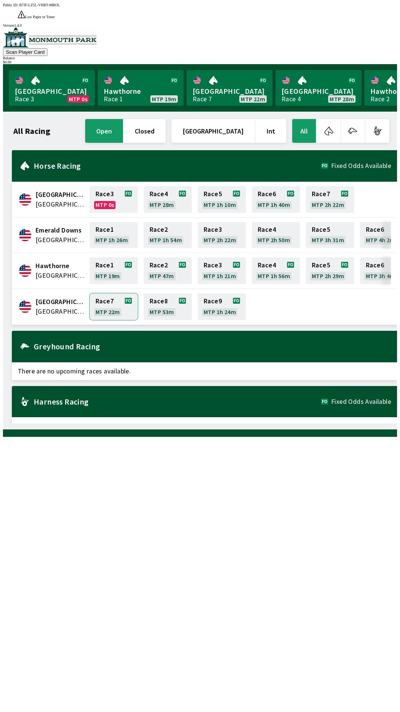
click at [110, 293] on link "Race 7 MTP 22m" at bounding box center [114, 306] width 48 height 27
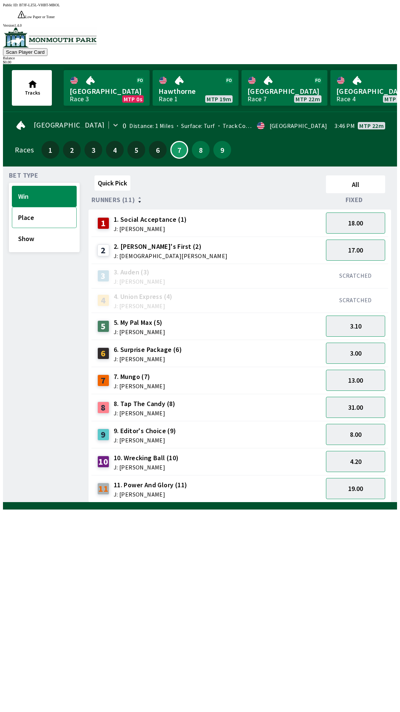
click at [36, 207] on button "Place" at bounding box center [44, 217] width 65 height 21
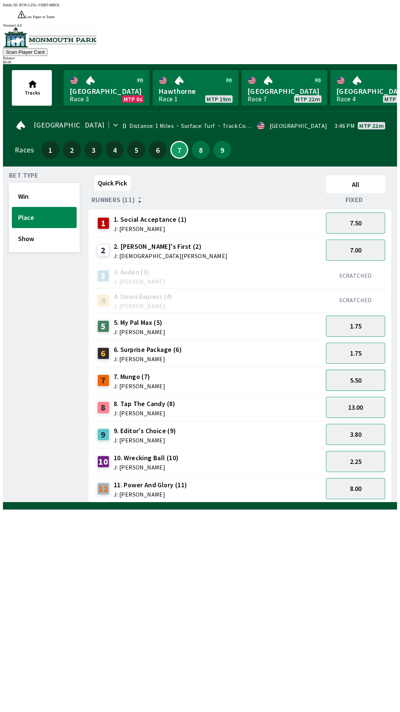
click at [361, 370] on button "5.50" at bounding box center [355, 380] width 59 height 21
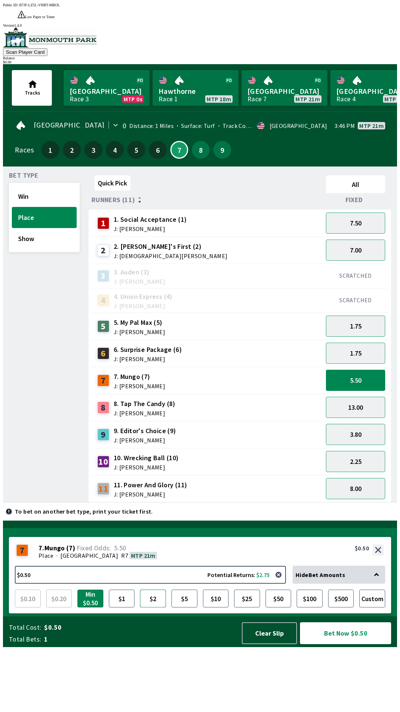
click at [153, 607] on button "$2" at bounding box center [153, 598] width 26 height 18
click at [188, 607] on button "$5" at bounding box center [185, 598] width 26 height 18
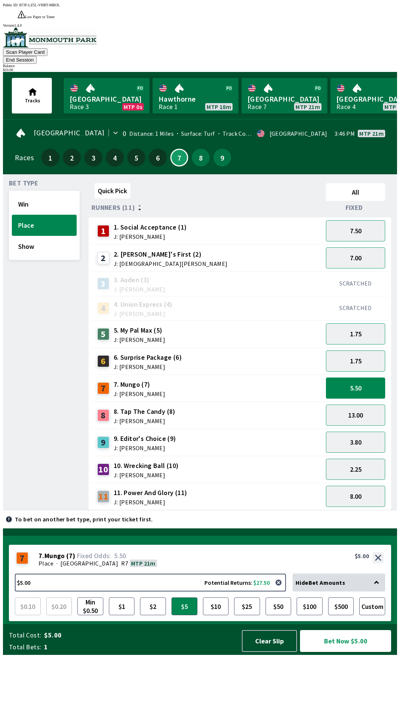
click at [358, 652] on button "Bet Now $5.00" at bounding box center [345, 641] width 91 height 22
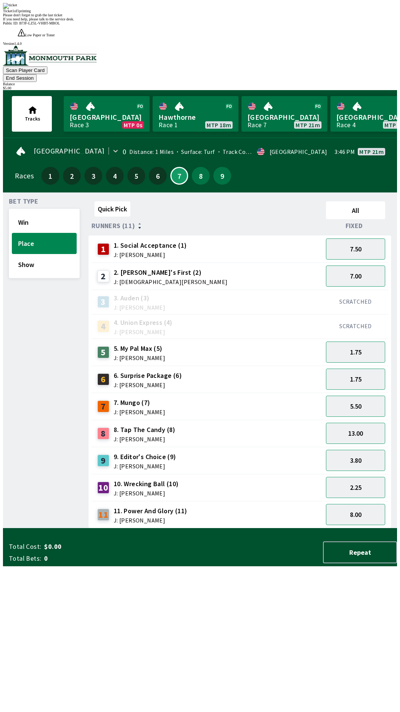
click at [256, 528] on div "Quick Pick All Runners (11) Fixed 1 1. Social Acceptance (1) J: [PERSON_NAME] 7…" at bounding box center [243, 363] width 309 height 330
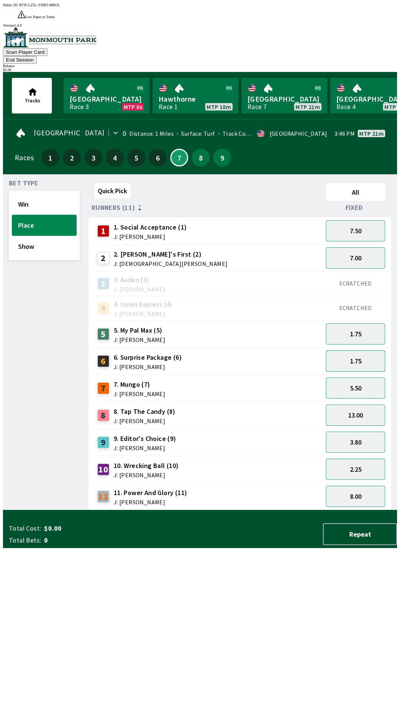
click at [373, 350] on button "1.75" at bounding box center [355, 360] width 59 height 21
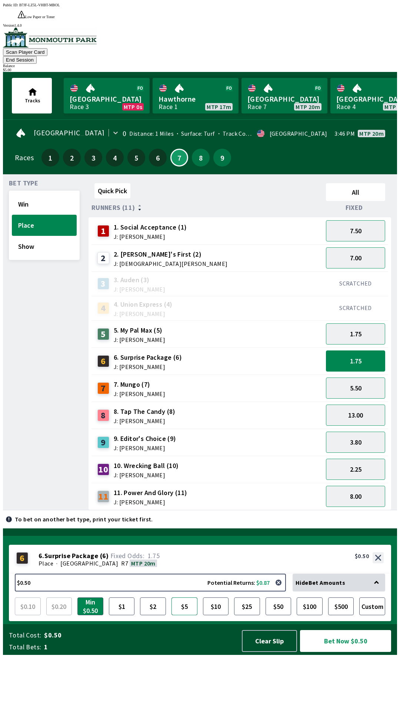
click at [186, 615] on button "$5" at bounding box center [185, 606] width 26 height 18
click at [282, 590] on button "button" at bounding box center [278, 582] width 15 height 15
click at [365, 459] on button "2.25" at bounding box center [355, 469] width 59 height 21
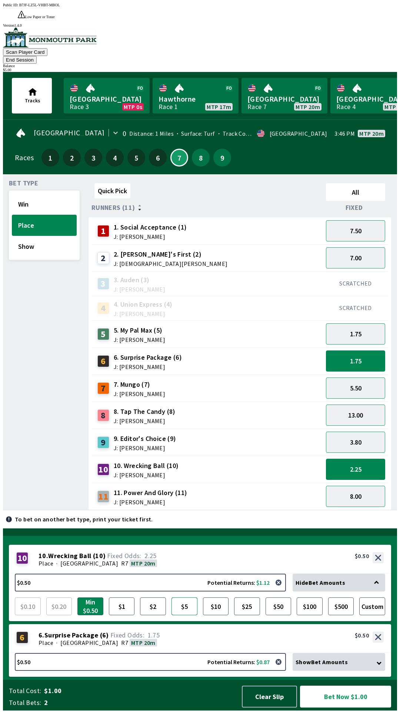
click at [186, 601] on button "$5" at bounding box center [185, 606] width 26 height 18
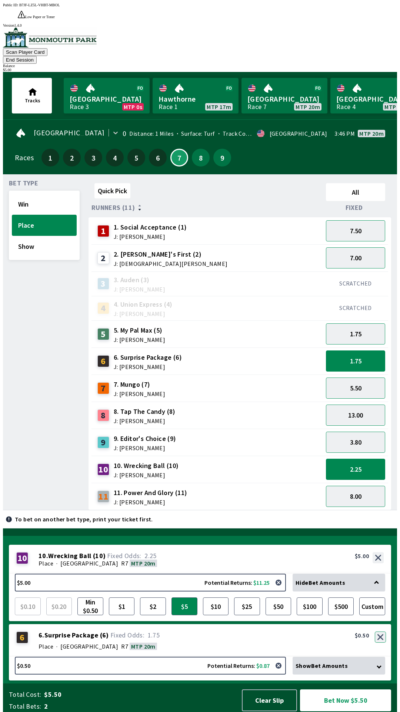
click at [381, 637] on button "button" at bounding box center [380, 636] width 11 height 11
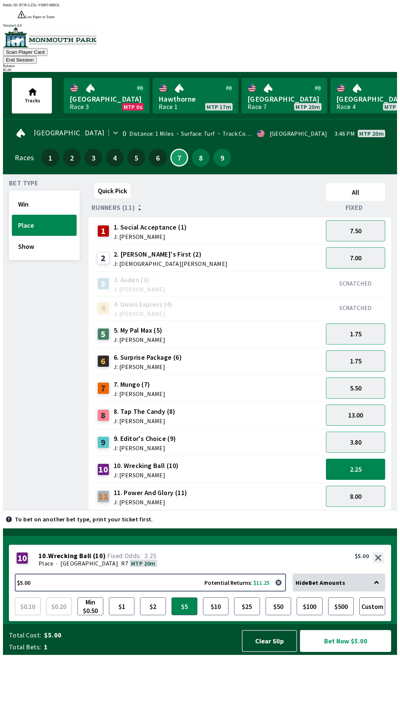
click at [364, 652] on button "Bet Now $5.00" at bounding box center [345, 641] width 91 height 22
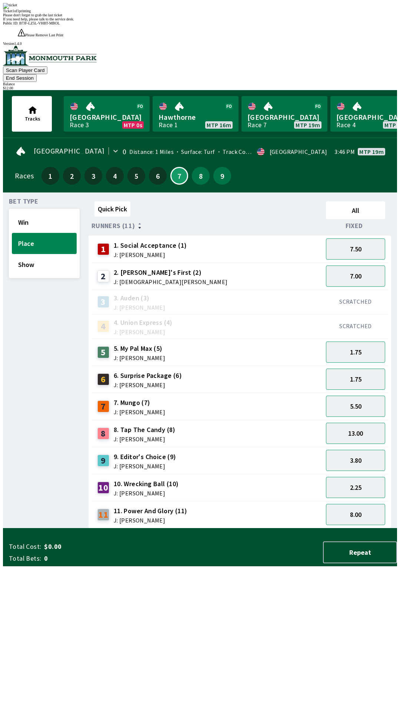
click at [64, 528] on div "Bet Type Win Place Show" at bounding box center [44, 363] width 71 height 330
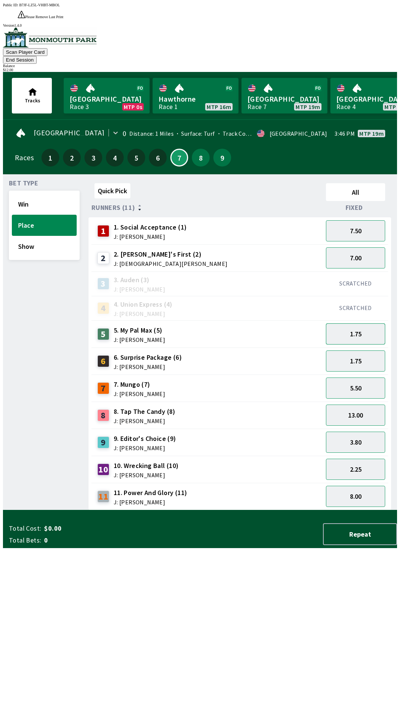
click at [341, 323] on button "1.75" at bounding box center [355, 333] width 59 height 21
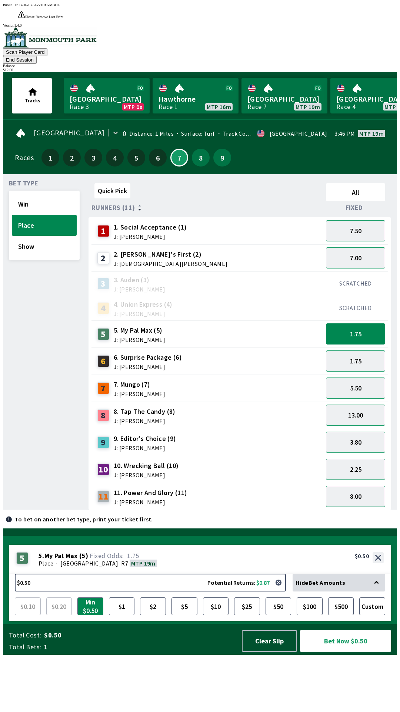
click at [343, 350] on button "1.75" at bounding box center [355, 360] width 59 height 21
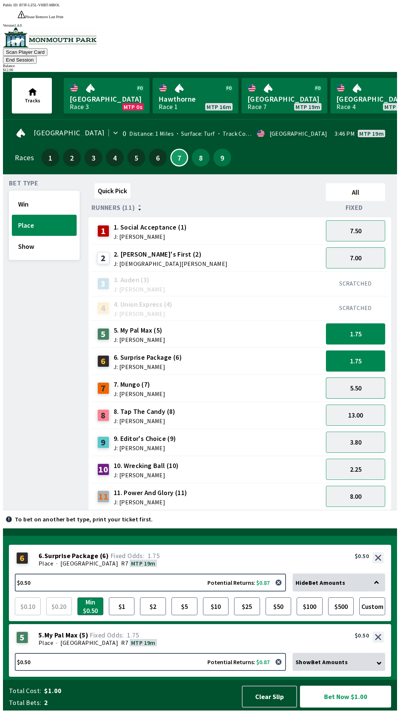
click at [350, 377] on button "5.50" at bounding box center [355, 387] width 59 height 21
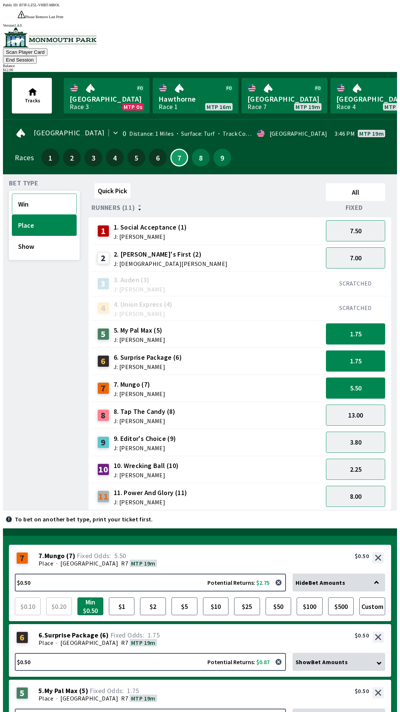
click at [27, 193] on button "Win" at bounding box center [44, 203] width 65 height 21
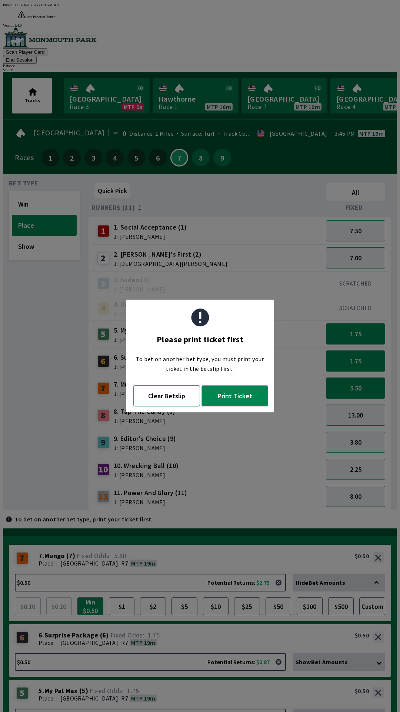
click at [162, 399] on button "Clear Betslip" at bounding box center [166, 395] width 67 height 21
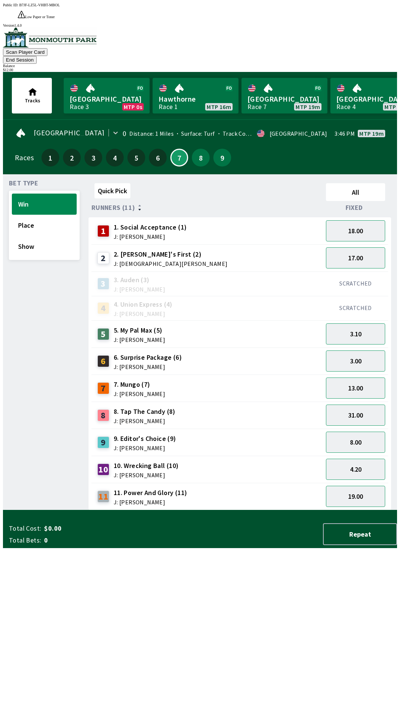
click at [121, 325] on div "5. My Pal Max (5) J: [PERSON_NAME]" at bounding box center [140, 333] width 52 height 17
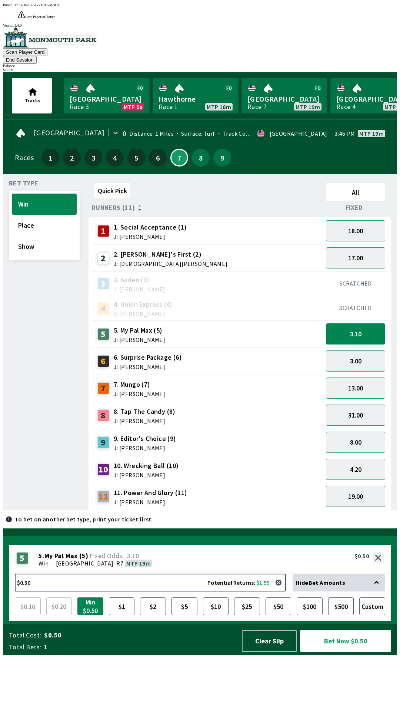
click at [135, 353] on span "6. Surprise Package (6)" at bounding box center [148, 358] width 68 height 10
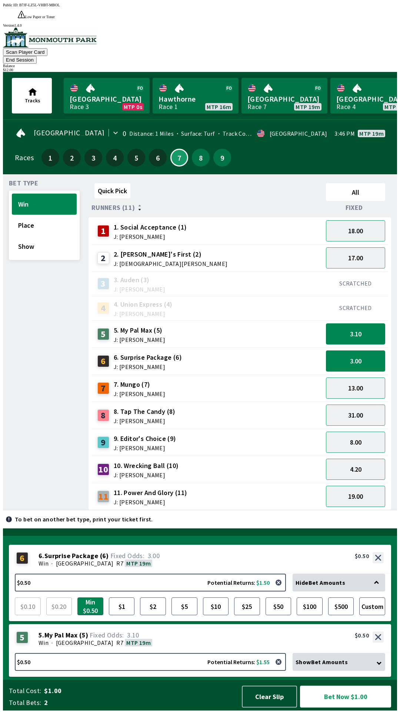
click at [140, 391] on span "J: [PERSON_NAME]" at bounding box center [140, 394] width 52 height 6
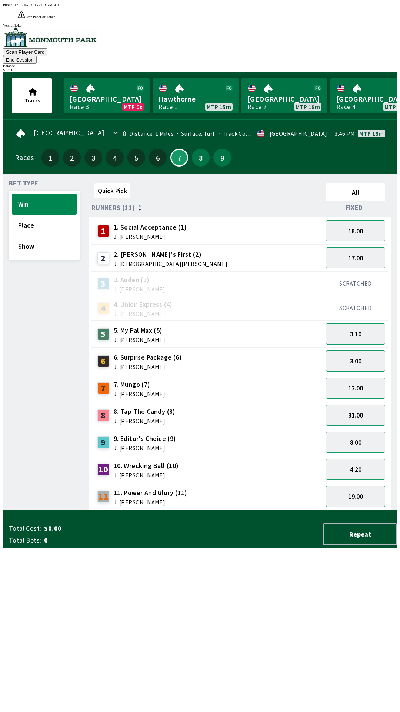
click at [37, 56] on button "End Session" at bounding box center [20, 60] width 34 height 8
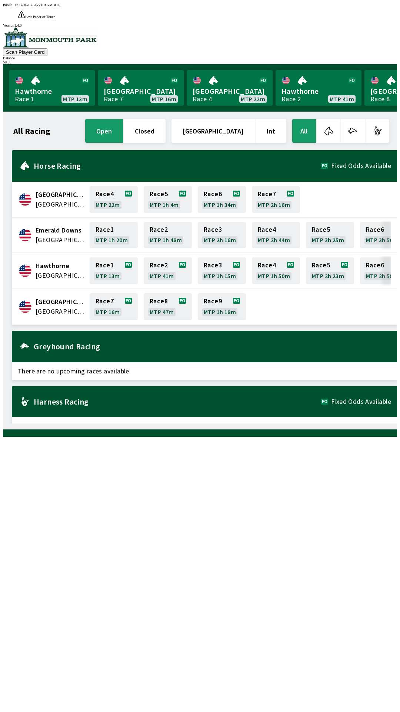
click at [123, 119] on button "open" at bounding box center [104, 131] width 38 height 24
click at [43, 41] on div at bounding box center [200, 37] width 394 height 21
click at [142, 80] on link "[GEOGRAPHIC_DATA] Race 7 MTP 15m" at bounding box center [141, 88] width 86 height 36
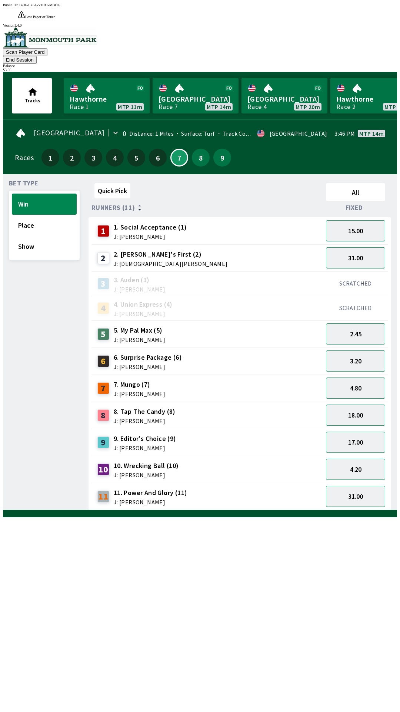
click at [180, 325] on div "5 5. My Pal Max (5) J: [PERSON_NAME]" at bounding box center [208, 334] width 226 height 19
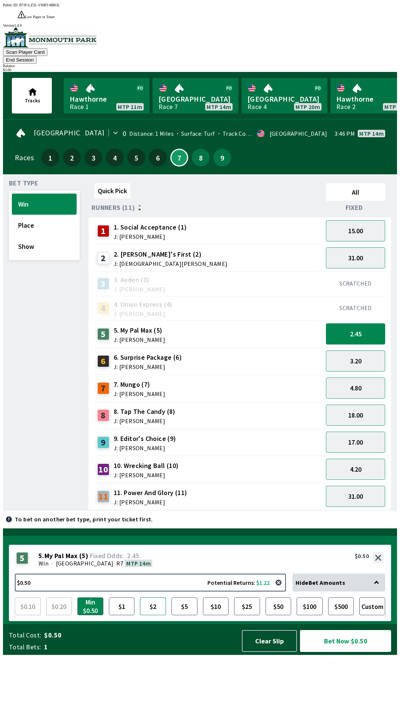
click at [154, 615] on button "$2" at bounding box center [153, 606] width 26 height 18
click at [119, 391] on span "J: [PERSON_NAME]" at bounding box center [140, 394] width 52 height 6
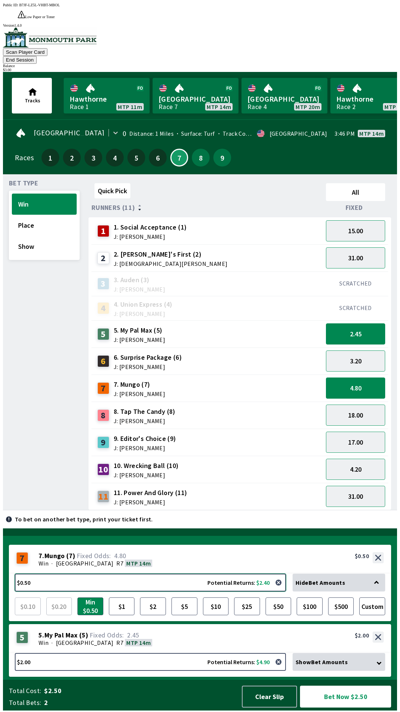
click at [112, 582] on button "$0.50 Potential Returns: $2.40" at bounding box center [150, 582] width 271 height 18
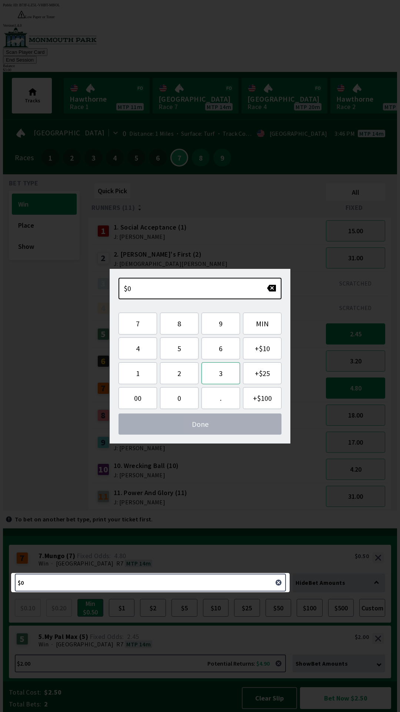
click at [224, 373] on button "3" at bounding box center [221, 373] width 39 height 22
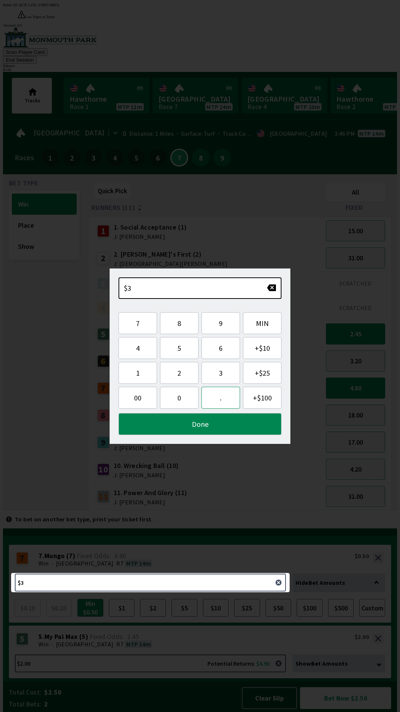
click at [218, 401] on button "." at bounding box center [221, 398] width 39 height 22
click at [179, 401] on button "0" at bounding box center [179, 398] width 39 height 22
click at [179, 397] on button "0" at bounding box center [179, 398] width 39 height 22
click at [212, 423] on button "Done" at bounding box center [200, 424] width 163 height 22
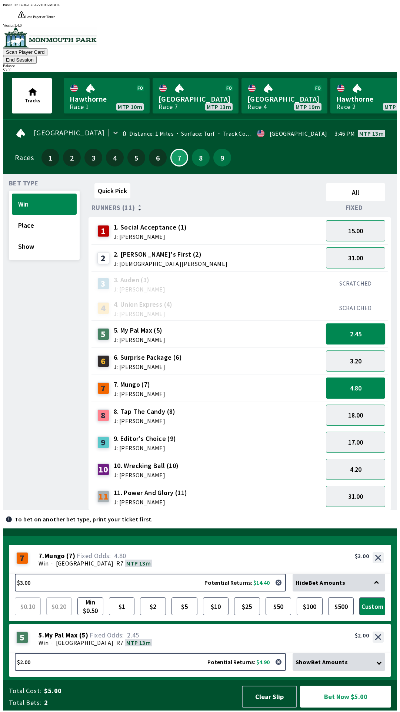
click at [368, 323] on button "2.45" at bounding box center [355, 333] width 59 height 21
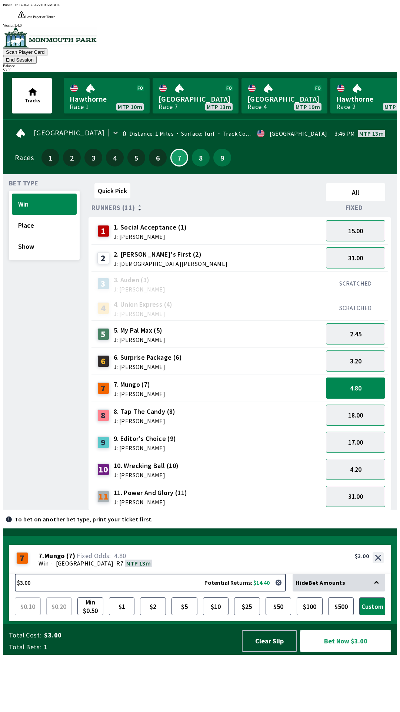
click at [356, 652] on button "Bet Now $3.00" at bounding box center [345, 641] width 91 height 22
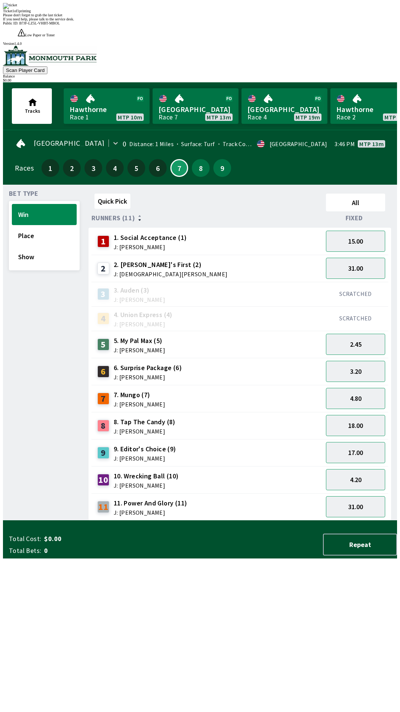
click at [155, 520] on div "Quick Pick All Runners (11) Fixed 1 1. Social Acceptance (1) J: [PERSON_NAME] 1…" at bounding box center [243, 356] width 309 height 330
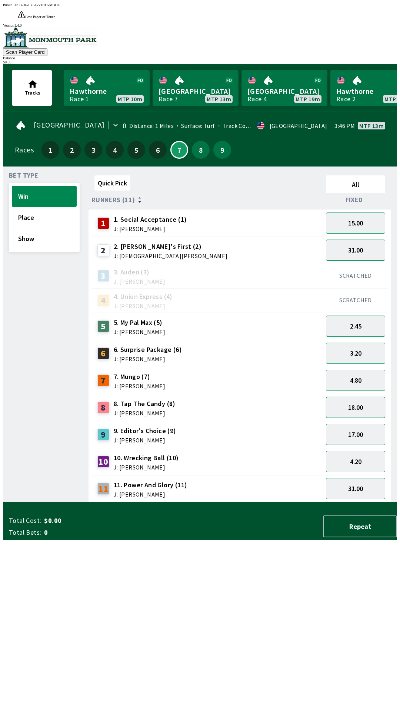
click at [371, 397] on button "18.00" at bounding box center [355, 407] width 59 height 21
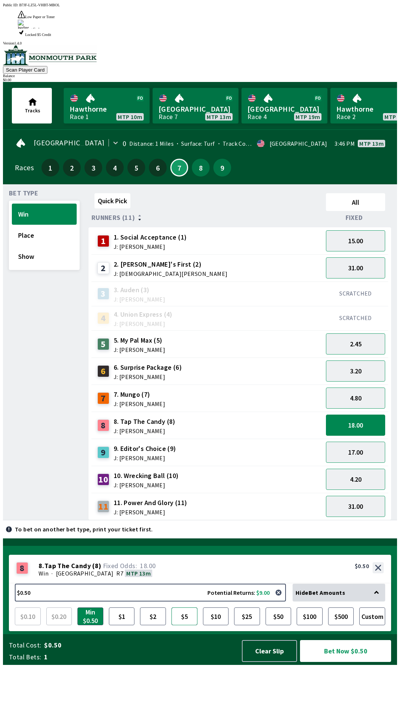
click at [185, 625] on button "$5" at bounding box center [185, 616] width 26 height 18
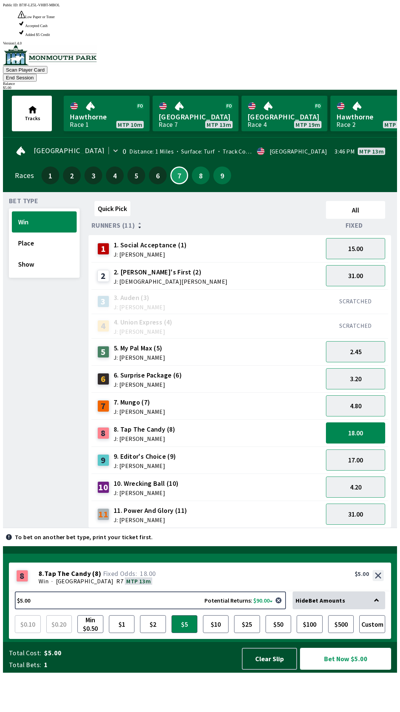
click at [348, 669] on button "Bet Now $5.00" at bounding box center [345, 659] width 91 height 22
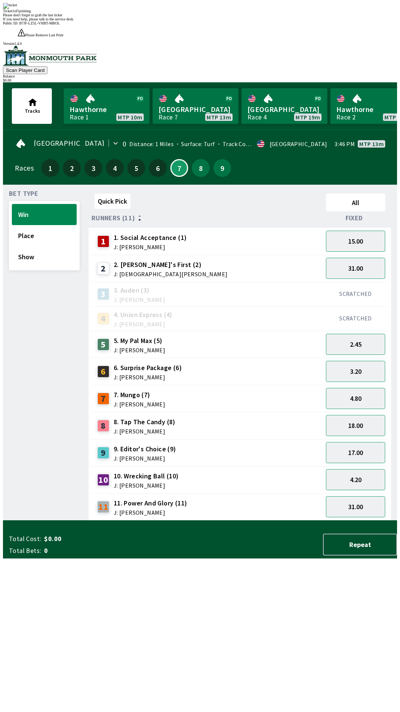
click at [297, 520] on div "Quick Pick All Runners (11) Fixed 1 1. Social Acceptance (1) J: [PERSON_NAME] 1…" at bounding box center [243, 356] width 309 height 330
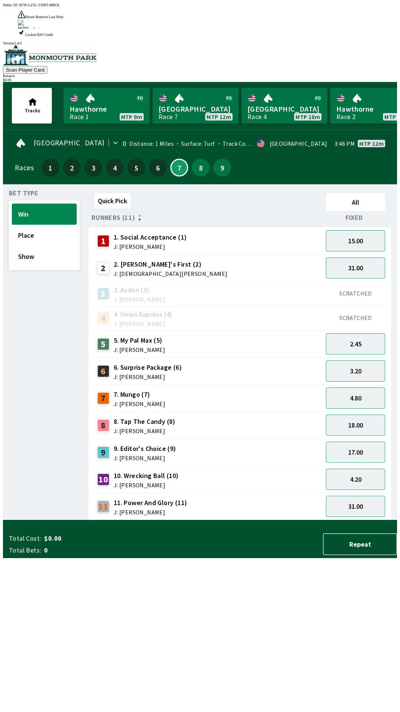
click at [166, 335] on div "5 5. My Pal Max (5) J: [PERSON_NAME]" at bounding box center [208, 344] width 226 height 19
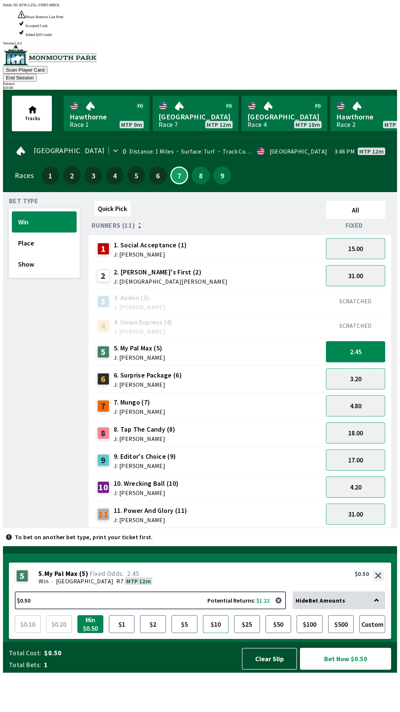
click at [216, 633] on button "$10" at bounding box center [216, 624] width 26 height 18
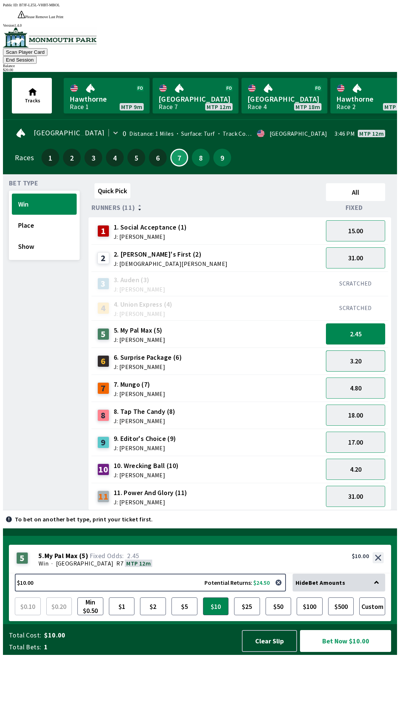
click at [354, 350] on button "3.20" at bounding box center [355, 360] width 59 height 21
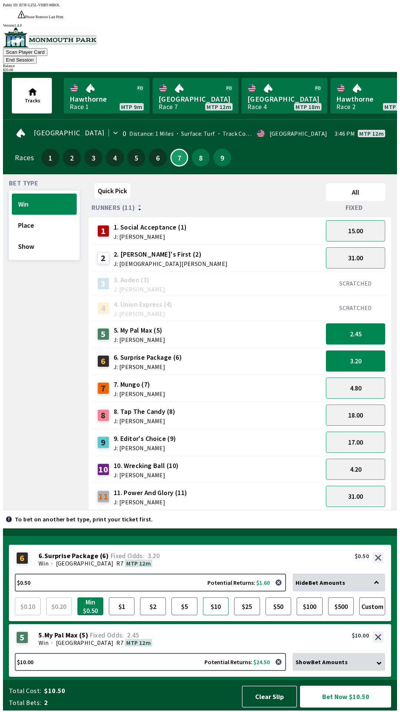
click at [216, 607] on button "$10" at bounding box center [216, 606] width 26 height 18
click at [357, 350] on button "3.20" at bounding box center [355, 360] width 59 height 21
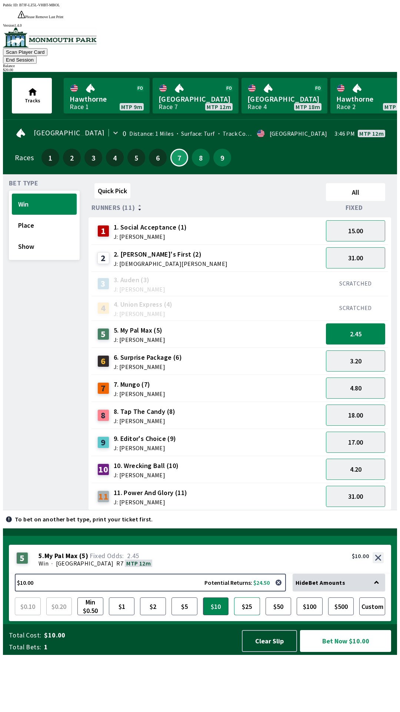
click at [248, 615] on button "$25" at bounding box center [247, 606] width 26 height 18
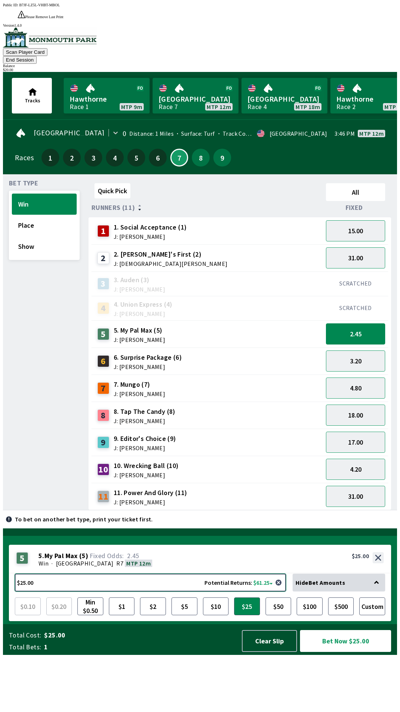
click at [118, 591] on button "$25.00 Potential Returns: $61.25" at bounding box center [150, 582] width 271 height 18
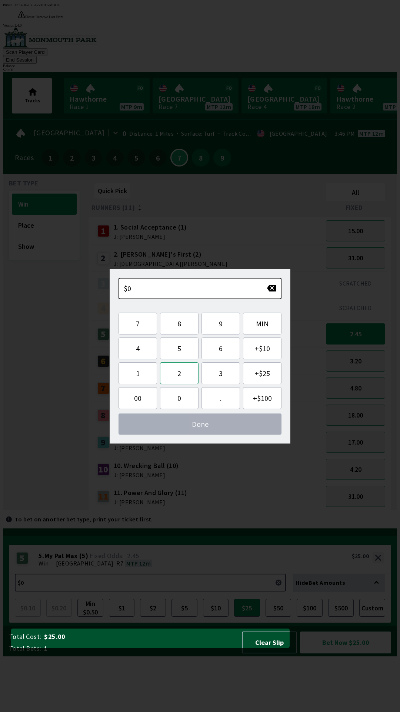
click at [179, 375] on button "2" at bounding box center [179, 373] width 39 height 22
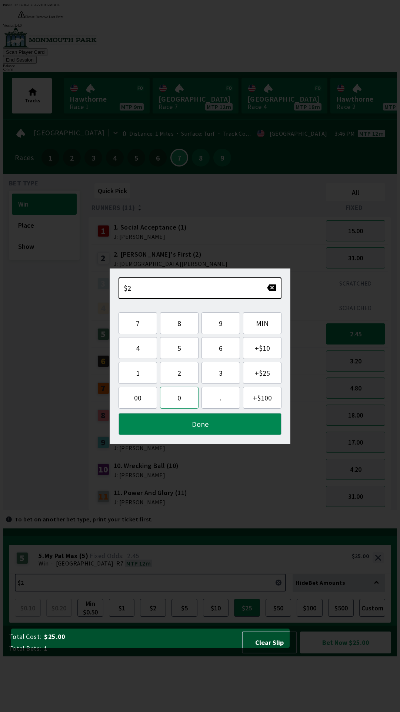
click at [183, 402] on button "0" at bounding box center [179, 398] width 39 height 22
click at [225, 402] on button "." at bounding box center [221, 398] width 39 height 22
click at [141, 399] on span "00" at bounding box center [138, 397] width 27 height 9
click at [138, 396] on span "00" at bounding box center [138, 397] width 27 height 9
click at [177, 396] on button "0" at bounding box center [179, 398] width 39 height 22
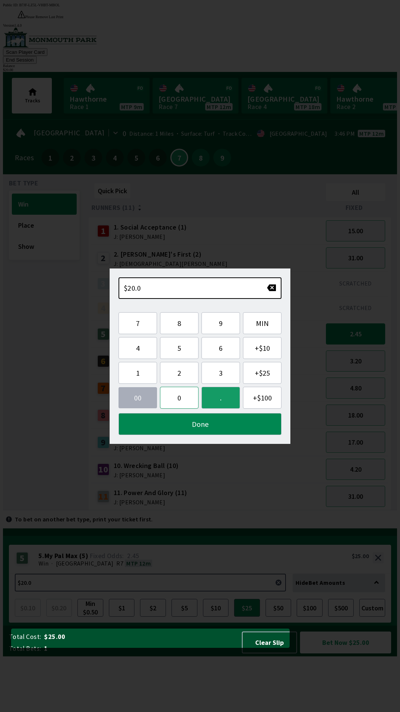
click at [179, 394] on button "0" at bounding box center [179, 398] width 39 height 22
click at [208, 420] on button "Done" at bounding box center [200, 424] width 163 height 22
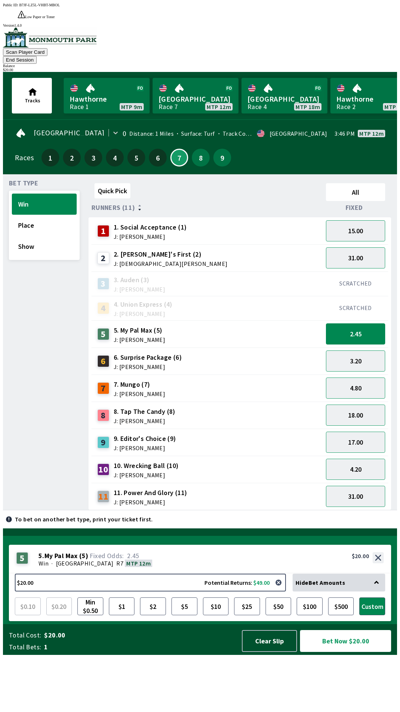
click at [346, 652] on button "Bet Now $20.00" at bounding box center [345, 641] width 91 height 22
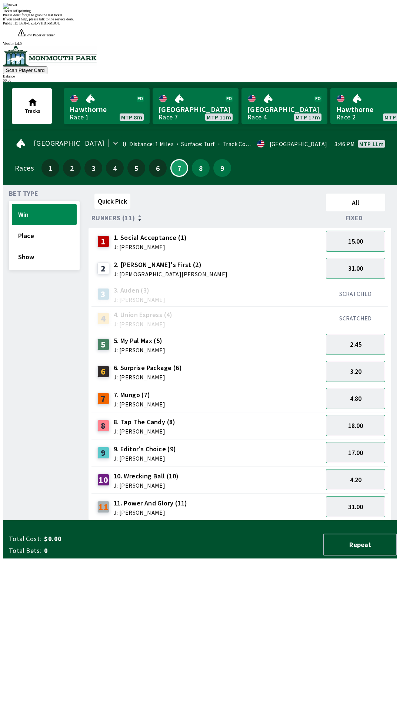
click at [127, 520] on div "Quick Pick All Runners (11) Fixed 1 1. Social Acceptance (1) J: [PERSON_NAME] 1…" at bounding box center [243, 356] width 309 height 330
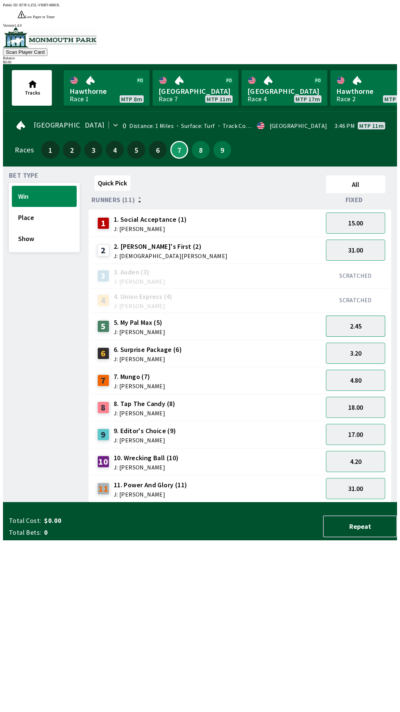
click at [344, 315] on button "2.45" at bounding box center [355, 325] width 59 height 21
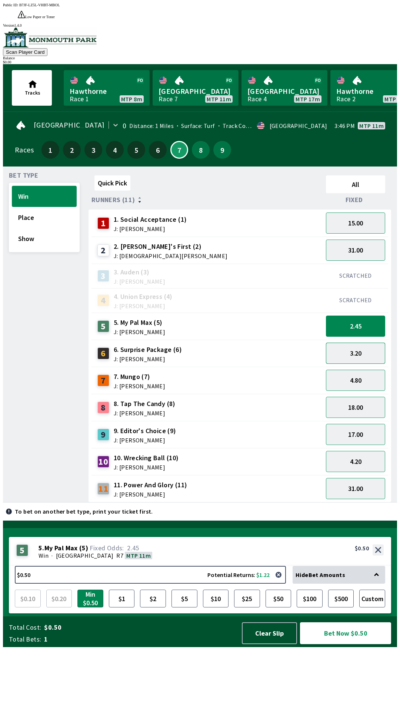
click at [350, 343] on button "3.20" at bounding box center [355, 353] width 59 height 21
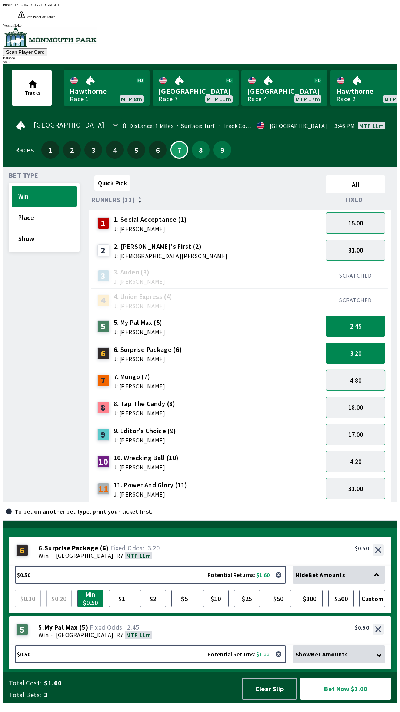
click at [355, 370] on button "4.80" at bounding box center [355, 380] width 59 height 21
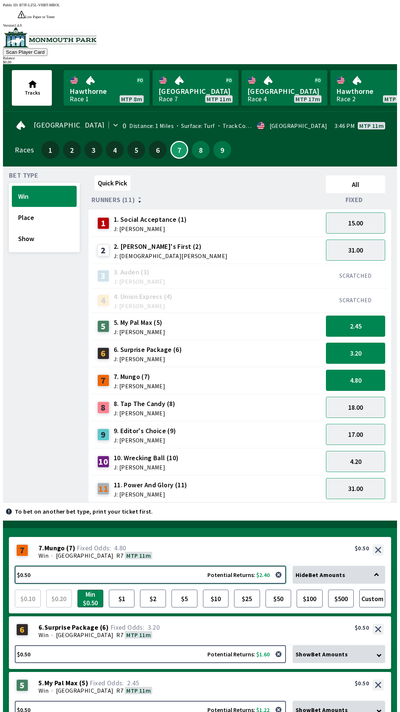
click at [45, 566] on button "$0.50 Potential Returns: $2.40" at bounding box center [150, 575] width 271 height 18
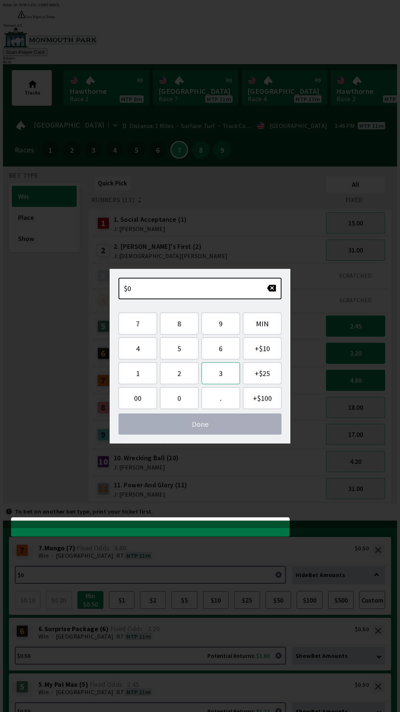
click at [222, 376] on button "3" at bounding box center [221, 373] width 39 height 22
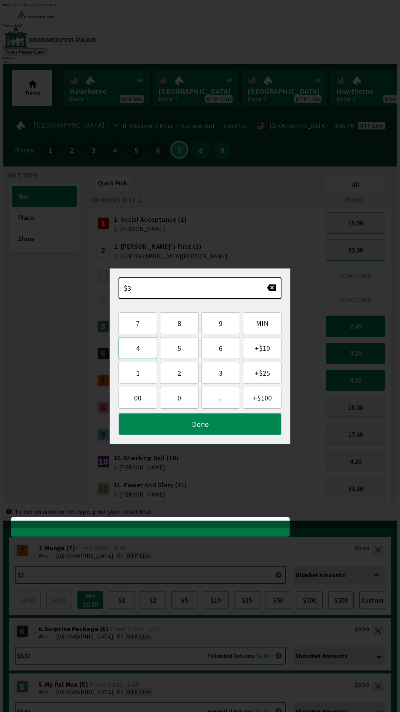
click at [140, 349] on button "4" at bounding box center [138, 348] width 39 height 22
click at [269, 288] on button "button" at bounding box center [272, 287] width 10 height 7
click at [271, 287] on button "button" at bounding box center [272, 287] width 10 height 7
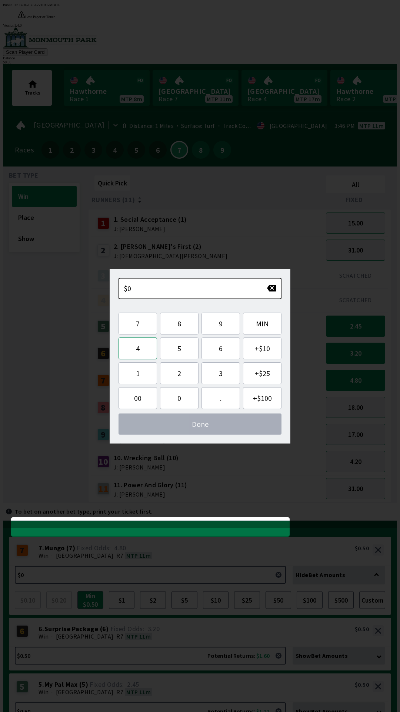
click at [136, 351] on button "4" at bounding box center [138, 348] width 39 height 22
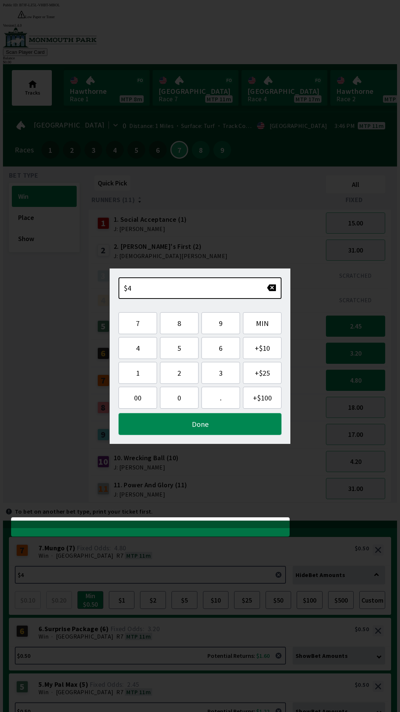
click at [175, 424] on button "Done" at bounding box center [200, 424] width 163 height 22
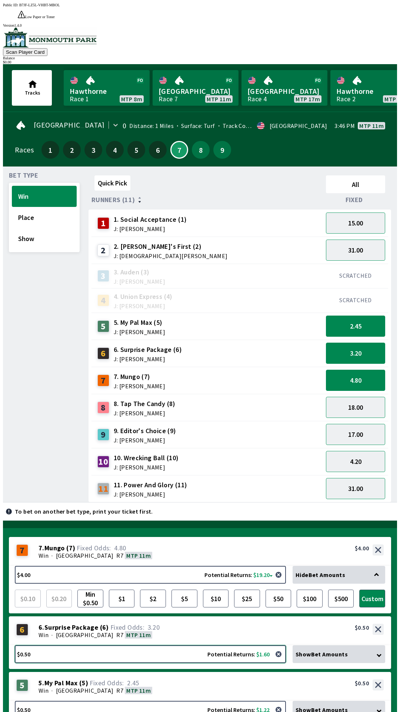
click at [67, 645] on button "$0.50 Potential Returns: $1.60" at bounding box center [150, 654] width 271 height 18
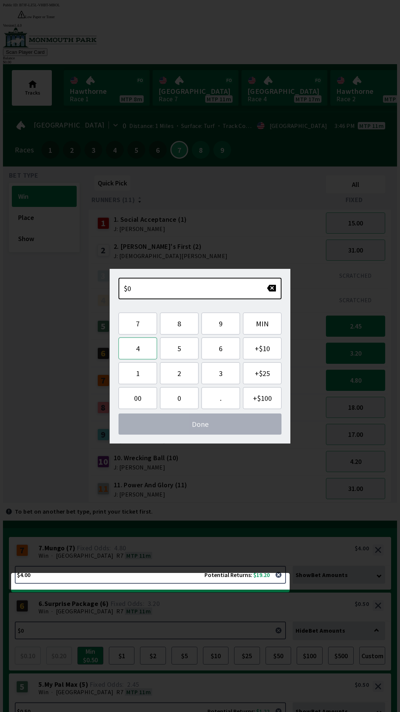
click at [130, 352] on button "4" at bounding box center [138, 348] width 39 height 22
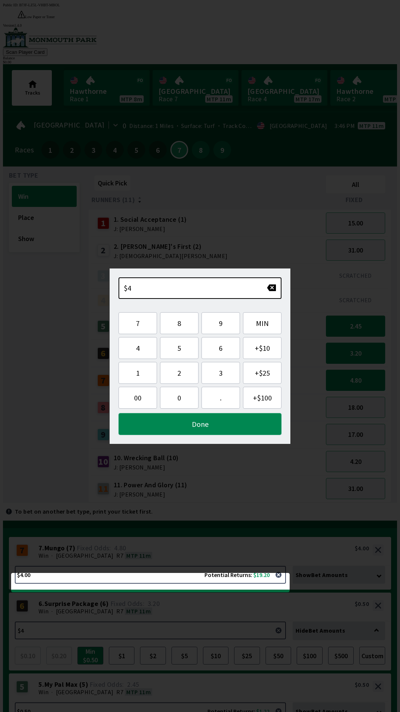
click at [154, 421] on button "Done" at bounding box center [200, 424] width 163 height 22
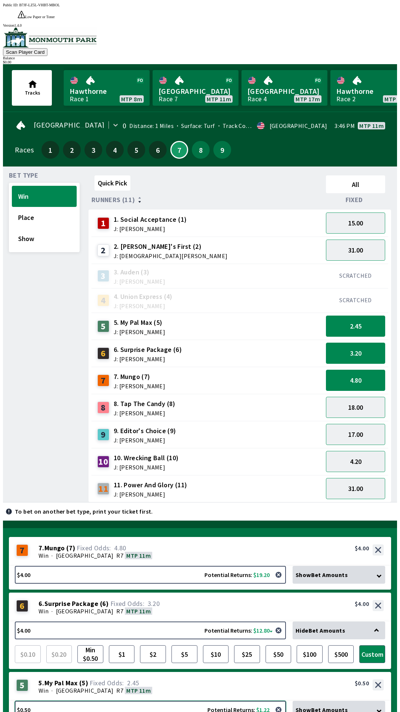
click at [60, 701] on button "$0.50 Potential Returns: $1.22" at bounding box center [150, 710] width 271 height 18
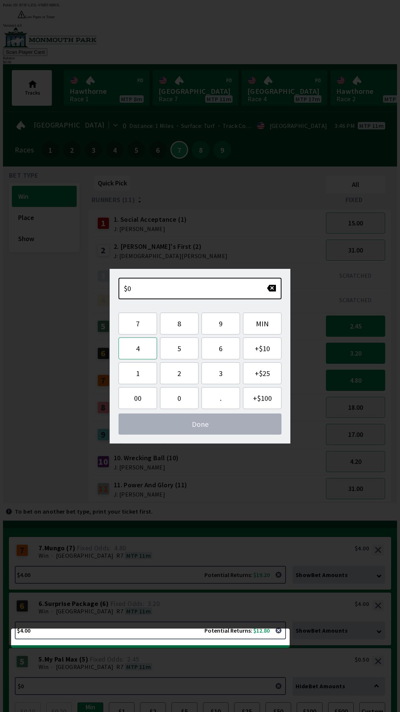
click at [133, 354] on button "4" at bounding box center [138, 348] width 39 height 22
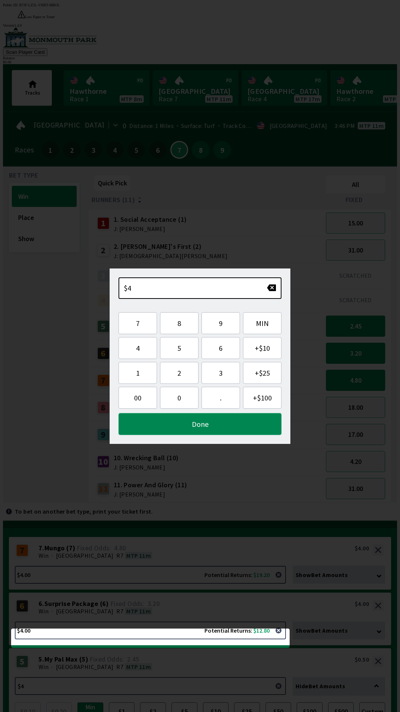
click at [175, 421] on button "Done" at bounding box center [200, 424] width 163 height 22
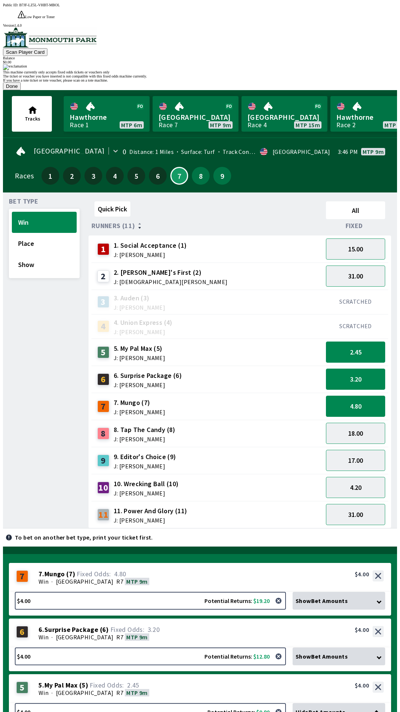
click at [21, 90] on button "Done" at bounding box center [12, 86] width 18 height 8
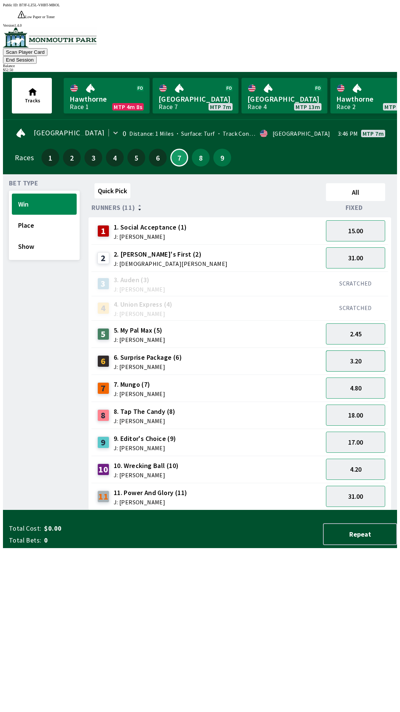
click at [360, 350] on button "3.20" at bounding box center [355, 360] width 59 height 21
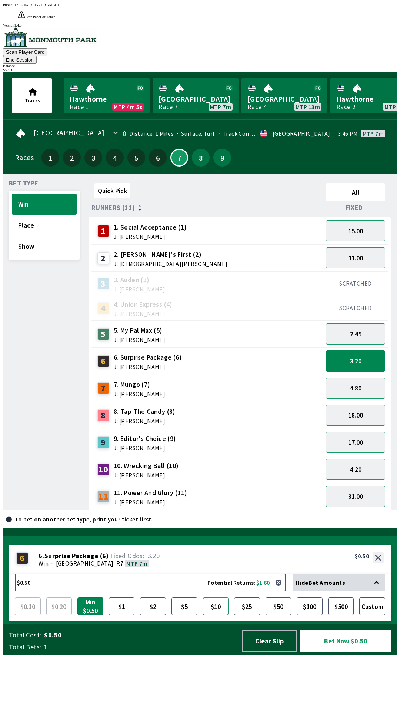
click at [216, 615] on button "$10" at bounding box center [216, 606] width 26 height 18
click at [345, 652] on button "Bet Now $10.00" at bounding box center [345, 641] width 91 height 22
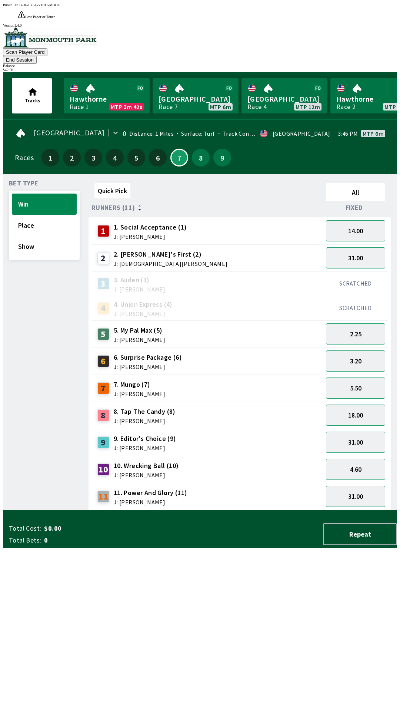
click at [37, 56] on button "End Session" at bounding box center [20, 60] width 34 height 8
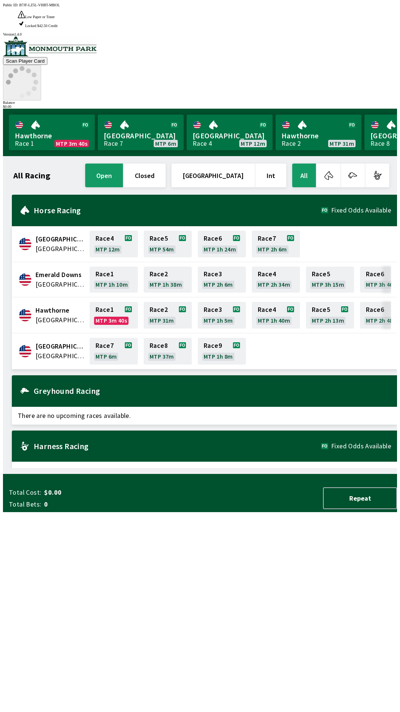
click at [38, 66] on icon at bounding box center [22, 82] width 32 height 32
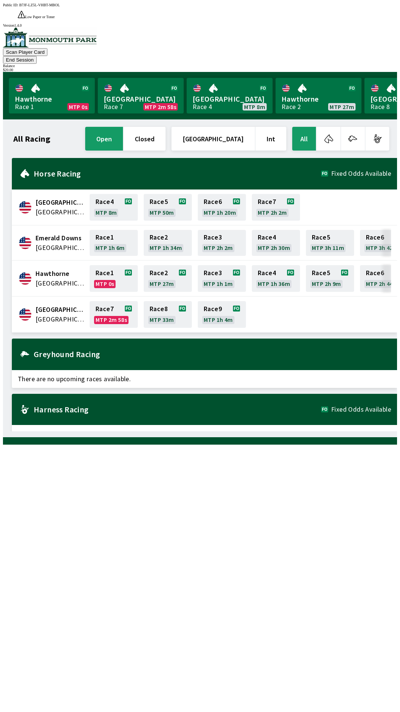
click at [192, 406] on h2 "Harness Racing" at bounding box center [178, 409] width 288 height 6
click at [171, 351] on h2 "Greyhound Racing" at bounding box center [213, 354] width 358 height 6
click at [77, 351] on h2 "Greyhound Racing" at bounding box center [213, 354] width 358 height 6
click at [66, 171] on h2 "Horse Racing" at bounding box center [178, 174] width 288 height 6
click at [123, 127] on button "open" at bounding box center [104, 139] width 38 height 24
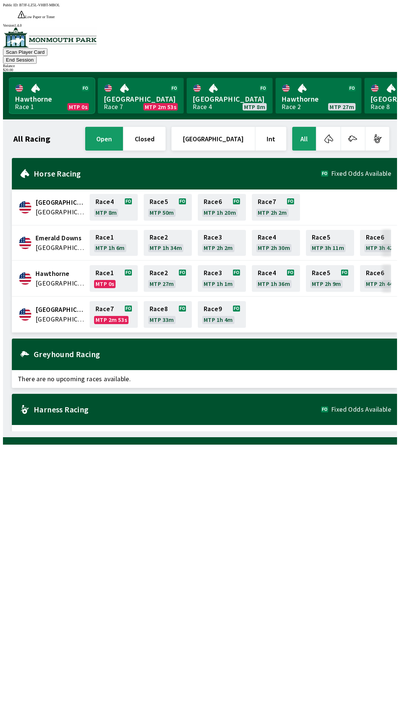
click at [60, 78] on link "Hawthorne Race 1 MTP 0s" at bounding box center [52, 96] width 86 height 36
click at [40, 125] on div "All Racing open closed United States Int All" at bounding box center [201, 138] width 379 height 27
click at [58, 82] on link "Hawthorne Race 1 MTP 0s" at bounding box center [52, 96] width 86 height 36
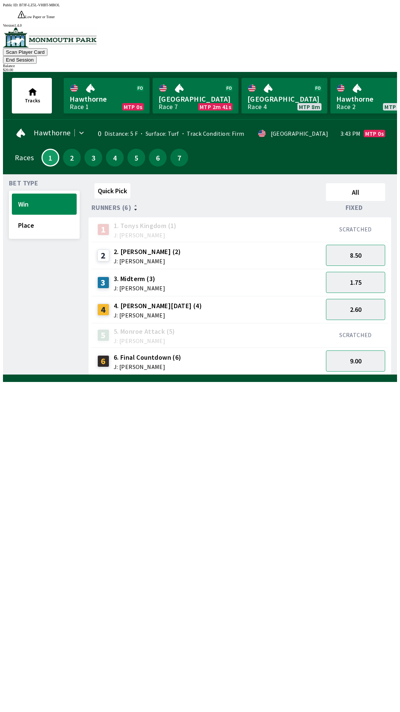
click at [376, 68] on div "$ 20.00" at bounding box center [200, 70] width 394 height 4
click at [371, 68] on div "$ 20.00" at bounding box center [200, 70] width 394 height 4
click at [372, 68] on div "$ 20.00" at bounding box center [200, 70] width 394 height 4
click at [363, 27] on div "Scan Player Card End Session Balance $ 20.00" at bounding box center [200, 49] width 394 height 44
click at [358, 375] on div "Quick Pick All Runners (6) Fixed 1 1. Tonys Kingdom (1) J: [PERSON_NAME] SCRATC…" at bounding box center [243, 277] width 309 height 195
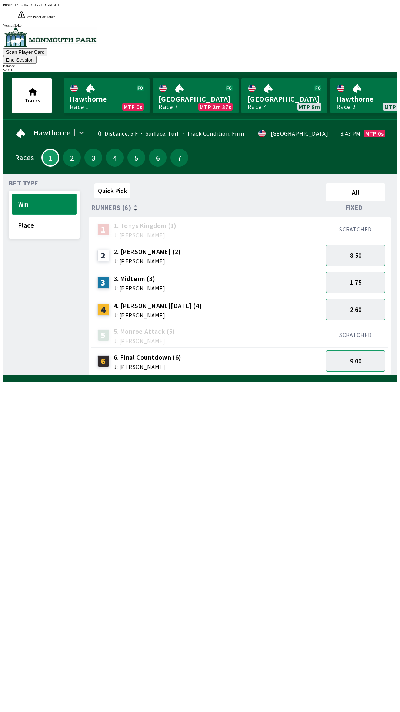
click at [30, 193] on button "Win" at bounding box center [44, 203] width 65 height 21
click at [64, 78] on link "Hawthorne Race 1 MTP 0s" at bounding box center [107, 96] width 86 height 36
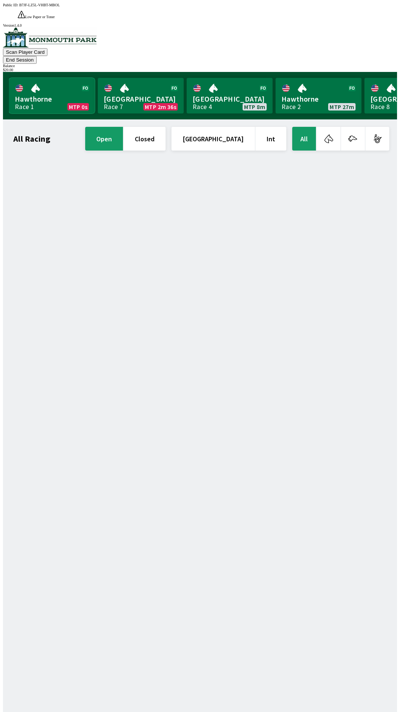
click at [20, 78] on link "Hawthorne Race 1 MTP 0s" at bounding box center [52, 96] width 86 height 36
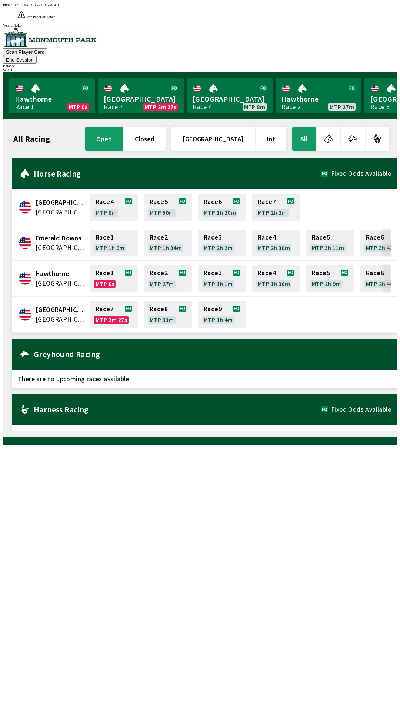
click at [65, 406] on h2 "Harness Racing" at bounding box center [178, 409] width 288 height 6
click at [364, 400] on div "Harness Racing Fixed Odds Available" at bounding box center [205, 410] width 386 height 32
click at [378, 397] on div "Harness Racing Fixed Odds Available" at bounding box center [205, 410] width 386 height 32
click at [374, 82] on link "[GEOGRAPHIC_DATA] Race 8 MTP ---" at bounding box center [408, 96] width 86 height 36
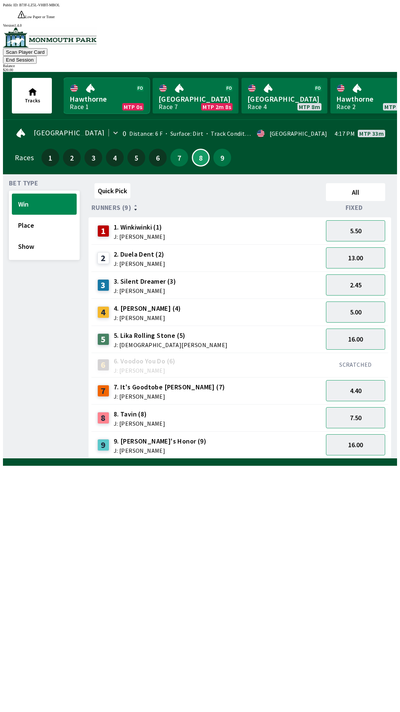
click at [64, 78] on link "Hawthorne Race 1 MTP 0s" at bounding box center [107, 96] width 86 height 36
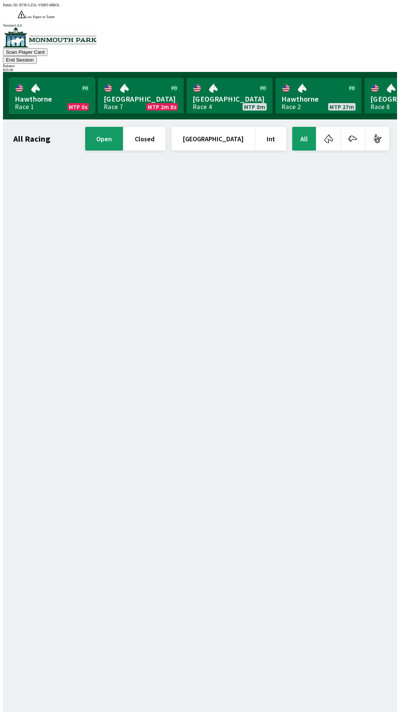
click at [29, 78] on link "Hawthorne Race 1 MTP 0s" at bounding box center [52, 96] width 86 height 36
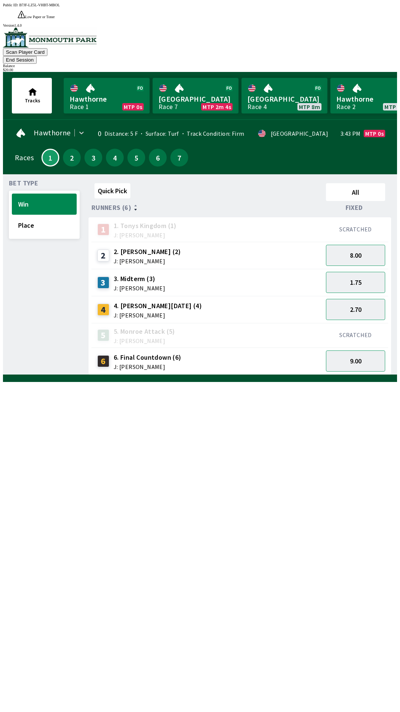
click at [380, 126] on div "Hawthorne 0 Distance: 5 F Surface: Turf Track Condition: Firm · USA 3:43 PM MTP…" at bounding box center [200, 133] width 371 height 15
click at [380, 68] on div "$ 20.00" at bounding box center [200, 70] width 394 height 4
click at [37, 56] on button "End Session" at bounding box center [20, 60] width 34 height 8
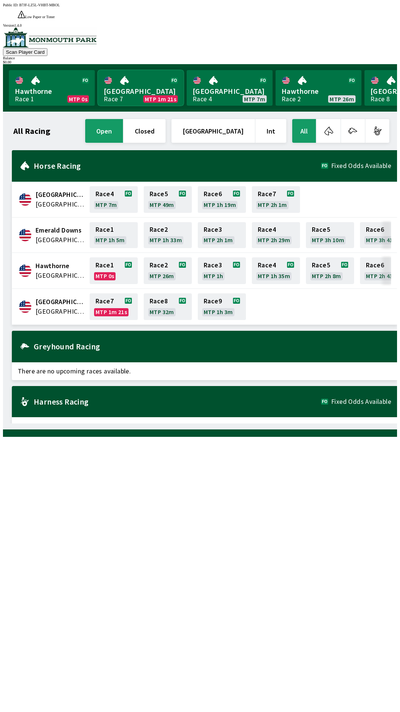
click at [139, 77] on link "[GEOGRAPHIC_DATA] Race 7 MTP 1m 21s" at bounding box center [141, 88] width 86 height 36
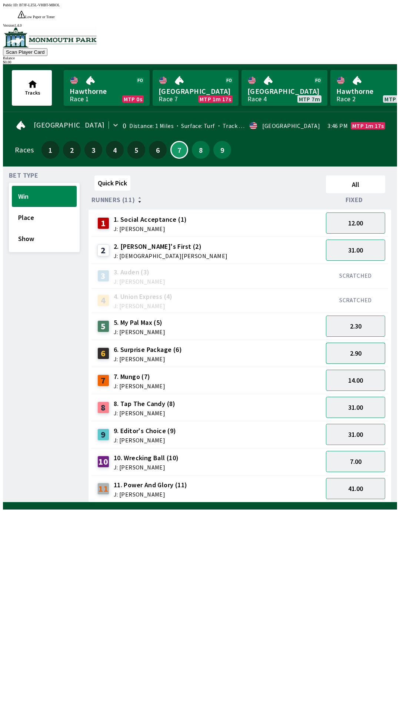
click at [360, 343] on button "2.90" at bounding box center [355, 353] width 59 height 21
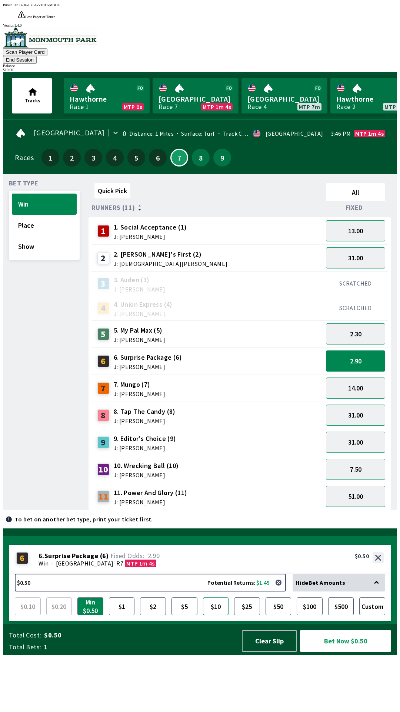
click at [215, 615] on button "$10" at bounding box center [216, 606] width 26 height 18
click at [332, 652] on button "Bet Now $10.00" at bounding box center [345, 641] width 91 height 22
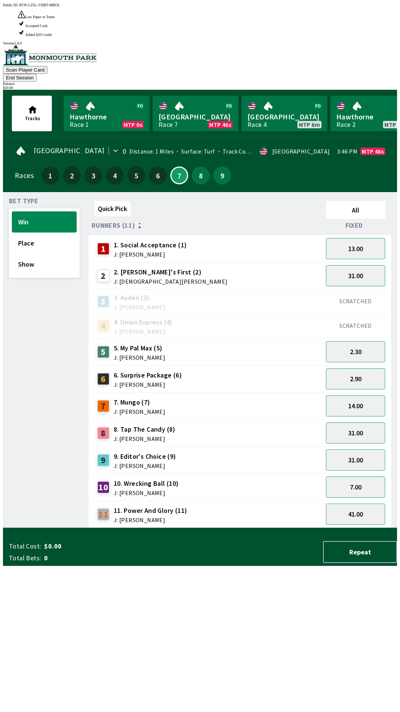
click at [215, 528] on div "Quick Pick All Runners (11) Fixed 1 1. Social Acceptance (1) J: [PERSON_NAME] 1…" at bounding box center [243, 363] width 309 height 330
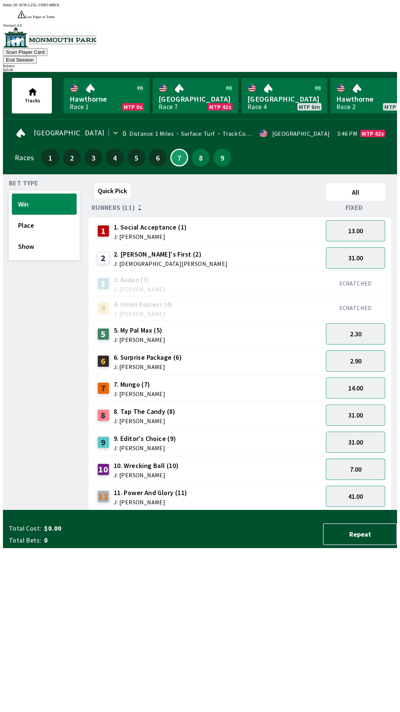
click at [355, 459] on button "7.00" at bounding box center [355, 469] width 59 height 21
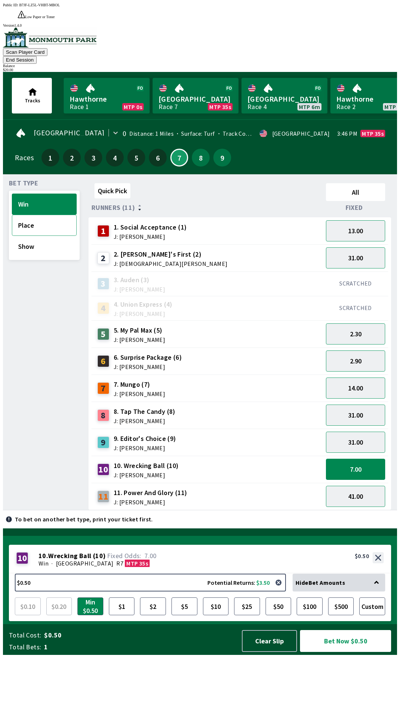
click at [40, 215] on button "Place" at bounding box center [44, 225] width 65 height 21
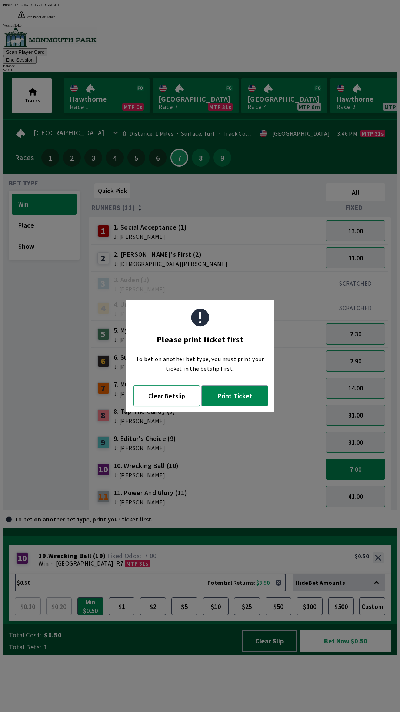
click at [168, 396] on button "Clear Betslip" at bounding box center [166, 395] width 67 height 21
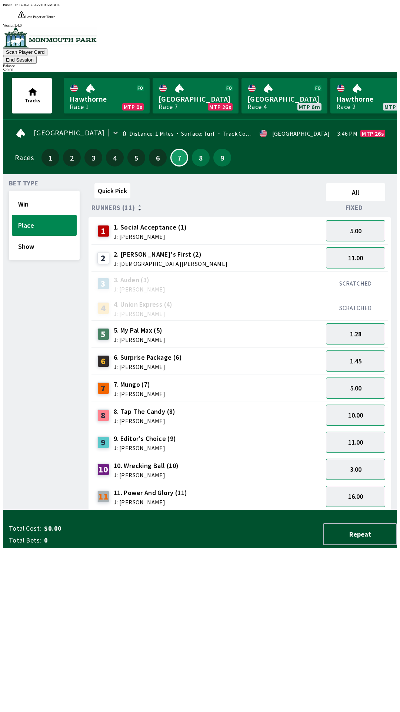
click at [356, 459] on button "3.00" at bounding box center [355, 469] width 59 height 21
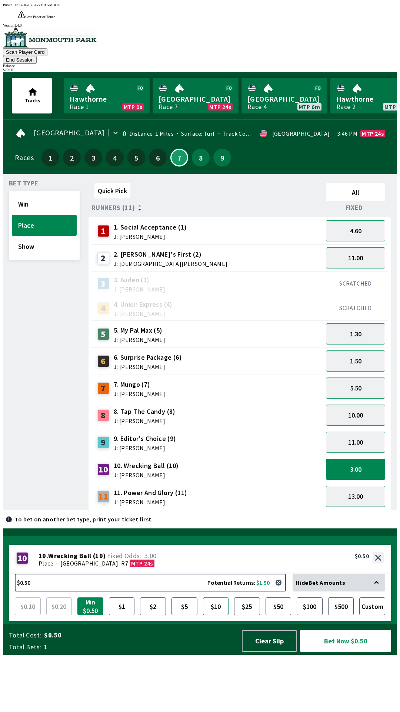
click at [213, 615] on button "$10" at bounding box center [216, 606] width 26 height 18
click at [343, 652] on button "Bet Now $10.00" at bounding box center [345, 641] width 91 height 22
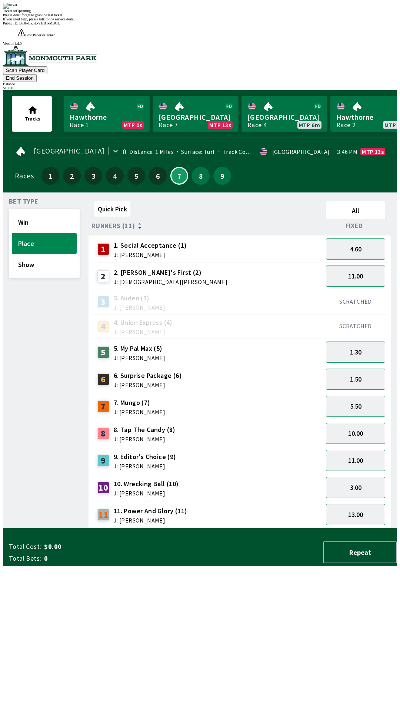
click at [253, 527] on div "Quick Pick All Runners (11) Fixed 1 1. Social Acceptance (1) J: [PERSON_NAME] 4…" at bounding box center [243, 363] width 309 height 330
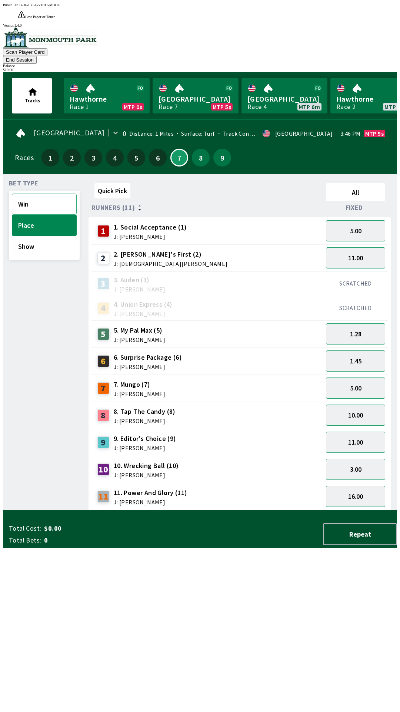
click at [53, 193] on button "Win" at bounding box center [44, 203] width 65 height 21
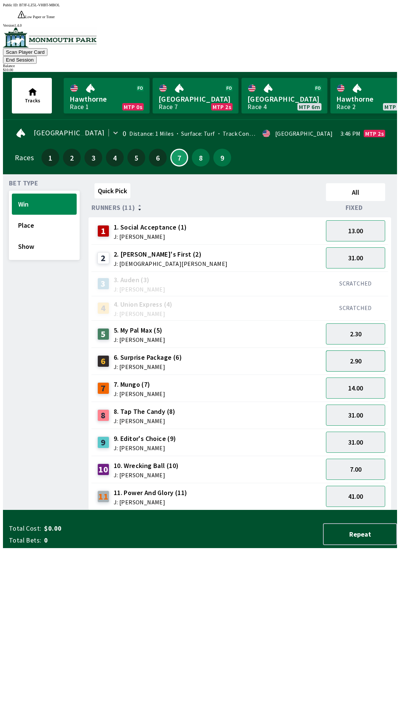
click at [354, 350] on button "2.90" at bounding box center [355, 360] width 59 height 21
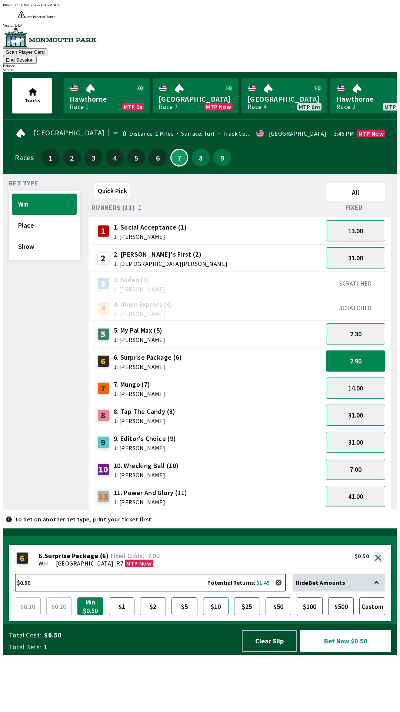
click at [216, 615] on button "$10" at bounding box center [216, 606] width 26 height 18
click at [335, 652] on button "Bet Now $10.00" at bounding box center [345, 641] width 91 height 22
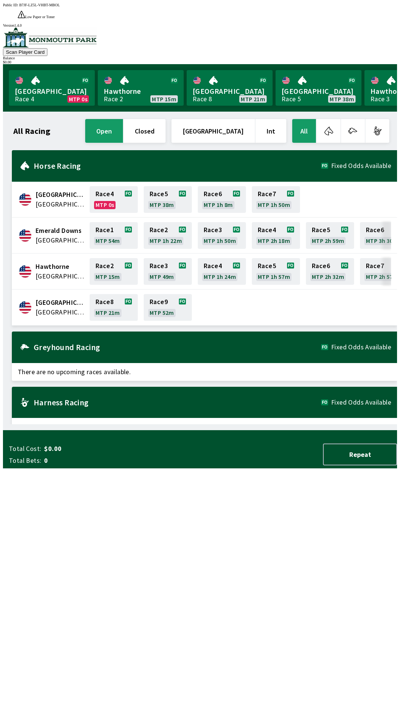
click at [63, 125] on div "All Racing open closed United States Int All" at bounding box center [201, 131] width 379 height 27
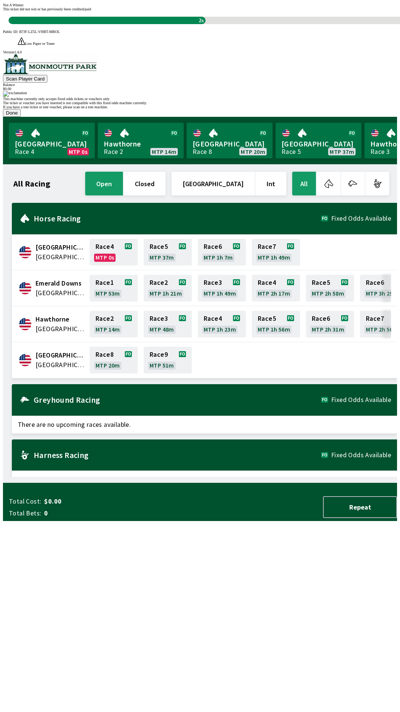
click at [271, 24] on div "Not A Winner This ticket did not win or has previously been credited/paid 2s" at bounding box center [200, 13] width 394 height 21
click at [285, 109] on div "If you have a tote ticket or tote voucher, please scan on a tote machine." at bounding box center [200, 107] width 394 height 4
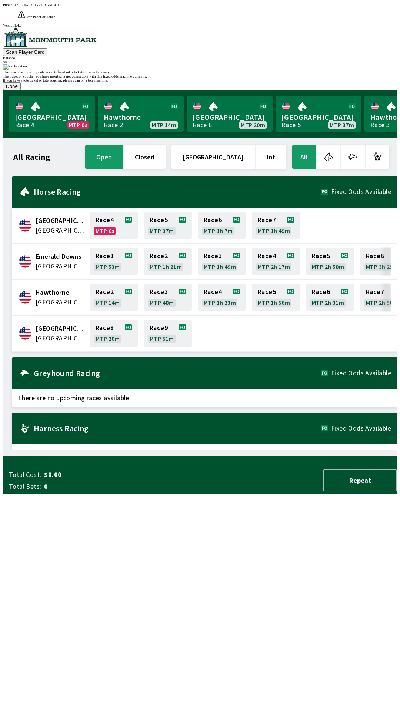
click at [280, 82] on div "If you have a tote ticket or tote voucher, please scan on a tote machine." at bounding box center [200, 80] width 394 height 4
click at [21, 90] on button "Done" at bounding box center [12, 86] width 18 height 8
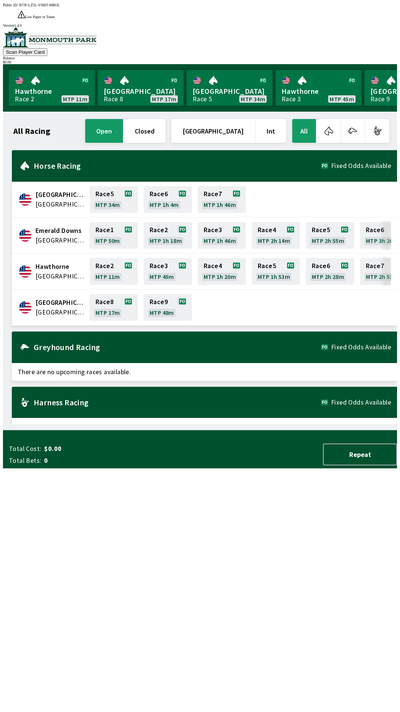
click at [263, 424] on div "All Racing open closed [GEOGRAPHIC_DATA] Int All [GEOGRAPHIC_DATA] [GEOGRAPHIC_…" at bounding box center [203, 271] width 388 height 307
click at [38, 128] on h1 "All Racing" at bounding box center [31, 131] width 37 height 6
click at [32, 128] on h1 "All Racing" at bounding box center [31, 131] width 37 height 6
click at [36, 128] on h1 "All Racing" at bounding box center [31, 131] width 37 height 6
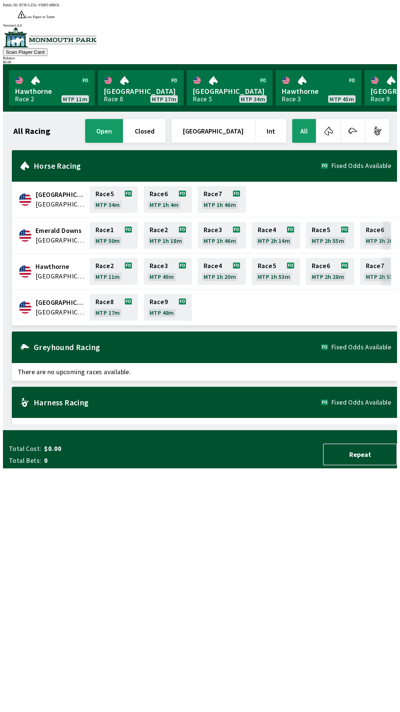
click at [235, 424] on div "All Racing open closed [GEOGRAPHIC_DATA] Int All [GEOGRAPHIC_DATA] [GEOGRAPHIC_…" at bounding box center [203, 271] width 388 height 307
click at [135, 75] on link "[GEOGRAPHIC_DATA] Race 8 MTP 17m" at bounding box center [141, 88] width 86 height 36
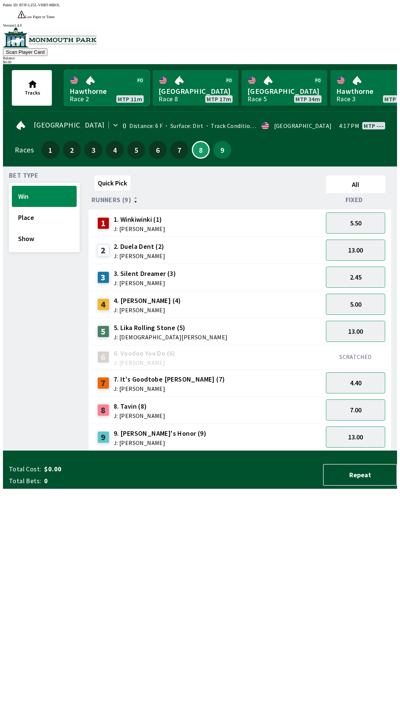
click at [132, 78] on link "Hawthorne Race 2 MTP 11m" at bounding box center [107, 88] width 86 height 36
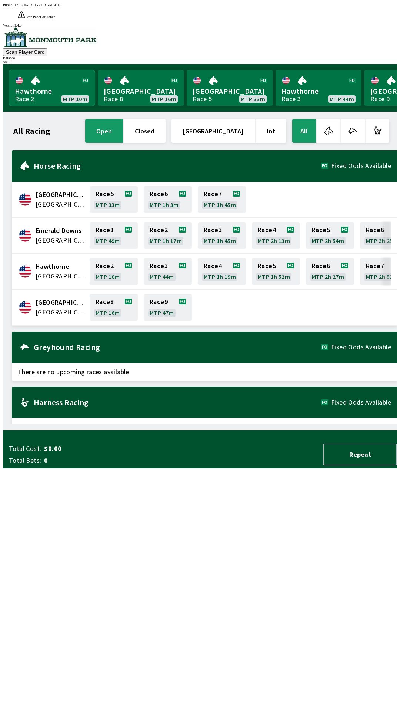
click at [9, 70] on link "Hawthorne Race 2 MTP 10m" at bounding box center [52, 88] width 86 height 36
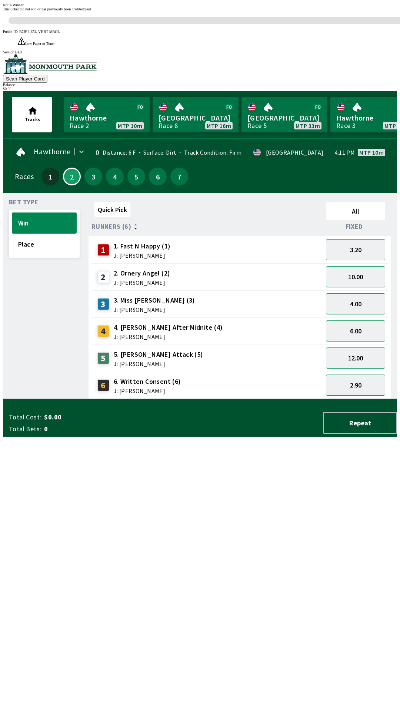
click at [232, 399] on div "Quick Pick All Runners (6) Fixed 1 1. Fast N Happy (1) J: [PERSON_NAME] 3.20 2 …" at bounding box center [243, 299] width 309 height 200
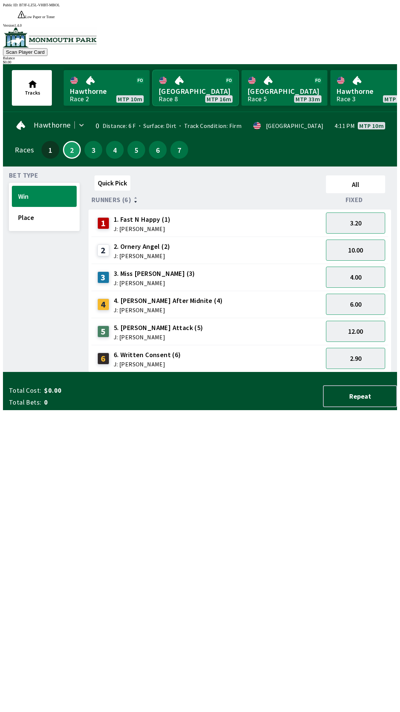
click at [184, 70] on link "[GEOGRAPHIC_DATA] Race 8 MTP 16m" at bounding box center [196, 88] width 86 height 36
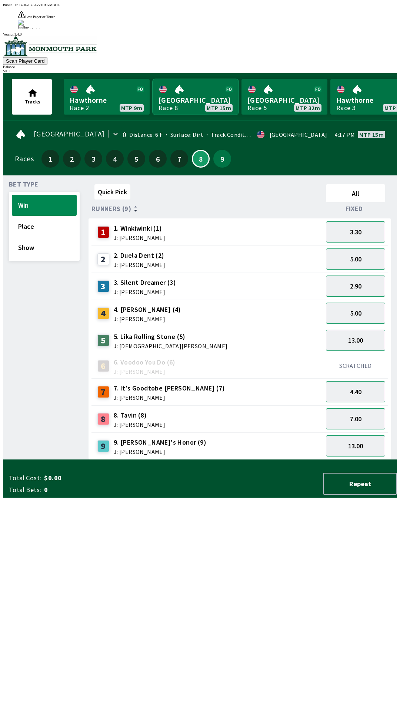
click at [153, 79] on link "[GEOGRAPHIC_DATA] Race 8 MTP 15m" at bounding box center [196, 97] width 86 height 36
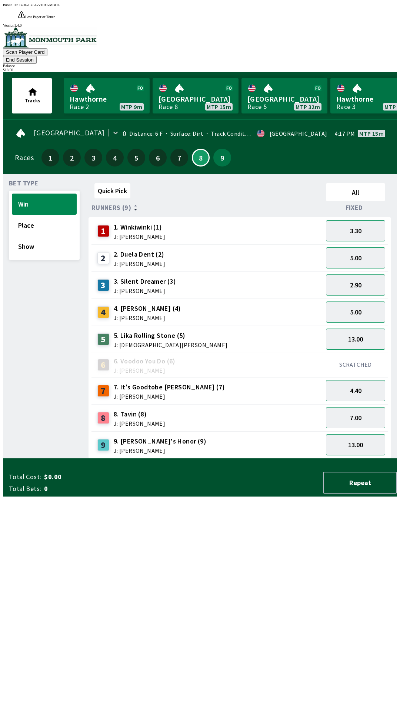
click at [187, 381] on div "7 7. It's Goodtobe [PERSON_NAME] (7) J: [PERSON_NAME]" at bounding box center [208, 390] width 226 height 19
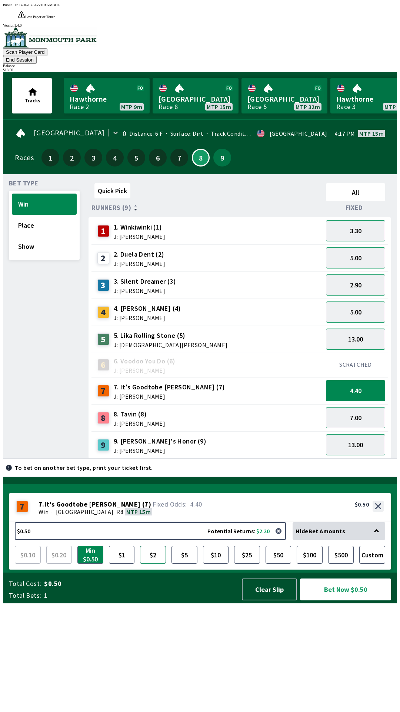
click at [157, 563] on button "$2" at bounding box center [153, 555] width 26 height 18
click at [351, 600] on button "Bet Now $2.00" at bounding box center [345, 589] width 91 height 22
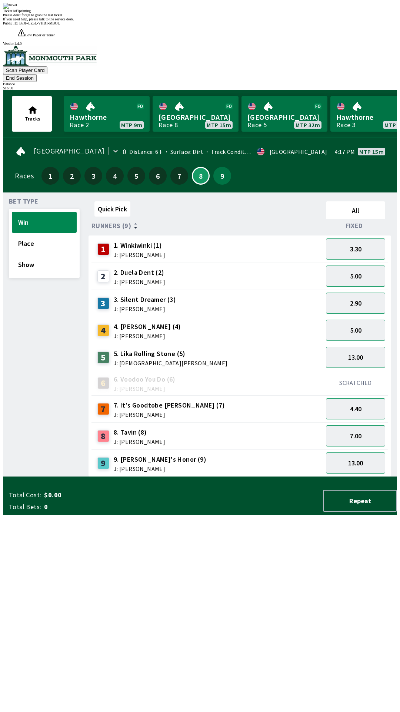
click at [239, 477] on div "Quick Pick All Runners (9) Fixed 1 1. Winkiwinki (1) J: [PERSON_NAME] 3.30 2 2.…" at bounding box center [243, 337] width 309 height 278
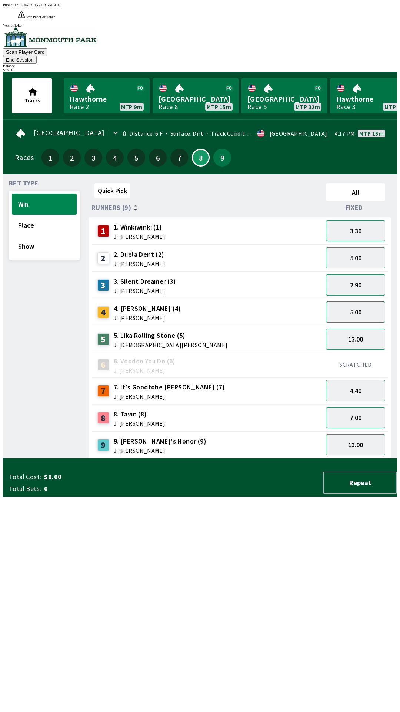
click at [192, 431] on div "9 9. [PERSON_NAME]'s Honor (9) J: [PERSON_NAME]" at bounding box center [208, 444] width 232 height 27
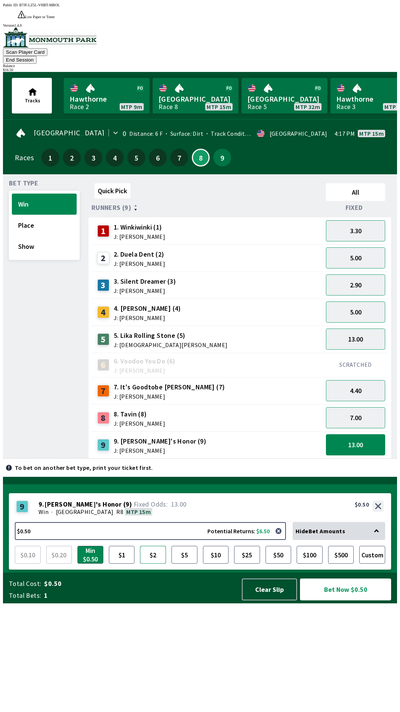
click at [157, 563] on button "$2" at bounding box center [153, 555] width 26 height 18
click at [349, 600] on button "Bet Now $2.00" at bounding box center [345, 589] width 91 height 22
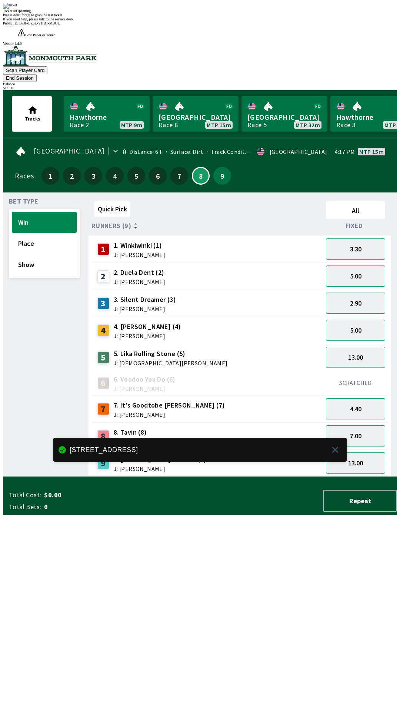
click at [237, 477] on div "Quick Pick All Runners (9) Fixed 1 1. Winkiwinki (1) J: [PERSON_NAME] 3.30 2 2.…" at bounding box center [243, 337] width 309 height 278
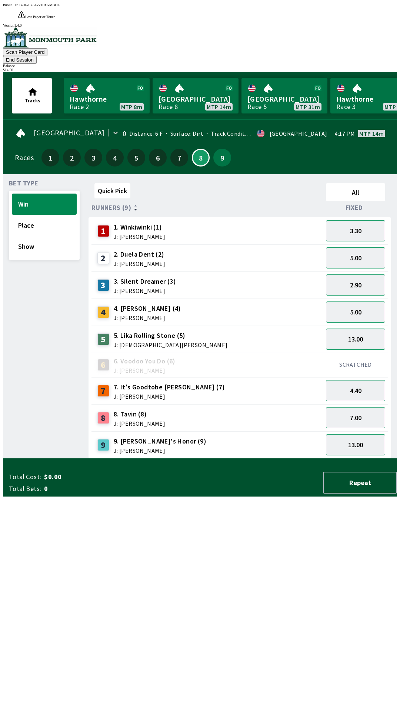
click at [214, 222] on div "1 1. Winkiwinki (1) J: [PERSON_NAME]" at bounding box center [208, 231] width 226 height 19
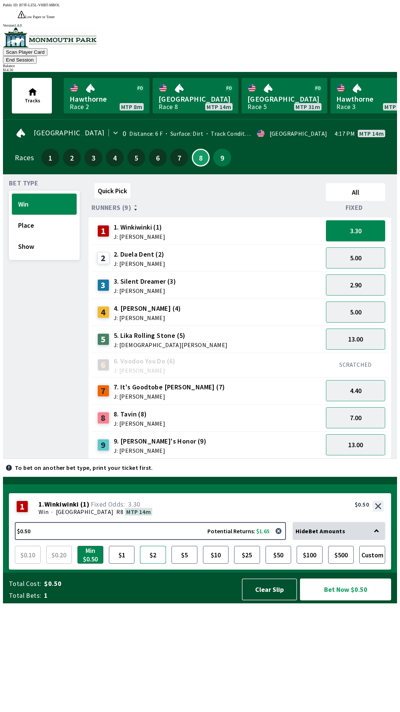
click at [155, 563] on button "$2" at bounding box center [153, 555] width 26 height 18
click at [354, 600] on button "Bet Now $2.00" at bounding box center [345, 589] width 91 height 22
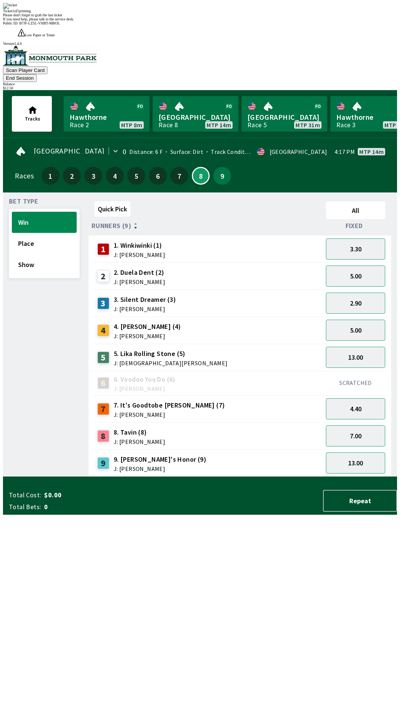
click at [279, 477] on div "Quick Pick All Runners (9) Fixed 1 1. Winkiwinki (1) J: [PERSON_NAME] 3.30 2 2.…" at bounding box center [243, 337] width 309 height 278
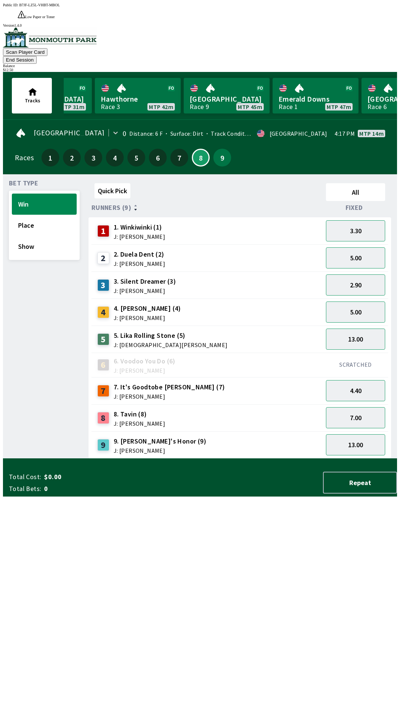
scroll to position [0, 239]
click at [37, 56] on button "End Session" at bounding box center [20, 60] width 34 height 8
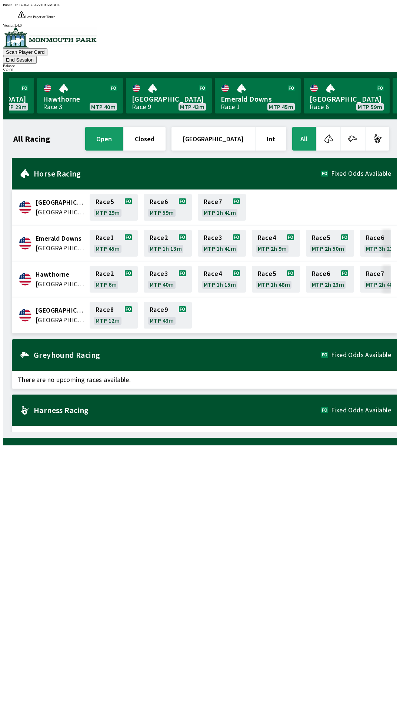
click at [37, 56] on button "End Session" at bounding box center [20, 60] width 34 height 8
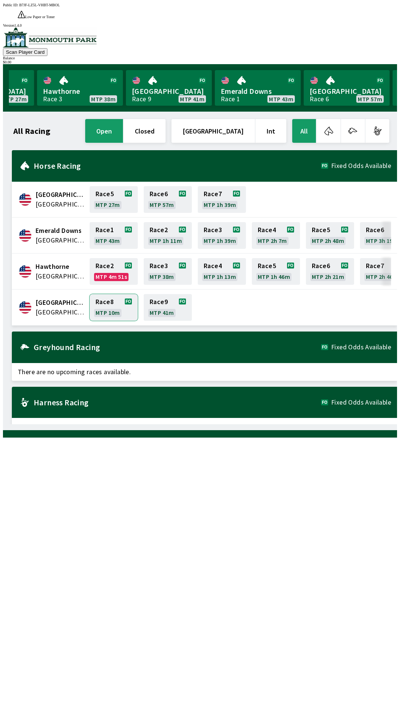
click at [107, 296] on link "Race 8 MTP 10m" at bounding box center [114, 307] width 48 height 27
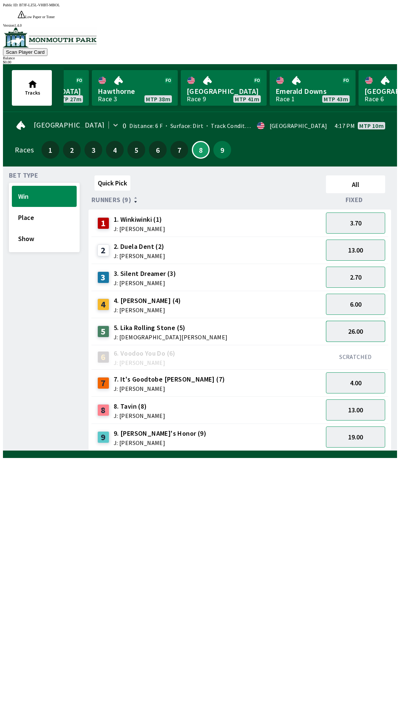
click at [351, 321] on button "26.00" at bounding box center [355, 331] width 59 height 21
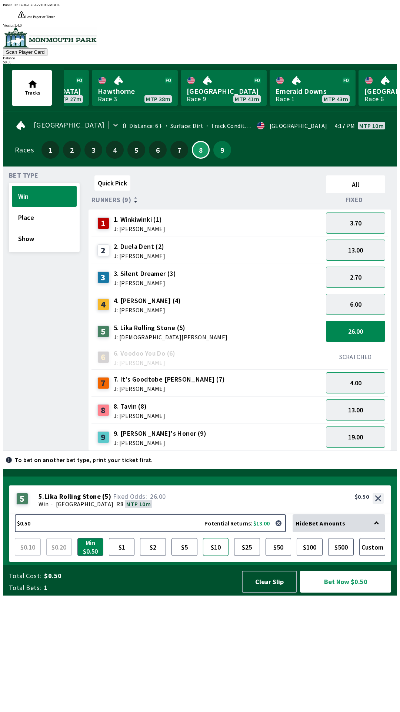
click at [220, 556] on button "$10" at bounding box center [216, 547] width 26 height 18
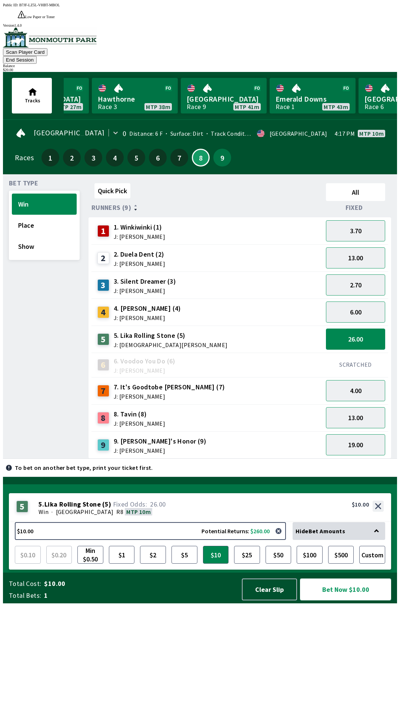
click at [339, 600] on button "Bet Now $10.00" at bounding box center [345, 589] width 91 height 22
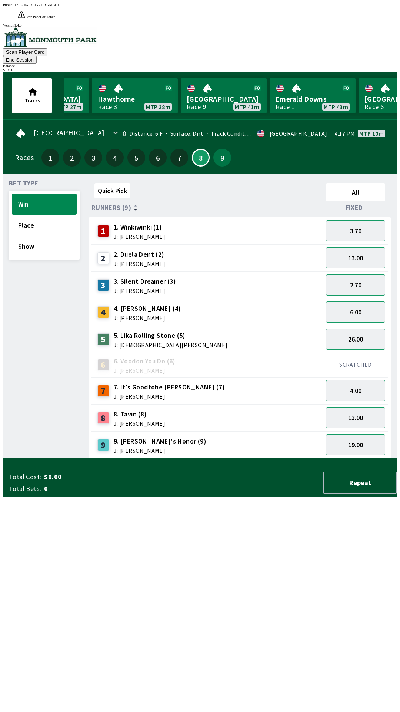
click at [235, 459] on div "Quick Pick All Runners (9) Fixed 1 1. Winkiwinki (1) J: [PERSON_NAME] 3.70 2 2.…" at bounding box center [243, 319] width 309 height 278
click at [371, 247] on button "13.00" at bounding box center [355, 257] width 59 height 21
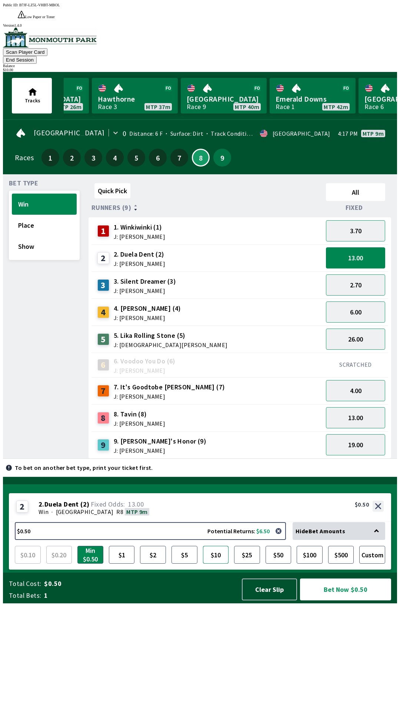
click at [219, 563] on button "$10" at bounding box center [216, 555] width 26 height 18
click at [356, 600] on button "Bet Now $10.00" at bounding box center [345, 589] width 91 height 22
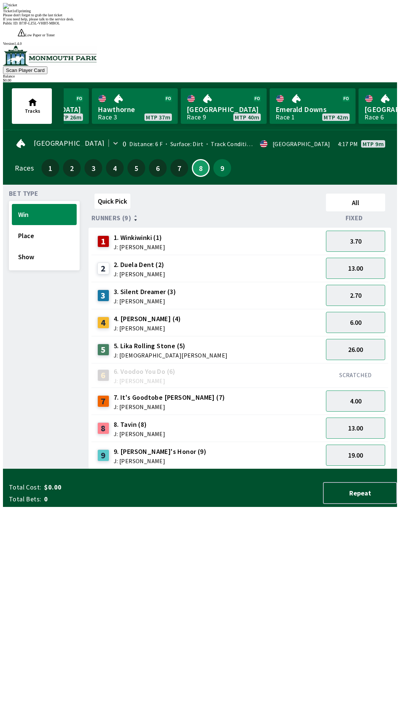
click at [323, 469] on div "Quick Pick All Runners (9) Fixed 1 1. Winkiwinki (1) J: [PERSON_NAME] 3.70 2 2.…" at bounding box center [243, 330] width 309 height 278
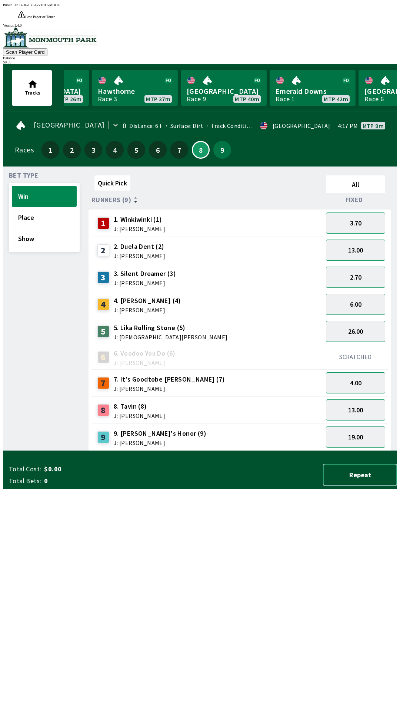
click at [394, 486] on button "Repeat" at bounding box center [360, 475] width 74 height 22
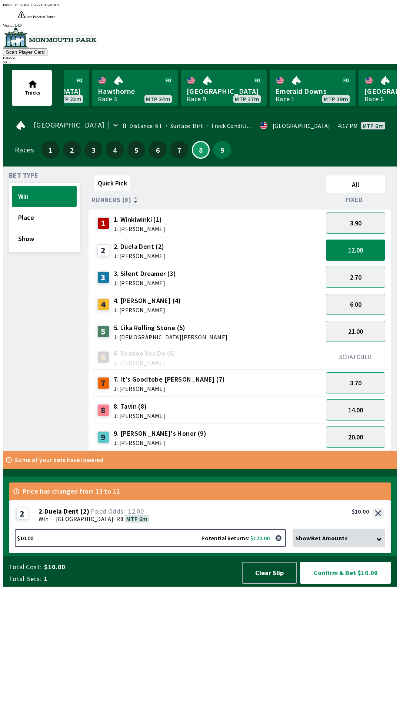
click at [361, 583] on button "Confirm & Bet $10.00" at bounding box center [345, 573] width 91 height 22
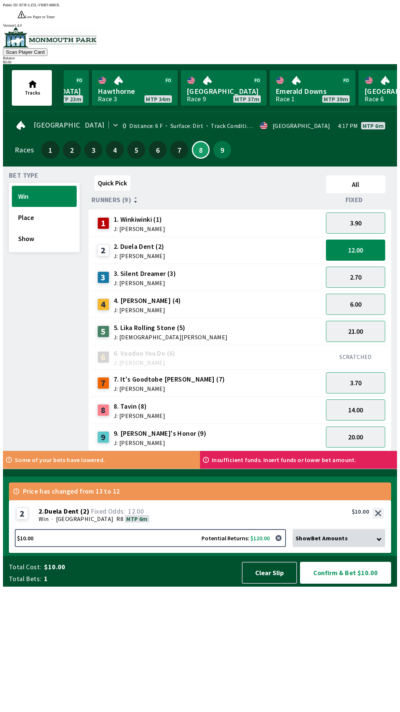
click at [350, 583] on button "Confirm & Bet $10.00" at bounding box center [345, 573] width 91 height 22
click at [367, 583] on button "Confirm & Bet $10.00" at bounding box center [345, 573] width 91 height 22
click at [376, 583] on button "Confirm & Bet $10.00" at bounding box center [345, 573] width 91 height 22
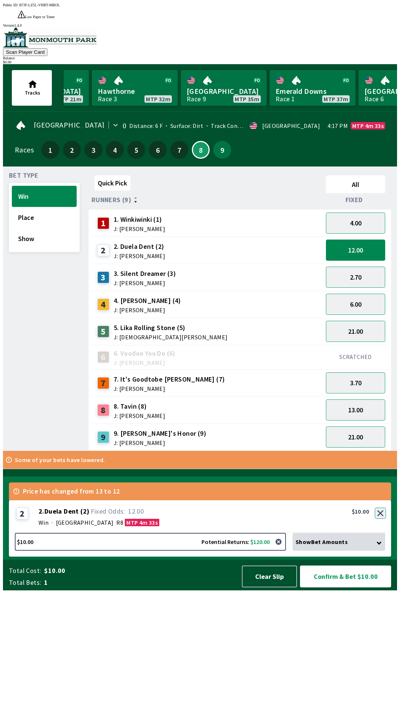
click at [381, 519] on button "button" at bounding box center [380, 512] width 11 height 11
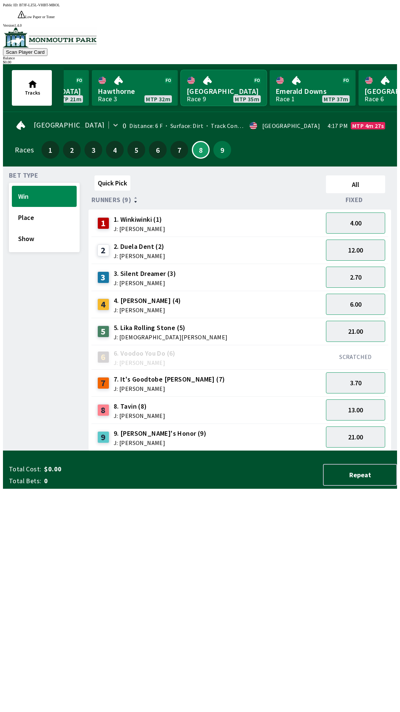
click at [223, 85] on link "[GEOGRAPHIC_DATA] Race 9 MTP 35m" at bounding box center [224, 88] width 86 height 36
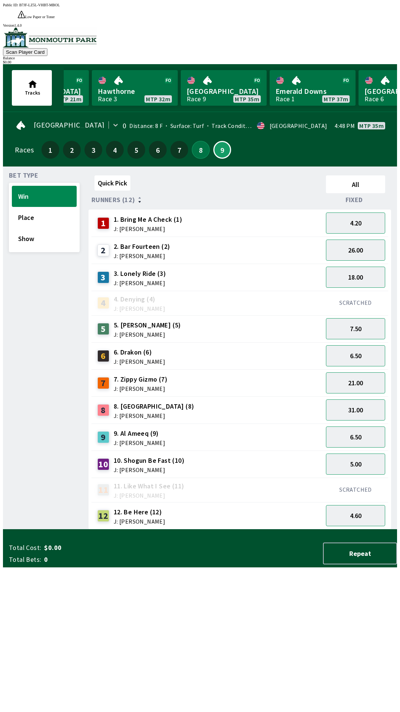
click at [197, 141] on button "8" at bounding box center [201, 150] width 18 height 18
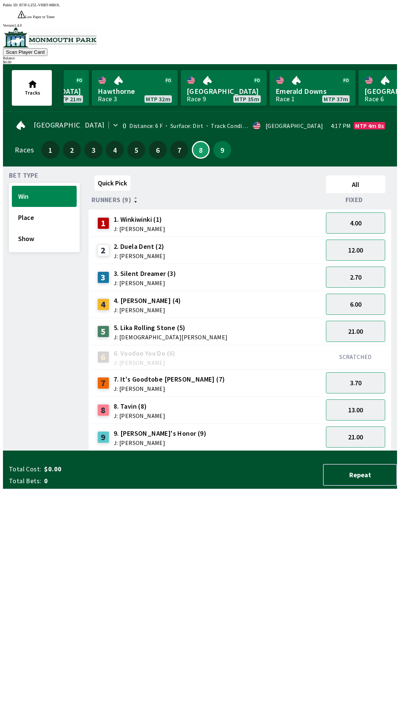
click at [129, 226] on span "J: [PERSON_NAME]" at bounding box center [140, 229] width 52 height 6
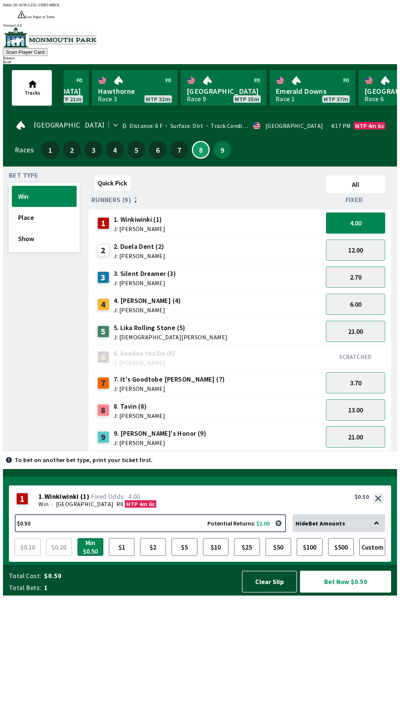
click at [137, 280] on span "J: [PERSON_NAME]" at bounding box center [145, 283] width 62 height 6
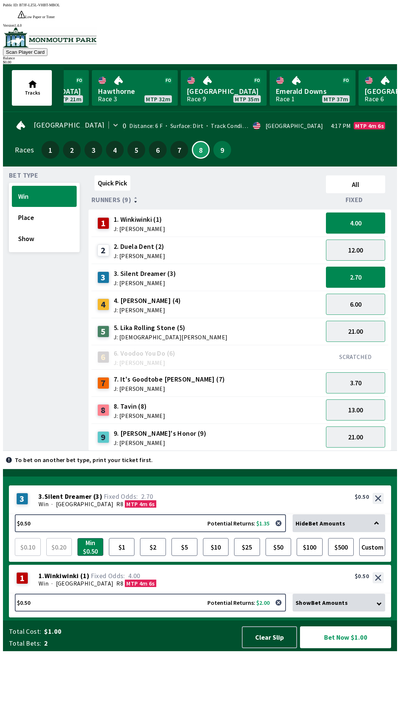
click at [134, 307] on span "J: [PERSON_NAME]" at bounding box center [147, 310] width 67 height 6
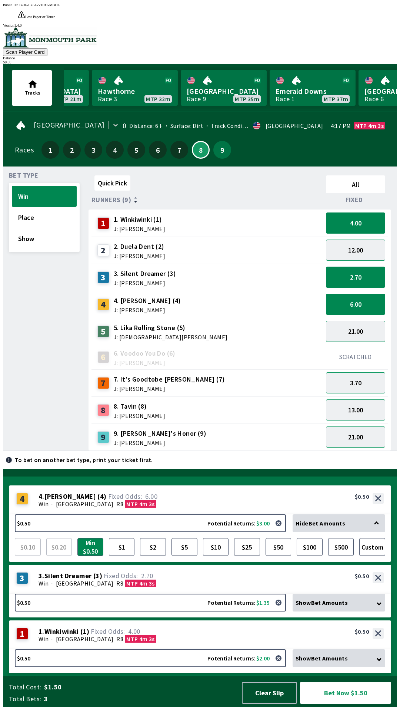
click at [123, 429] on div "9. [PERSON_NAME]'s Honor (9) J: [PERSON_NAME]" at bounding box center [160, 437] width 93 height 17
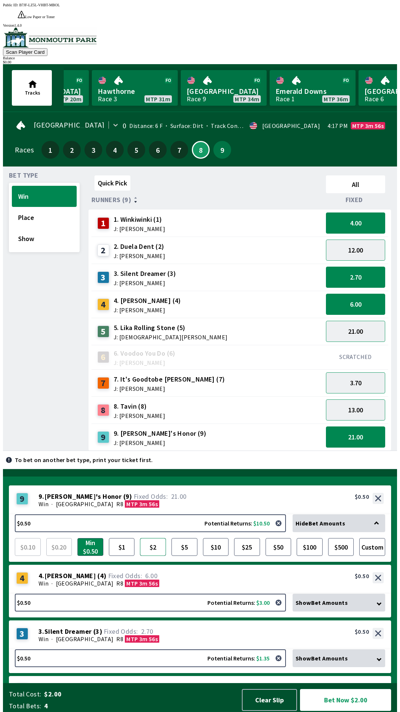
click at [154, 543] on button "$2" at bounding box center [153, 547] width 26 height 18
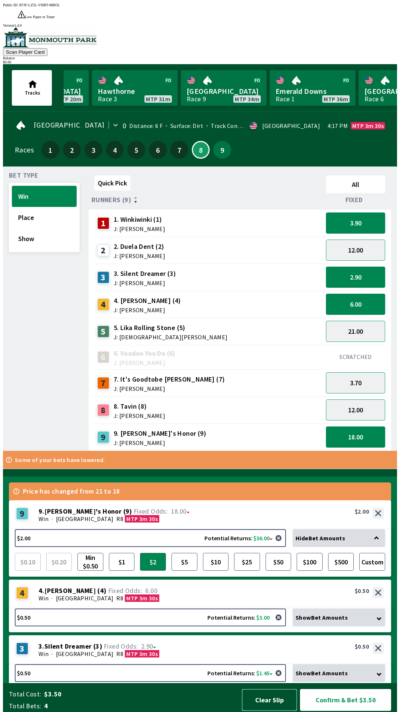
click at [268, 696] on button "Clear Slip" at bounding box center [269, 700] width 55 height 22
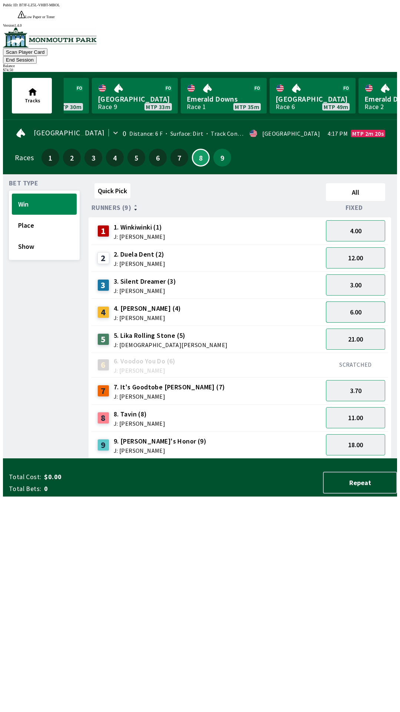
click at [355, 301] on button "6.00" at bounding box center [355, 311] width 59 height 21
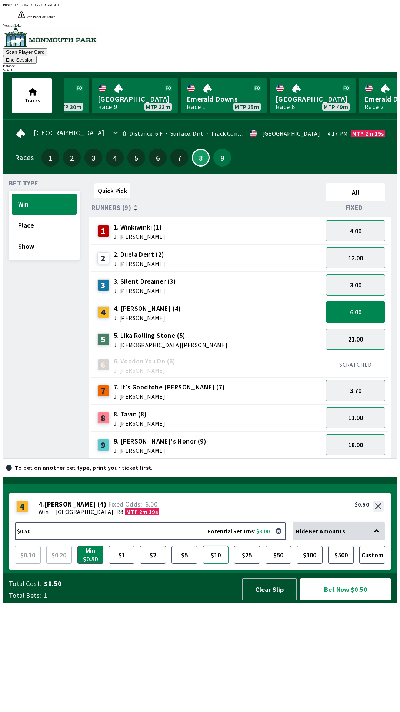
click at [219, 563] on button "$10" at bounding box center [216, 555] width 26 height 18
click at [337, 600] on button "Bet Now $10.00" at bounding box center [345, 589] width 91 height 22
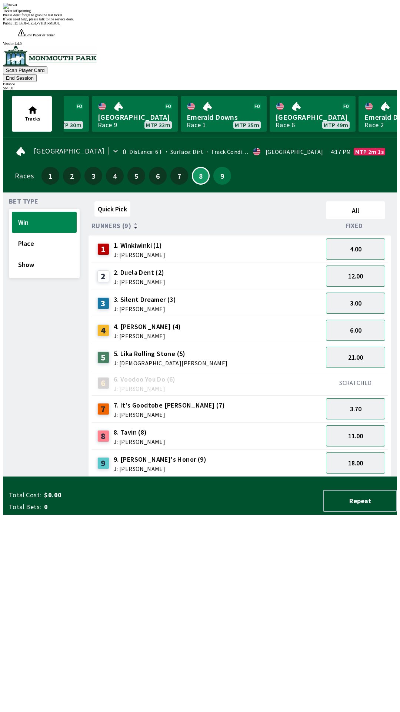
click at [37, 74] on button "End Session" at bounding box center [20, 78] width 34 height 8
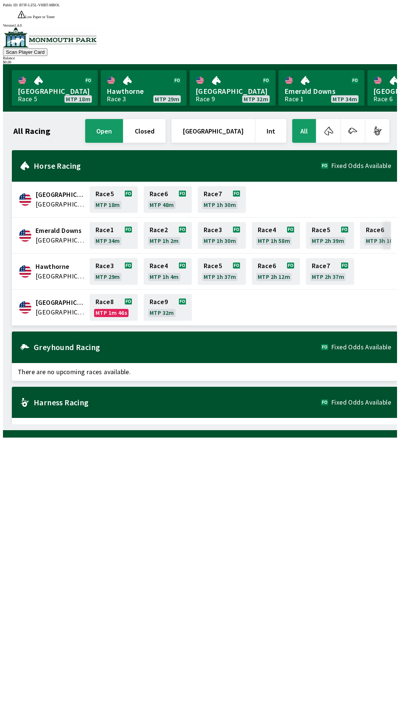
scroll to position [0, 85]
click at [106, 294] on link "Race 8 MTP 55s" at bounding box center [114, 307] width 48 height 27
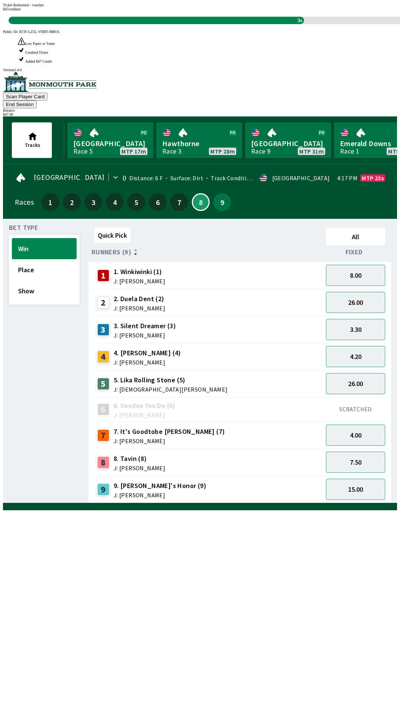
click at [247, 503] on div "Quick Pick All Runners (9) Fixed 1 1. Winkiwinki (1) J: [PERSON_NAME] 8.00 2 2.…" at bounding box center [243, 364] width 309 height 278
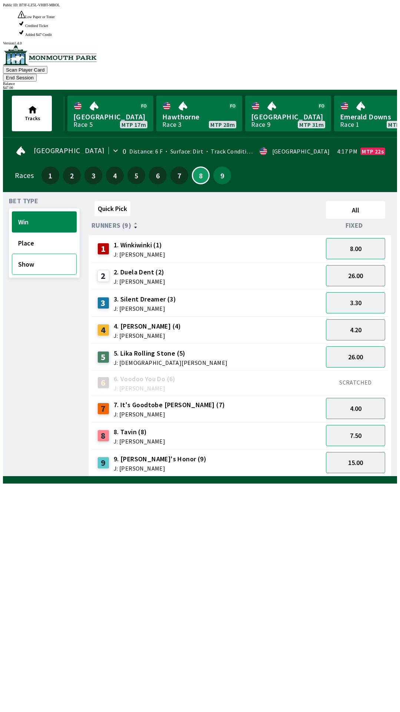
click at [27, 254] on button "Show" at bounding box center [44, 264] width 65 height 21
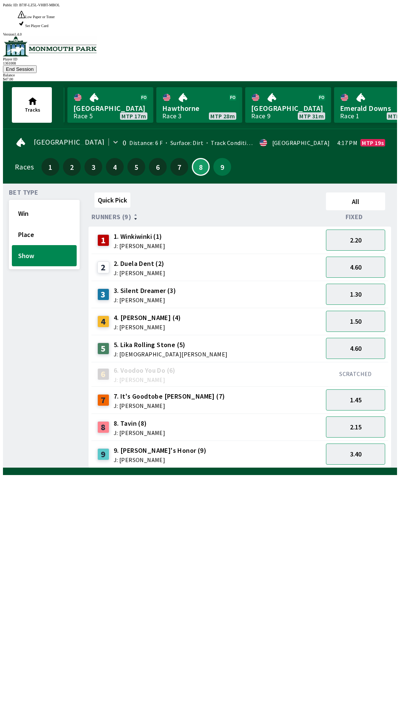
click at [245, 449] on div "Quick Pick All Runners (9) Fixed 1 1. Winkiwinki (1) J: [PERSON_NAME] 2.20 2 2.…" at bounding box center [243, 328] width 309 height 278
click at [368, 229] on button "2.20" at bounding box center [355, 239] width 59 height 21
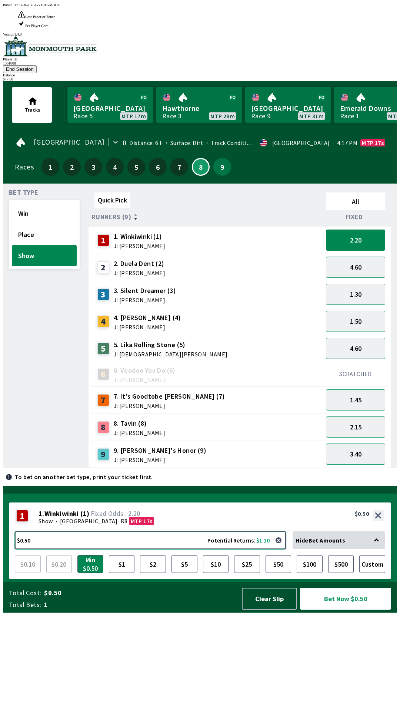
click at [166, 549] on button "$0.50 Potential Returns: $1.10" at bounding box center [150, 540] width 271 height 18
click at [186, 391] on div "7 7. It's Goodtobe [PERSON_NAME] (7) J: [PERSON_NAME]" at bounding box center [208, 400] width 226 height 19
click at [186, 418] on div "8 8. Tavin (8) J: [PERSON_NAME]" at bounding box center [208, 427] width 226 height 19
click at [180, 403] on span "J: [PERSON_NAME]" at bounding box center [170, 406] width 112 height 6
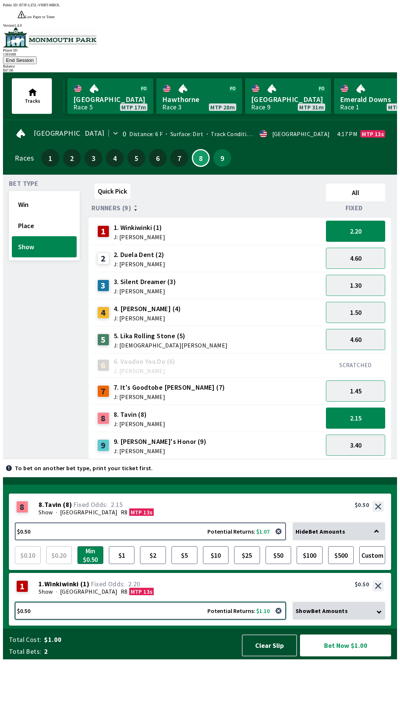
click at [202, 619] on button "$0.50 Potential Returns: $1.10" at bounding box center [150, 611] width 271 height 18
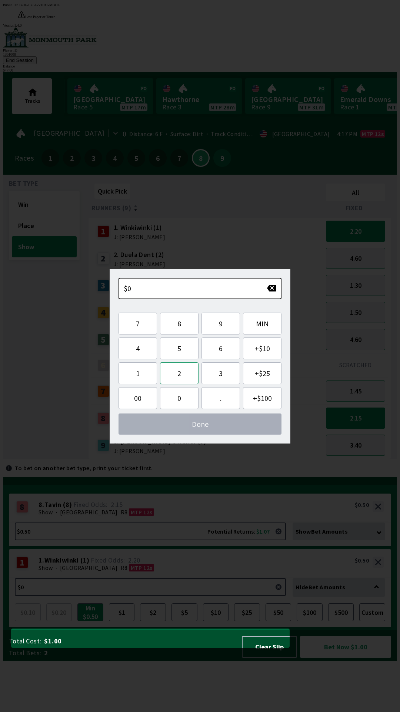
click at [181, 371] on button "2" at bounding box center [179, 373] width 39 height 22
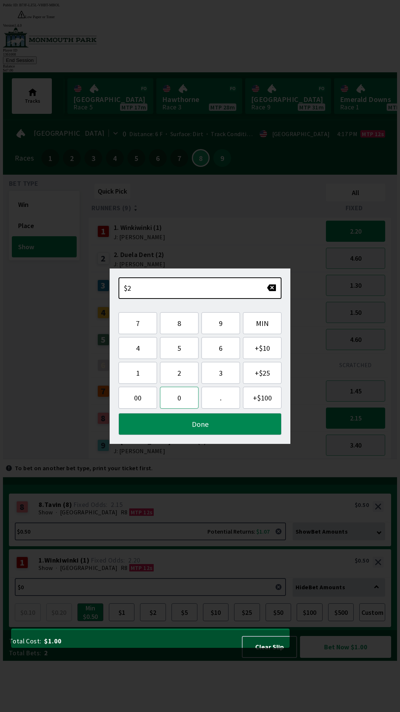
click at [182, 394] on button "0" at bounding box center [179, 398] width 39 height 22
click at [197, 432] on button "Done" at bounding box center [200, 424] width 163 height 22
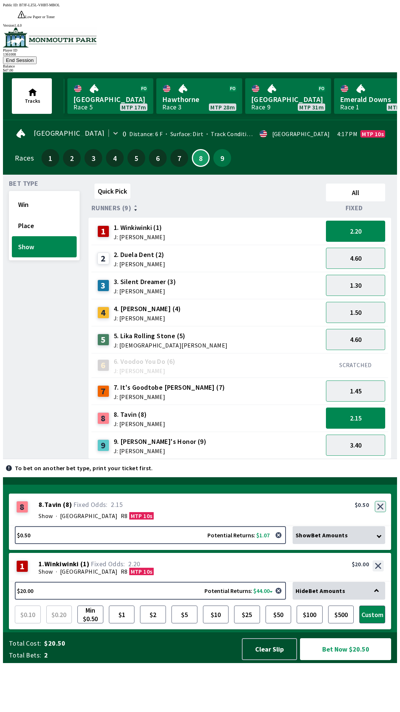
click at [382, 512] on button "button" at bounding box center [380, 506] width 11 height 11
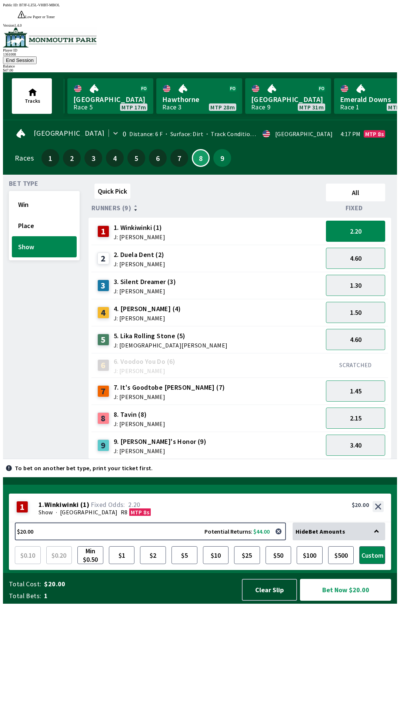
click at [355, 570] on div "$20.00 Potential Returns: $44.00 Hide Bet Amounts $0.10 $0.20 Min $0.50 $1 $2 $…" at bounding box center [200, 545] width 383 height 47
click at [353, 601] on button "Bet Now $20.00" at bounding box center [345, 590] width 91 height 22
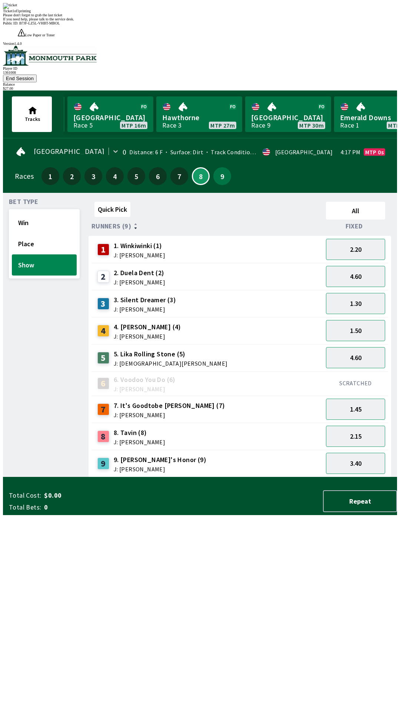
click at [193, 477] on div "Quick Pick All Runners (9) Fixed 1 1. Winkiwinki (1) J: [PERSON_NAME] 2.20 2 2.…" at bounding box center [243, 338] width 309 height 278
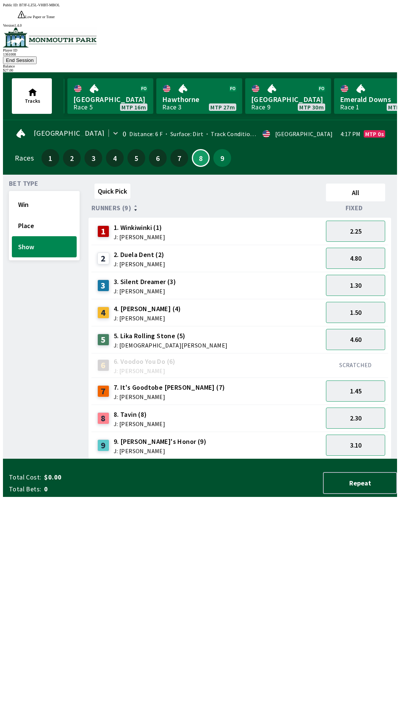
click at [37, 56] on button "End Session" at bounding box center [20, 60] width 34 height 8
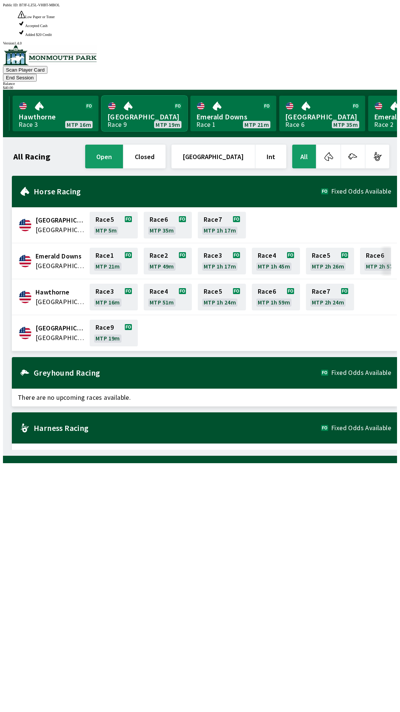
click at [156, 96] on link "[GEOGRAPHIC_DATA] Race 9 MTP 19m" at bounding box center [145, 114] width 86 height 36
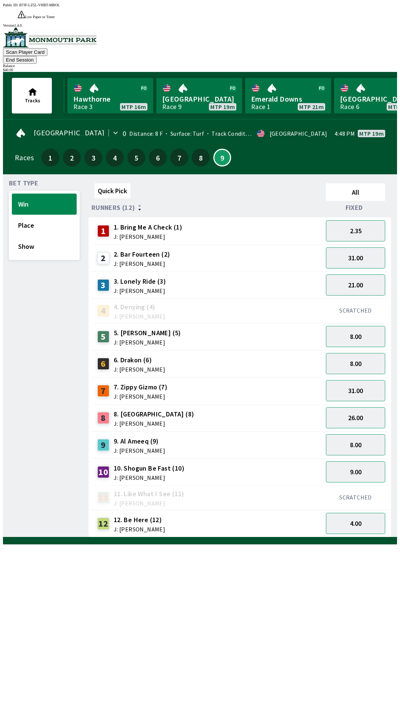
click at [24, 180] on span "Bet Type" at bounding box center [23, 183] width 29 height 6
click at [36, 236] on button "Show" at bounding box center [44, 246] width 65 height 21
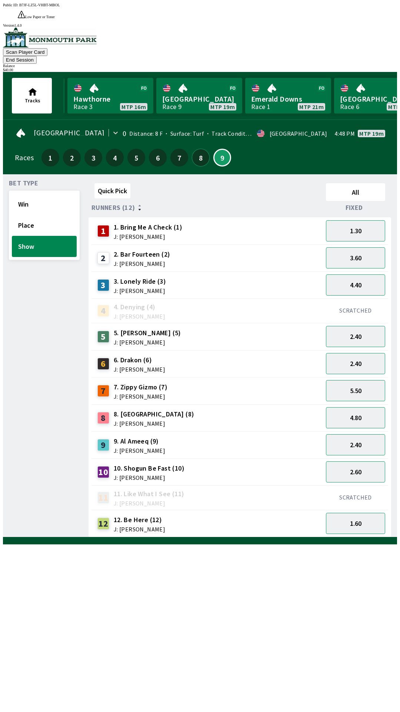
click at [196, 149] on button "8" at bounding box center [201, 158] width 18 height 18
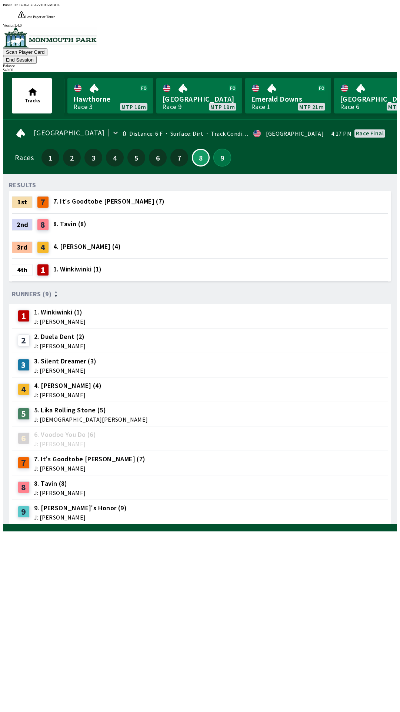
click at [220, 149] on button "9" at bounding box center [223, 158] width 18 height 18
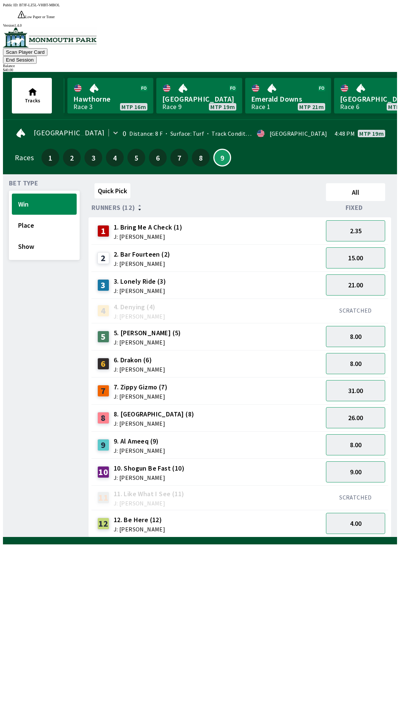
click at [21, 180] on span "Bet Type" at bounding box center [23, 183] width 29 height 6
click at [37, 56] on button "End Session" at bounding box center [20, 60] width 34 height 8
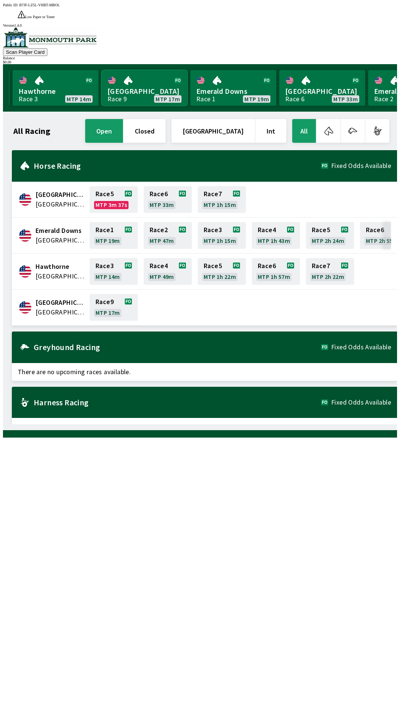
click at [154, 78] on link "[GEOGRAPHIC_DATA] Race 9 MTP 17m" at bounding box center [145, 88] width 86 height 36
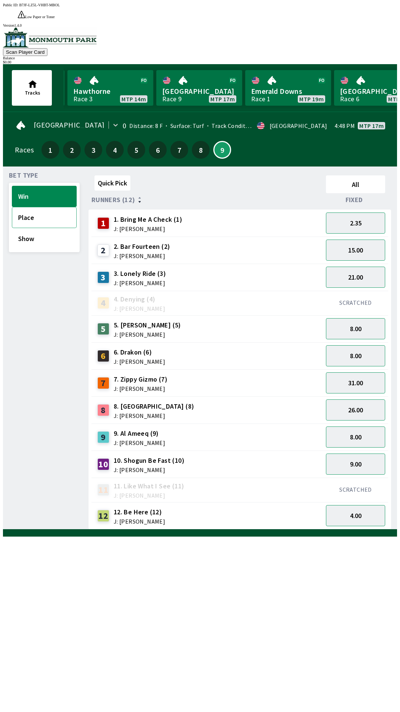
click at [47, 211] on button "Place" at bounding box center [44, 217] width 65 height 21
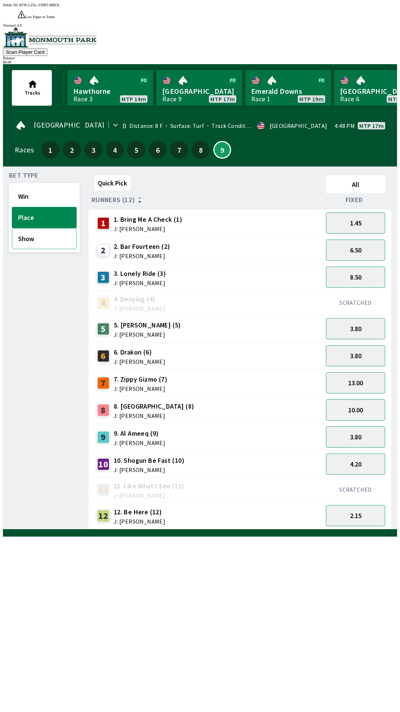
click at [51, 229] on button "Show" at bounding box center [44, 238] width 65 height 21
click at [49, 189] on button "Win" at bounding box center [44, 196] width 65 height 21
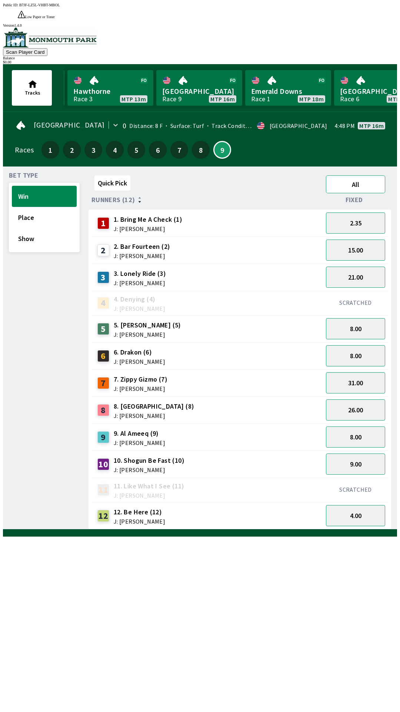
click at [367, 175] on button "All" at bounding box center [355, 184] width 59 height 18
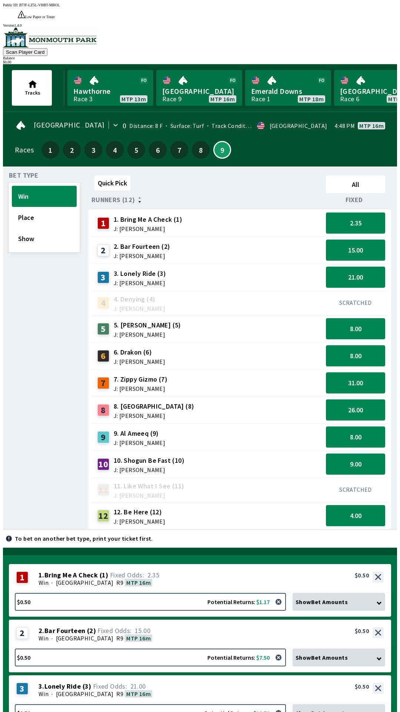
click at [370, 196] on div "Fixed" at bounding box center [355, 199] width 65 height 7
click at [367, 201] on icon at bounding box center [366, 201] width 2 height 1
click at [373, 175] on button "All" at bounding box center [355, 184] width 59 height 18
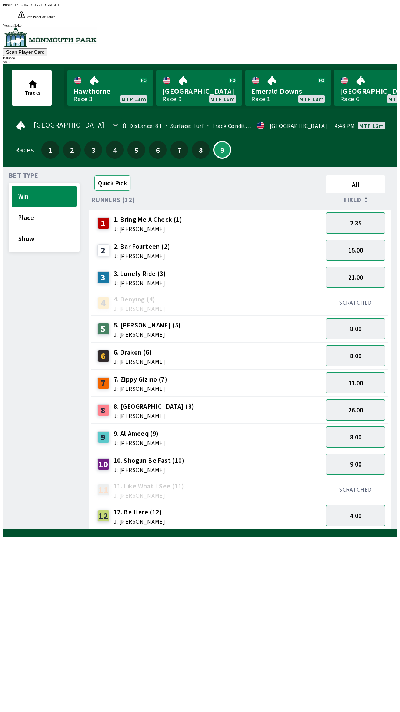
click at [122, 175] on button "Quick Pick" at bounding box center [113, 182] width 36 height 15
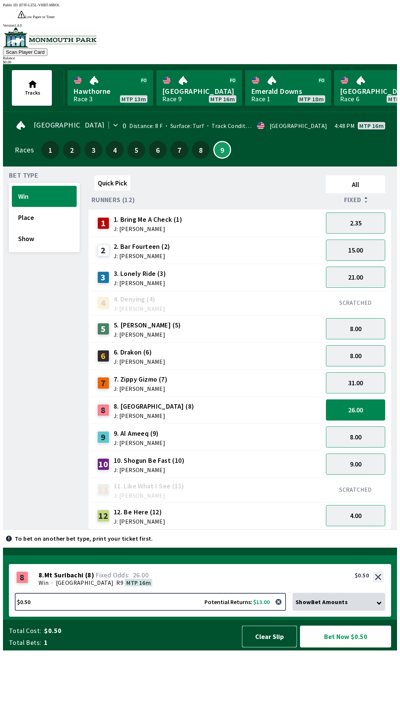
click at [268, 647] on button "Clear Slip" at bounding box center [269, 636] width 55 height 22
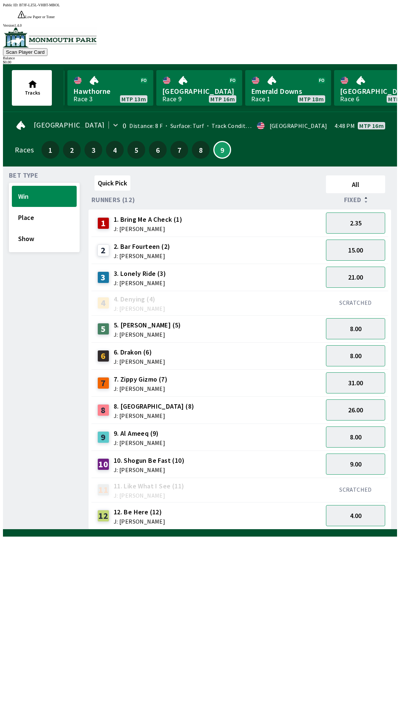
click at [196, 374] on div "7 7. Zippy Gizmo (7) J: [PERSON_NAME]" at bounding box center [208, 383] width 226 height 19
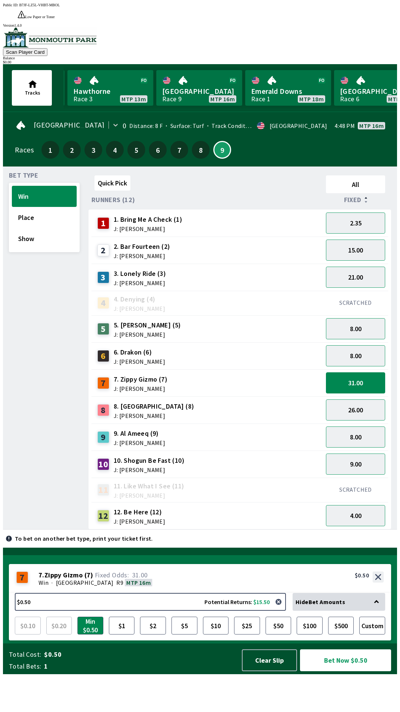
click at [164, 413] on span "J: [PERSON_NAME]" at bounding box center [154, 416] width 81 height 6
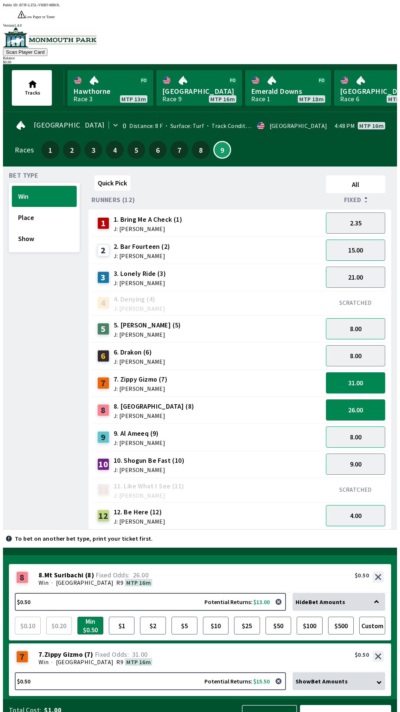
click at [156, 507] on div "12. Be Here (12) J: [PERSON_NAME]" at bounding box center [140, 515] width 52 height 17
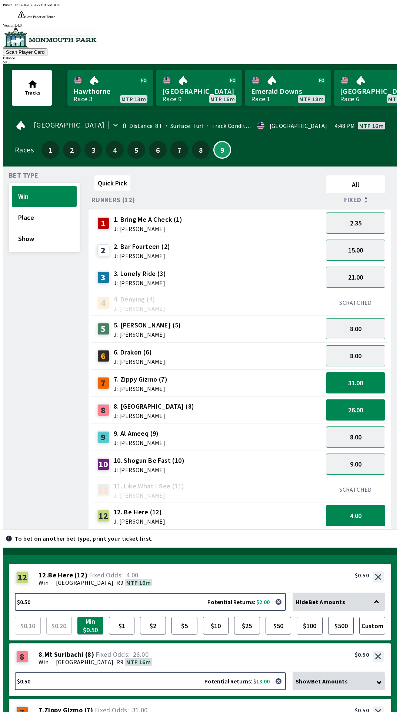
click at [337, 593] on div "Hide Bet Amounts" at bounding box center [339, 602] width 93 height 18
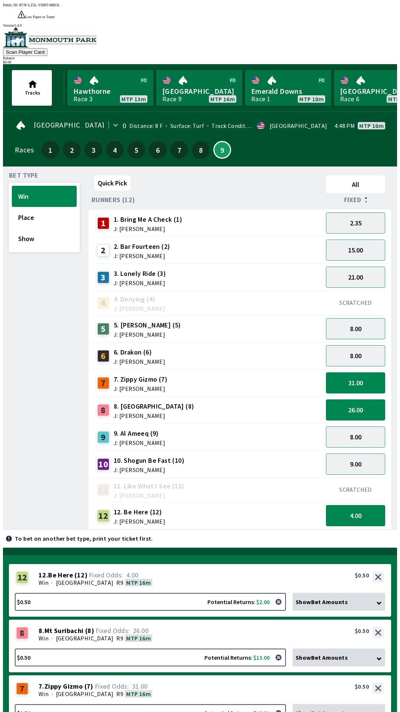
click at [330, 598] on span "Show Bet Amounts" at bounding box center [322, 601] width 52 height 7
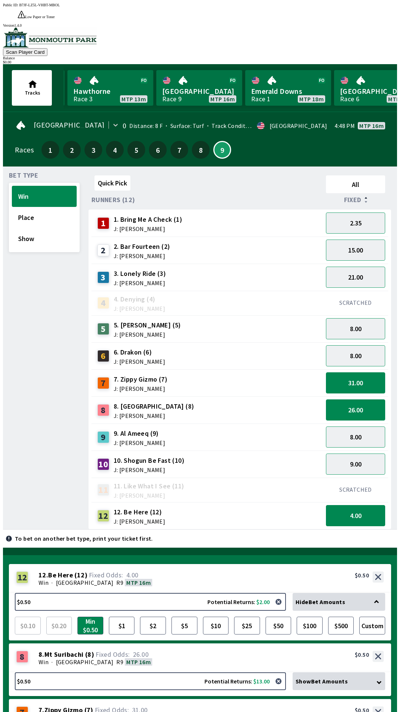
click at [337, 598] on span "Hide Bet Amounts" at bounding box center [321, 601] width 50 height 7
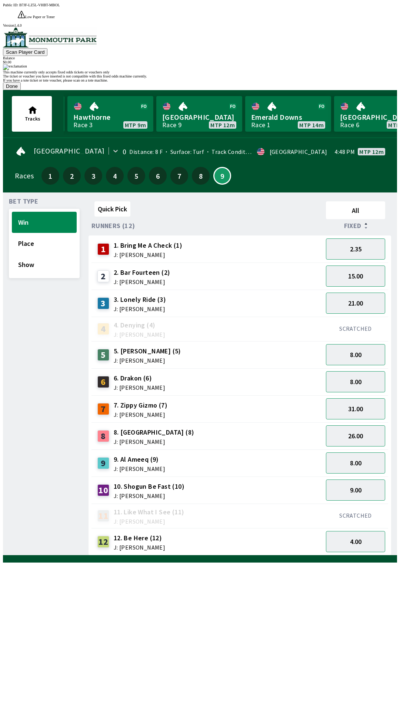
click at [21, 90] on button "Done" at bounding box center [12, 86] width 18 height 8
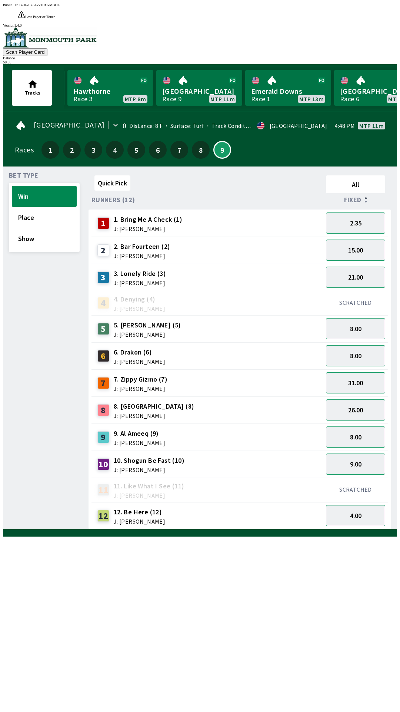
click at [370, 291] on div "SCRATCHED" at bounding box center [355, 303] width 65 height 24
click at [377, 267] on button "21.00" at bounding box center [355, 277] width 59 height 21
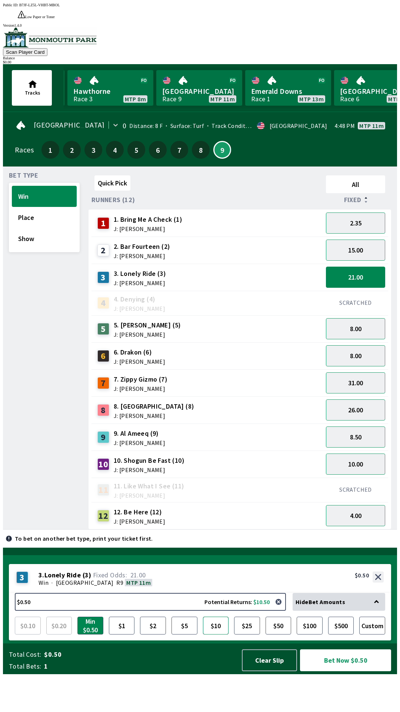
click at [214, 634] on button "$10" at bounding box center [216, 625] width 26 height 18
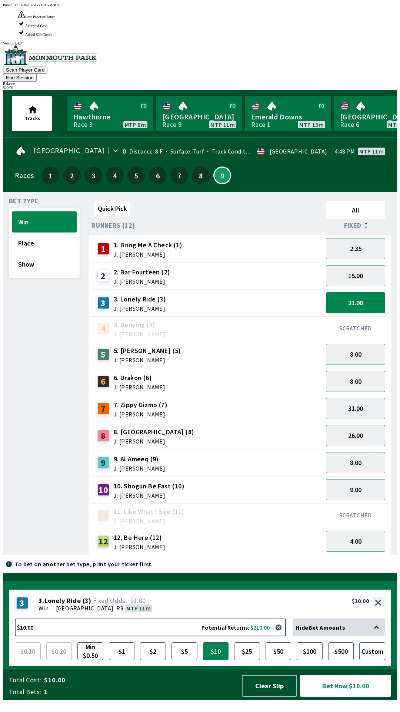
click at [369, 697] on button "Bet Now $10.00" at bounding box center [345, 686] width 91 height 22
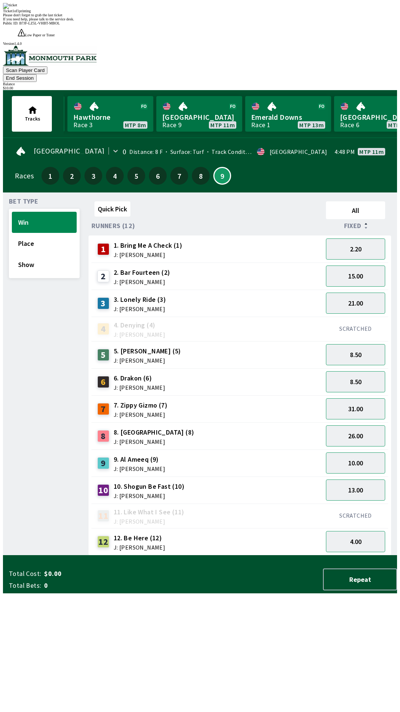
click at [74, 21] on span "If you need help, please talk to the service desk." at bounding box center [38, 19] width 71 height 4
click at [319, 593] on div "Ticket 1 of 1 printing Please don't forget to grab the last ticket If you need …" at bounding box center [200, 359] width 394 height 712
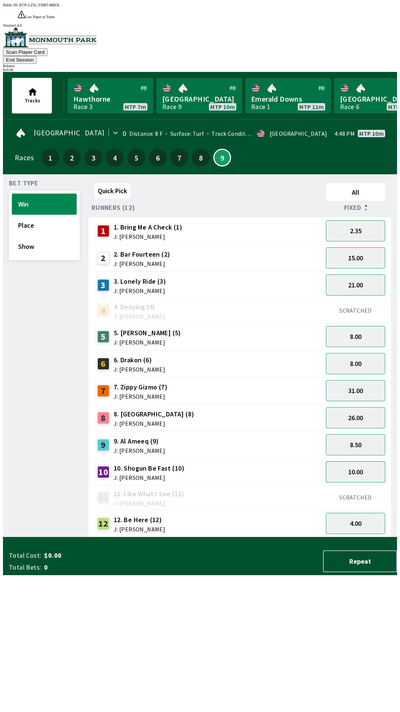
click at [355, 461] on button "10.00" at bounding box center [355, 471] width 59 height 21
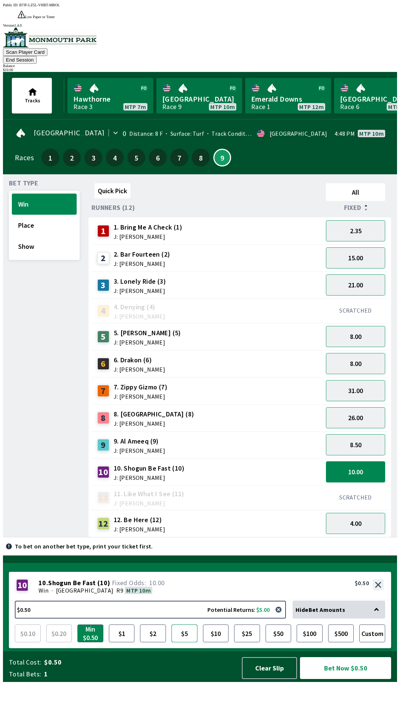
click at [182, 642] on button "$5" at bounding box center [185, 633] width 26 height 18
click at [347, 679] on button "Bet Now $5.00" at bounding box center [345, 668] width 91 height 22
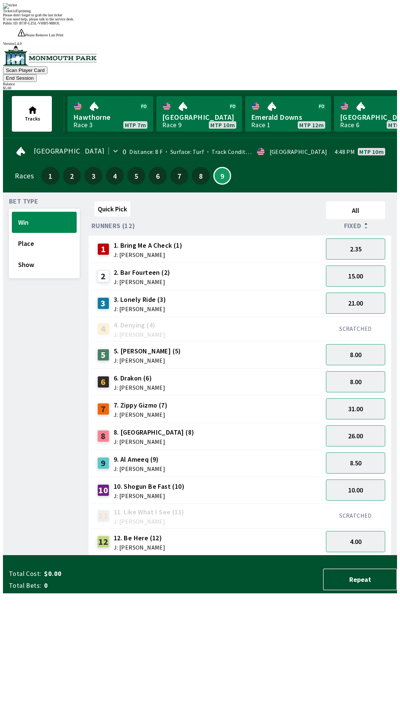
click at [260, 555] on div "Quick Pick All Runners (12) Fixed 1 1. Bring Me A Check (1) J: [PERSON_NAME] 2.…" at bounding box center [243, 376] width 309 height 357
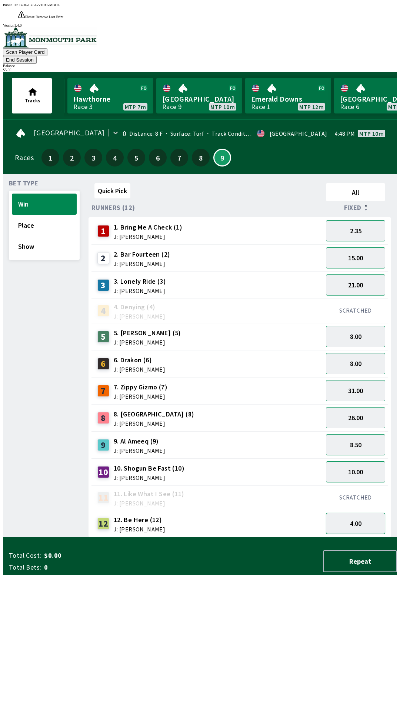
click at [355, 513] on button "4.00" at bounding box center [355, 523] width 59 height 21
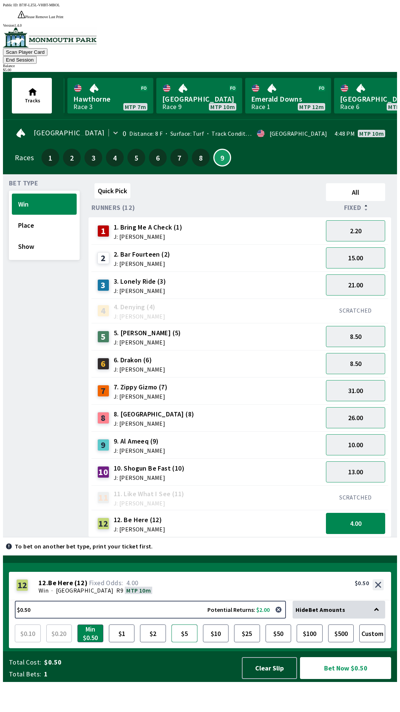
click at [186, 642] on button "$5" at bounding box center [185, 633] width 26 height 18
click at [364, 407] on button "26.00" at bounding box center [355, 417] width 59 height 21
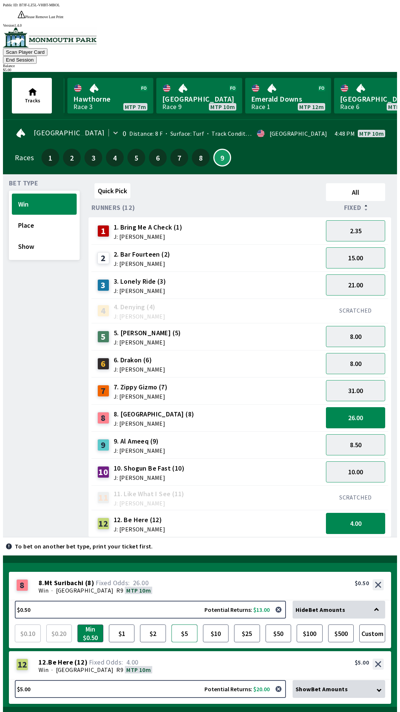
click at [176, 624] on button "$5" at bounding box center [185, 633] width 26 height 18
click at [363, 513] on button "4.00" at bounding box center [355, 523] width 59 height 21
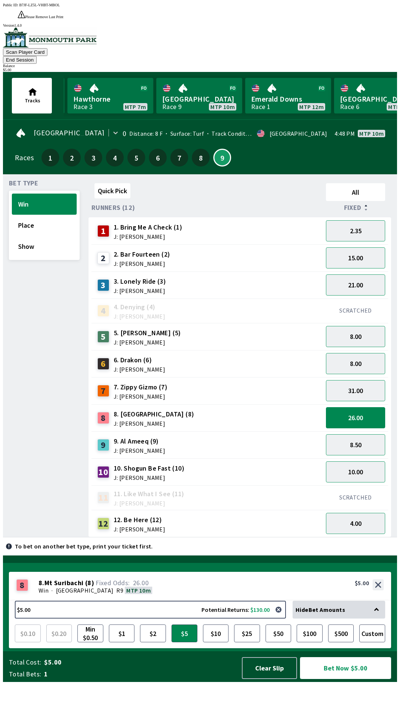
click at [367, 679] on button "Bet Now $5.00" at bounding box center [345, 668] width 91 height 22
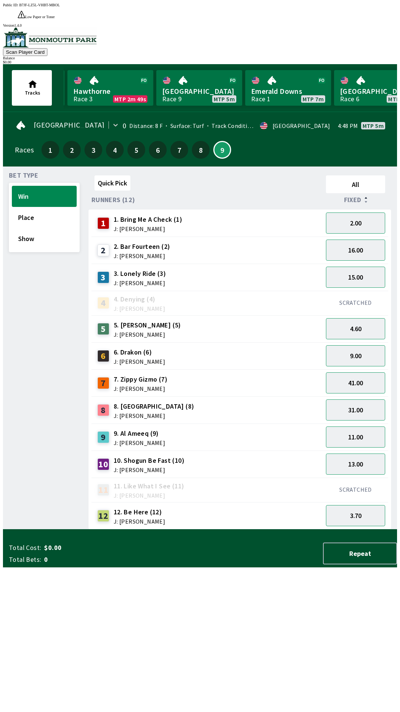
click at [255, 529] on div "Quick Pick All Runners (12) Fixed 1 1. Bring Me A Check (1) J: [PERSON_NAME] 2.…" at bounding box center [243, 350] width 309 height 357
click at [261, 529] on div "Quick Pick All Runners (12) Fixed 1 1. Bring Me A Check (1) J: [PERSON_NAME] 2.…" at bounding box center [243, 350] width 309 height 357
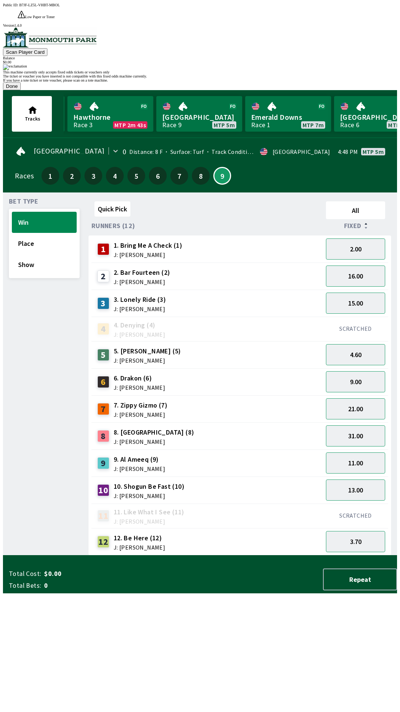
click at [21, 90] on button "Done" at bounding box center [12, 86] width 18 height 8
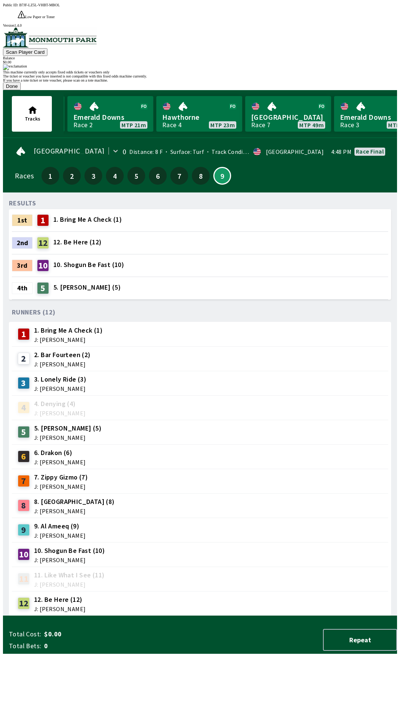
click at [21, 90] on button "Done" at bounding box center [12, 86] width 18 height 8
